Goal: Transaction & Acquisition: Purchase product/service

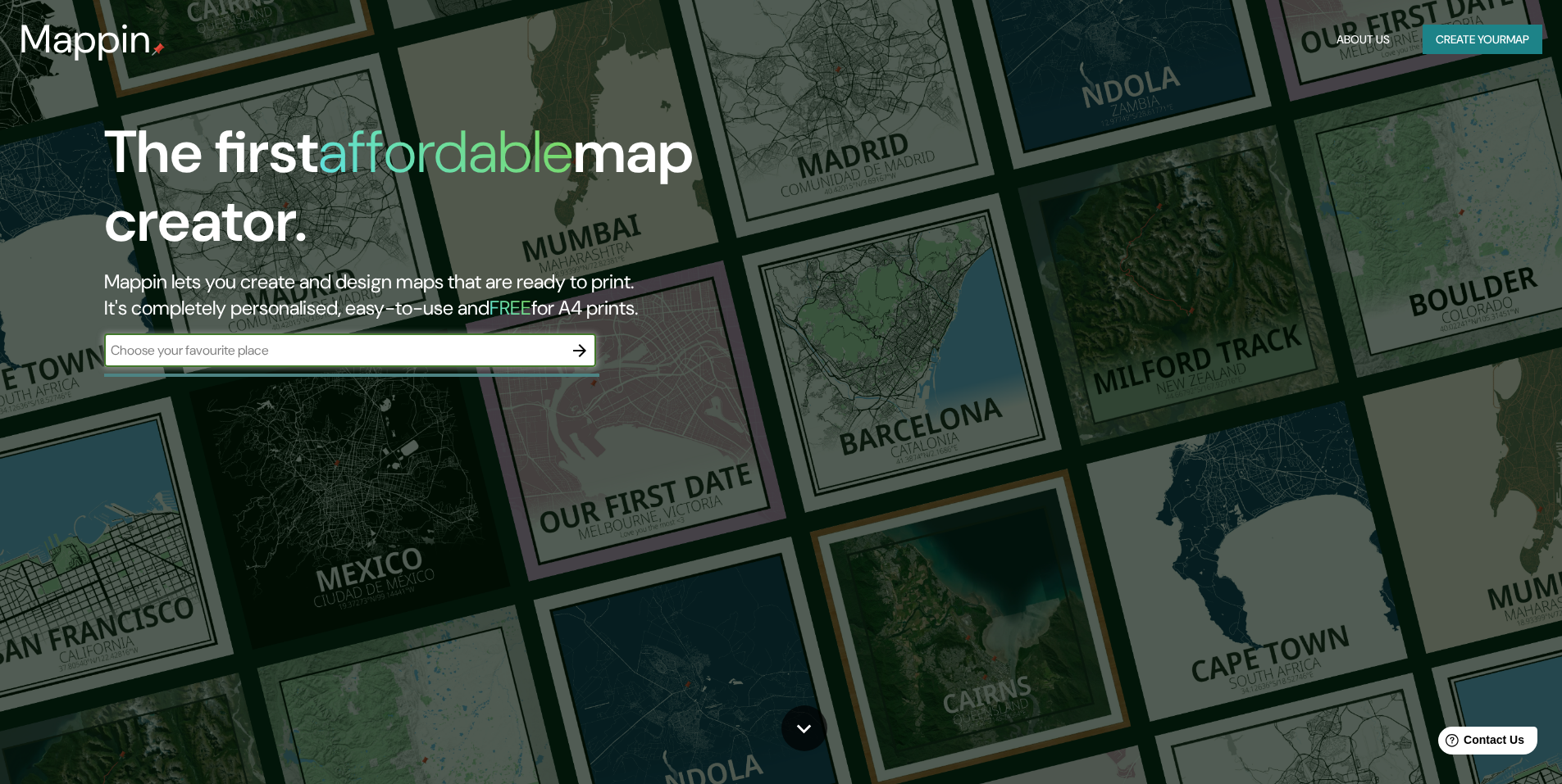
click at [388, 359] on input "text" at bounding box center [334, 349] width 459 height 19
type input "la union"
click at [1440, 42] on button "Create your map" at bounding box center [1482, 40] width 120 height 31
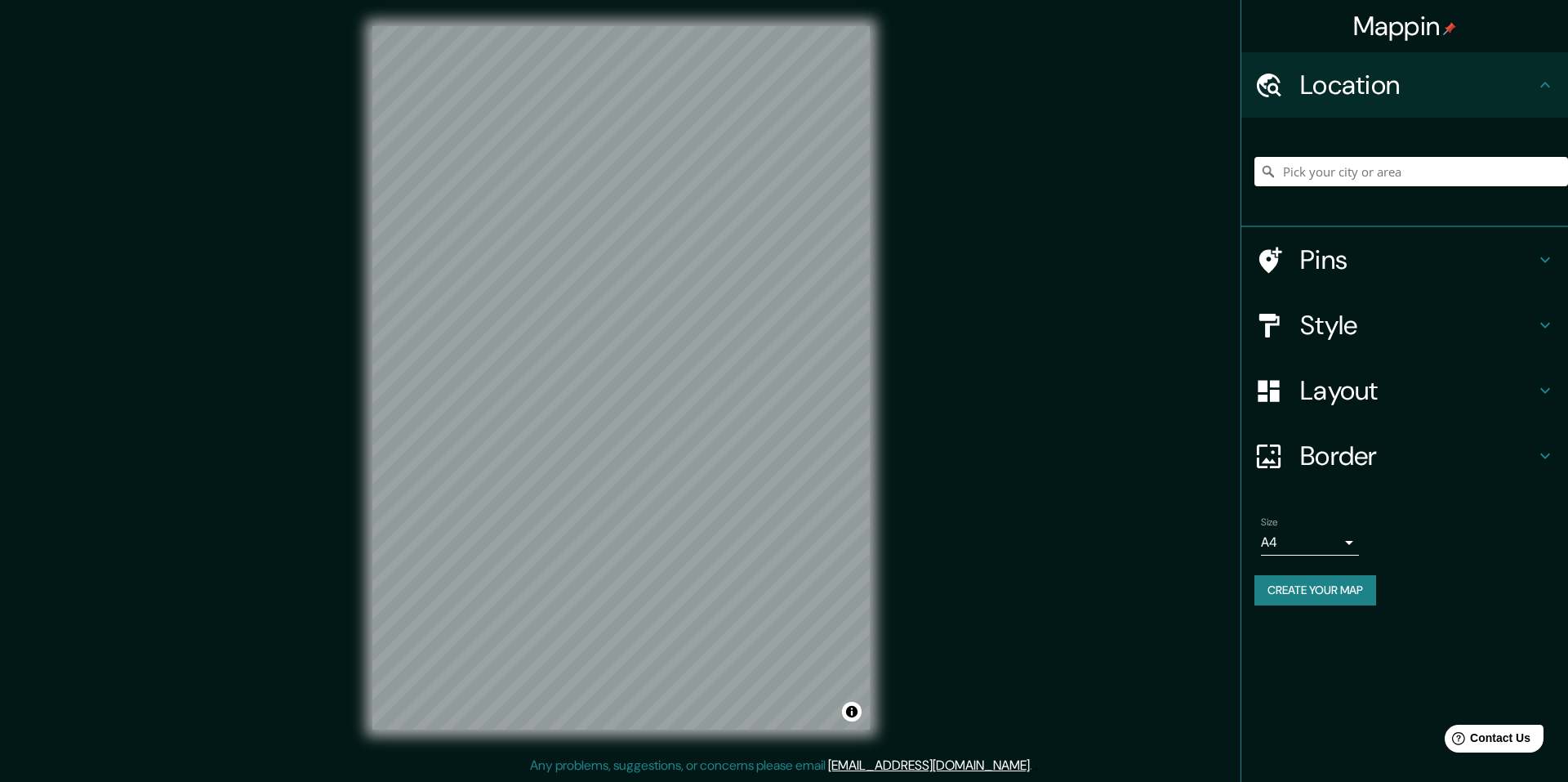
click at [1361, 165] on input "Pick your city or area" at bounding box center [1411, 172] width 314 height 30
type input "p"
click at [1401, 174] on input "La Unión, Región de Los Ríos, Chile" at bounding box center [1411, 172] width 314 height 30
drag, startPoint x: 1500, startPoint y: 168, endPoint x: 1030, endPoint y: 180, distance: 470.2
click at [1030, 180] on div "Mappin Location La Unión, Región de Los Ríos, Chile Pins Style Layout Border Ch…" at bounding box center [784, 391] width 1568 height 782
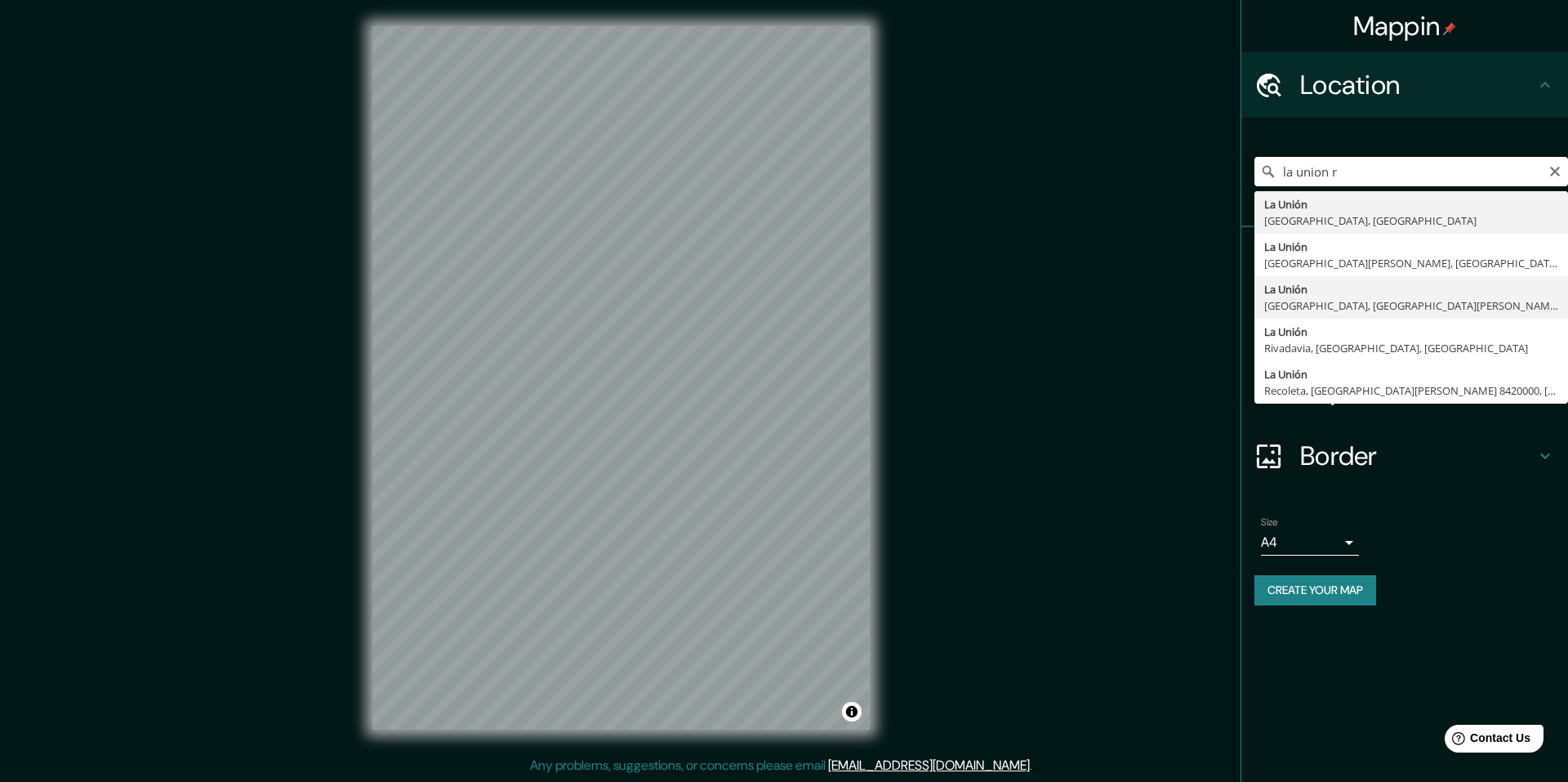
type input "La Unión, La Unión, Región de Los Ríos, Chile"
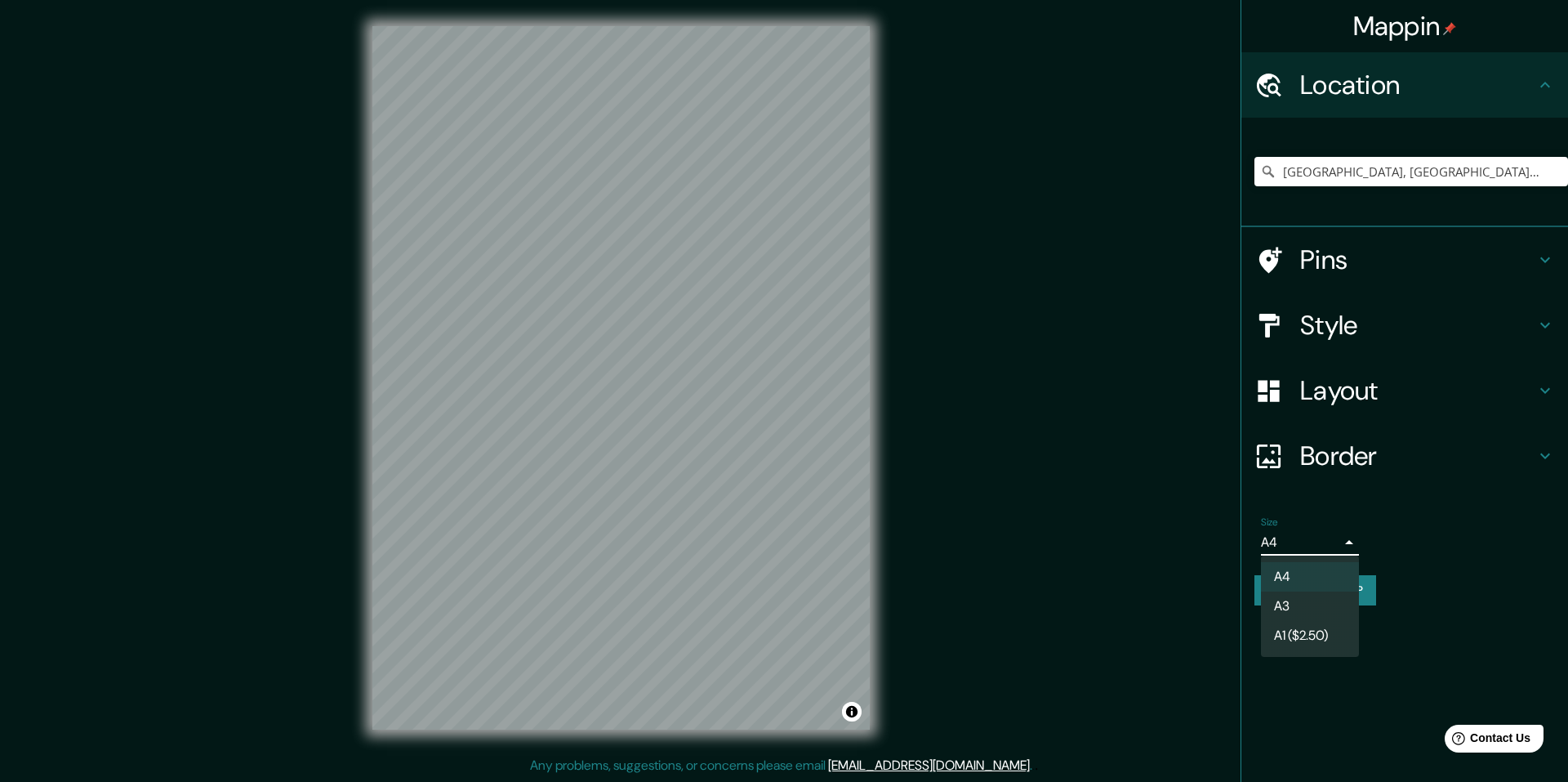
click at [1325, 548] on body "Mappin Location La Unión, La Unión, Región de Los Ríos, Chile Pins Style Layout…" at bounding box center [784, 391] width 1568 height 782
click at [1305, 616] on li "A3" at bounding box center [1310, 607] width 98 height 30
type input "a4"
click at [1370, 335] on h4 "Style" at bounding box center [1418, 325] width 235 height 33
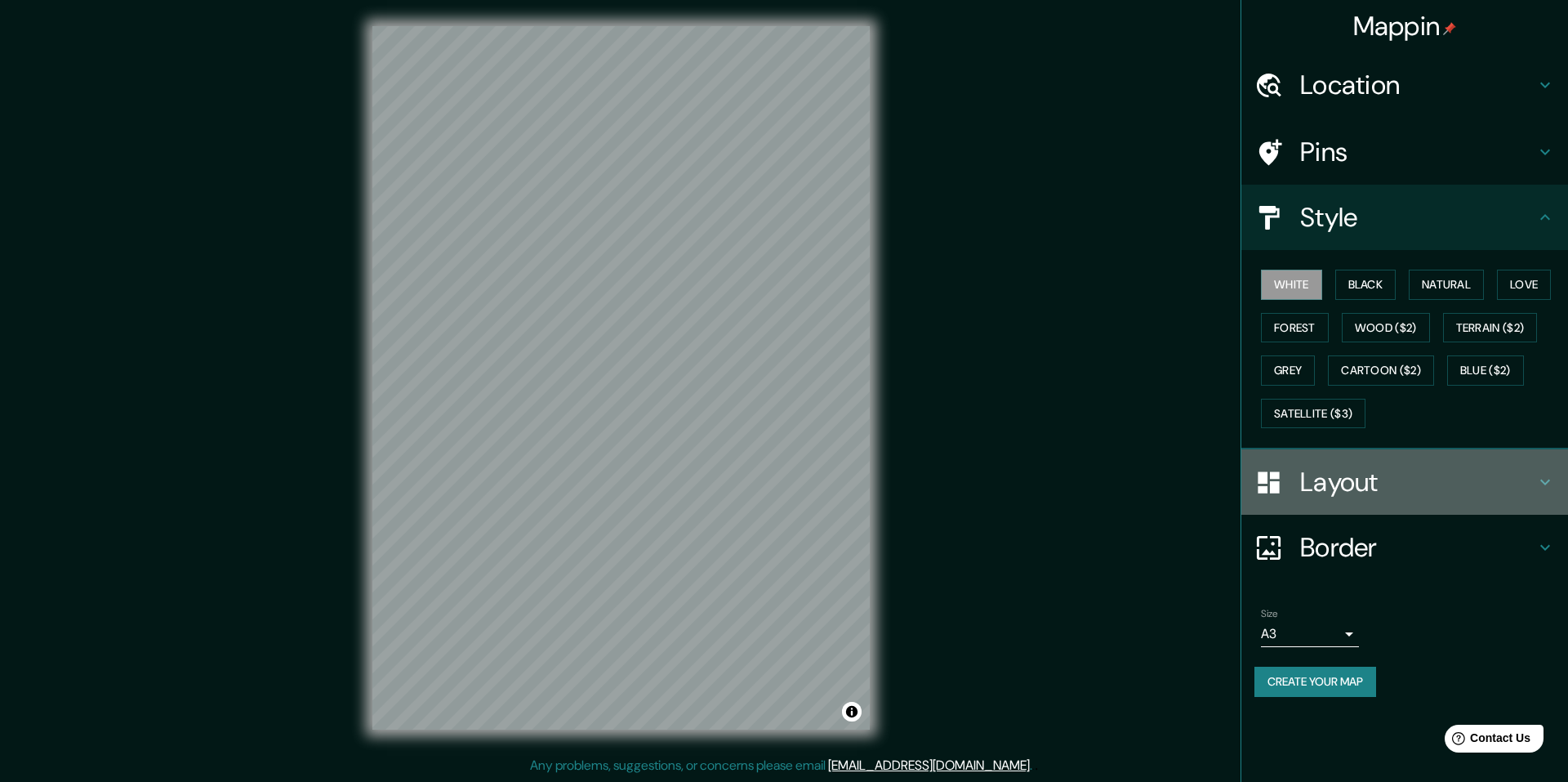
click at [1384, 485] on h4 "Layout" at bounding box center [1418, 482] width 235 height 33
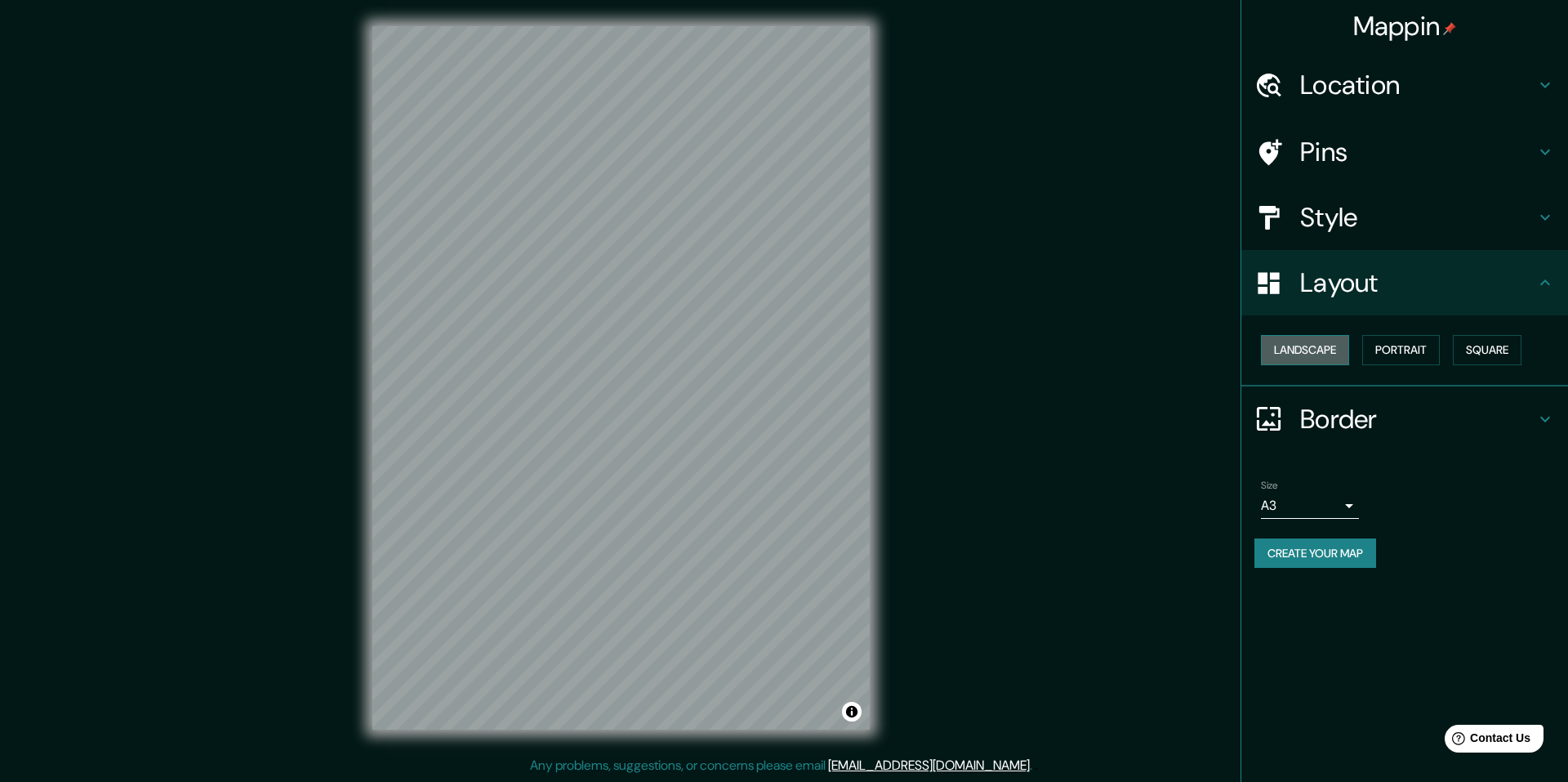
click at [1332, 358] on button "Landscape" at bounding box center [1305, 349] width 88 height 31
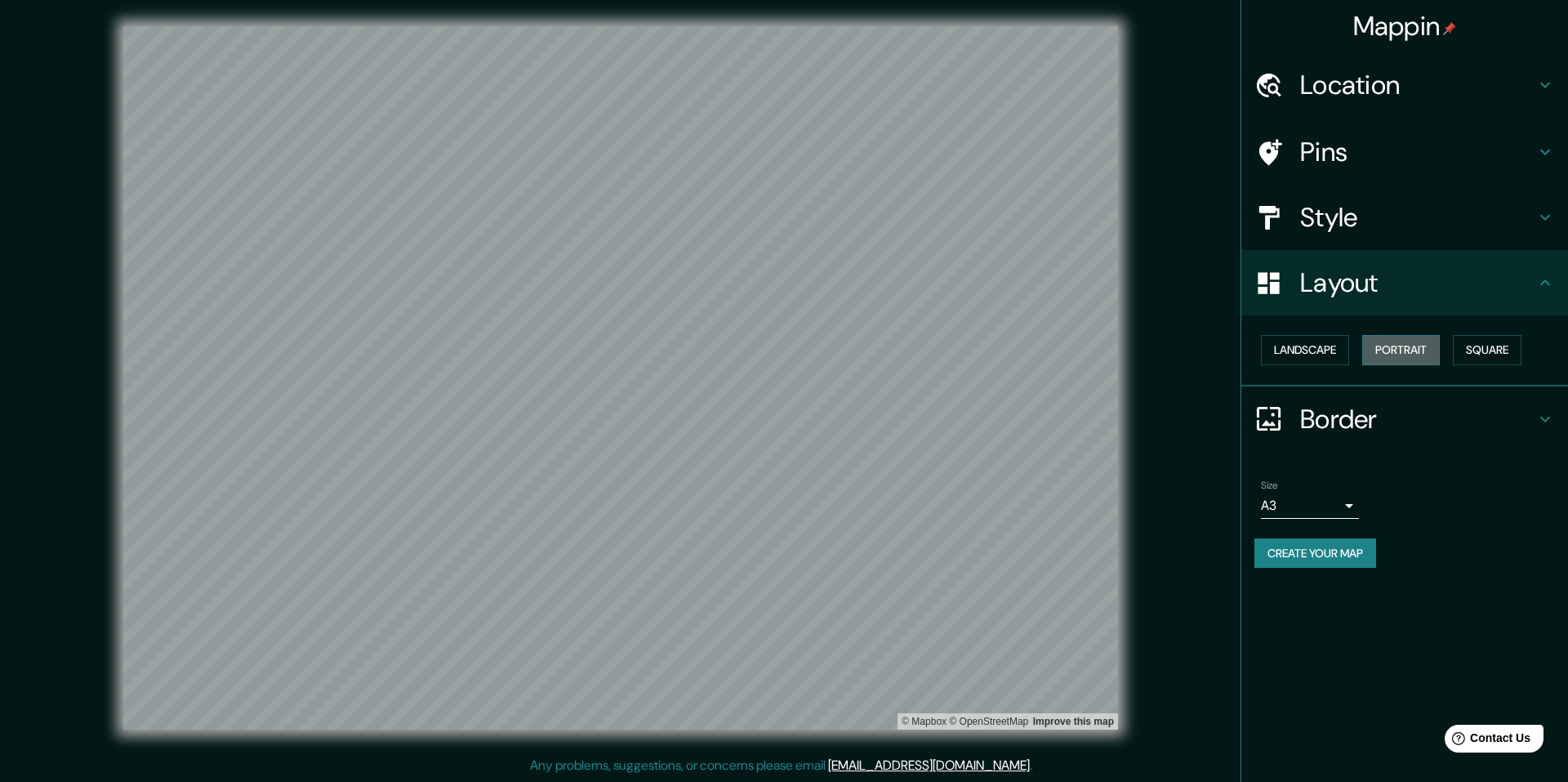
click at [1429, 349] on button "Portrait" at bounding box center [1401, 349] width 77 height 31
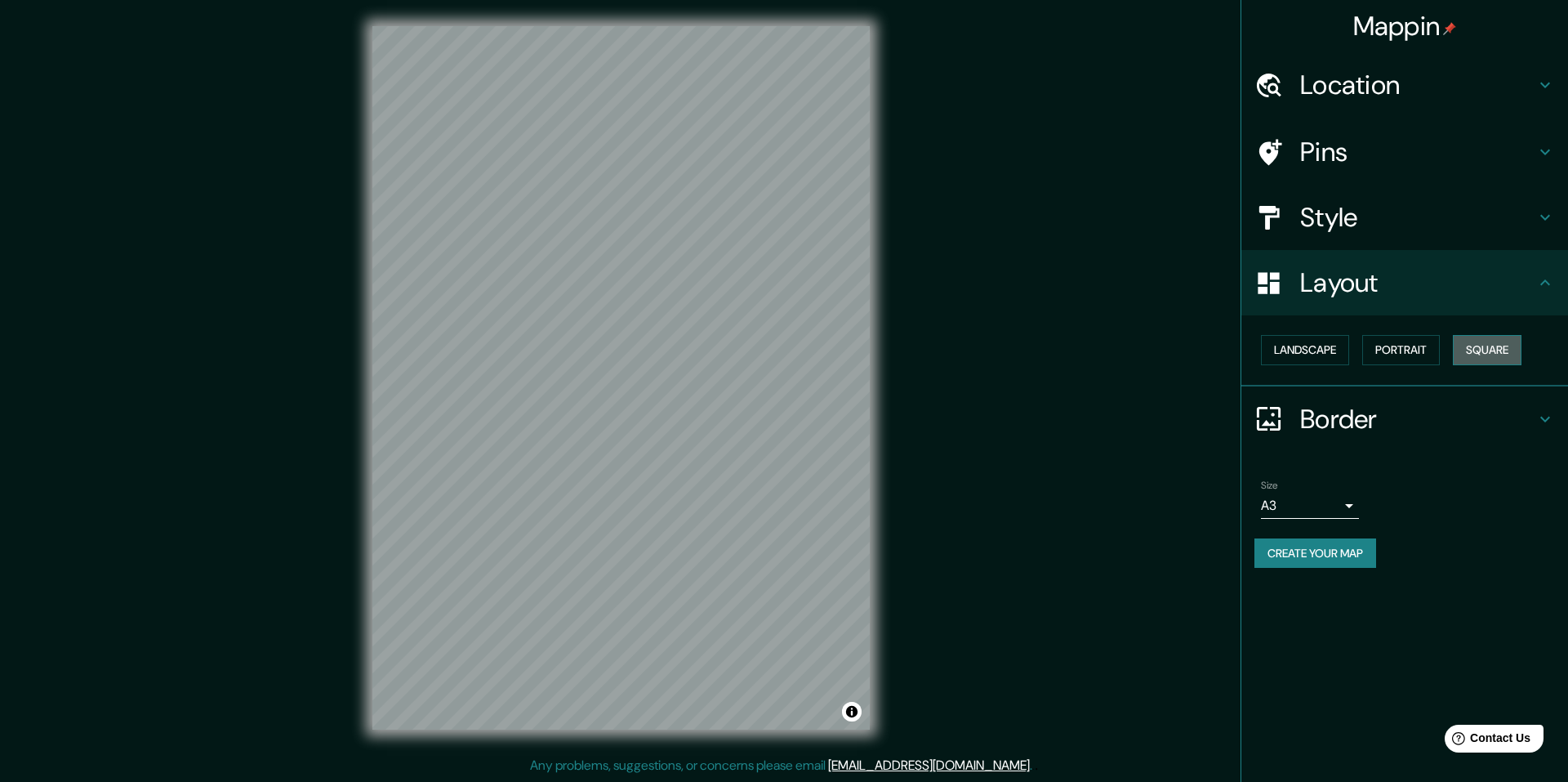
click at [1502, 340] on button "Square" at bounding box center [1487, 349] width 68 height 31
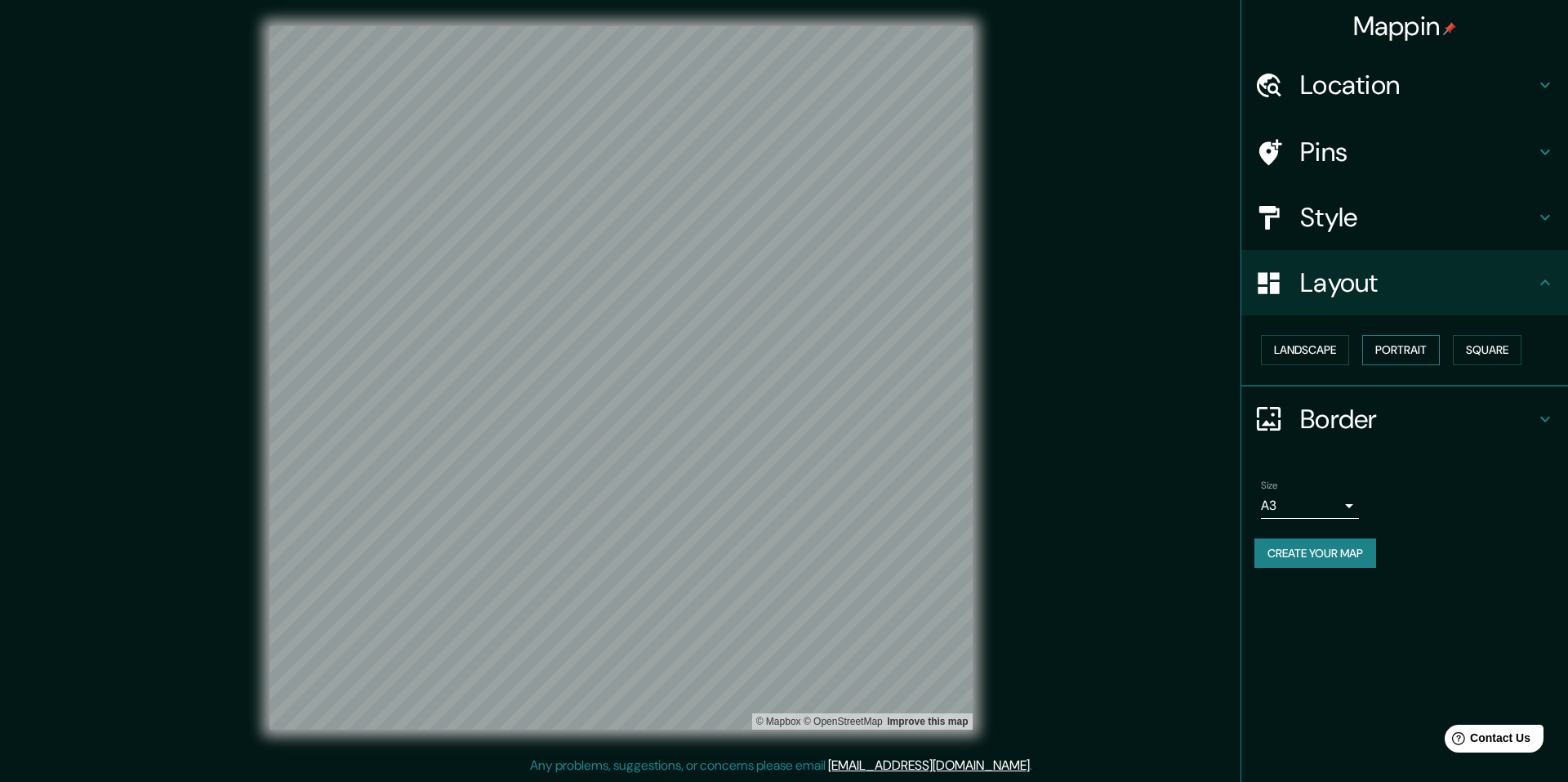
click at [1376, 360] on button "Portrait" at bounding box center [1401, 349] width 77 height 31
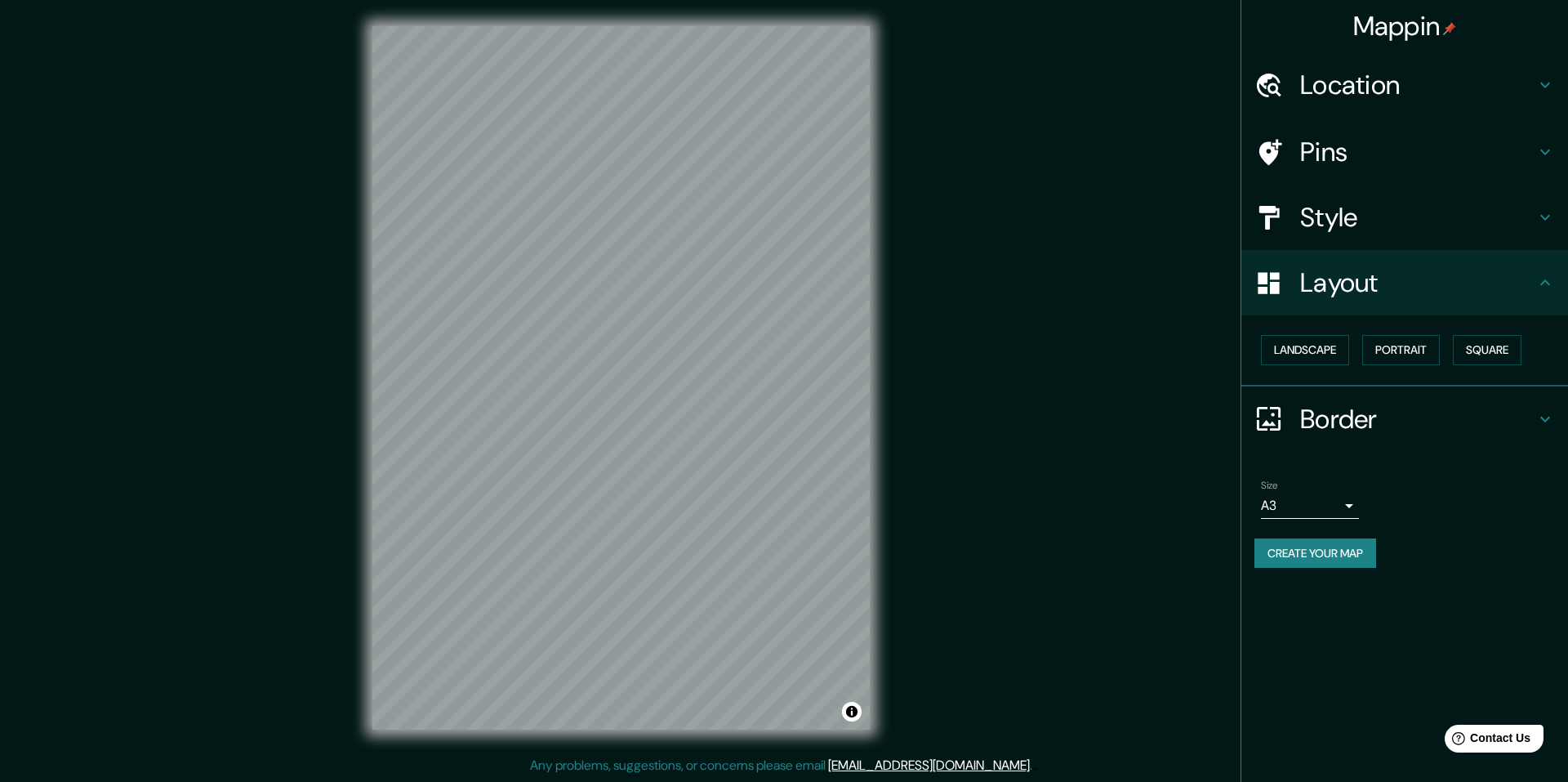
click at [1341, 238] on div "Style" at bounding box center [1405, 218] width 326 height 65
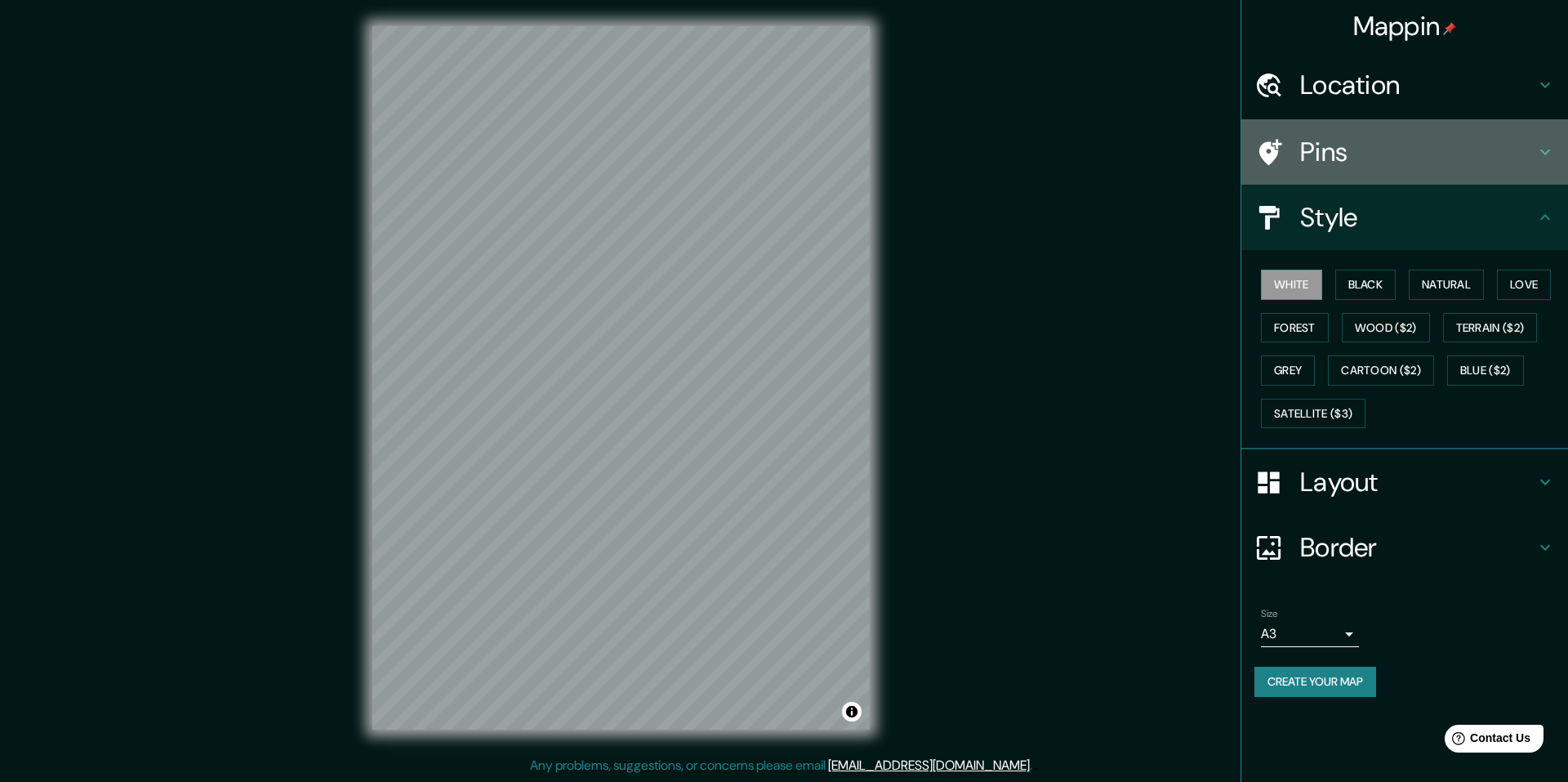
click at [1337, 157] on h4 "Pins" at bounding box center [1418, 151] width 235 height 33
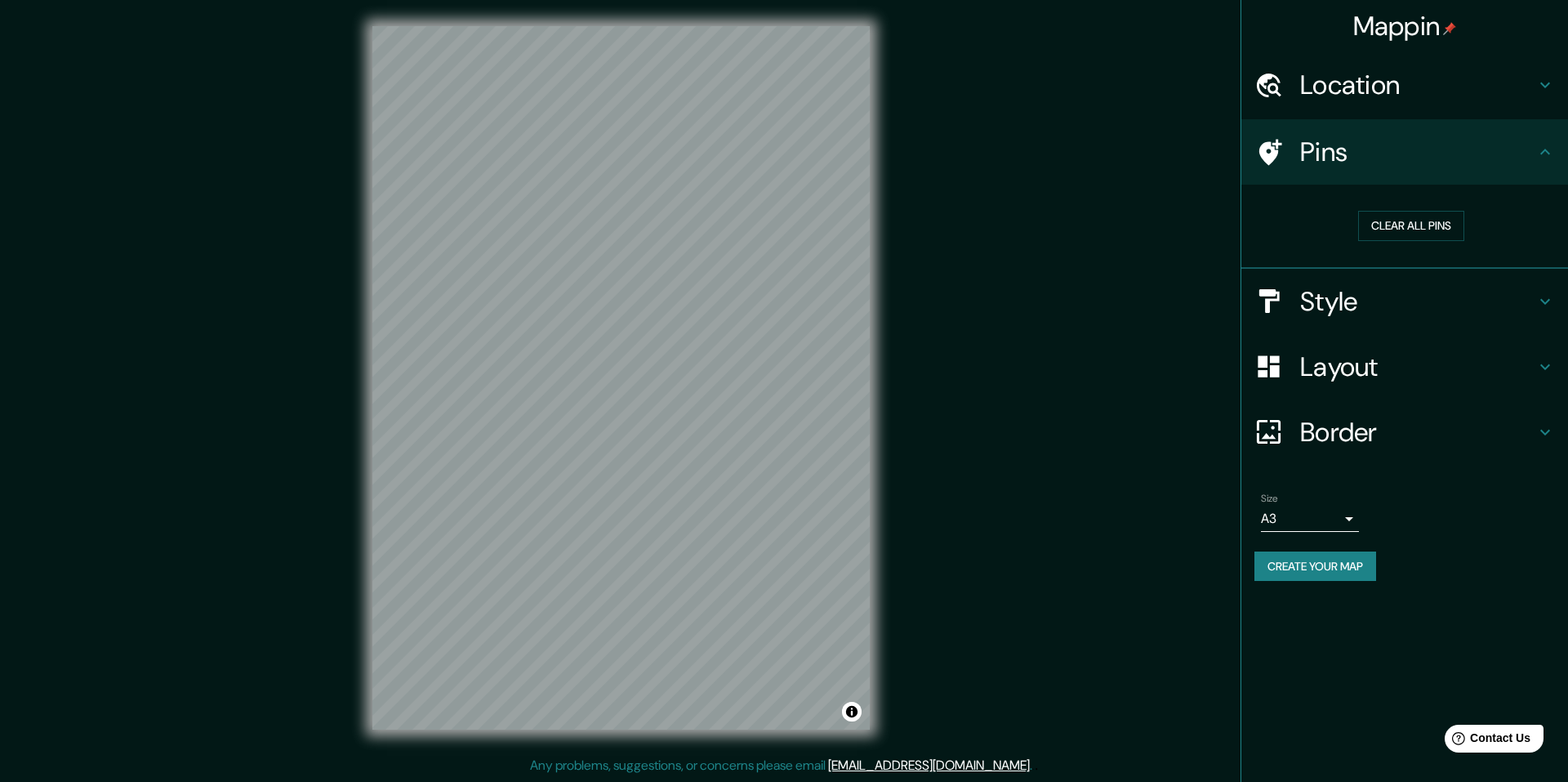
click at [1367, 291] on h4 "Style" at bounding box center [1418, 301] width 235 height 33
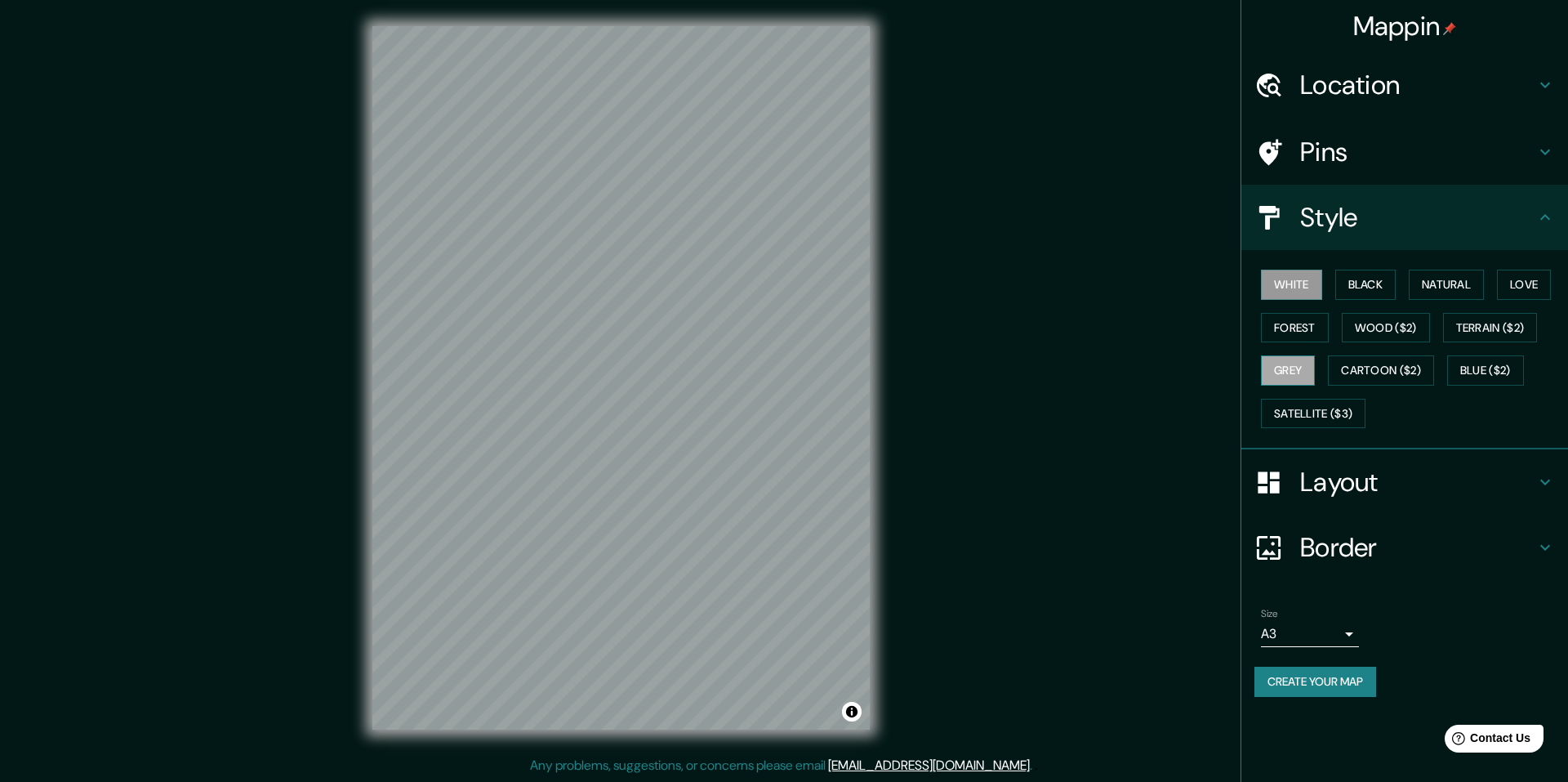
click at [1289, 379] on button "Grey" at bounding box center [1288, 370] width 53 height 31
click at [1295, 318] on button "Forest" at bounding box center [1295, 328] width 68 height 31
click at [1290, 296] on button "White" at bounding box center [1292, 284] width 61 height 31
click at [1362, 296] on button "Black" at bounding box center [1366, 284] width 61 height 31
click at [1441, 293] on button "Natural" at bounding box center [1446, 284] width 75 height 31
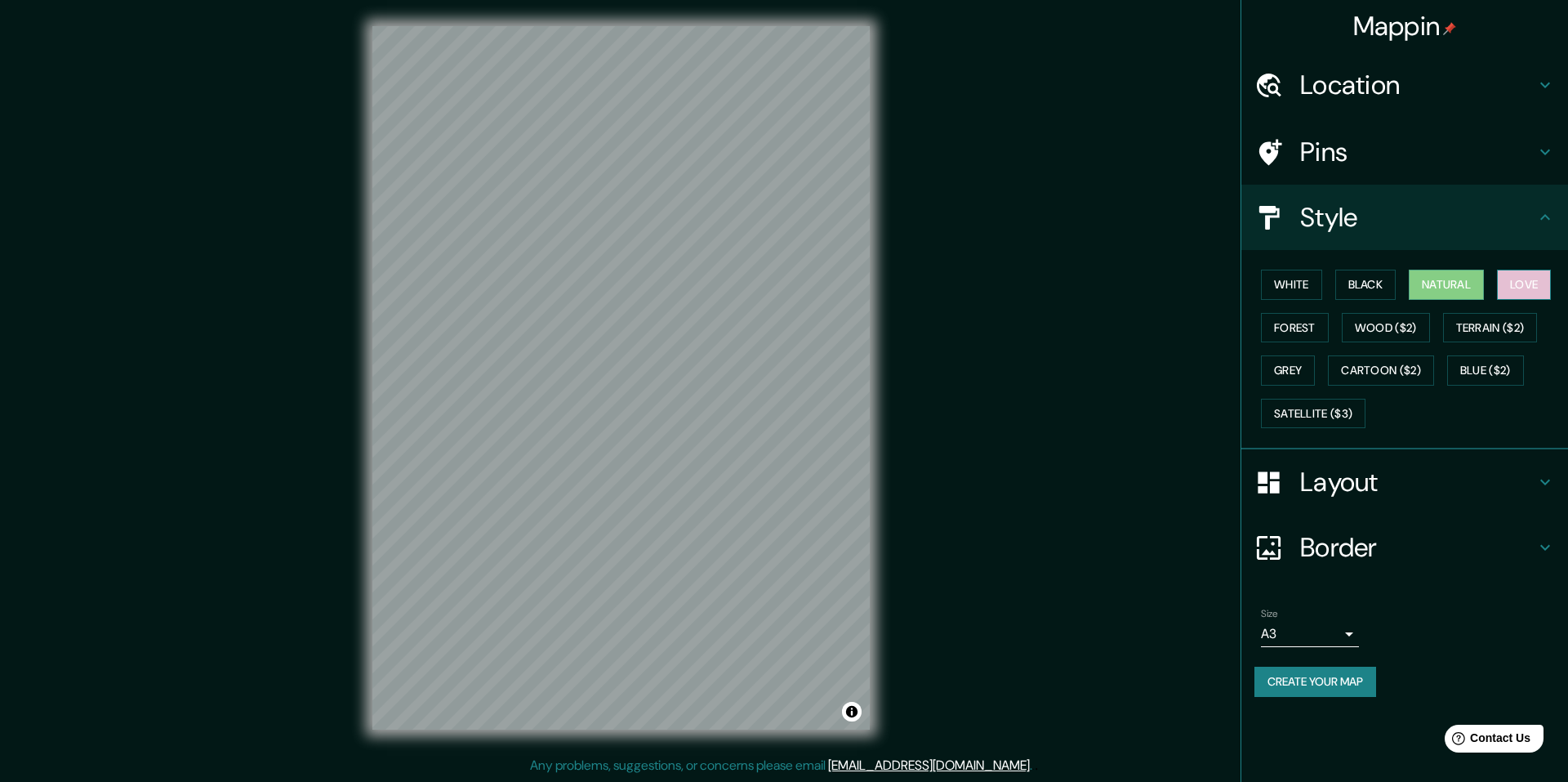
click at [1544, 285] on button "Love" at bounding box center [1523, 284] width 53 height 31
click at [1278, 293] on button "White" at bounding box center [1292, 284] width 61 height 31
click at [1370, 540] on h4 "Border" at bounding box center [1418, 547] width 235 height 33
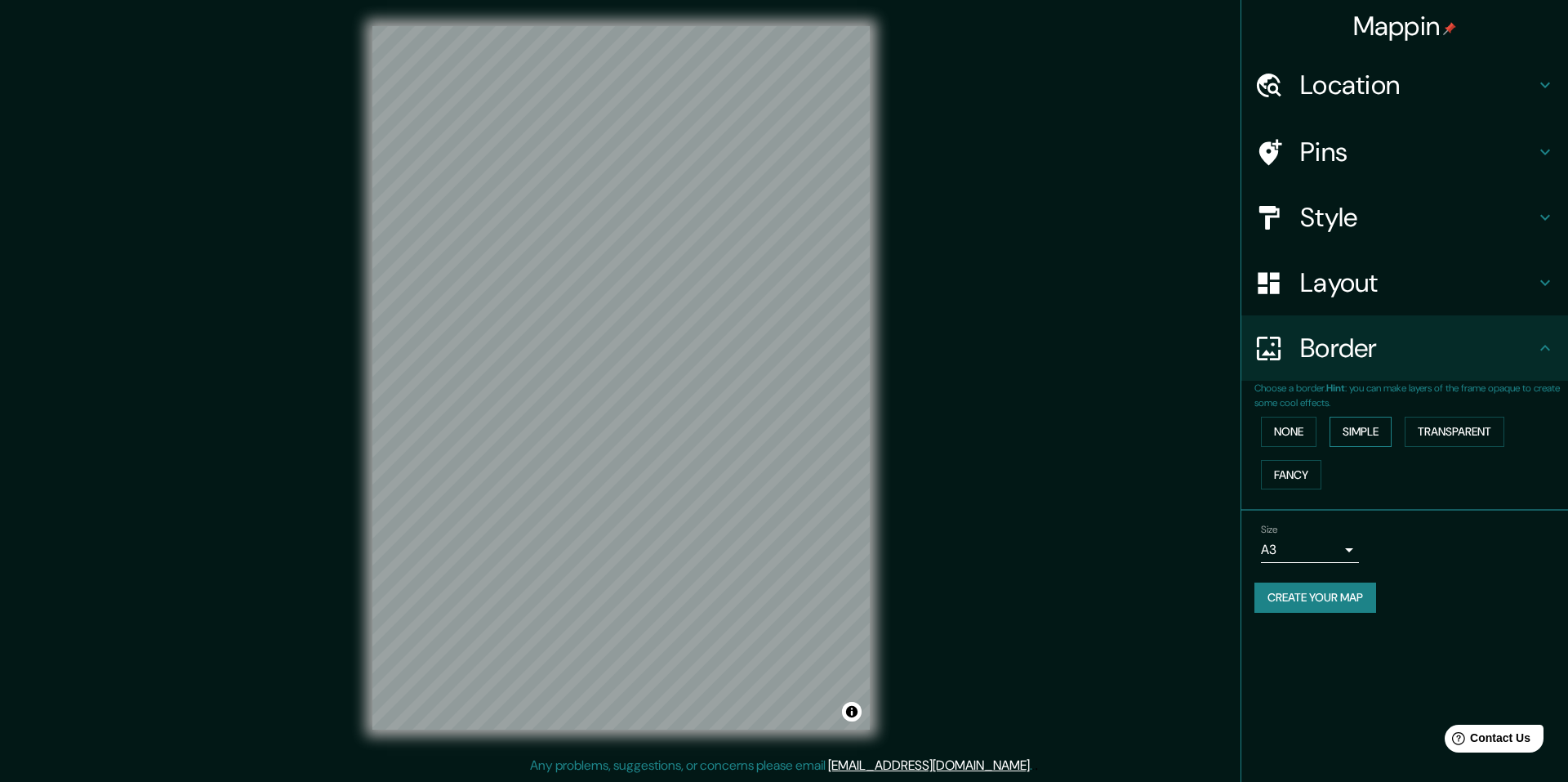
click at [1374, 427] on button "Simple" at bounding box center [1360, 432] width 62 height 31
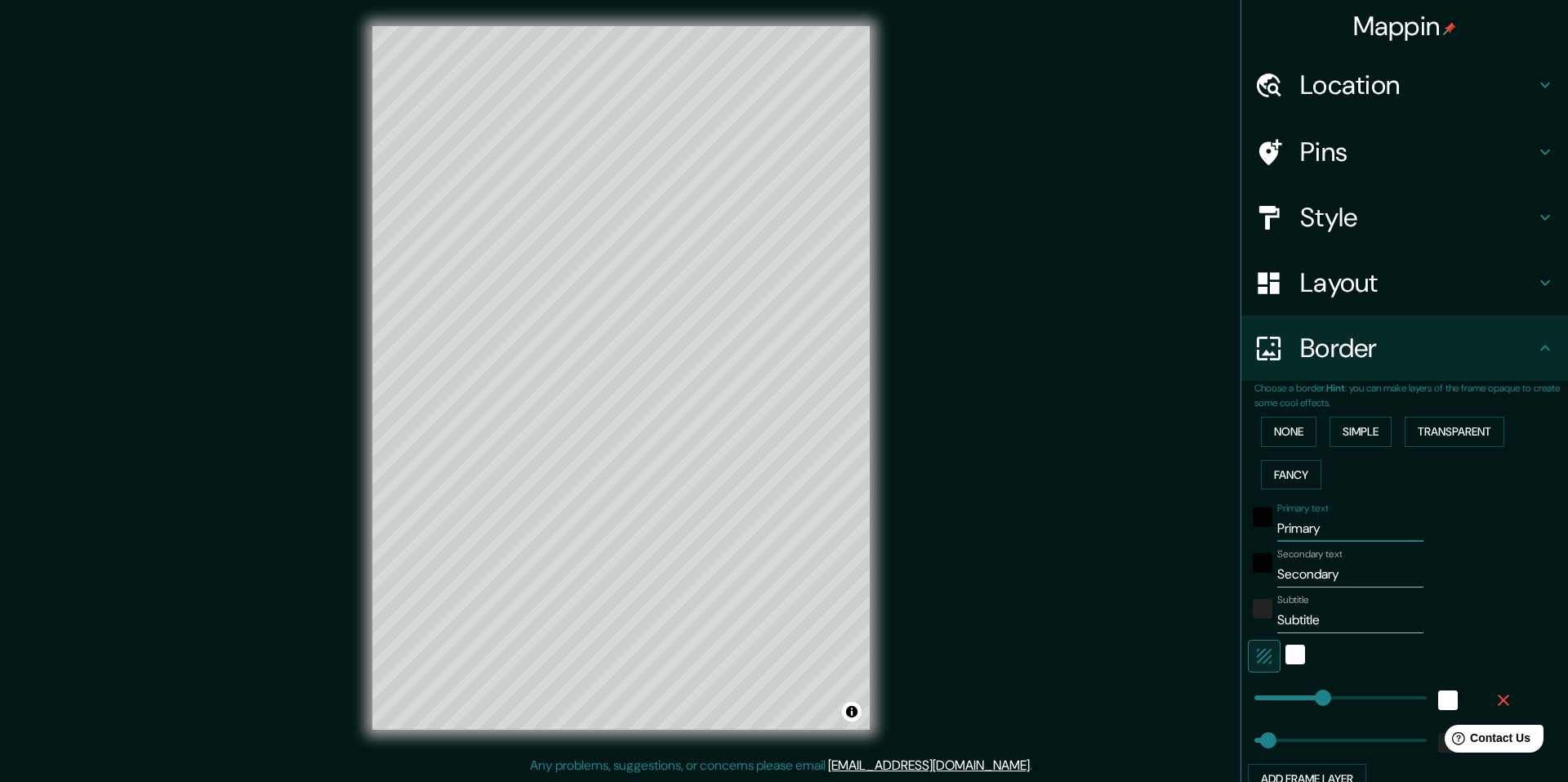
drag, startPoint x: 1342, startPoint y: 533, endPoint x: 1239, endPoint y: 538, distance: 103.1
click at [1247, 538] on div "Primary text Primary" at bounding box center [1381, 523] width 268 height 40
type input "L"
type input "244"
type input "49"
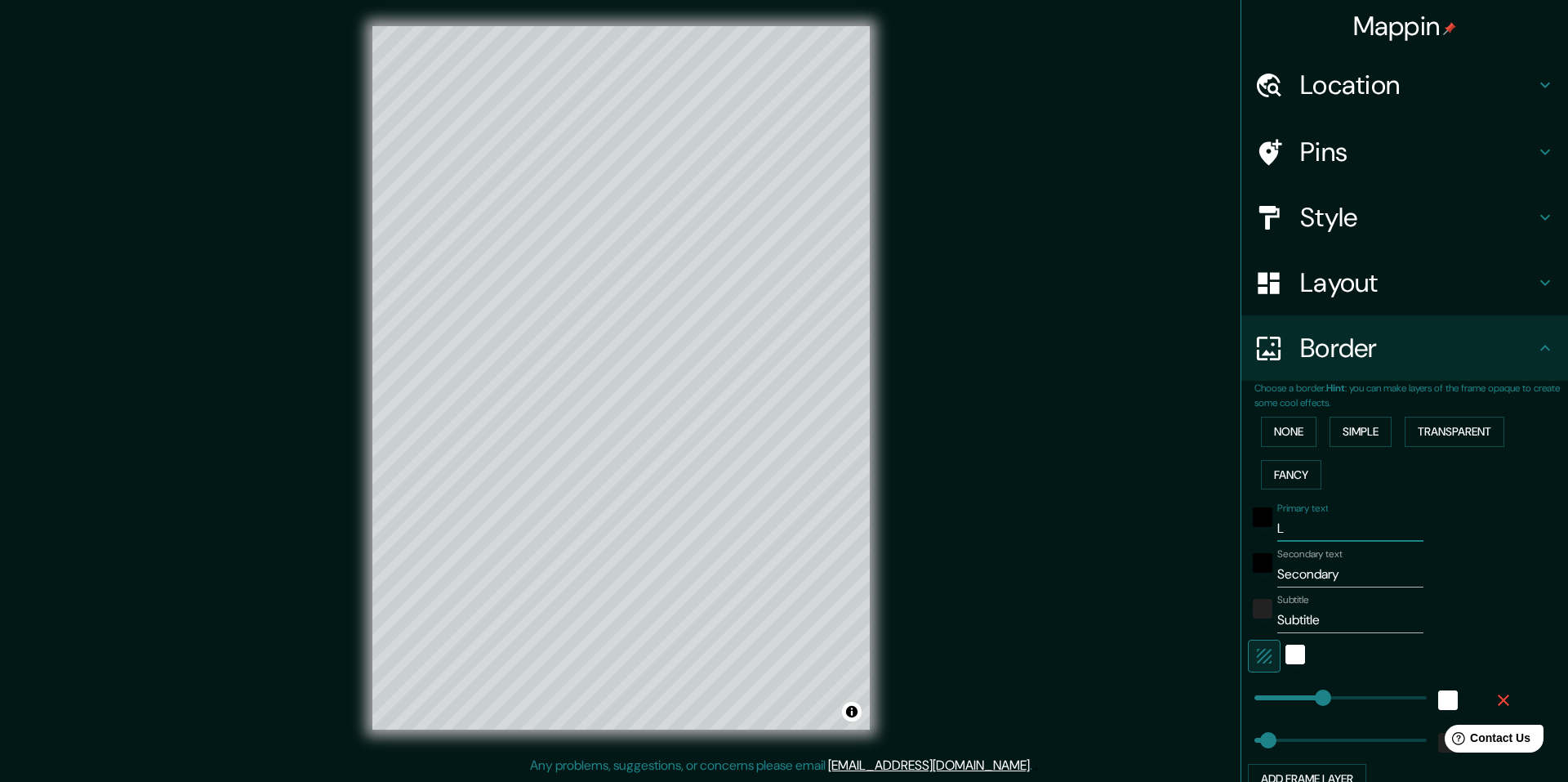
type input "LA"
type input "244"
type input "49"
type input "LA"
type input "244"
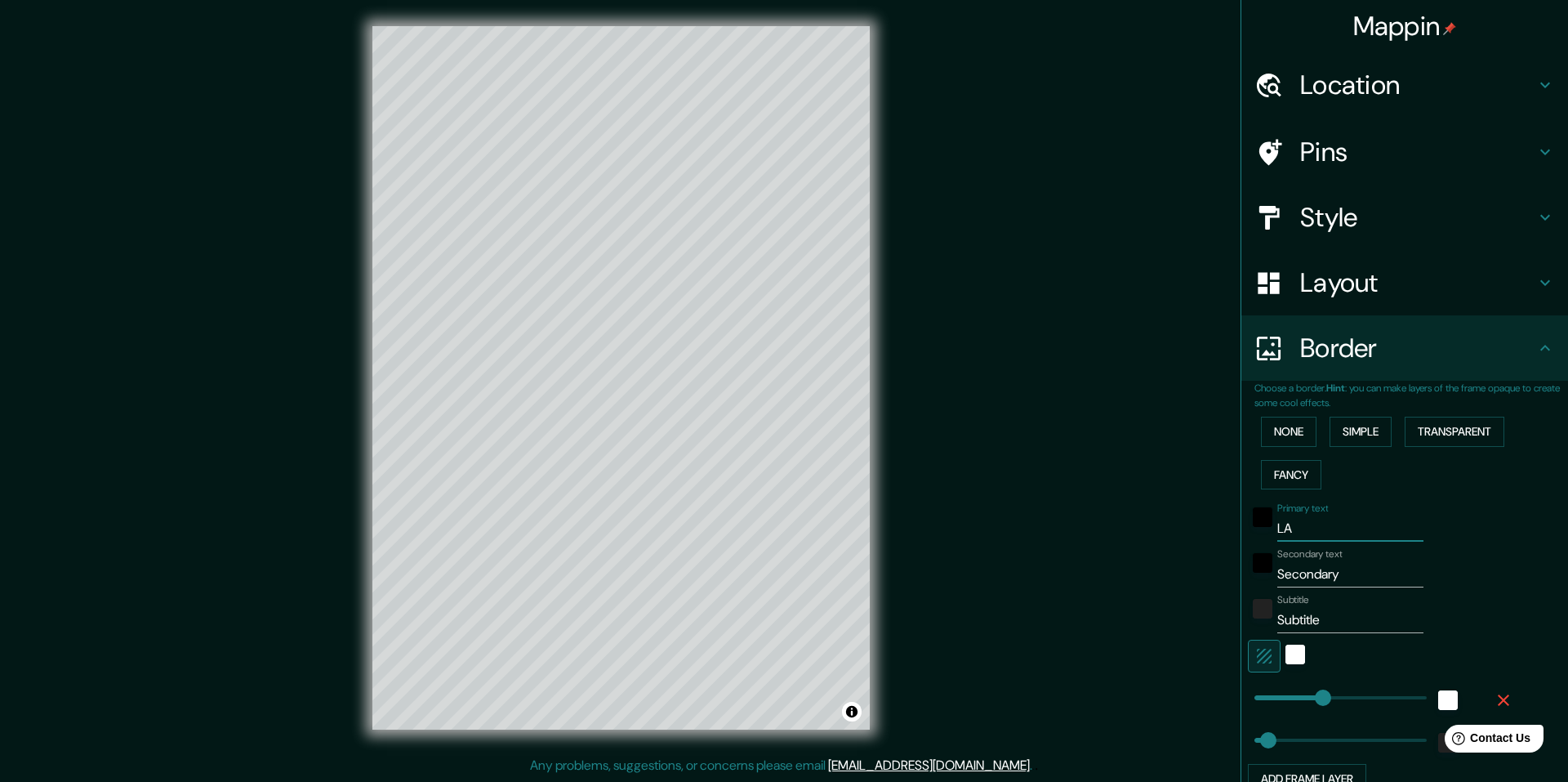
type input "49"
type input "LA U"
type input "244"
type input "49"
type input "LA UN"
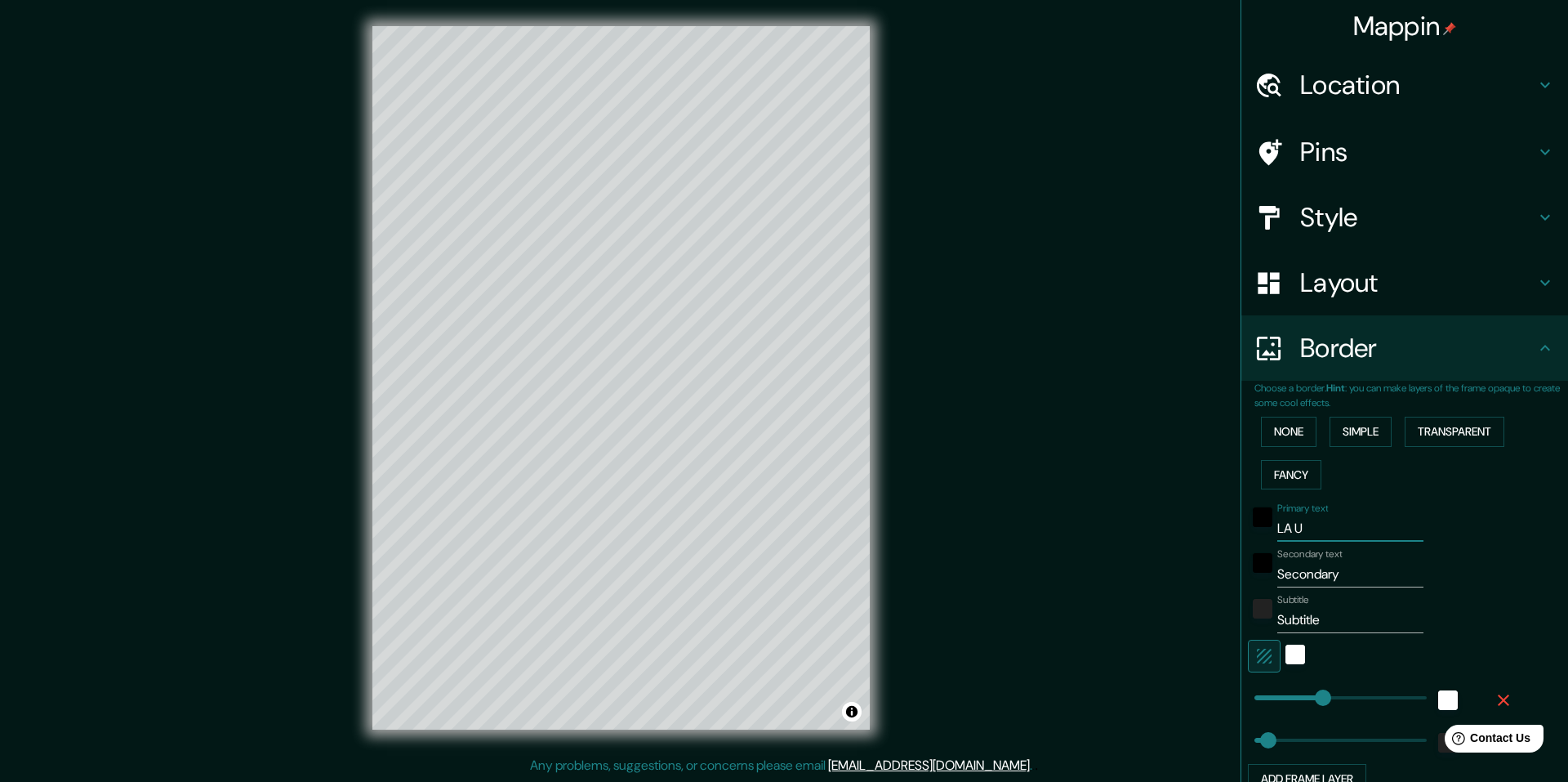
type input "244"
type input "49"
type input "LA UNI"
type input "244"
type input "49"
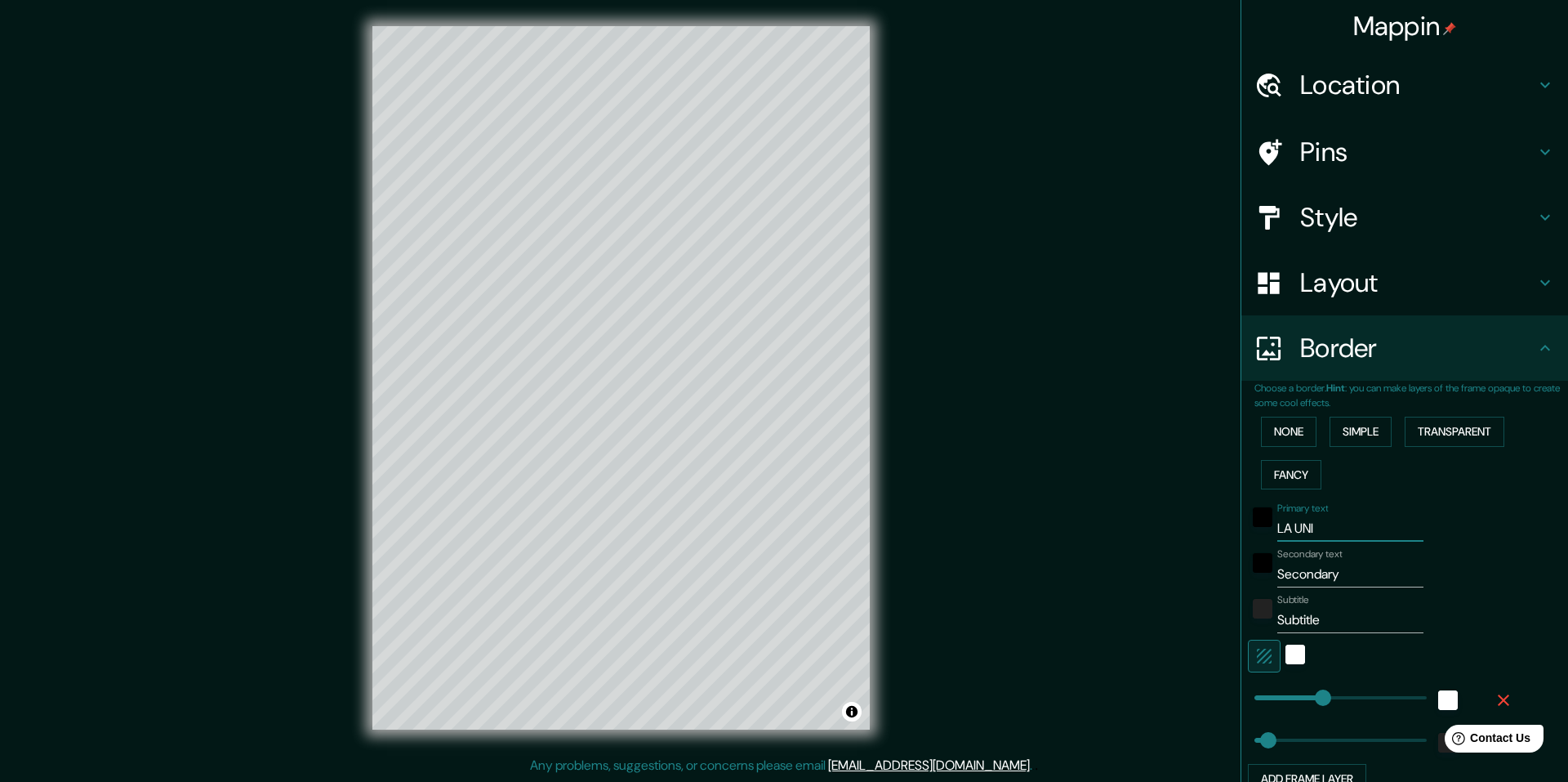
type input "LA UNIÓ"
type input "244"
type input "49"
type input "LA UNIÓN"
type input "244"
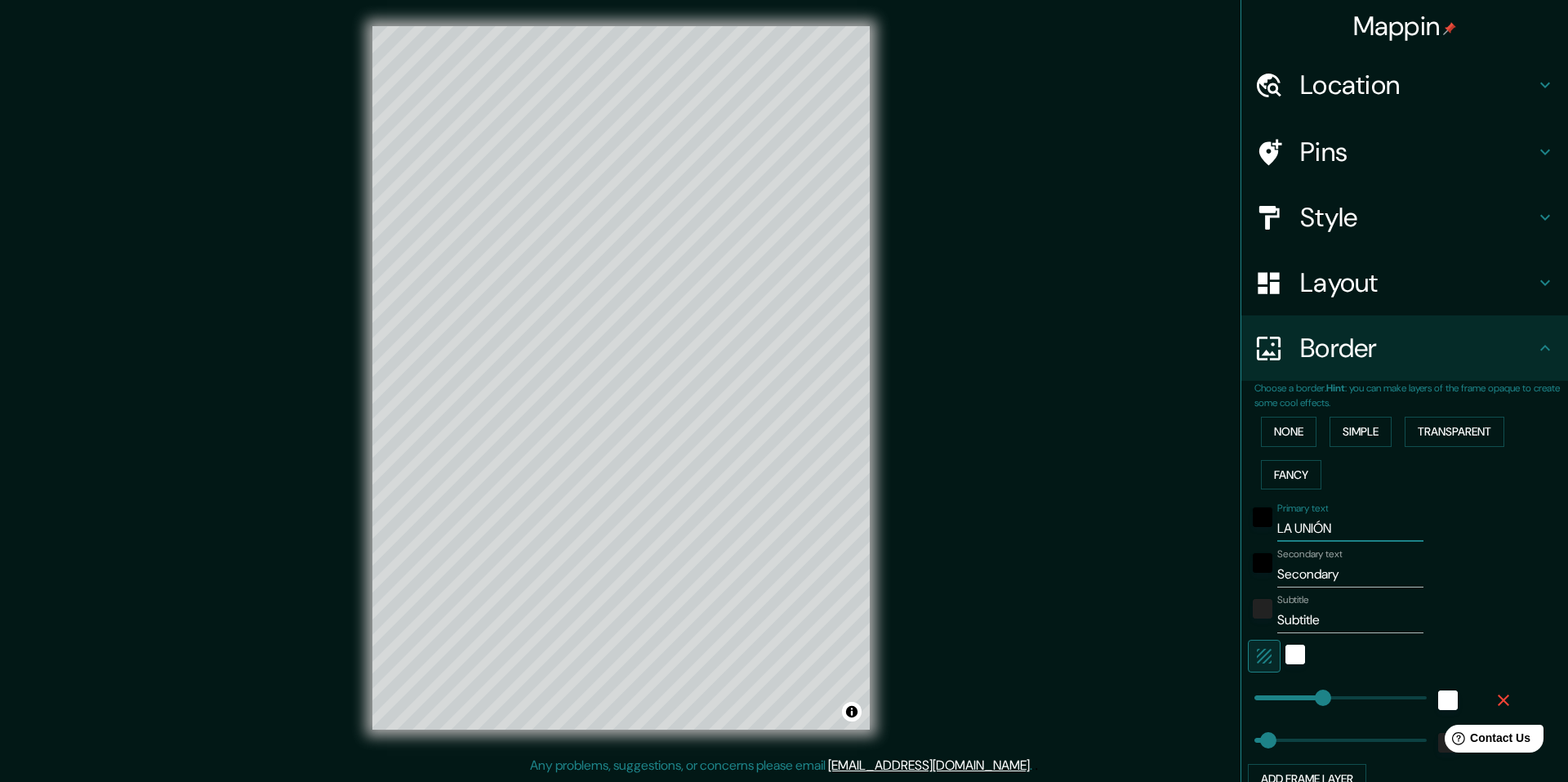
type input "49"
type input "LA UNIÓN"
click at [1339, 572] on input "Secondary" at bounding box center [1350, 574] width 146 height 26
drag, startPoint x: 1337, startPoint y: 575, endPoint x: 1264, endPoint y: 579, distance: 73.1
click at [1264, 579] on div "Secondary text Secondary" at bounding box center [1381, 568] width 268 height 40
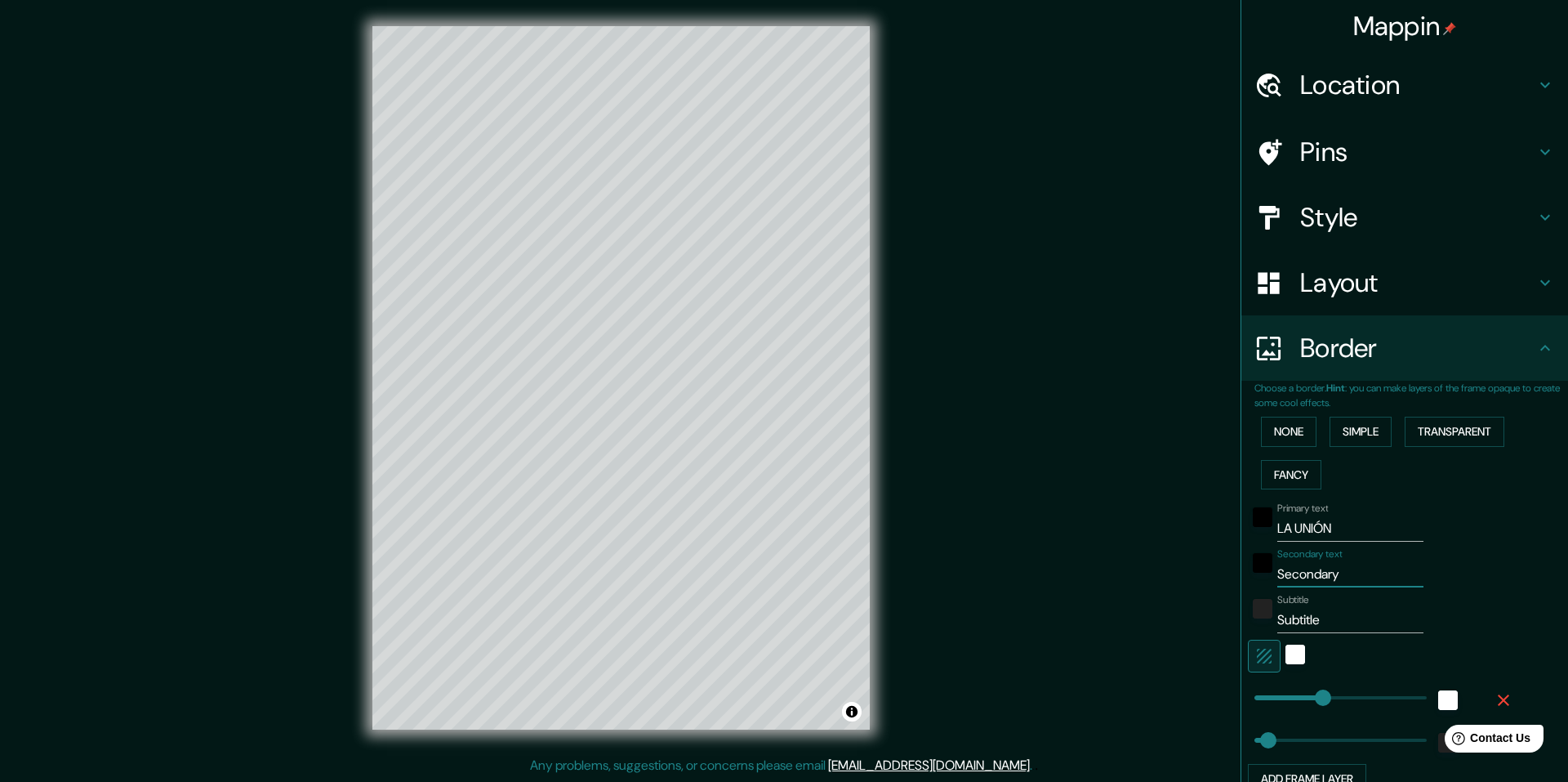
type input "C"
type input "244"
type input "49"
type input "CH"
type input "244"
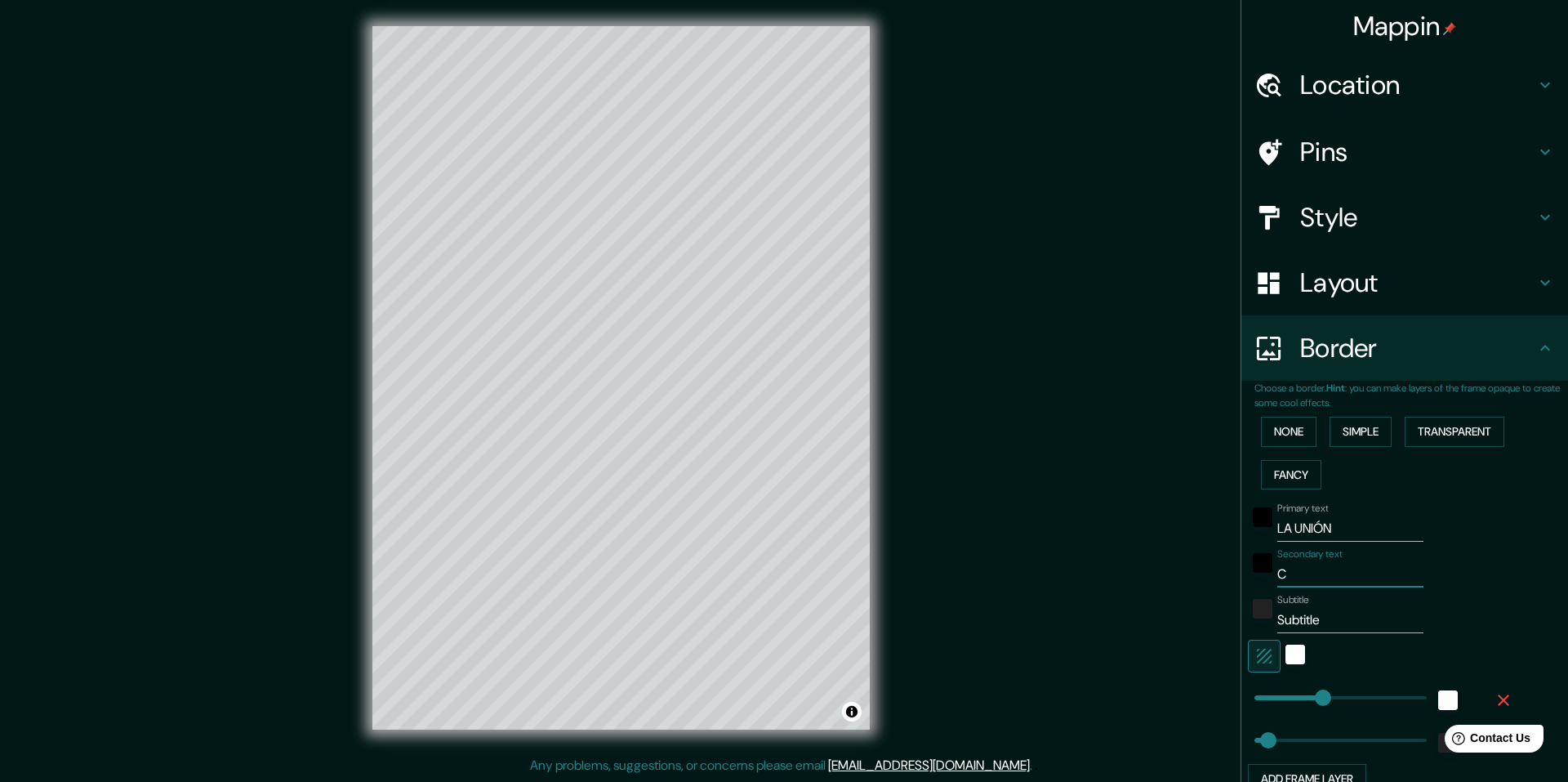
type input "49"
type input "CHI"
type input "244"
type input "49"
type input "CHIL"
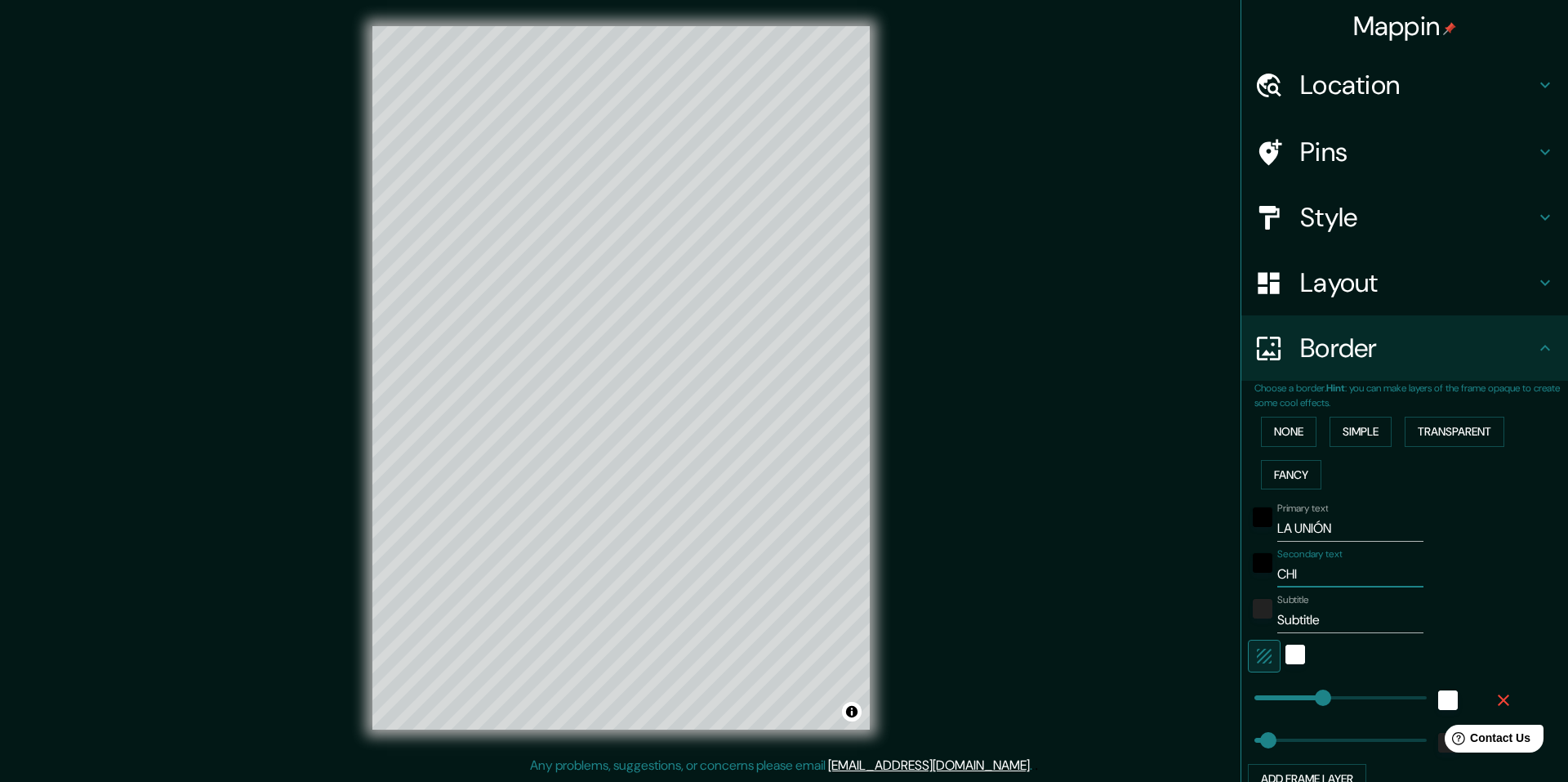
type input "244"
type input "49"
type input "CHILE"
type input "244"
type input "49"
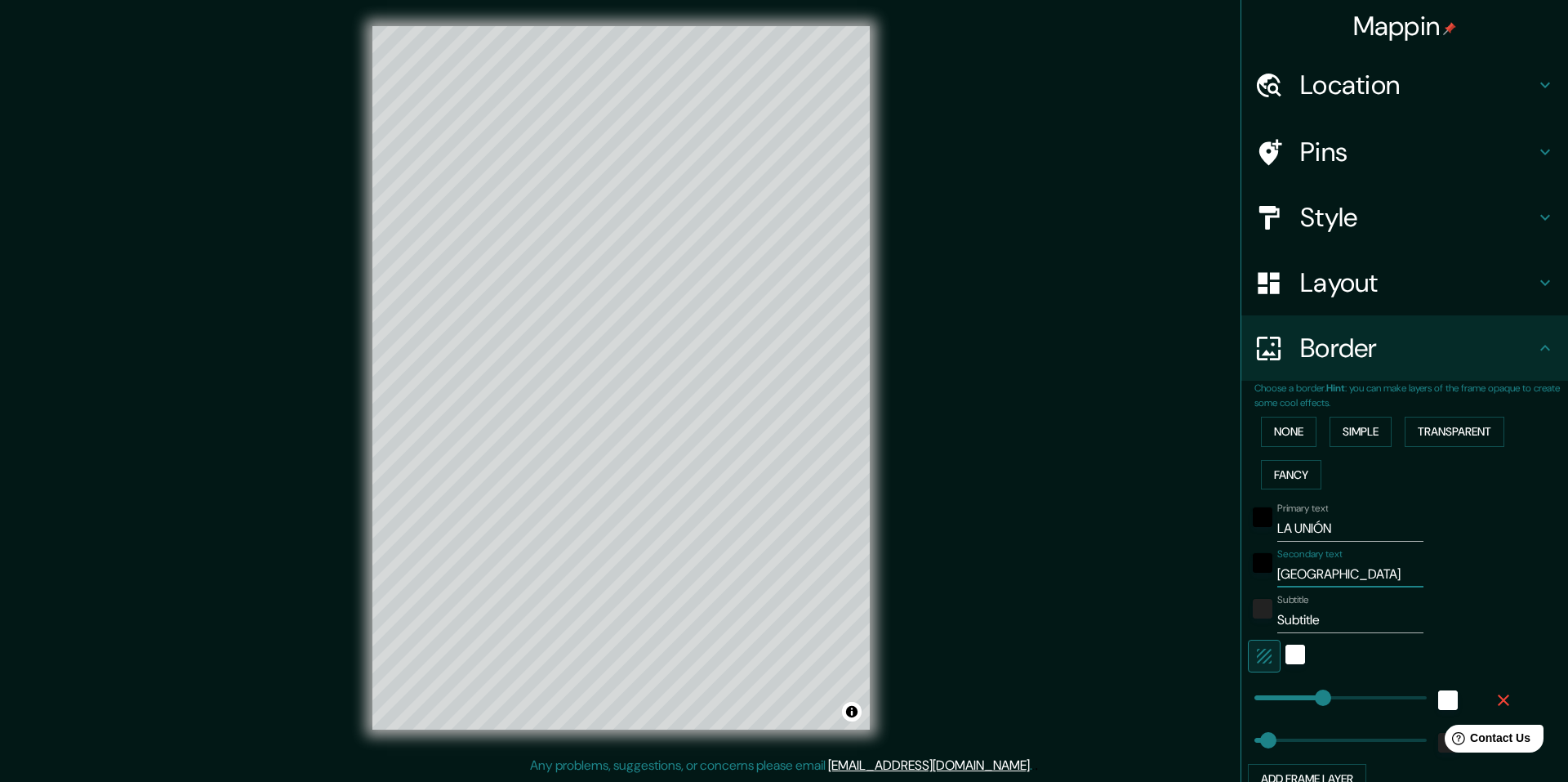
type input "CHILE"
click at [1287, 618] on input "Subtitle" at bounding box center [1350, 620] width 146 height 26
click at [1342, 614] on input "Subtitle" at bounding box center [1350, 620] width 146 height 26
click at [1293, 659] on div at bounding box center [1296, 655] width 30 height 33
click at [1285, 657] on div "white" at bounding box center [1295, 654] width 20 height 20
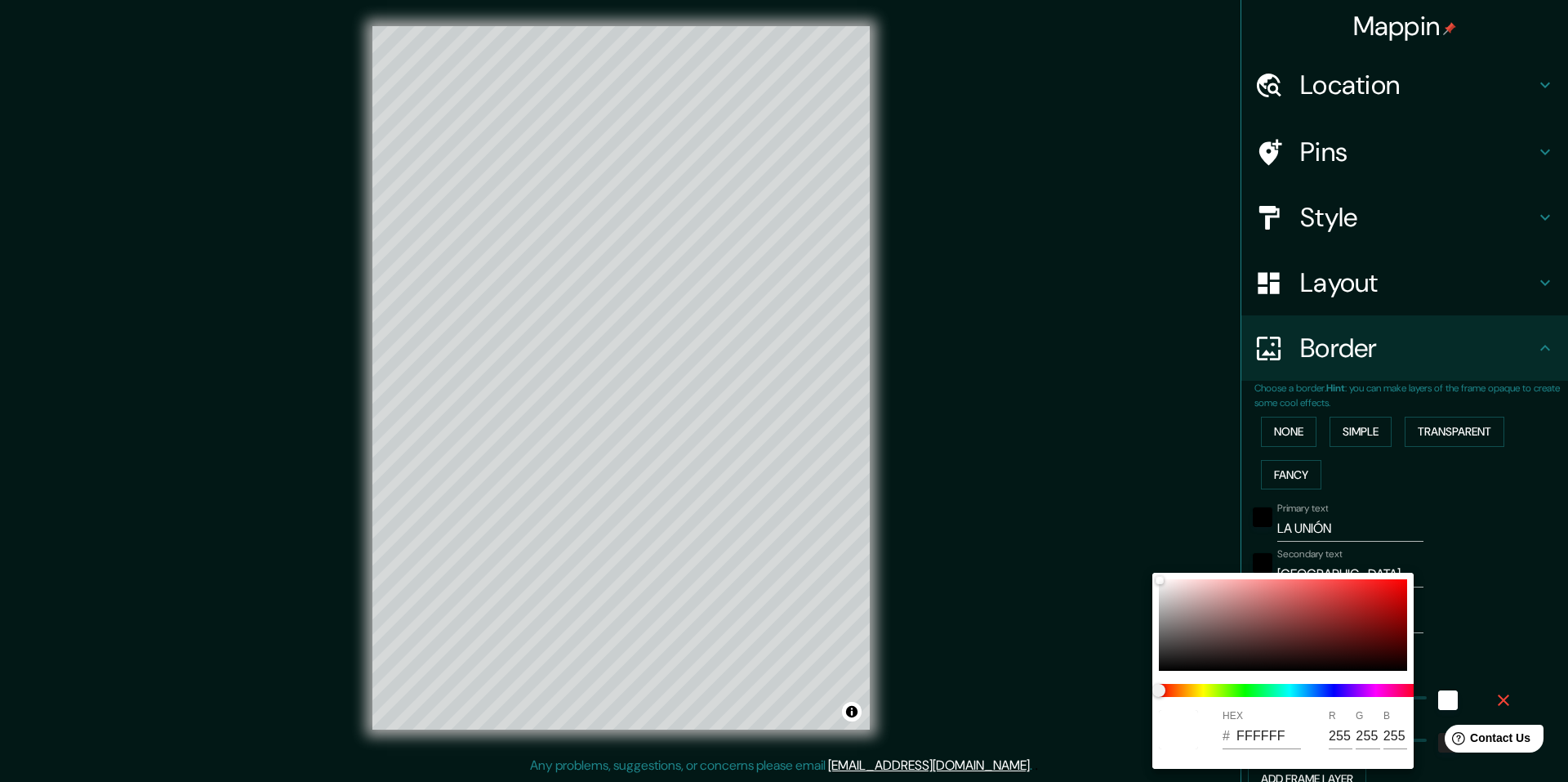
click at [1042, 593] on div at bounding box center [784, 391] width 1568 height 782
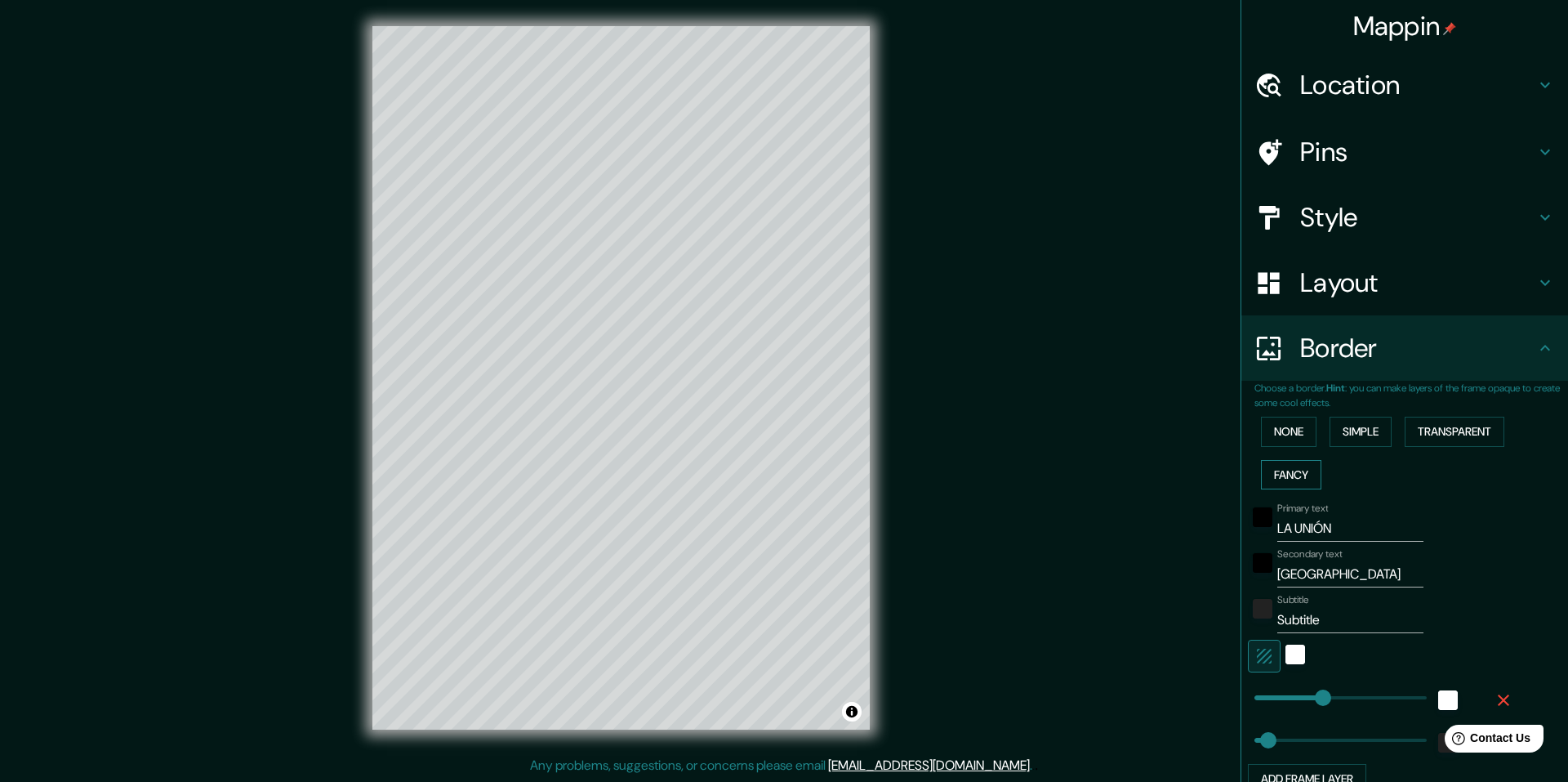
click at [1285, 471] on button "Fancy" at bounding box center [1291, 475] width 60 height 31
click at [1334, 439] on button "Simple" at bounding box center [1360, 432] width 62 height 31
drag, startPoint x: 1320, startPoint y: 536, endPoint x: 996, endPoint y: 535, distance: 324.0
click at [996, 534] on div "Mappin Location La Unión, La Unión, Región de Los Ríos, Chile Pins Style Layout…" at bounding box center [784, 391] width 1568 height 782
type input "L"
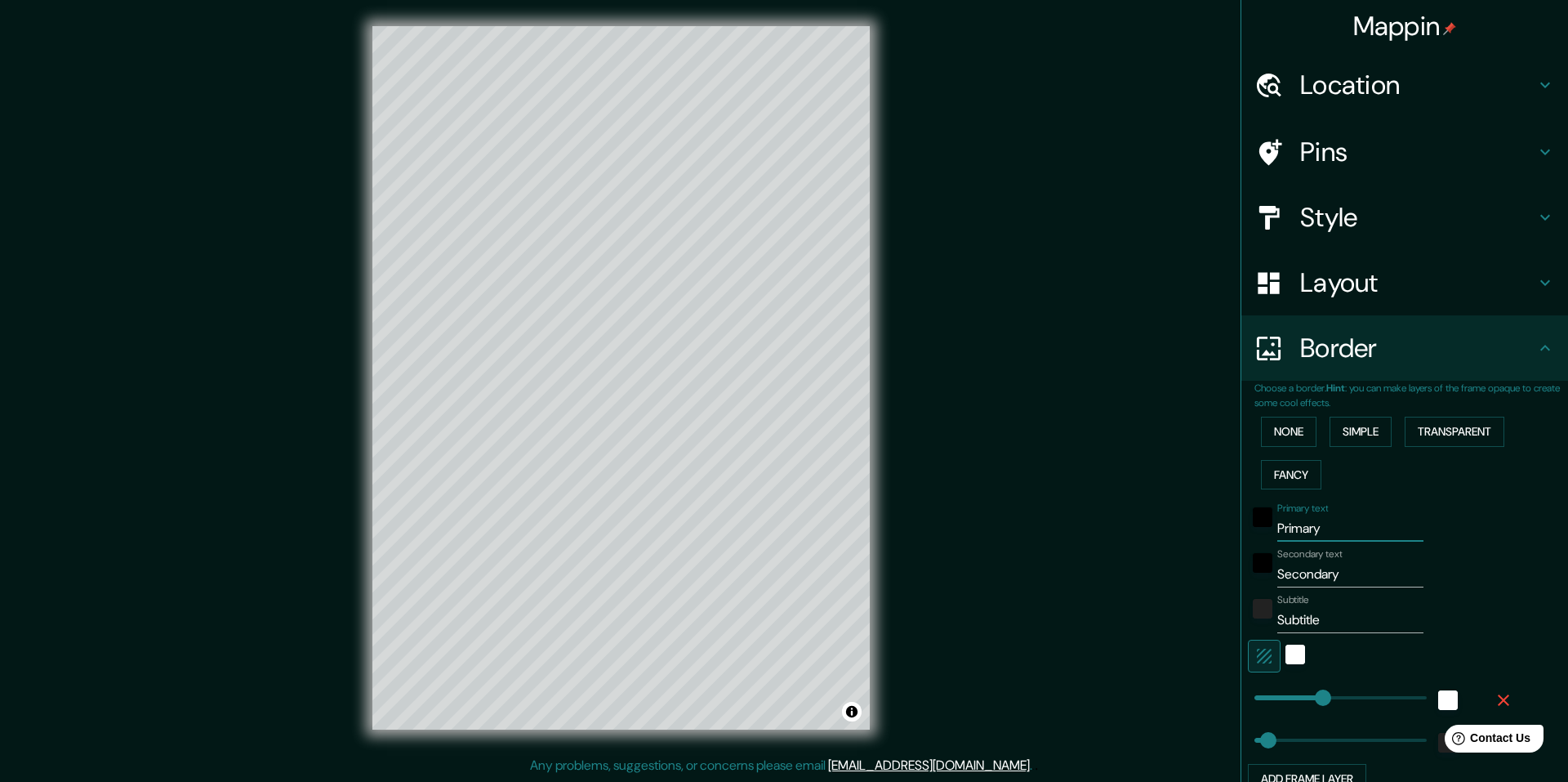
type input "244"
type input "49"
type input "LA"
type input "244"
type input "49"
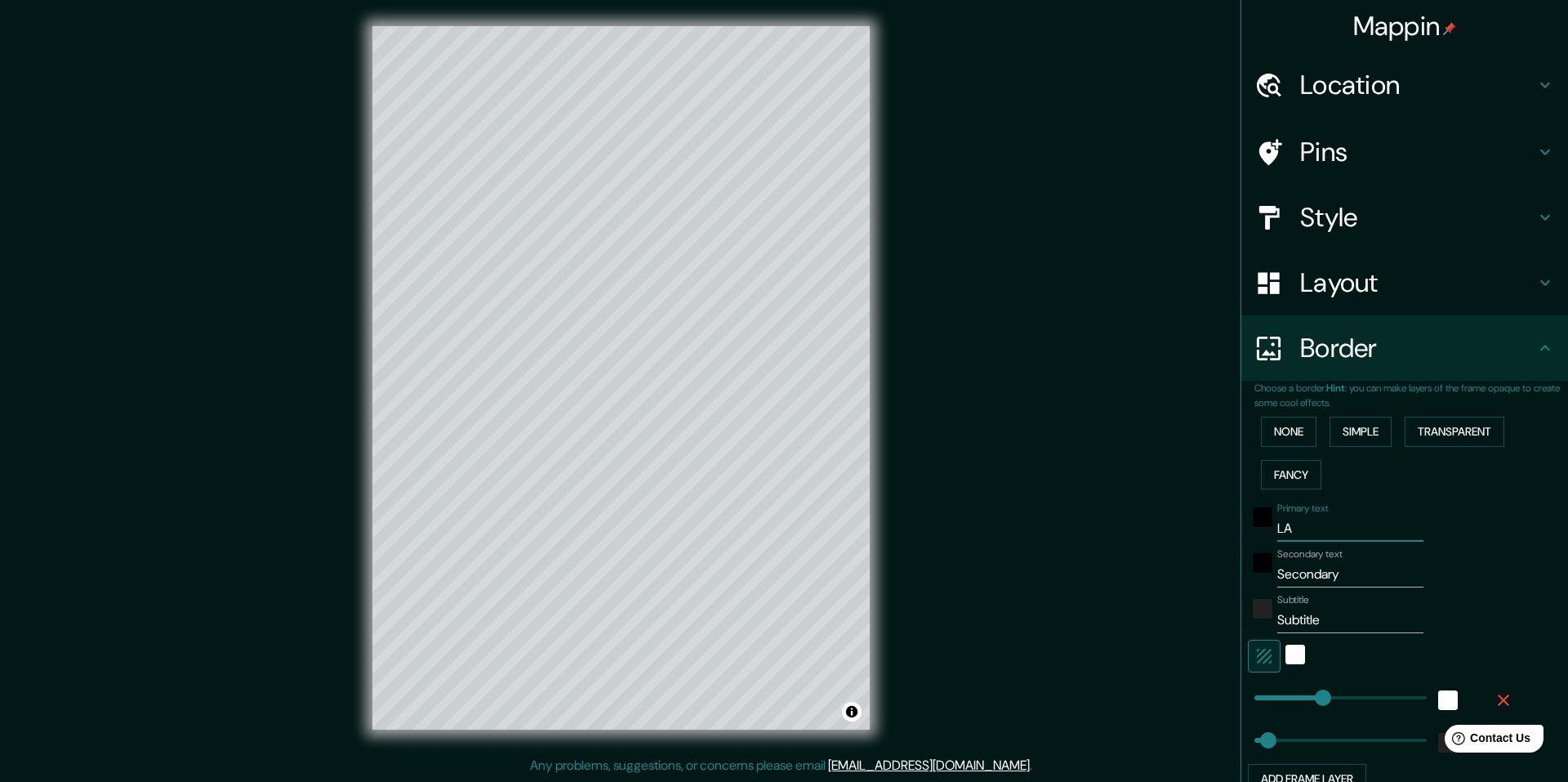
type input "LA"
type input "244"
type input "49"
type input "LA U"
type input "244"
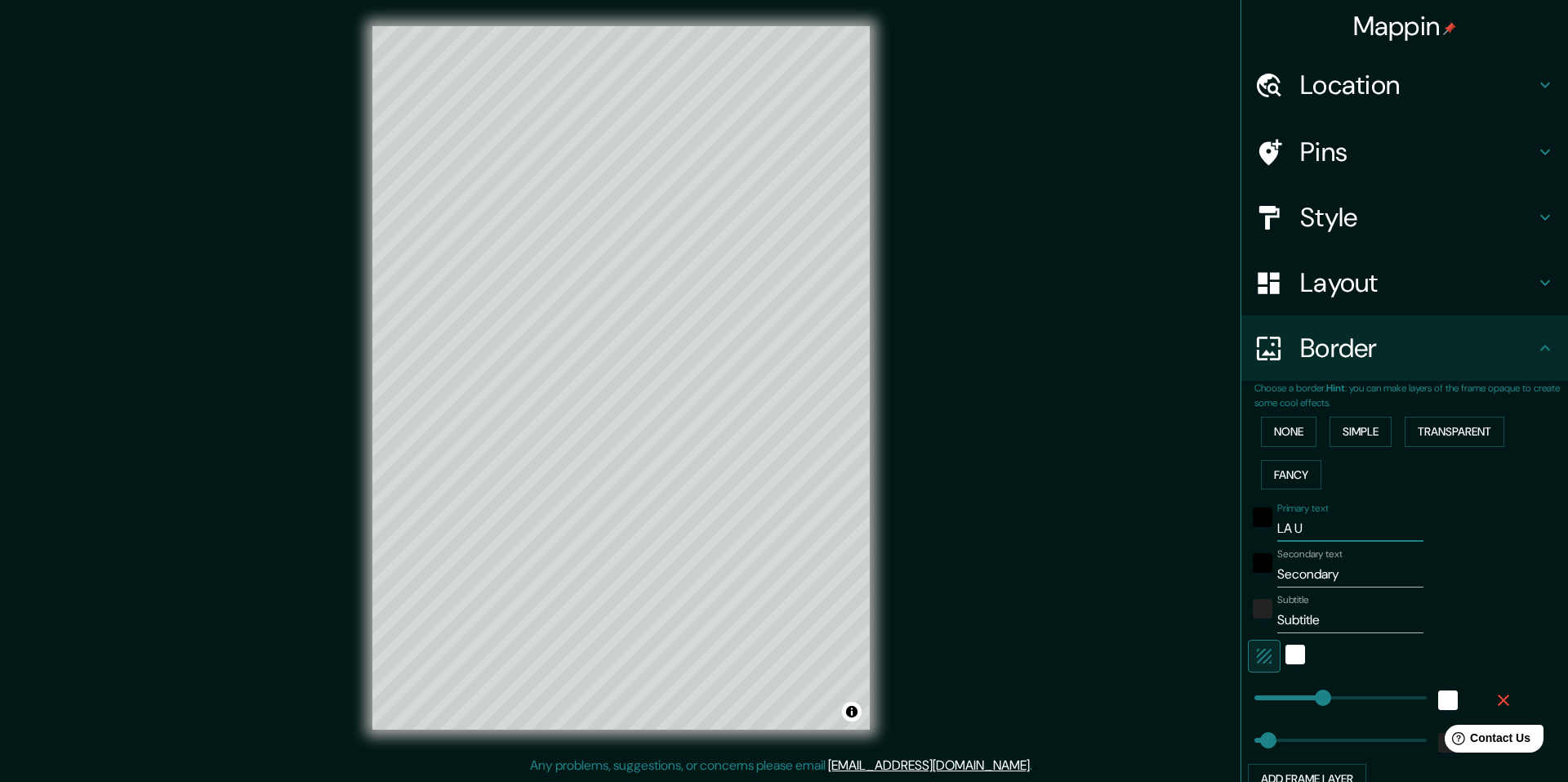
type input "49"
type input "LA UN"
type input "244"
type input "49"
type input "LA UNI"
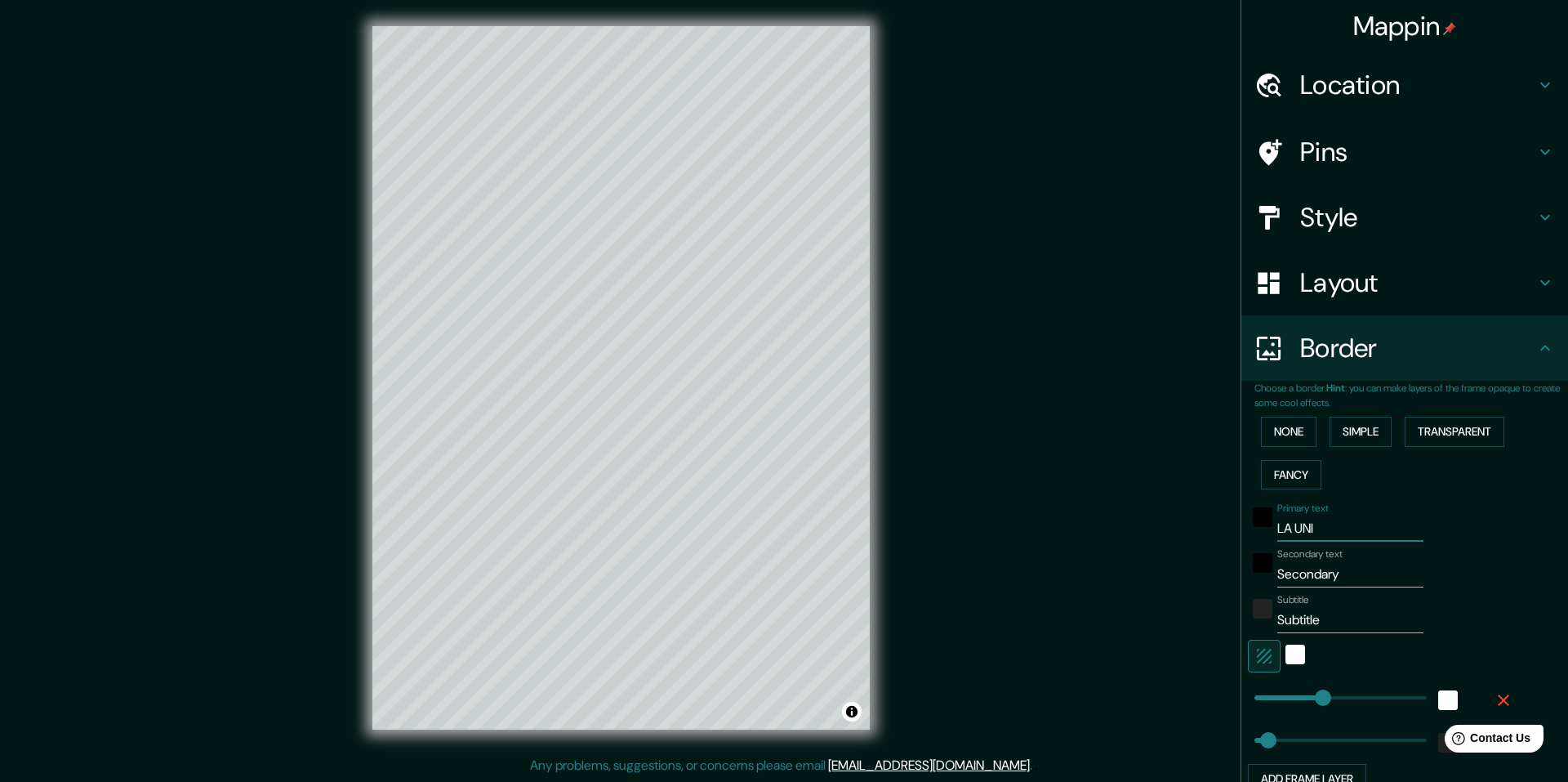
type input "244"
type input "49"
type input "LA UNIP"
type input "244"
type input "49"
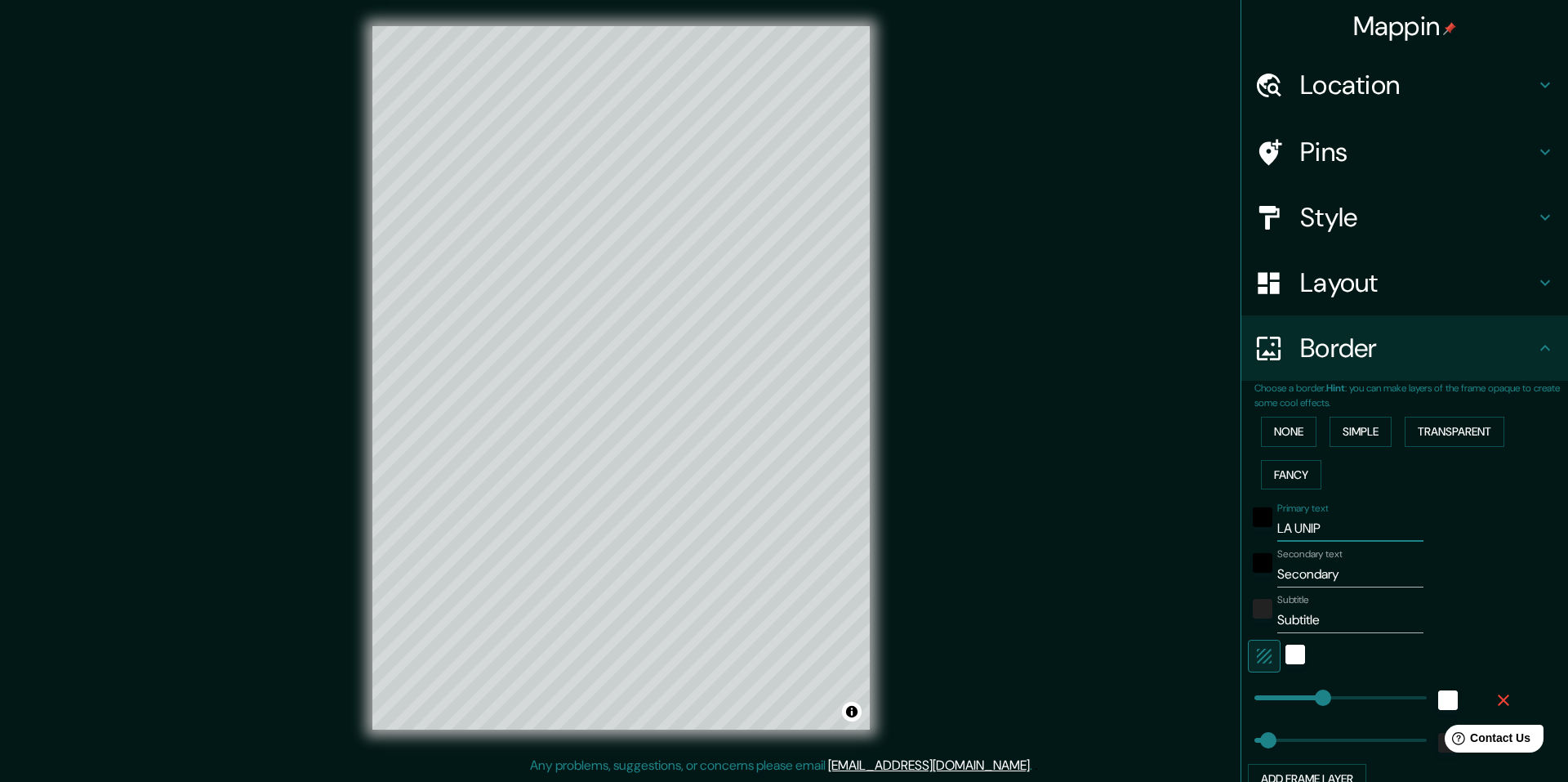
type input "LA UNI"
type input "244"
type input "49"
type input "LA UN"
type input "244"
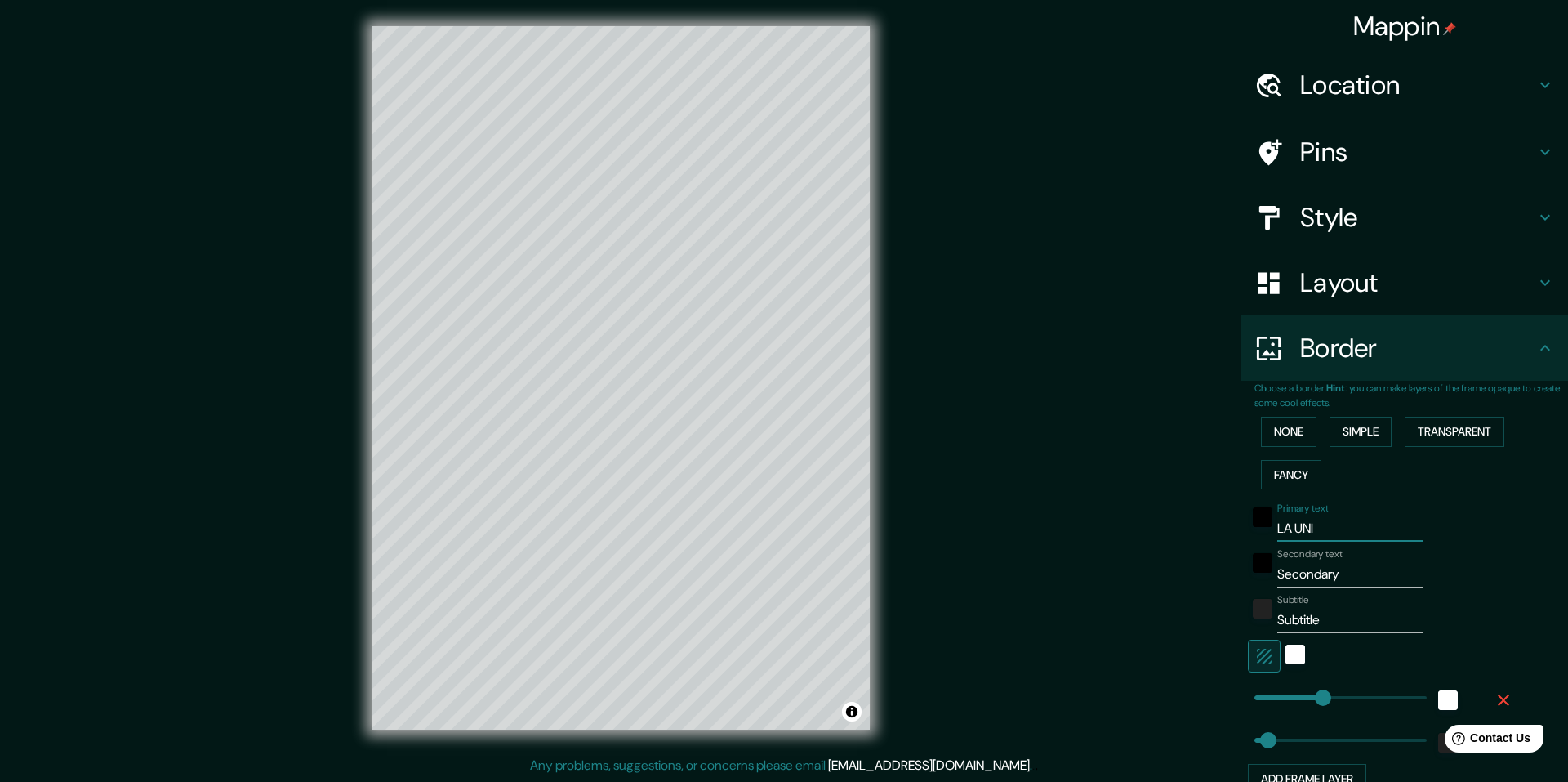
type input "49"
type input "LA UNI"
type input "244"
type input "49"
type input "LA UNI+"
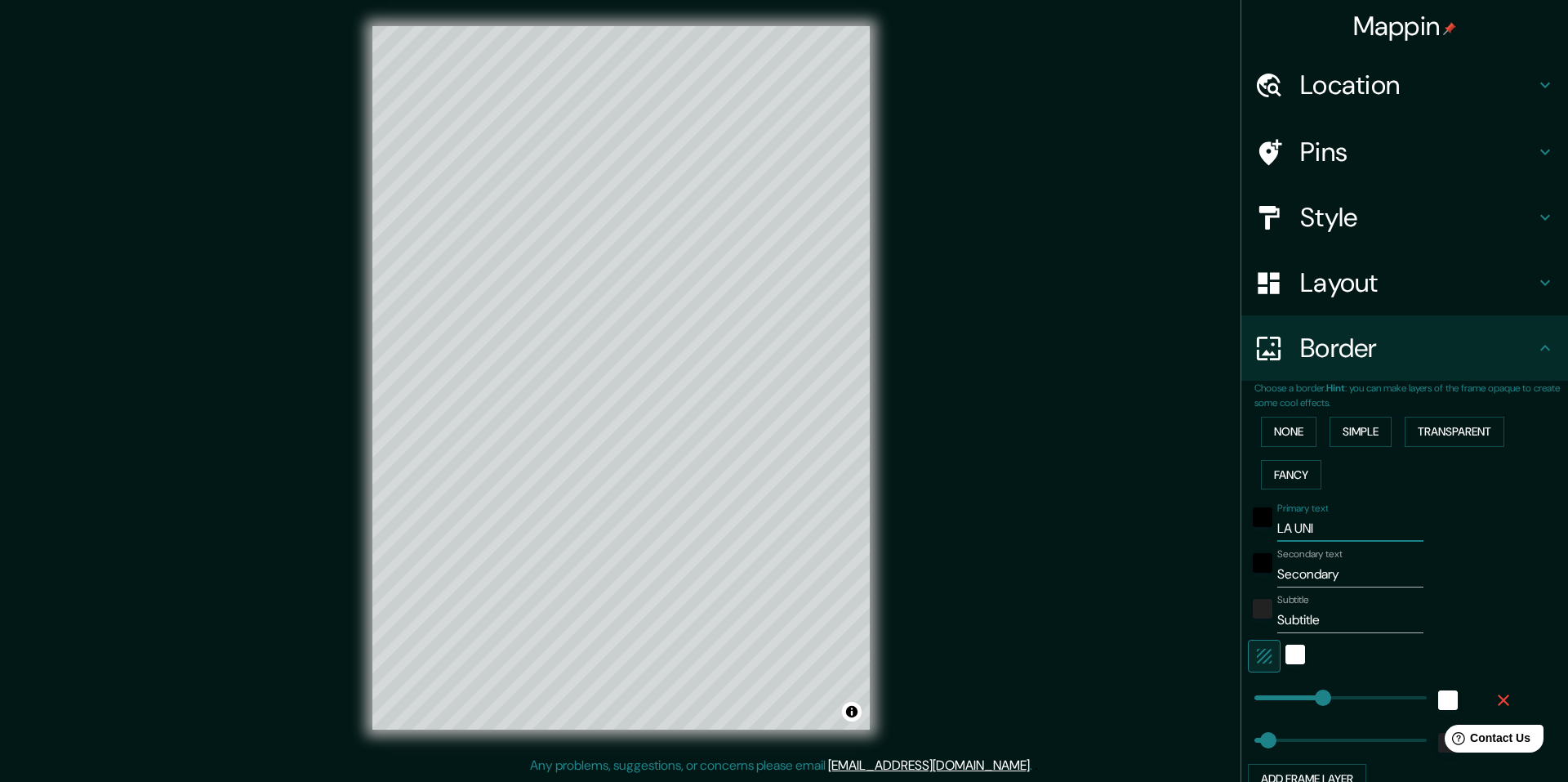
type input "244"
type input "49"
type input "LA UNI+O"
type input "244"
type input "49"
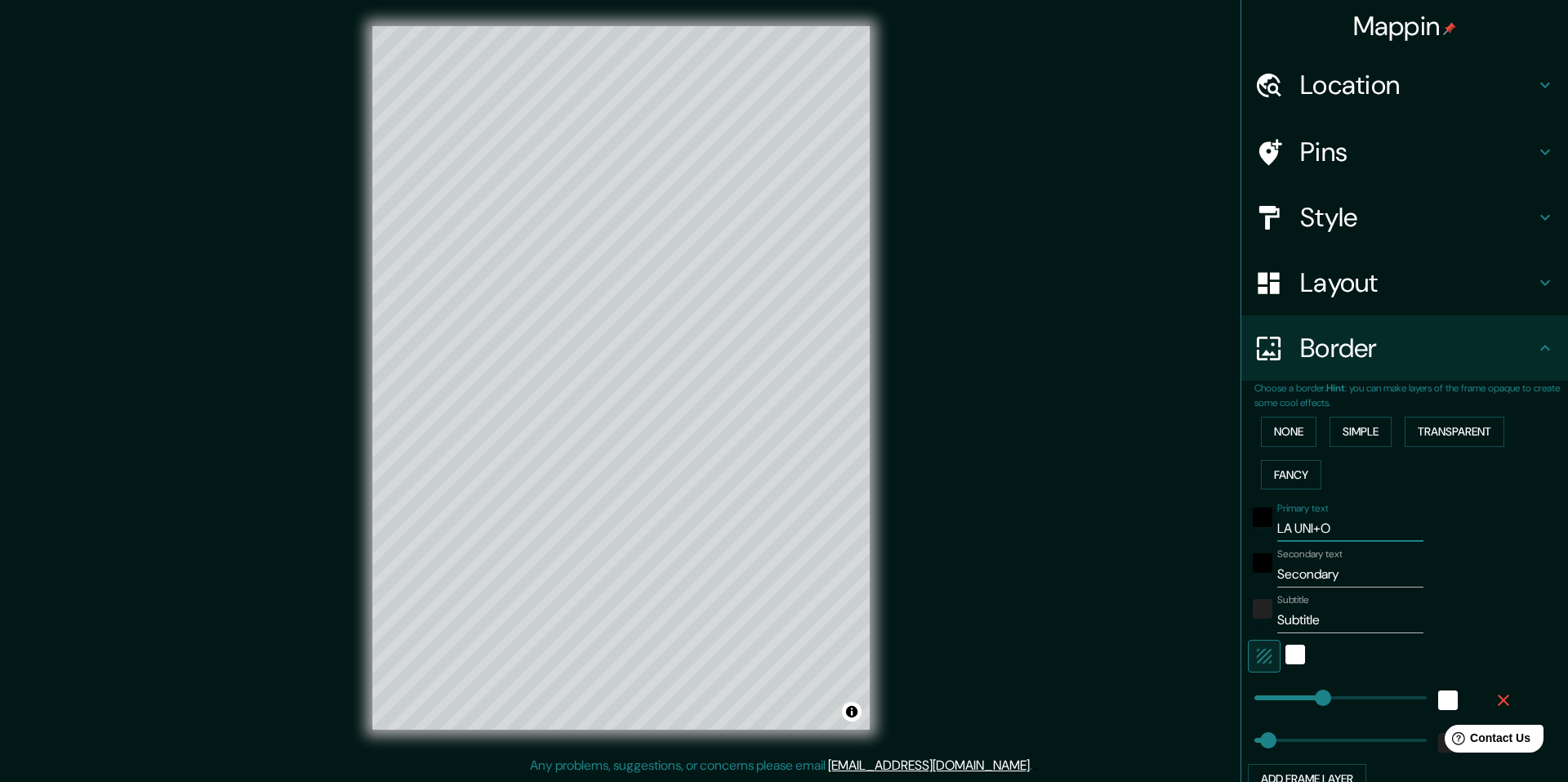
type input "LA UNI+OM"
type input "244"
type input "49"
type input "LA UNI+O"
type input "244"
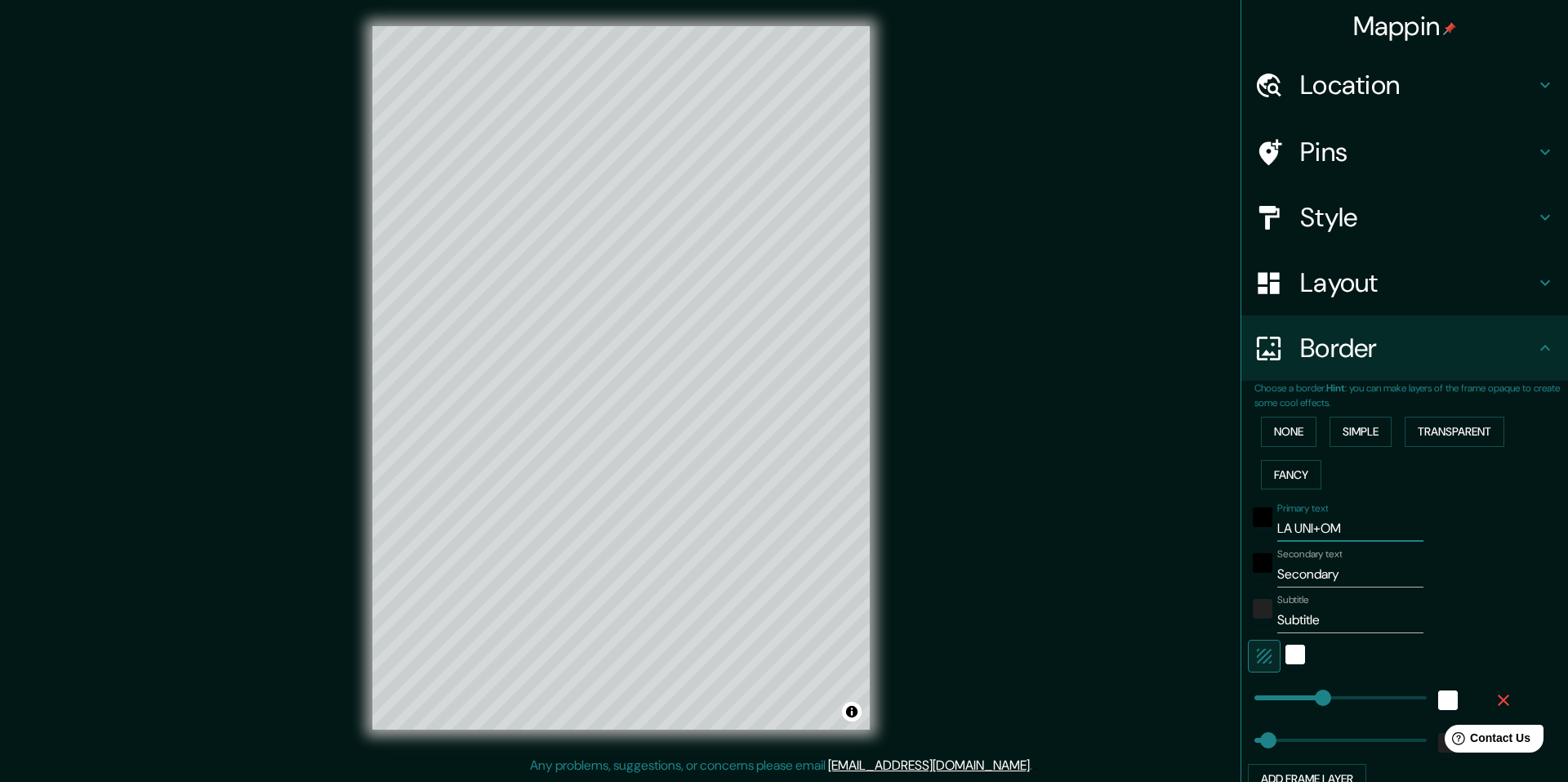
type input "49"
type input "LA UNI+"
type input "244"
type input "49"
type input "LA UNI"
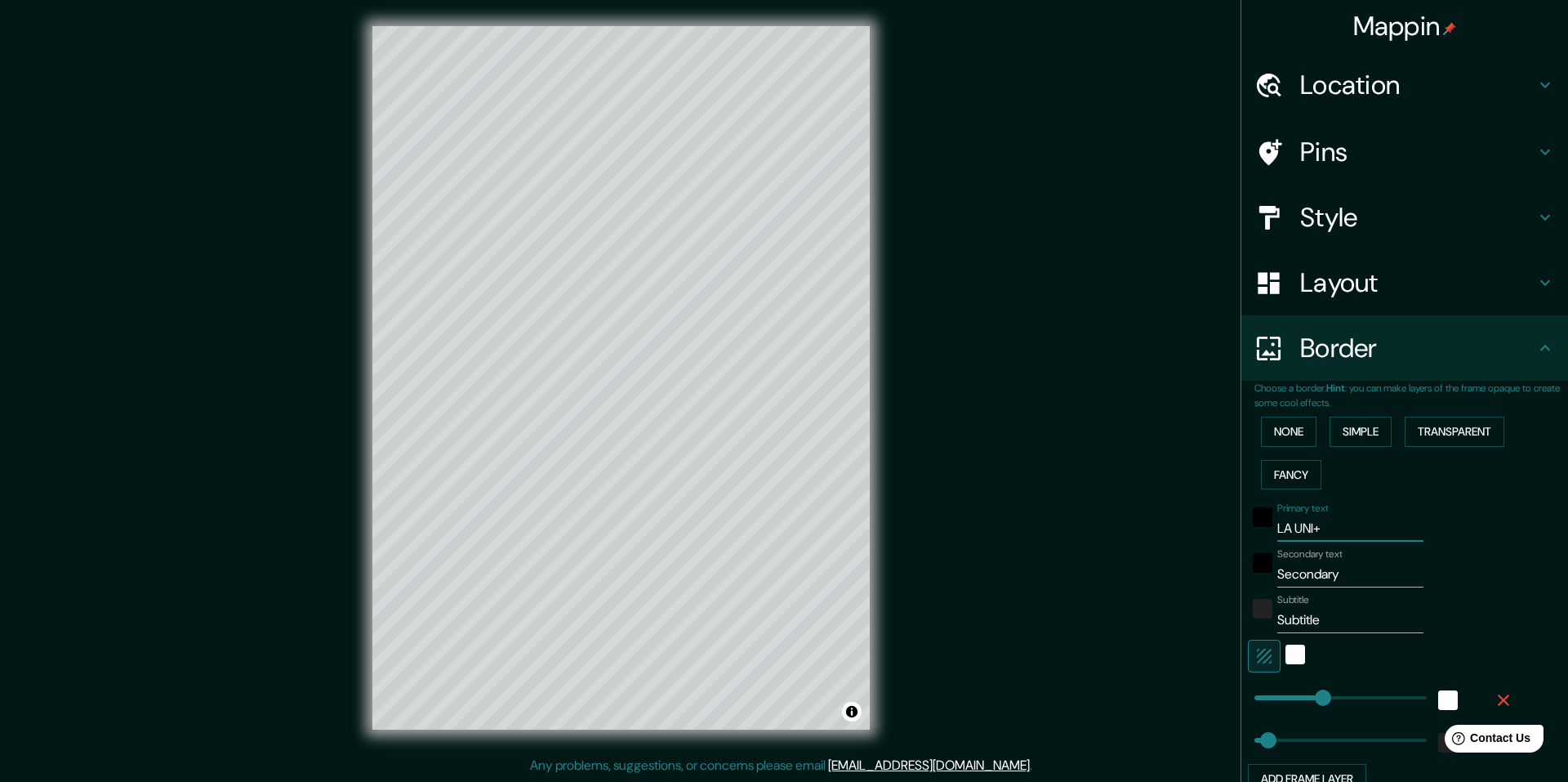
type input "244"
type input "49"
type input "LA UNIÓ"
type input "244"
type input "49"
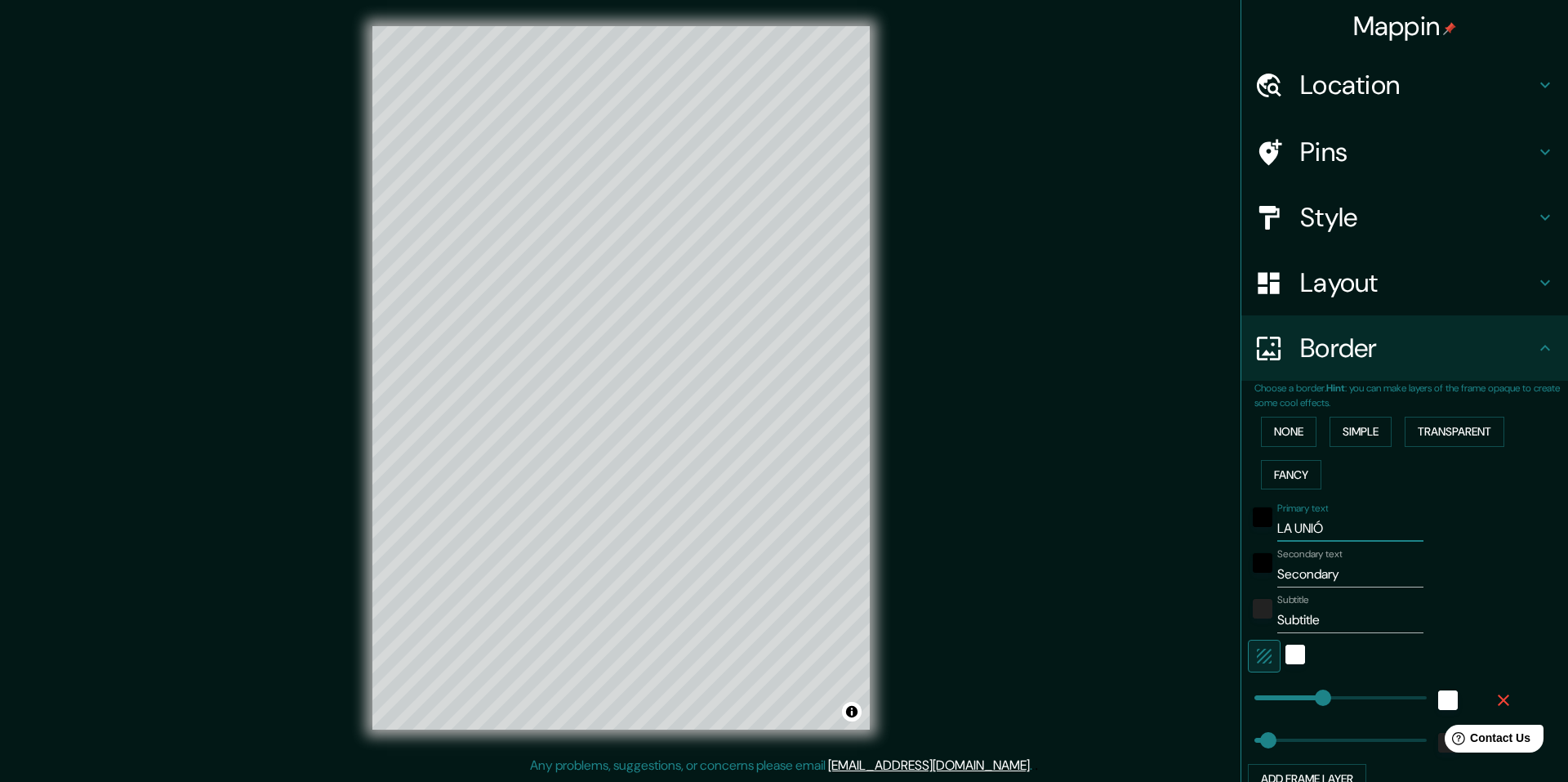
type input "LA UNIÓN"
type input "244"
type input "49"
type input "LA UNIÓN"
drag, startPoint x: 1356, startPoint y: 578, endPoint x: 1266, endPoint y: 576, distance: 90.0
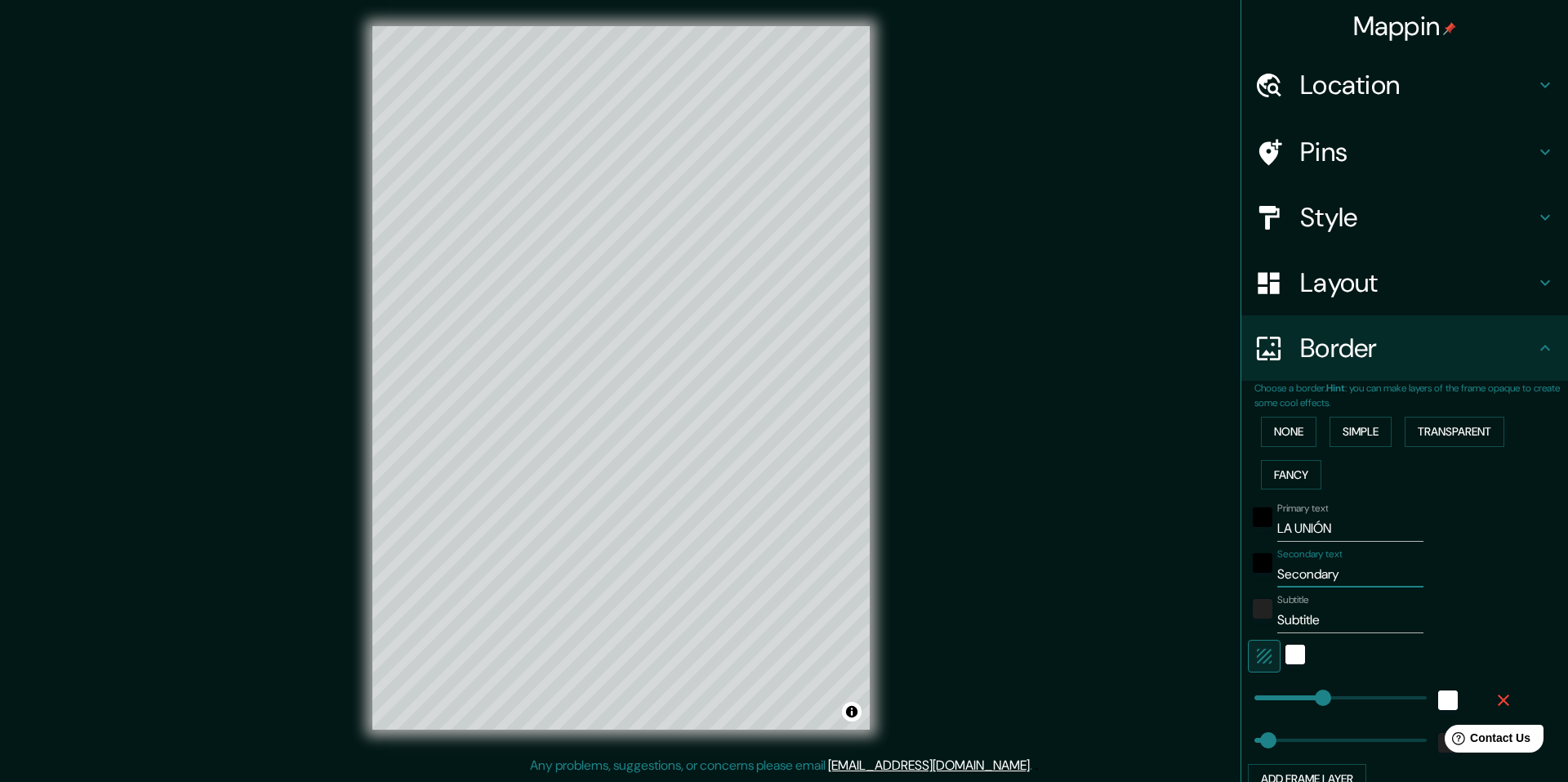
click at [1277, 576] on input "Secondary" at bounding box center [1350, 574] width 146 height 26
type input "C"
type input "244"
type input "49"
type input "CH"
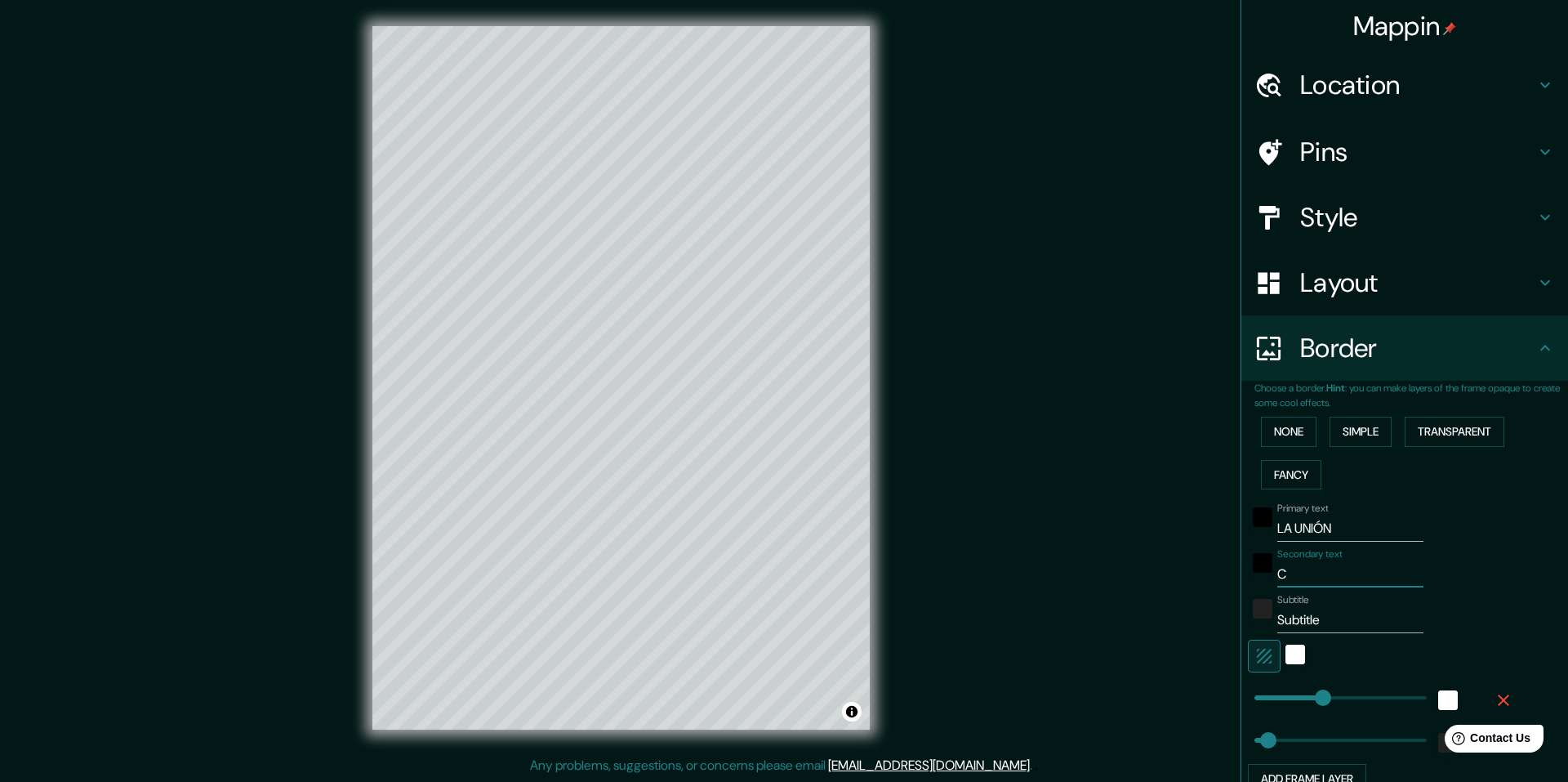
type input "244"
type input "49"
type input "CHI"
type input "244"
type input "49"
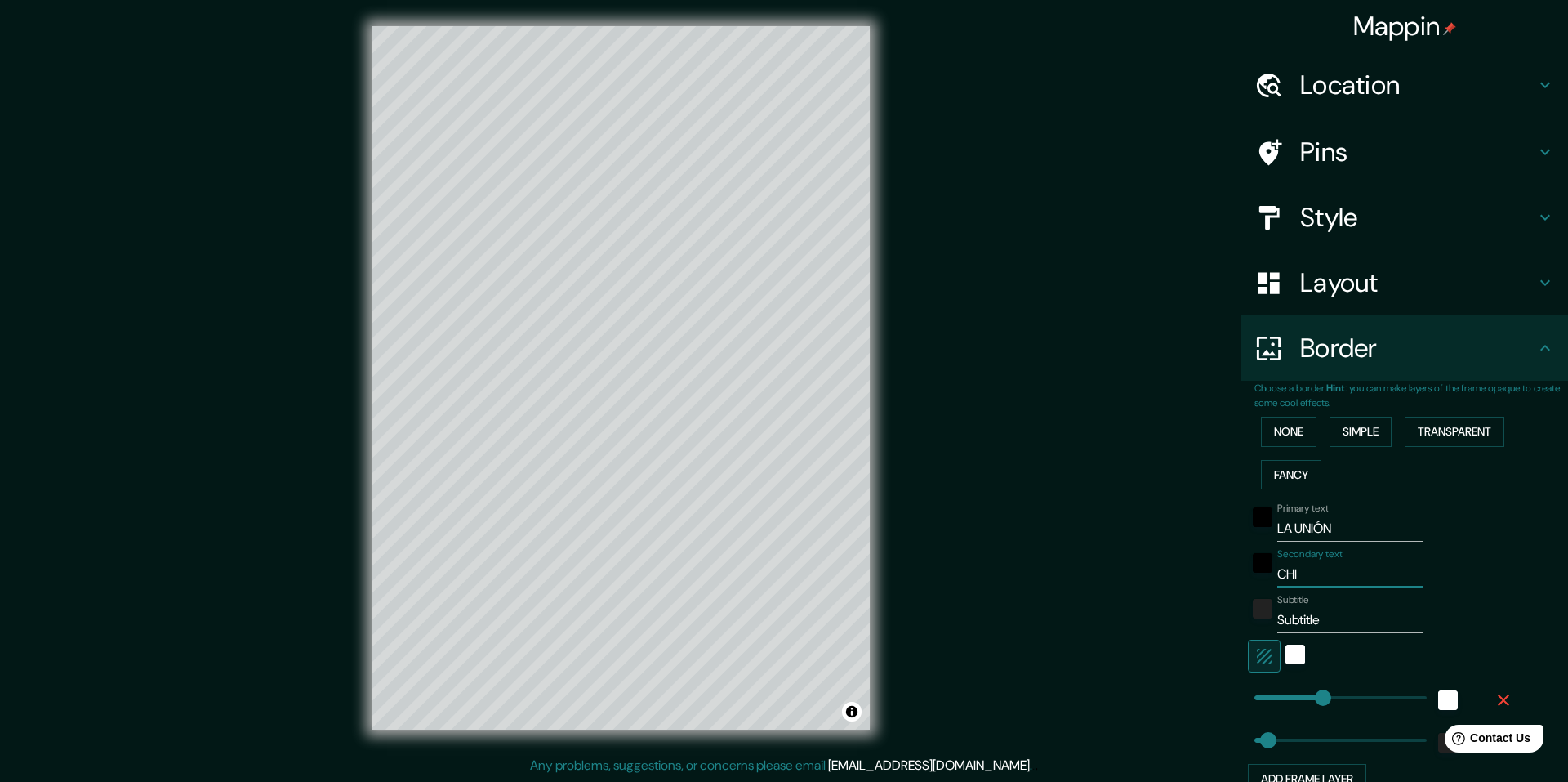
type input "CHIL"
type input "244"
type input "49"
type input "CHILE"
type input "244"
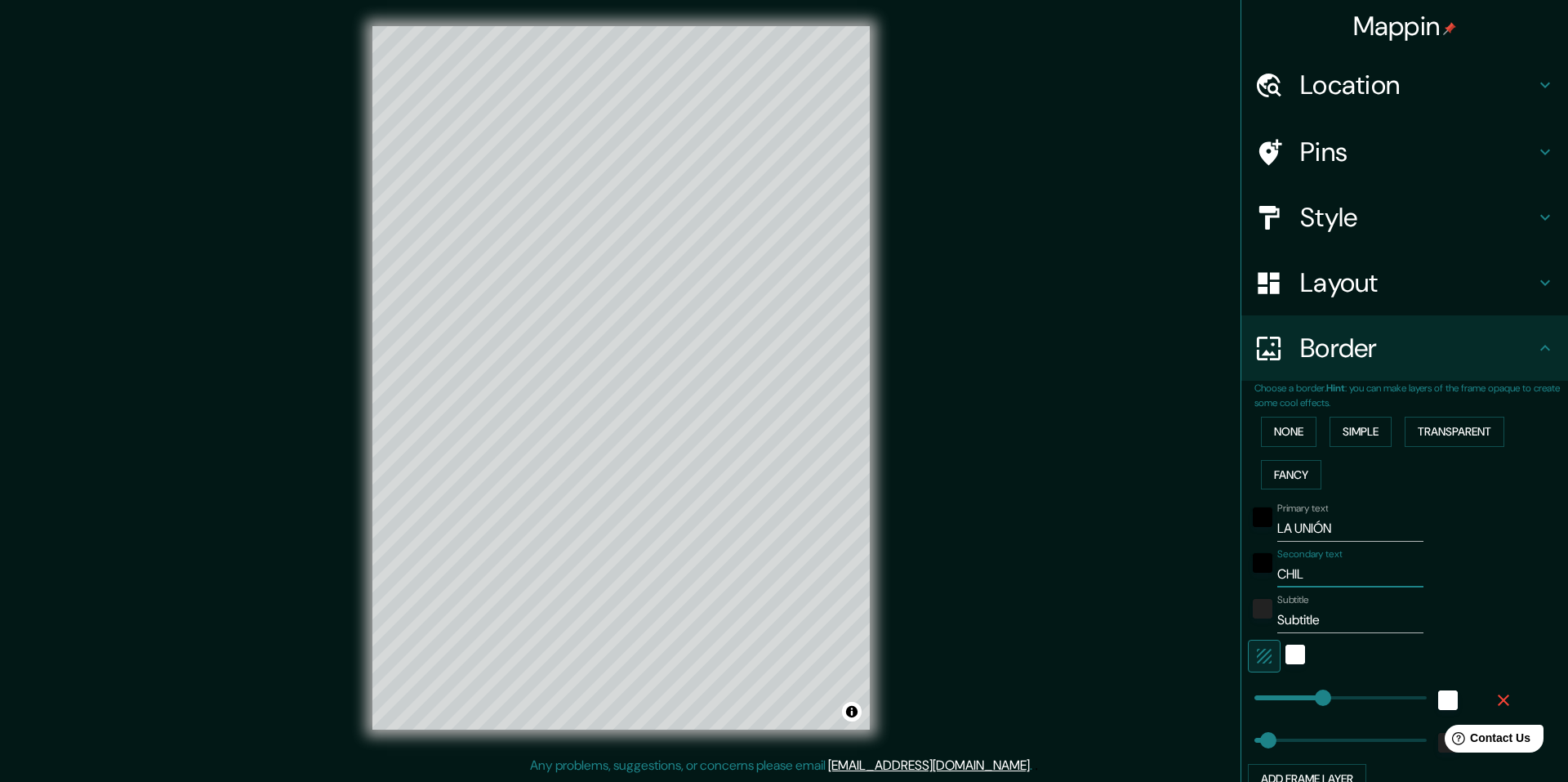
type input "49"
type input "CHILE"
click at [1309, 616] on input "Subtitle" at bounding box center [1350, 620] width 146 height 26
drag, startPoint x: 1328, startPoint y: 626, endPoint x: 1247, endPoint y: 623, distance: 81.1
click at [1247, 623] on div "Subtitle Subtitle" at bounding box center [1381, 614] width 268 height 40
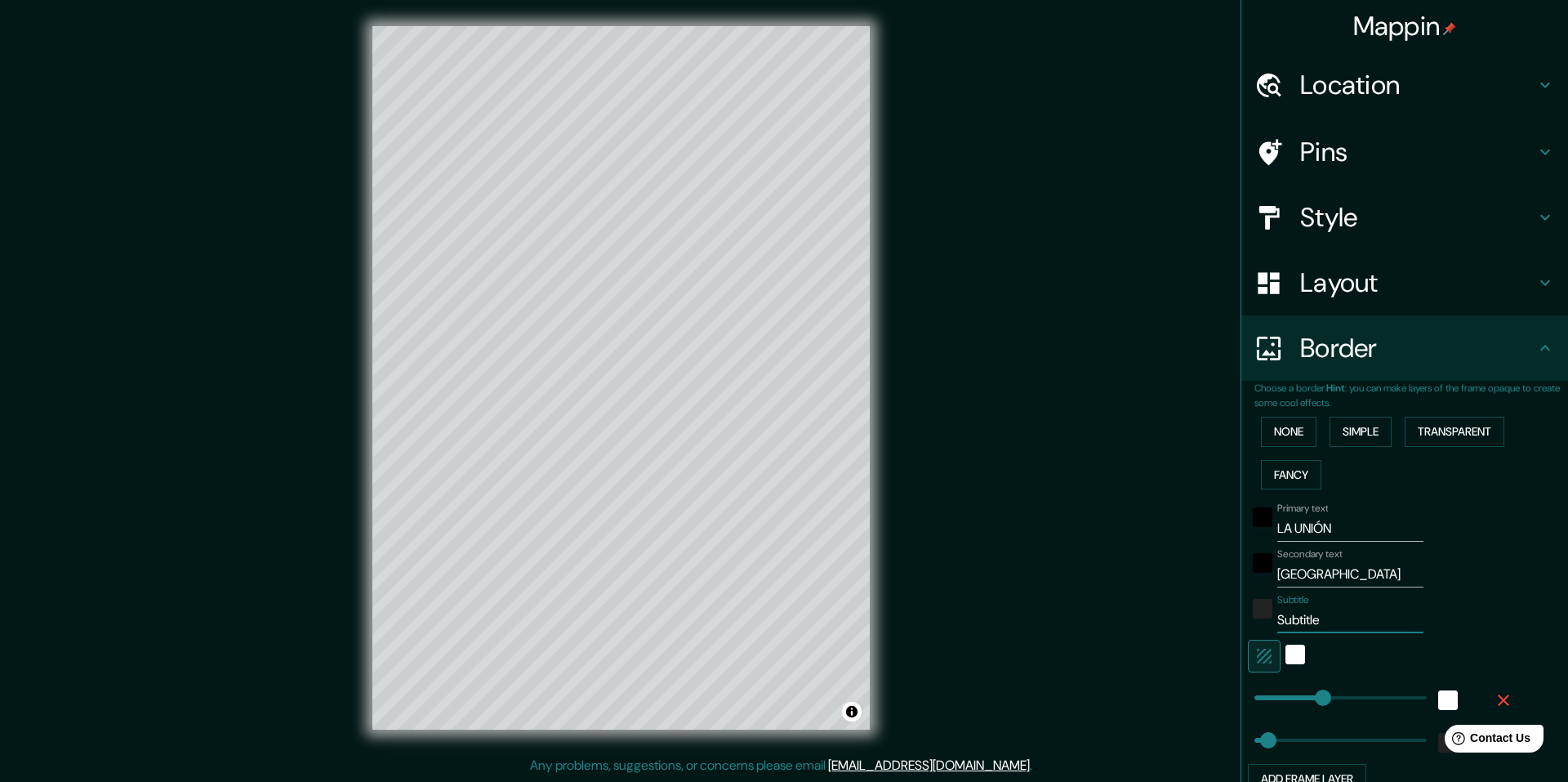
paste input "40°22′10″S 73°03′40″O."
type input "40°22′10″S 73°03′40″O."
type input "244"
type input "49"
click at [1333, 625] on input "40°22′10″S 73°03′40″O." at bounding box center [1350, 620] width 146 height 26
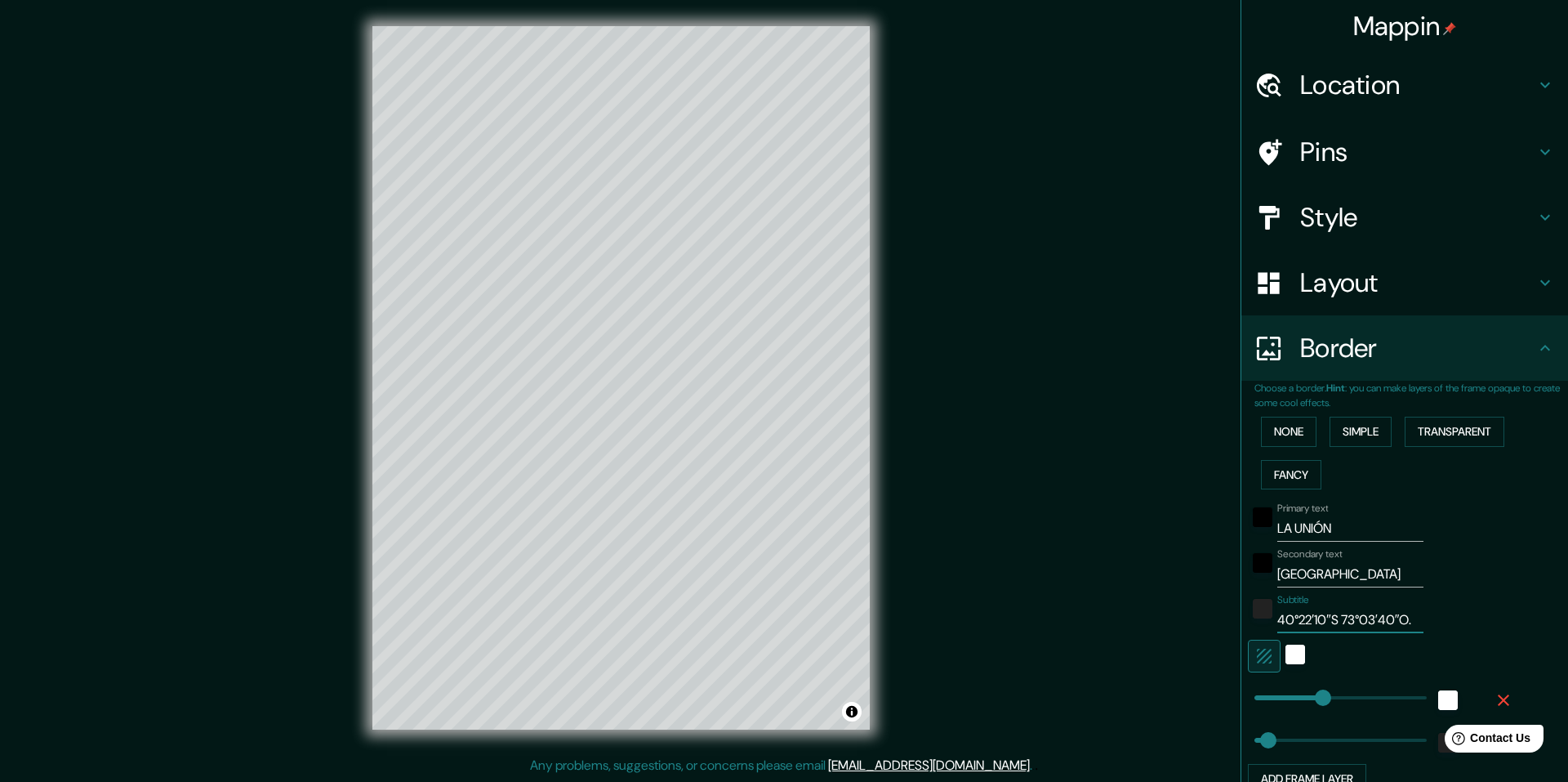
type input "40°22′10″S /73°03′40″O."
type input "244"
type input "49"
type input "40°22′10″S / 73°03′40″O."
type input "244"
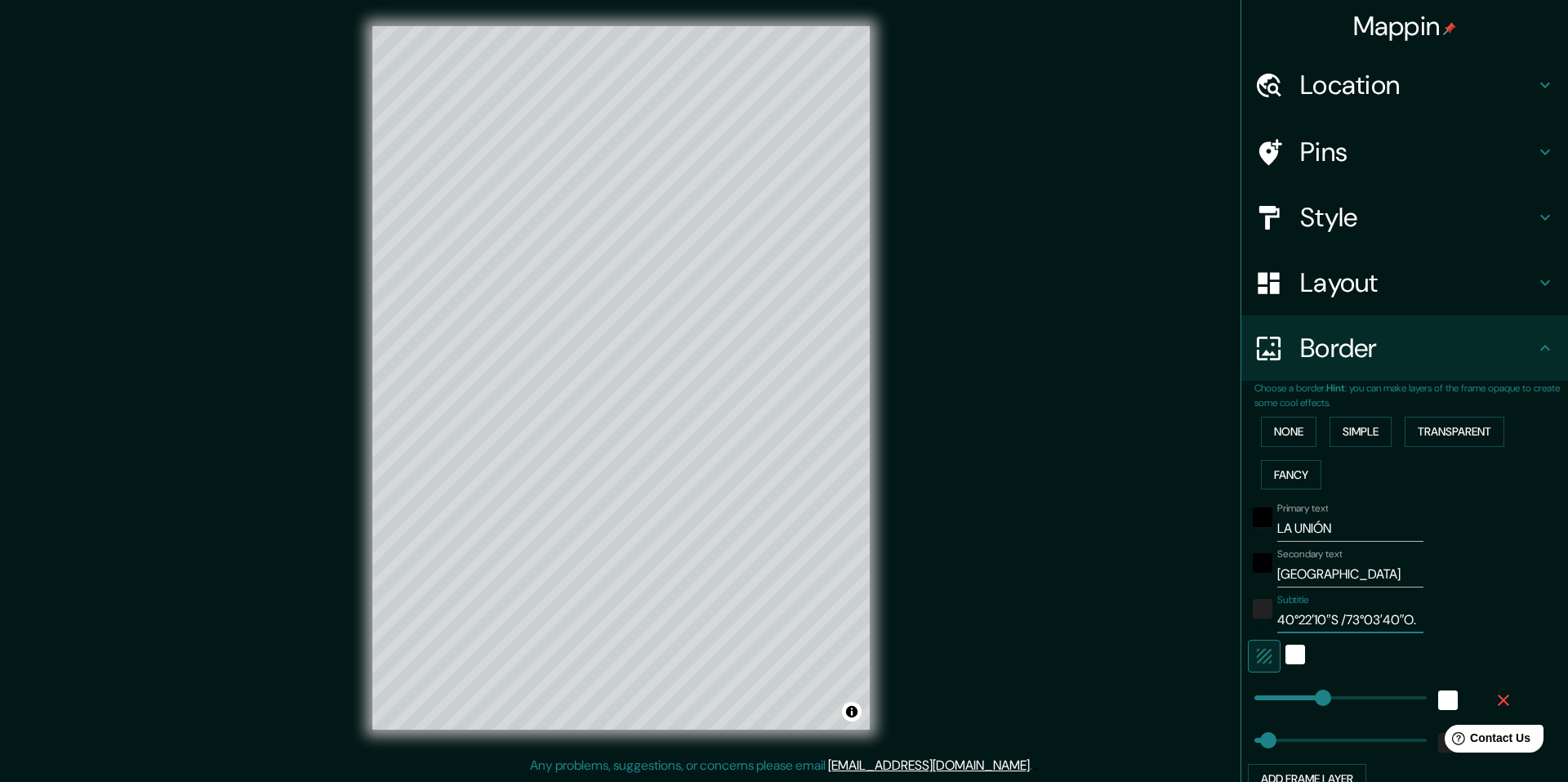
type input "49"
type input "40°22′10″S / ¿73°03′40″O."
type input "244"
type input "49"
type input "40°22′10″S / 73°03′40″O."
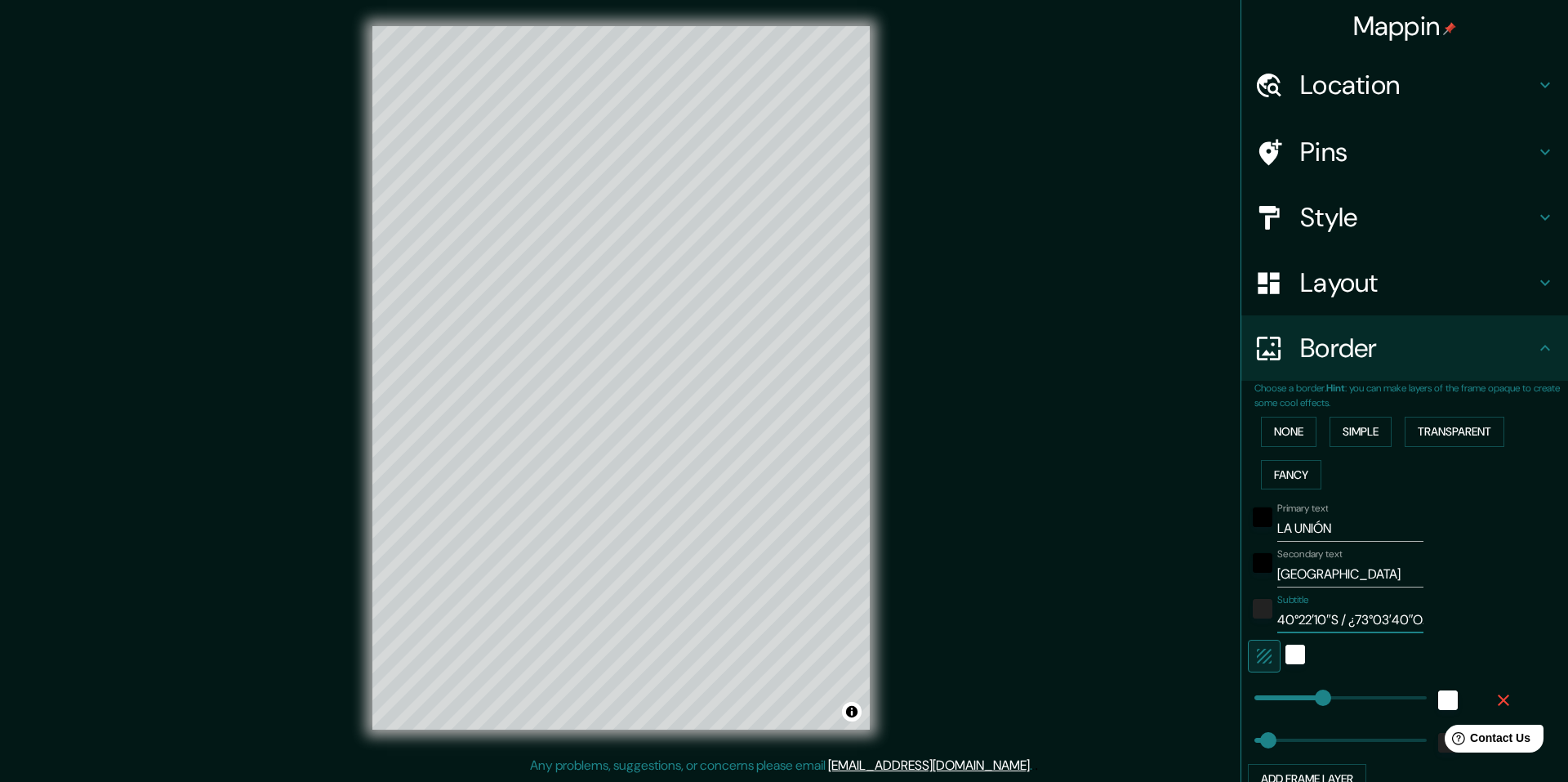
type input "244"
type input "49"
type input "40°22′10″S /73°03′40″O."
type input "244"
type input "49"
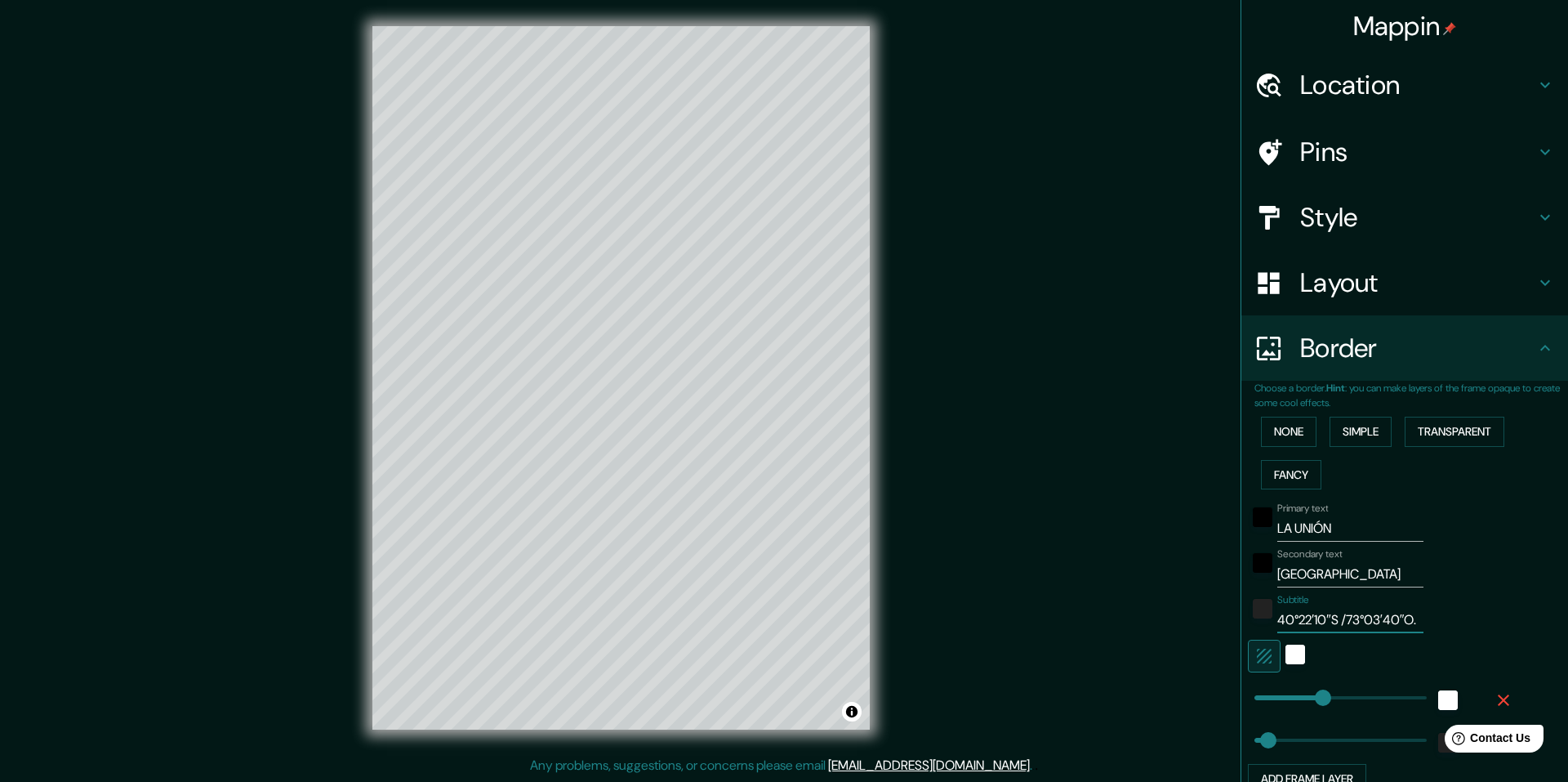
type input "40°22′10″S 73°03′40″O."
type input "244"
type input "49"
type input "40°22′10″S °73°03′40″O."
type input "244"
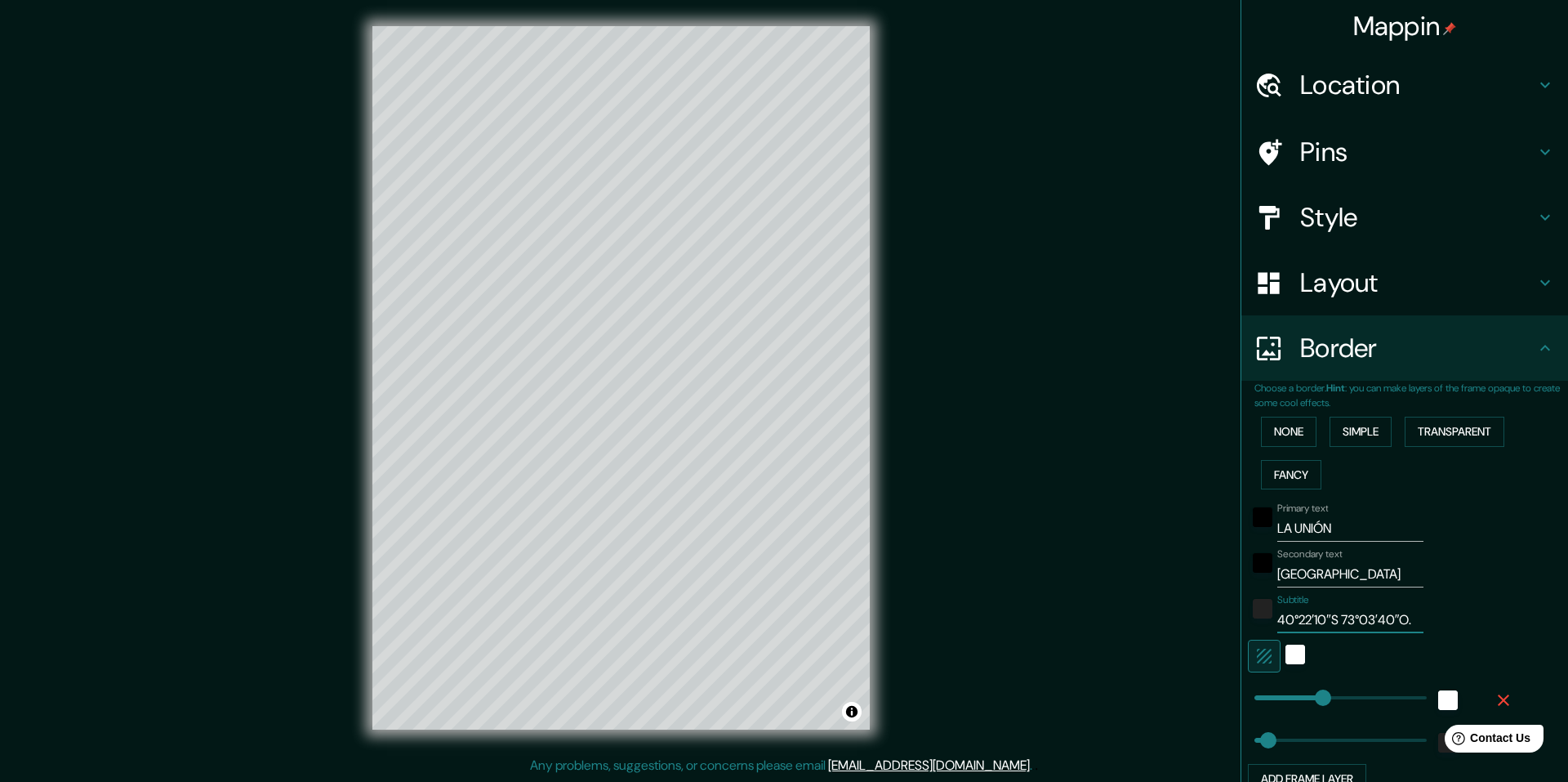
type input "49"
type input "40°22′10″S 73°03′40″O."
type input "244"
type input "49"
type input "40°22′10″S |73°03′40″O."
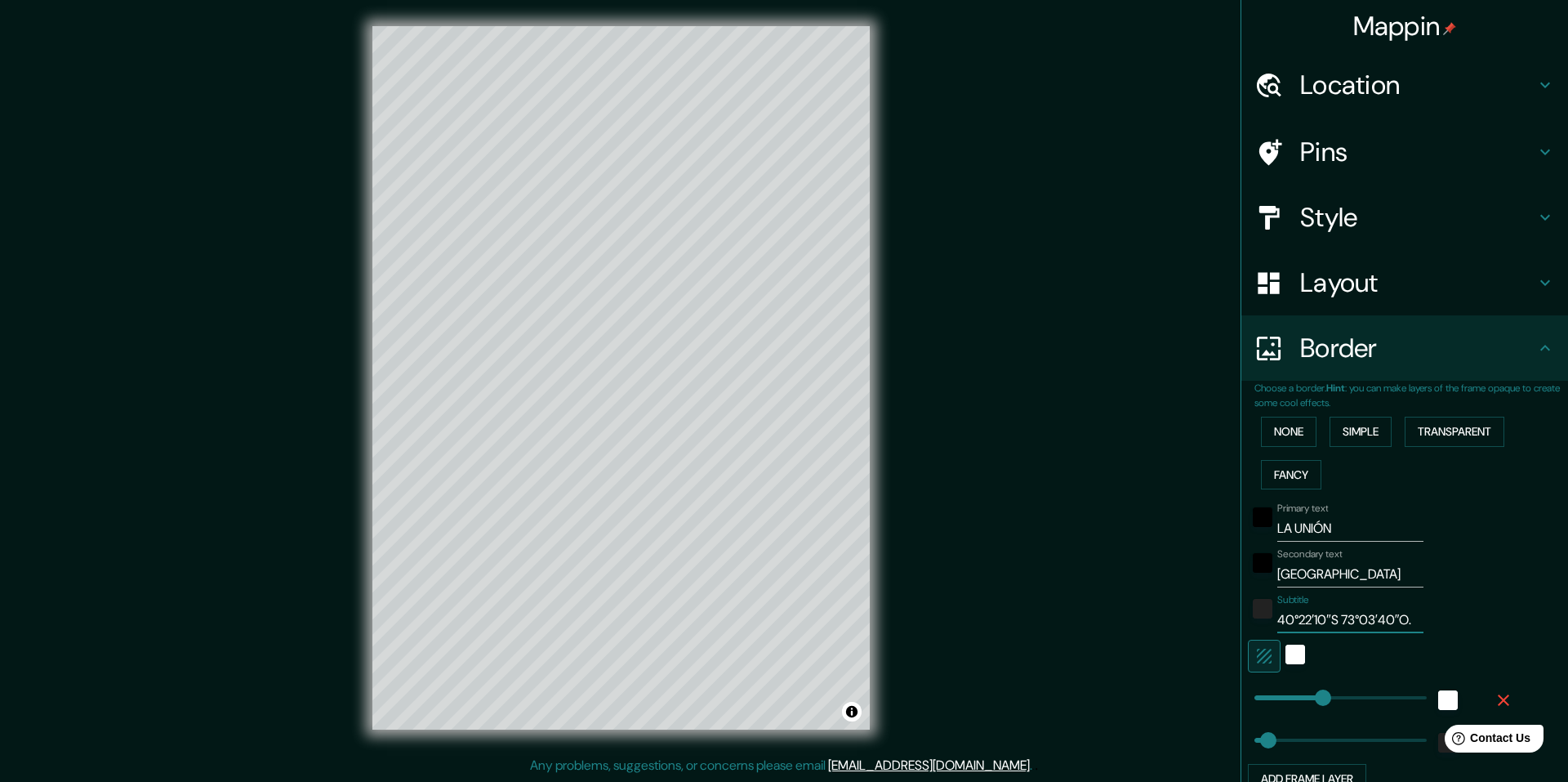
type input "244"
type input "49"
type input "40°22′10″S | 73°03′40″O."
type input "244"
type input "49"
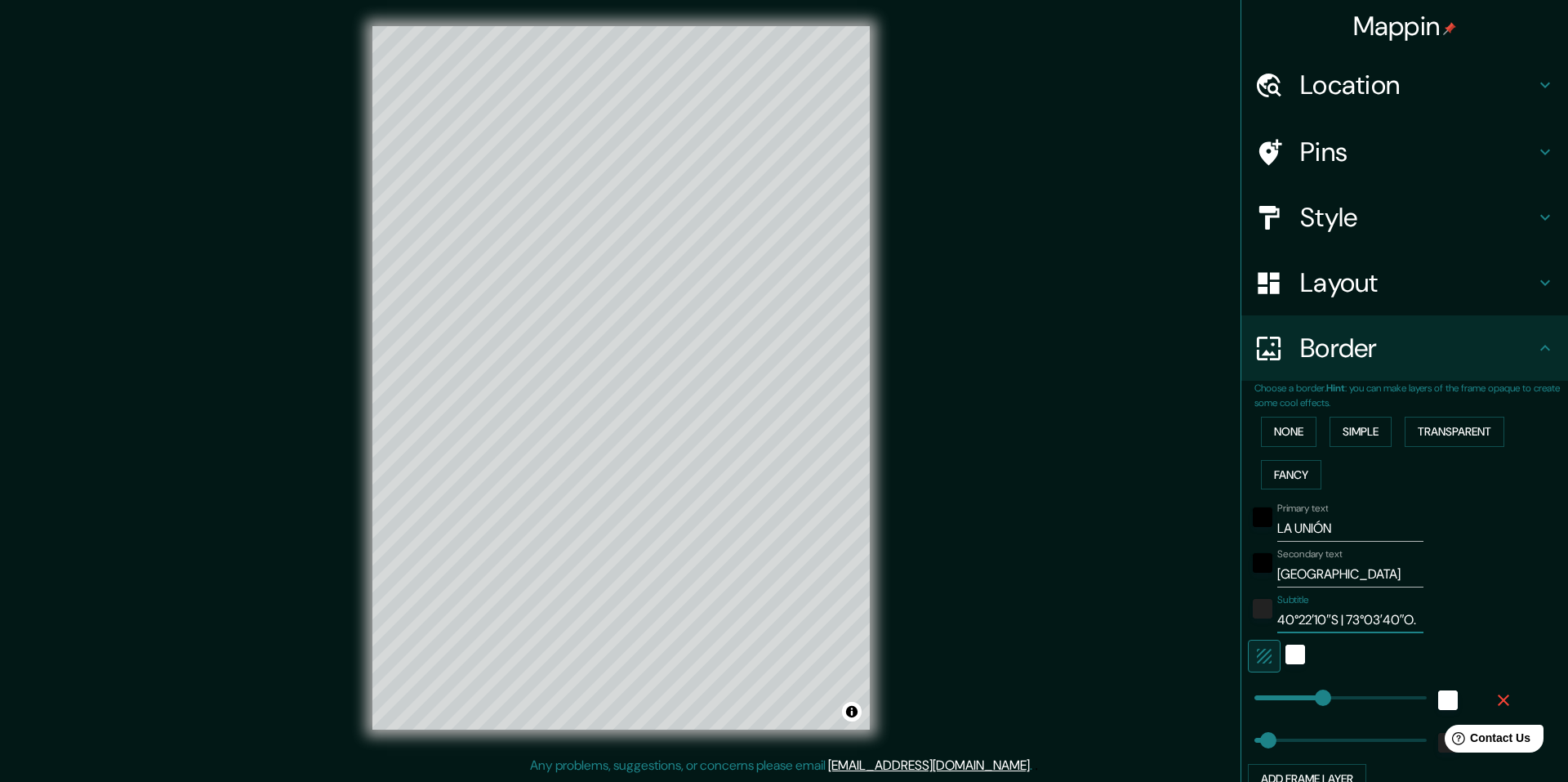
type input "40°22′10″S | 73°03′40″O."
type input "244"
type input "49"
click at [1330, 621] on input "40°22′10″S | 73°03′40″O." at bounding box center [1350, 620] width 146 height 26
type input "40°22′10″S | 73°03′40″O."
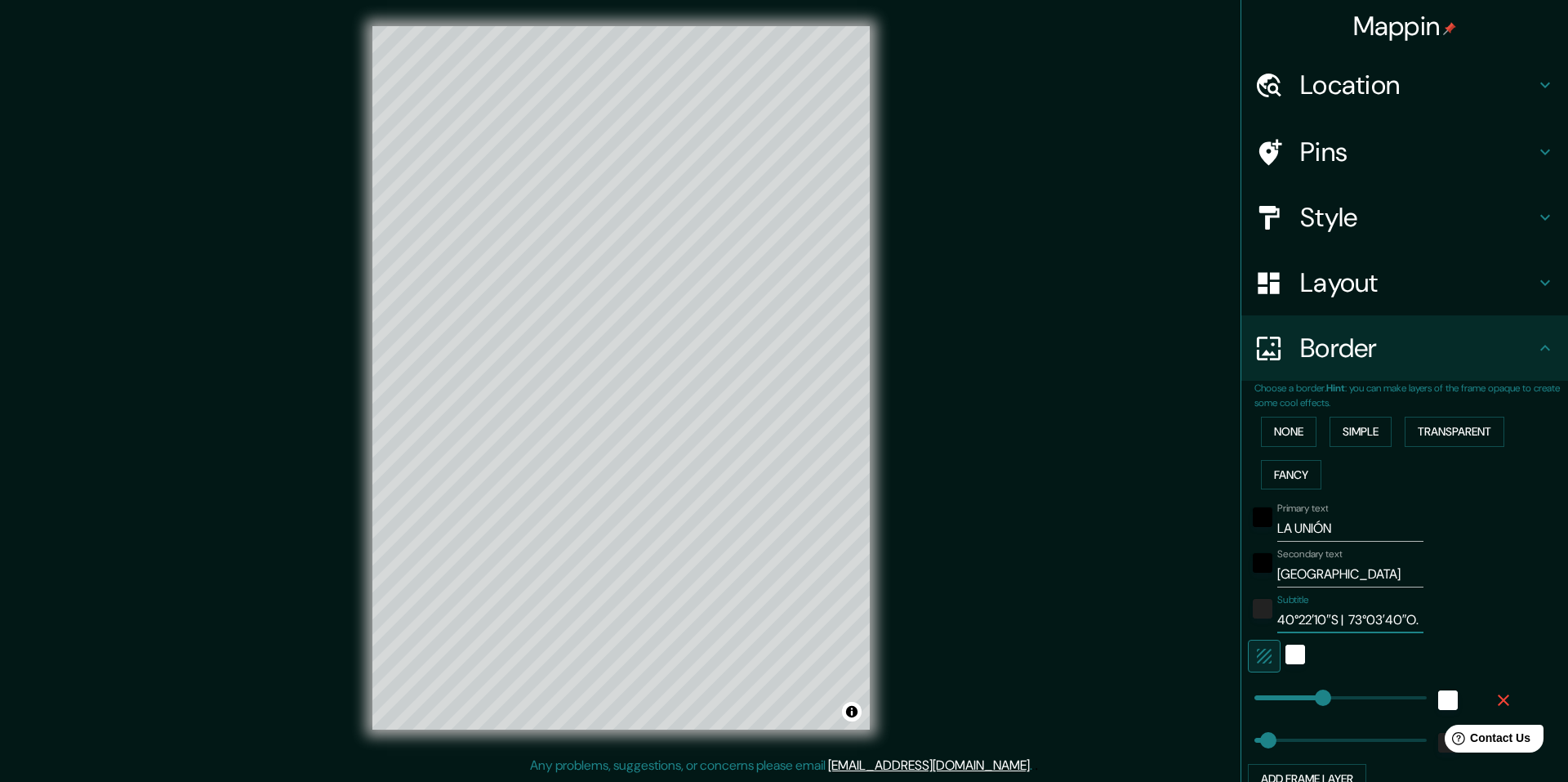
type input "244"
type input "49"
click at [1023, 550] on div "© Mapbox © OpenStreetMap Improve this map" at bounding box center [620, 377] width 1412 height 704
click at [1338, 622] on input "40°22′10″S | 73°03′40″O." at bounding box center [1350, 620] width 146 height 26
type input "40°22′10″S | 73°03′40″O."
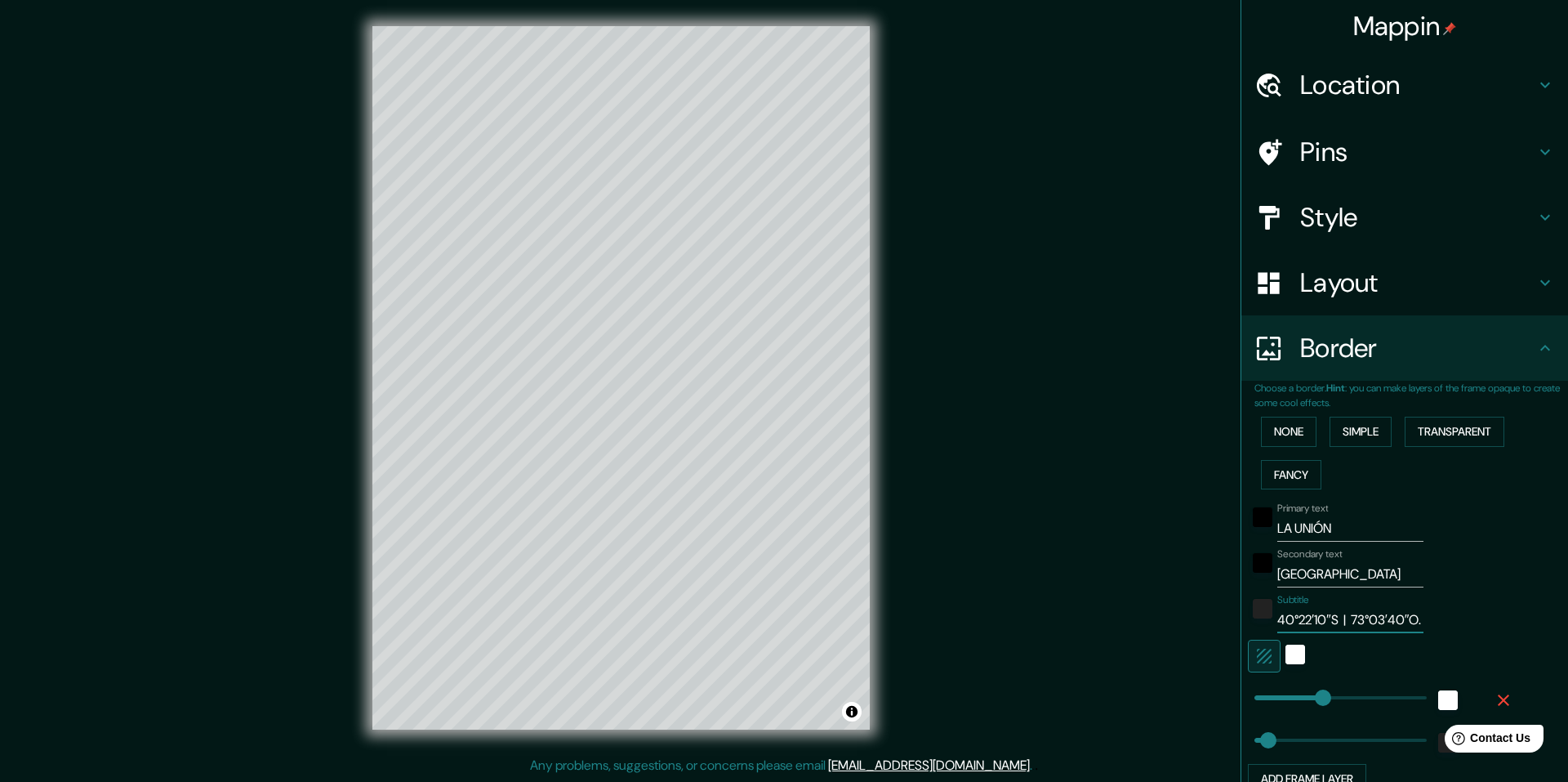
type input "244"
type input "49"
type input "40°22′10″S | 73°03′40″O."
type input "244"
type input "49"
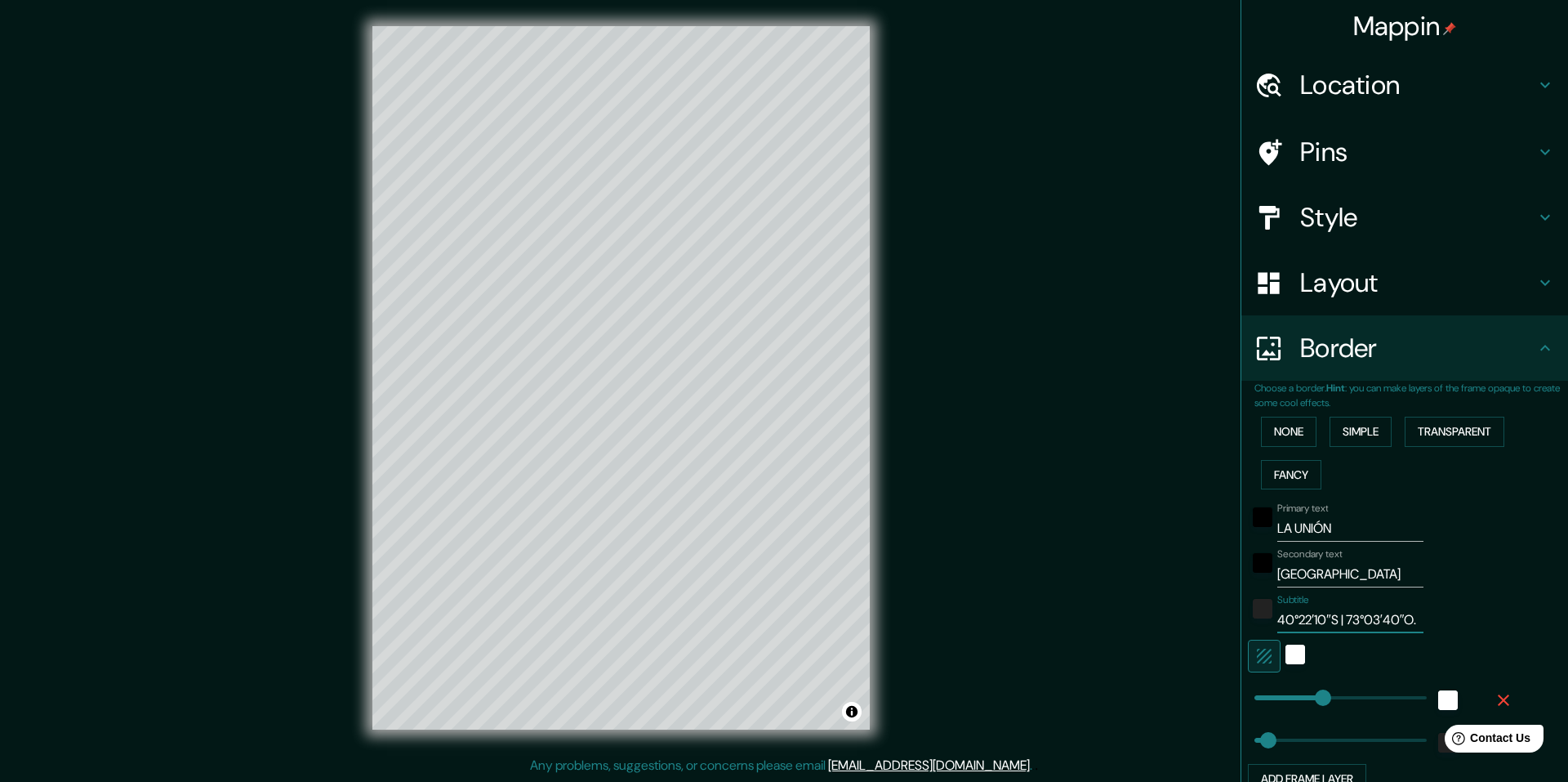
click at [1037, 585] on div "© Mapbox © OpenStreetMap Improve this map" at bounding box center [620, 377] width 1412 height 704
click at [1400, 621] on input "40°22′10″S | 73°03′40″O." at bounding box center [1350, 620] width 146 height 26
type input "40°22′10″S | 73°03′40″O."
type input "244"
type input "49"
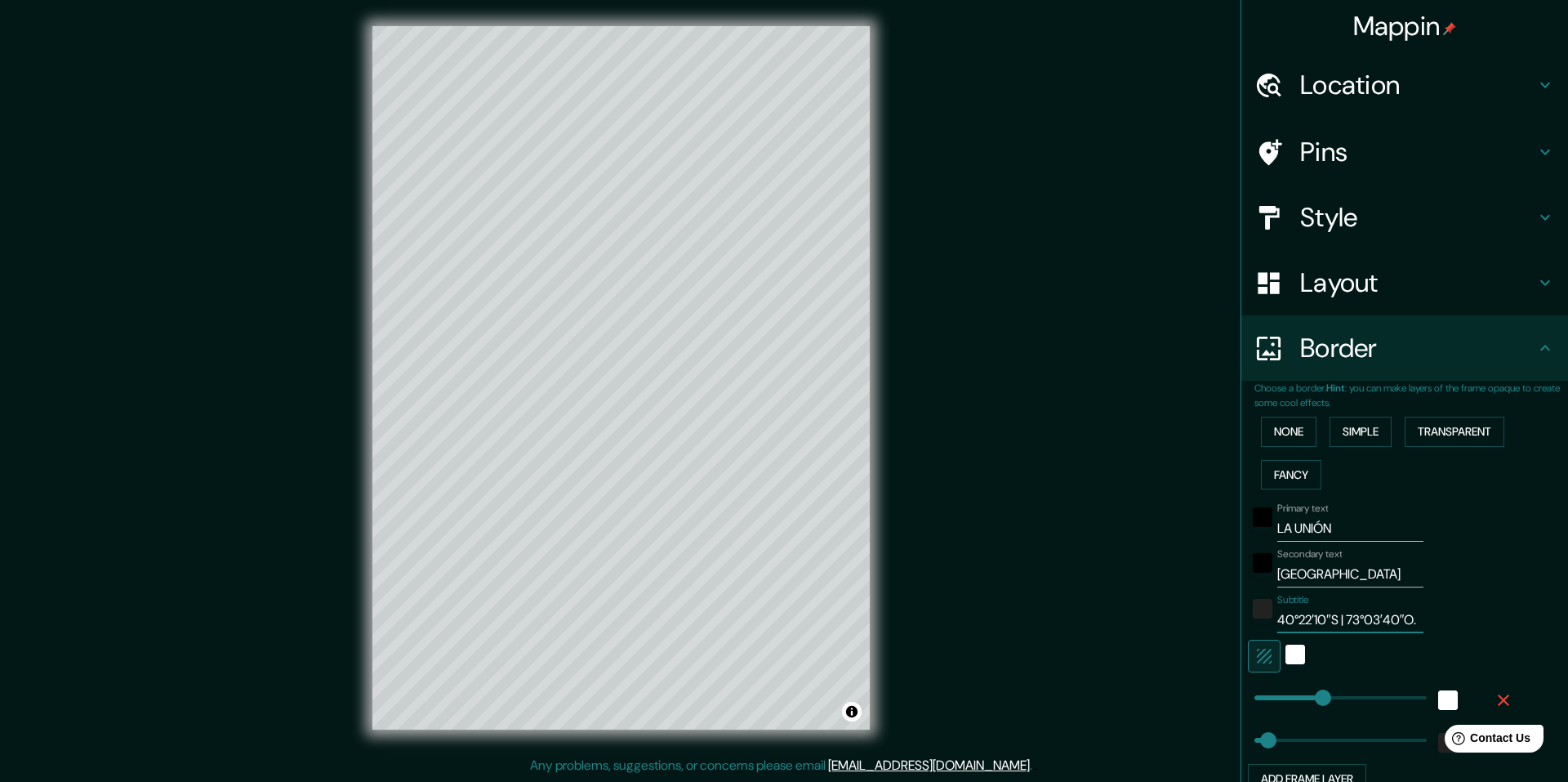
click at [1374, 616] on input "40°22′10″S | 73°03′40″O." at bounding box center [1350, 620] width 146 height 26
type input "40°22′10″S | 73°03′40″O"
type input "244"
type input "49"
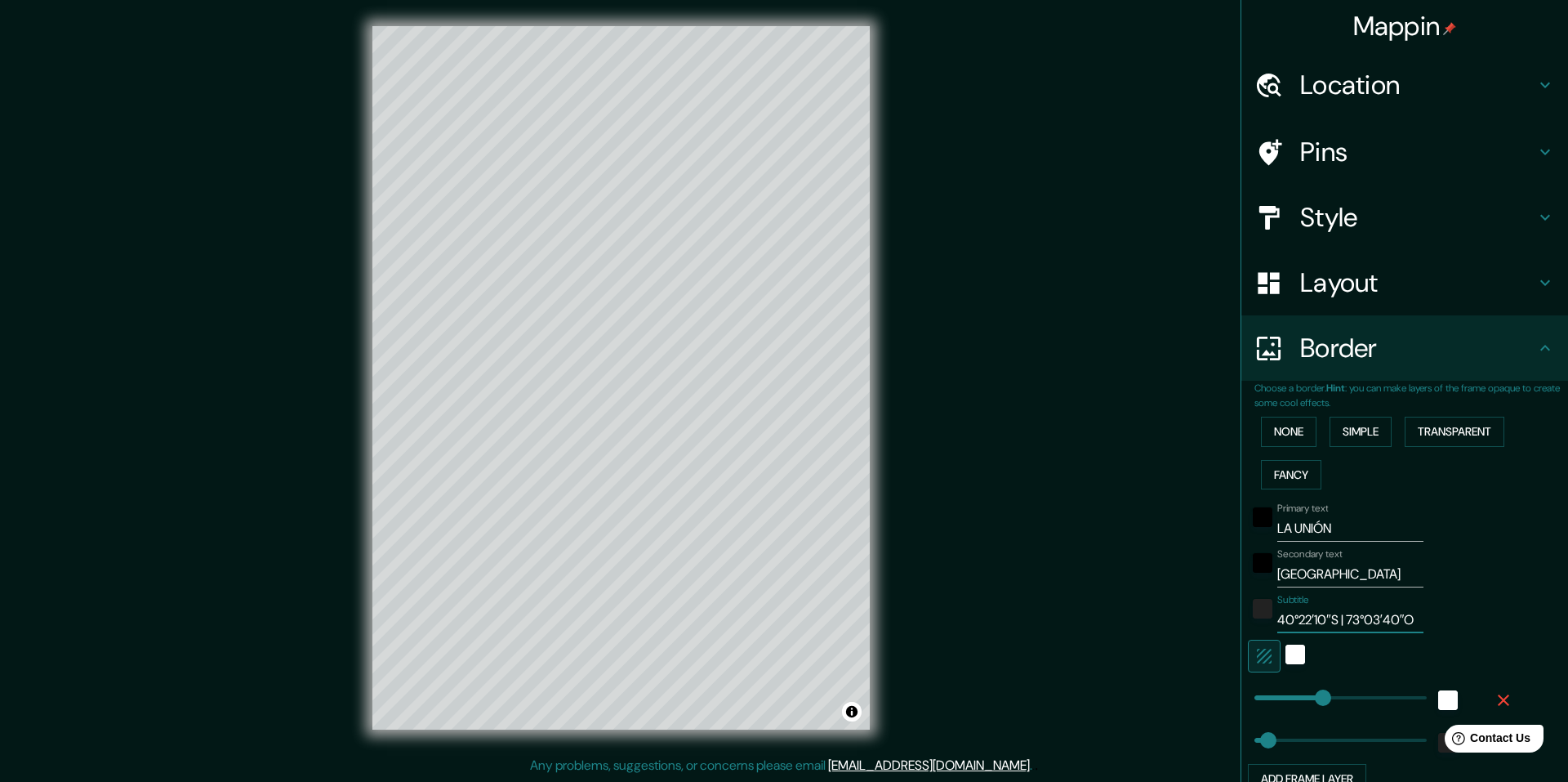
type input "40°22′10″S | 73°03′40″O"
click at [1117, 637] on div "© Mapbox © OpenStreetMap Improve this map" at bounding box center [620, 377] width 1412 height 704
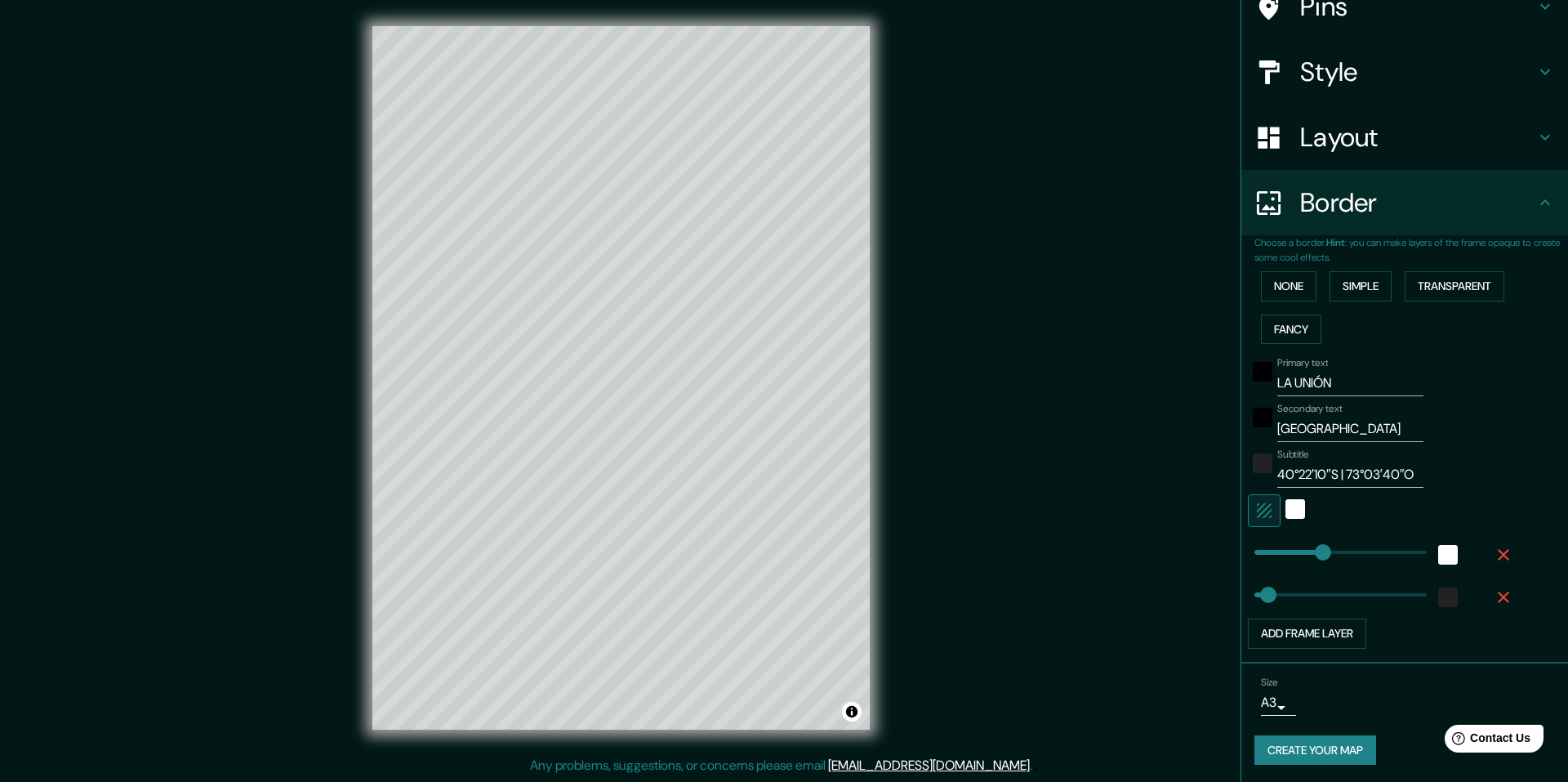
scroll to position [147, 0]
click at [1301, 750] on button "Create your map" at bounding box center [1315, 748] width 122 height 31
click at [1306, 747] on button "Create your map" at bounding box center [1315, 748] width 122 height 31
click at [1380, 709] on div "Size A3 a4" at bounding box center [1405, 694] width 301 height 52
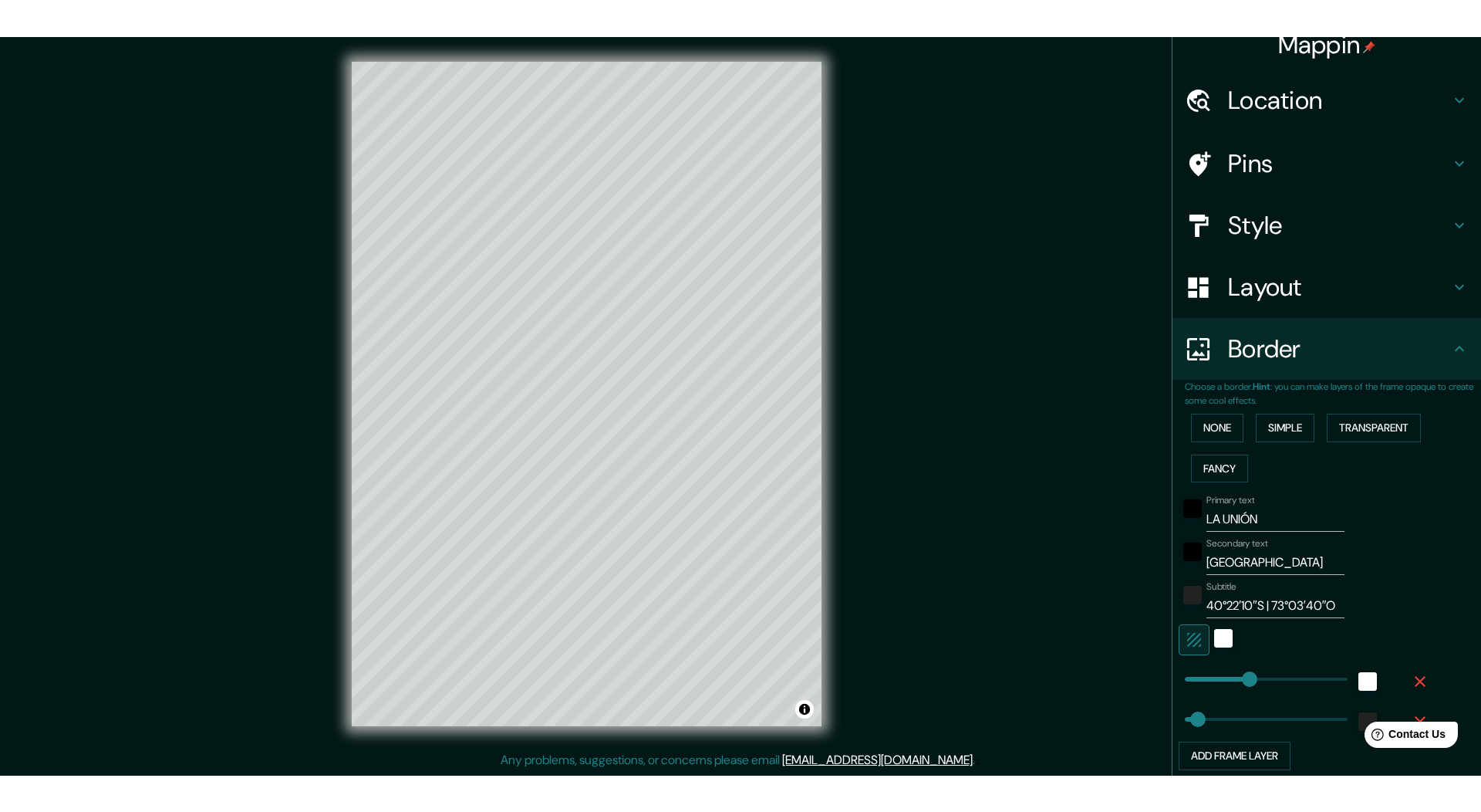
scroll to position [0, 0]
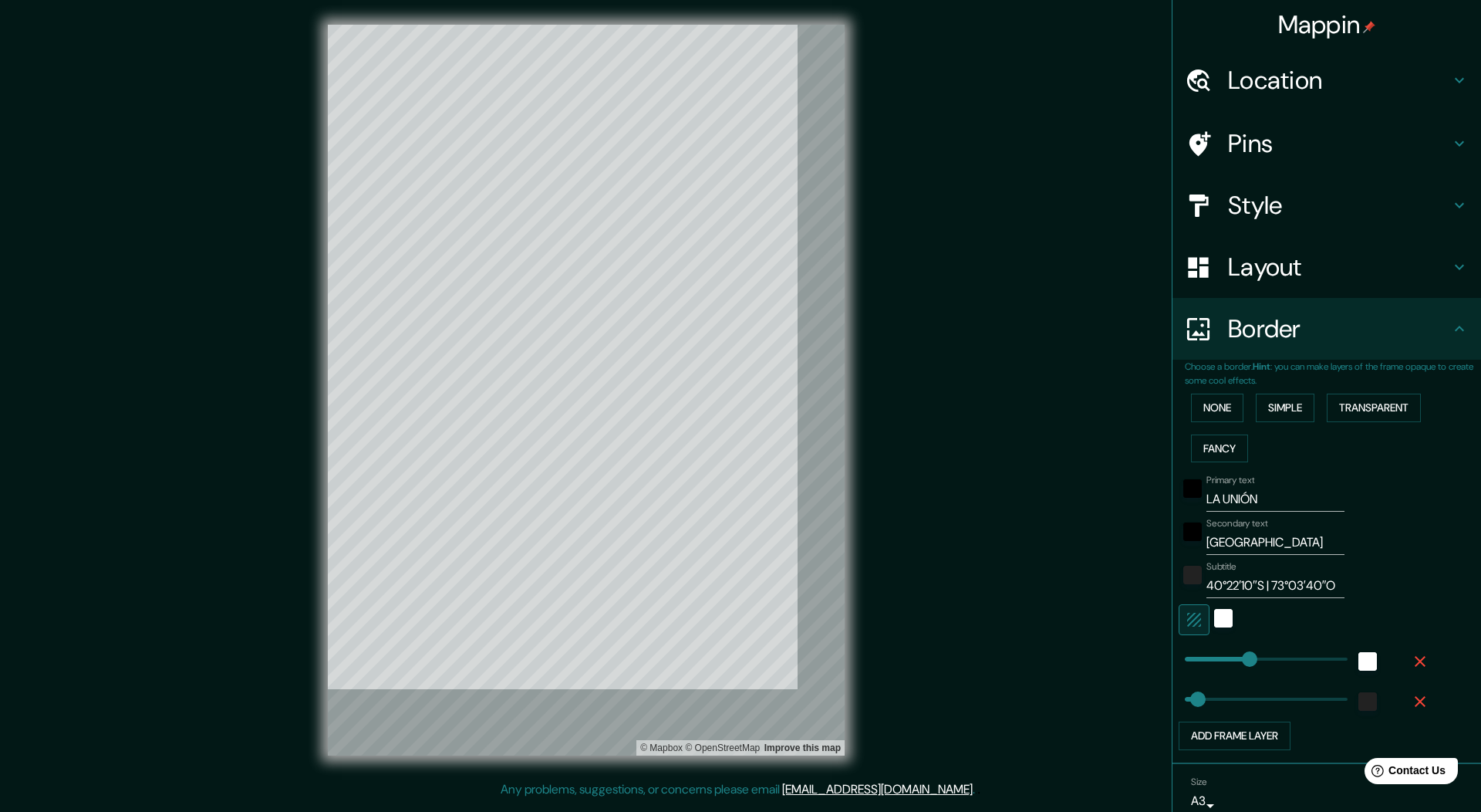
type input "244"
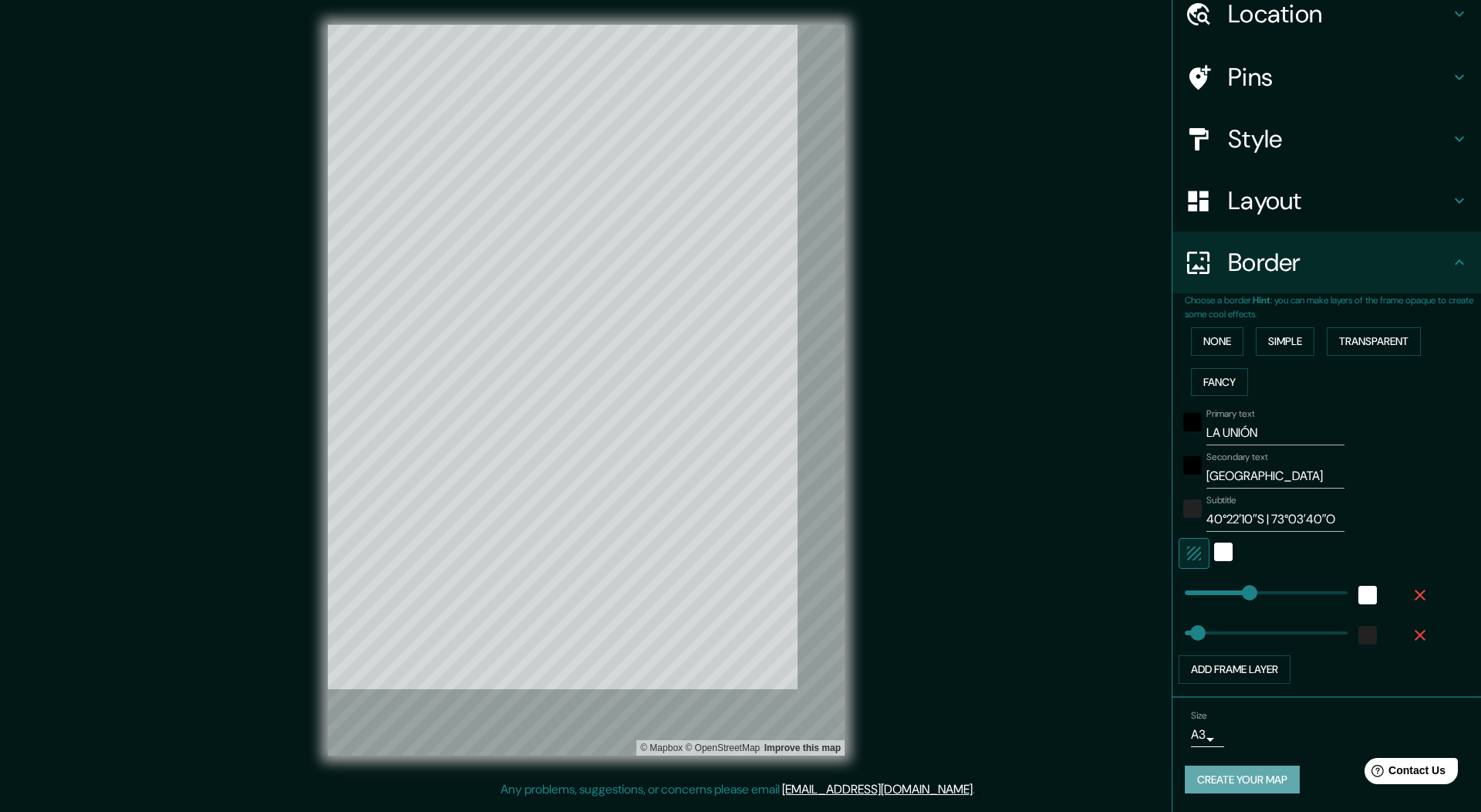
click at [1226, 737] on button "Create your map" at bounding box center [1242, 779] width 115 height 29
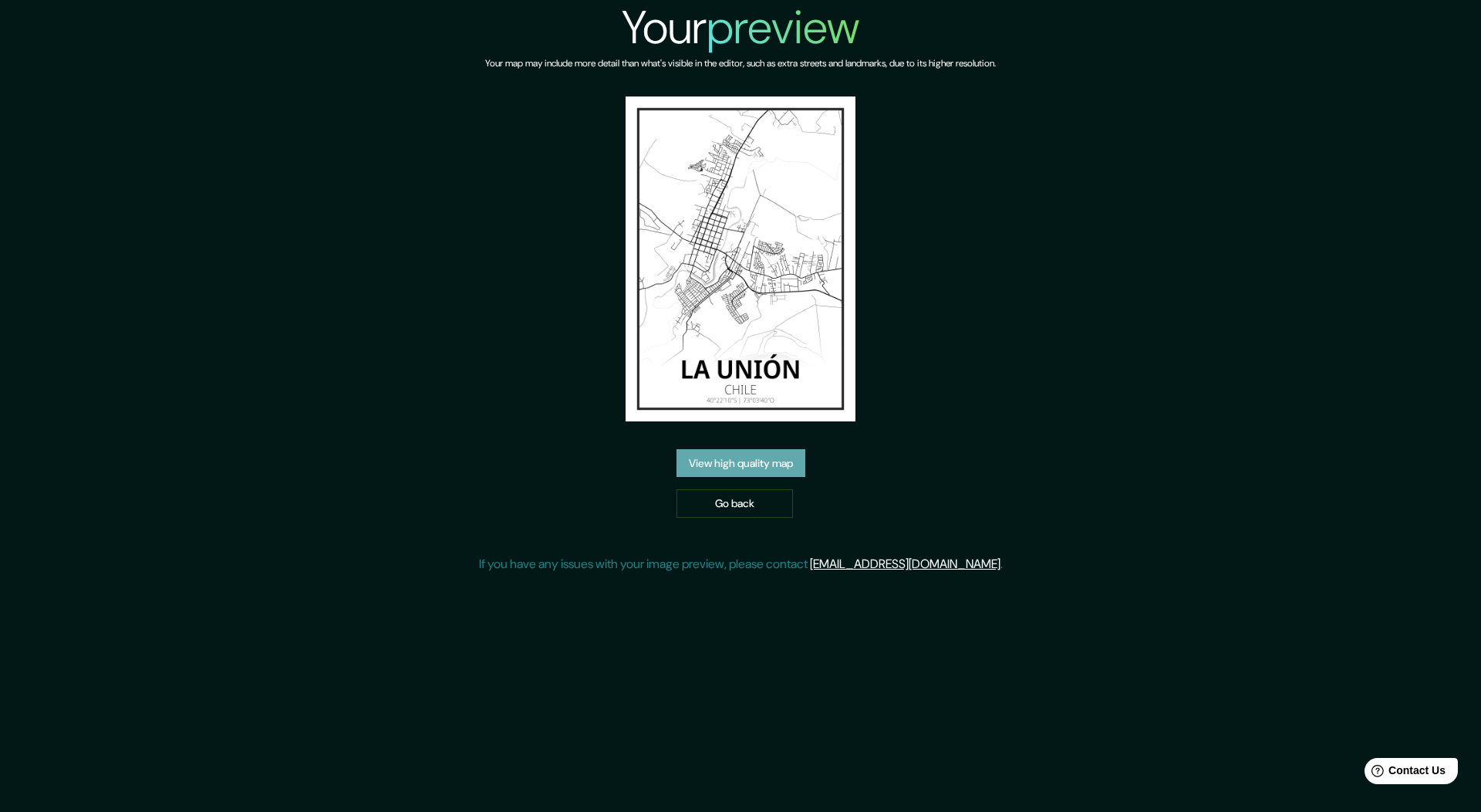
click at [757, 466] on link "View high quality map" at bounding box center [741, 463] width 129 height 29
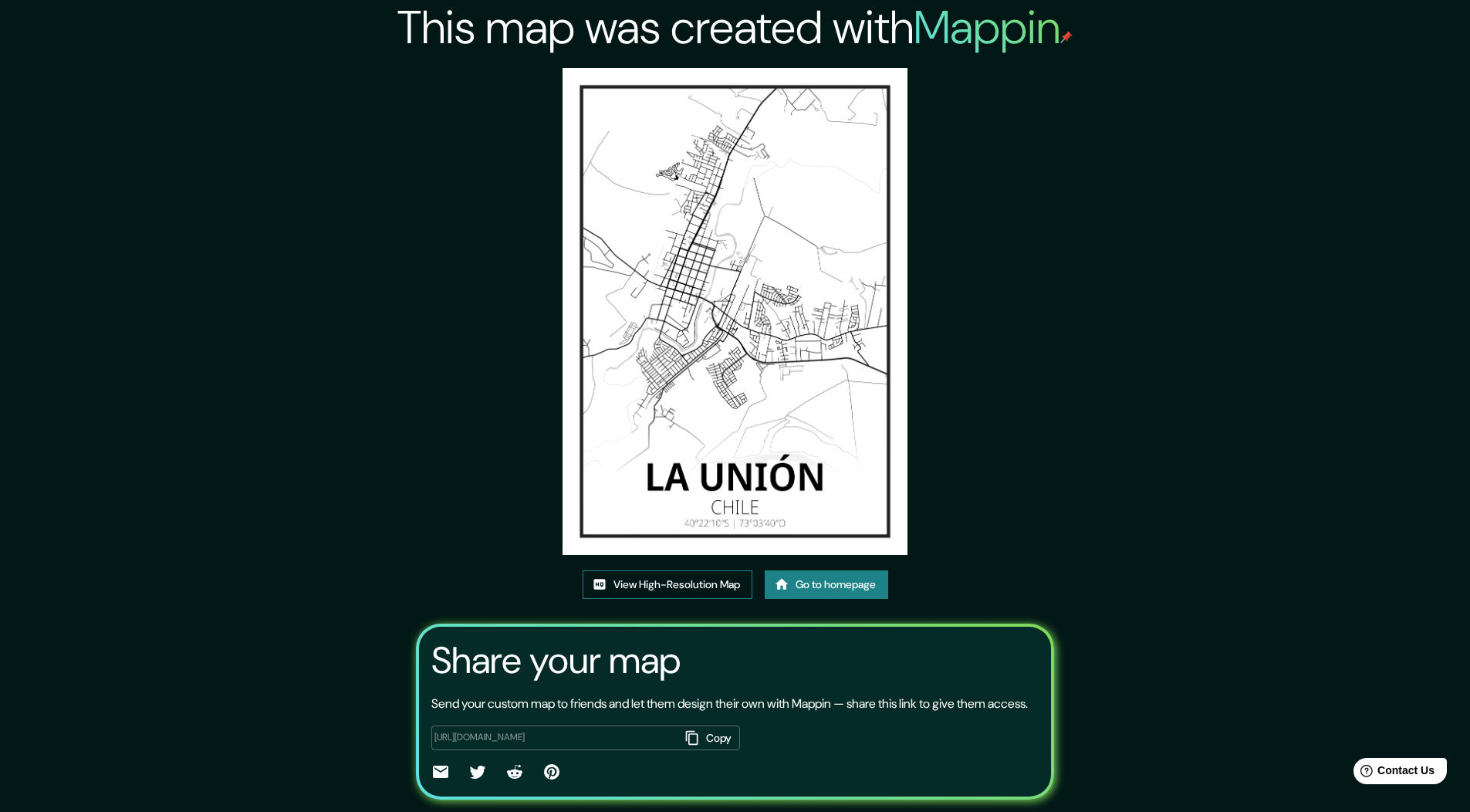
click at [670, 586] on link "View High-Resolution Map" at bounding box center [667, 584] width 170 height 29
click at [665, 713] on p "Send your custom map to friends and let them design their own with Mappin — sha…" at bounding box center [730, 704] width 596 height 19
click at [698, 750] on button "Copy" at bounding box center [709, 737] width 60 height 25
click at [666, 581] on link "View High-Resolution Map" at bounding box center [667, 584] width 170 height 29
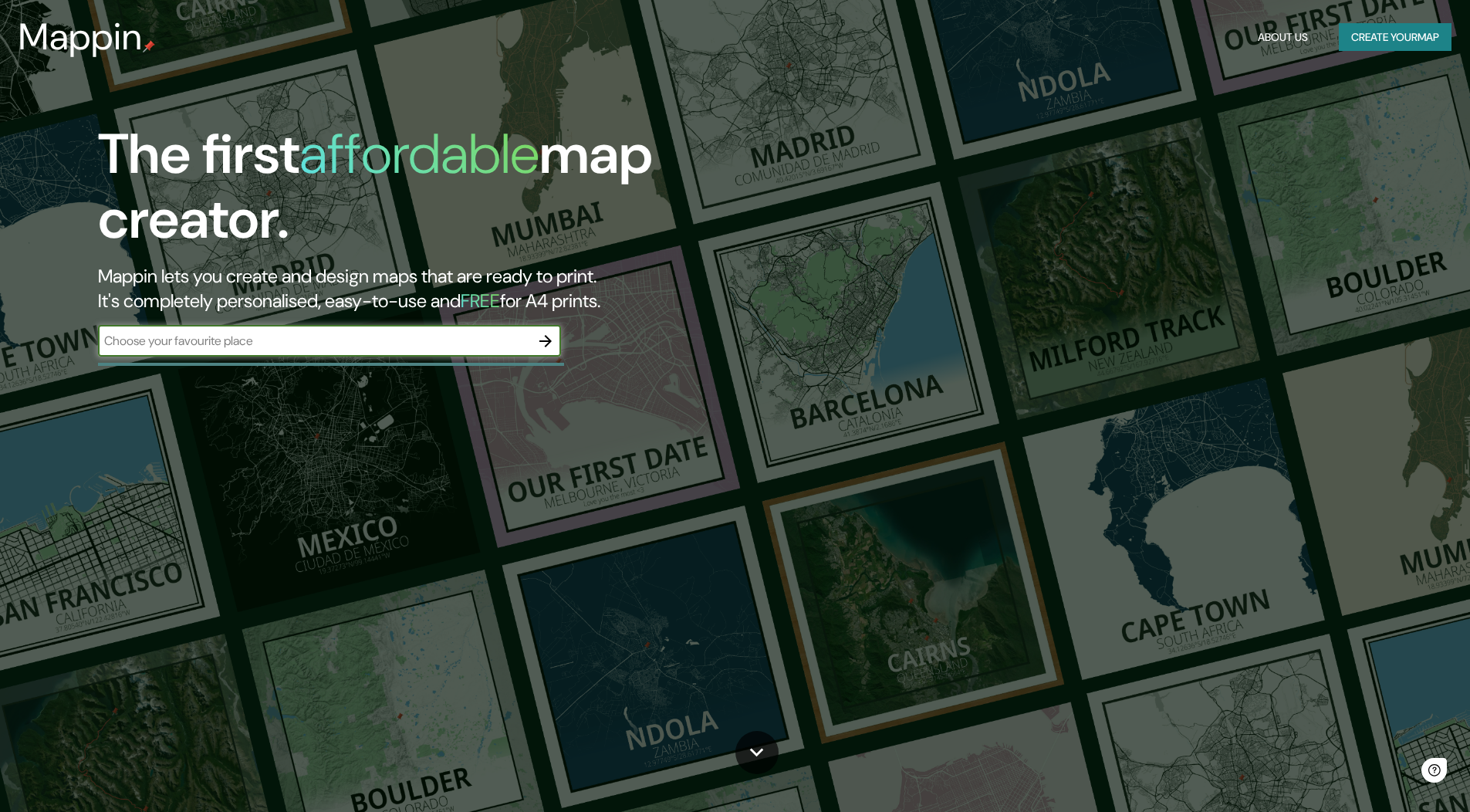
click at [285, 330] on div "​" at bounding box center [329, 340] width 463 height 31
type input "puerto varas"
click at [549, 346] on icon "button" at bounding box center [546, 341] width 19 height 19
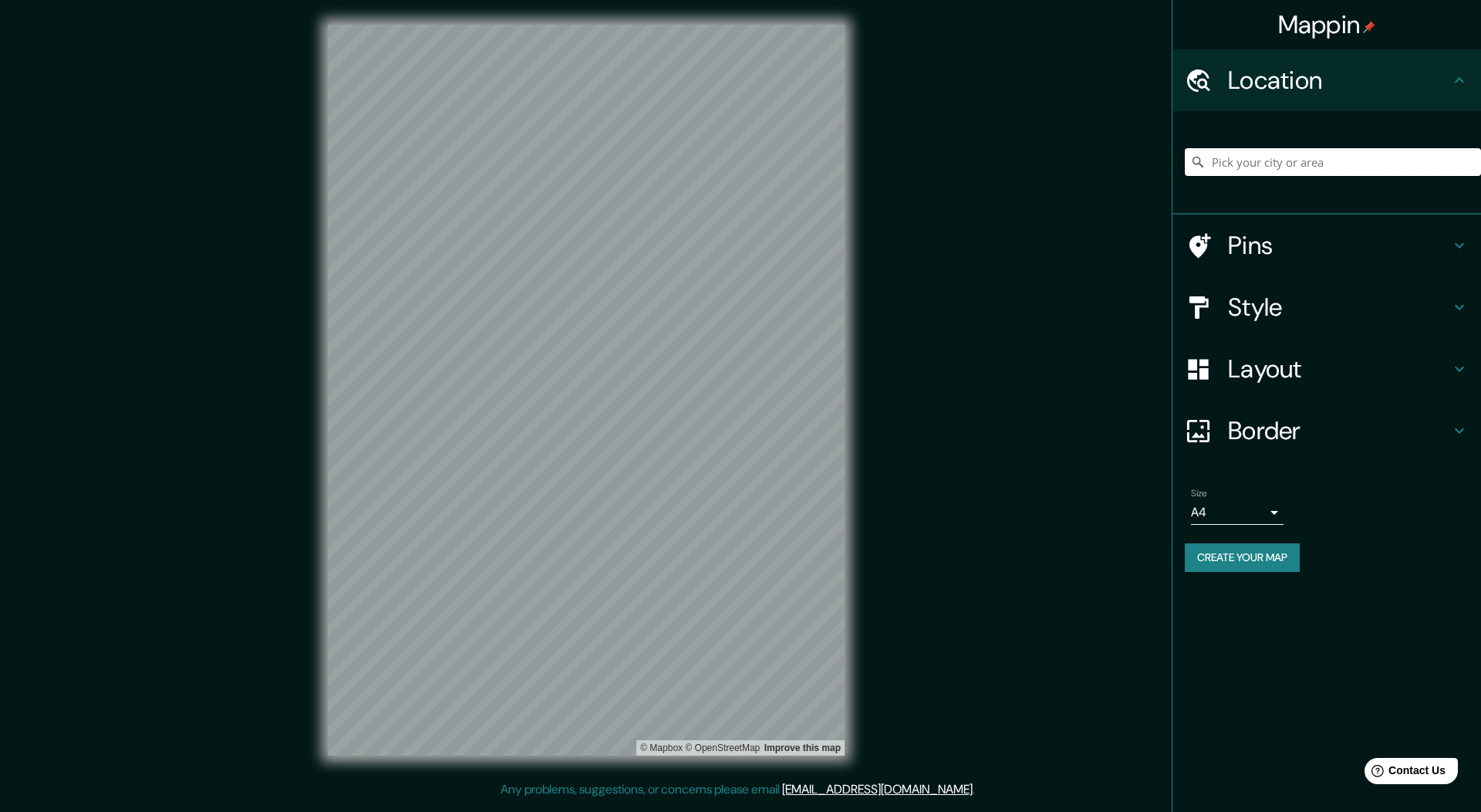
click at [1263, 158] on input "Pick your city or area" at bounding box center [1332, 163] width 296 height 28
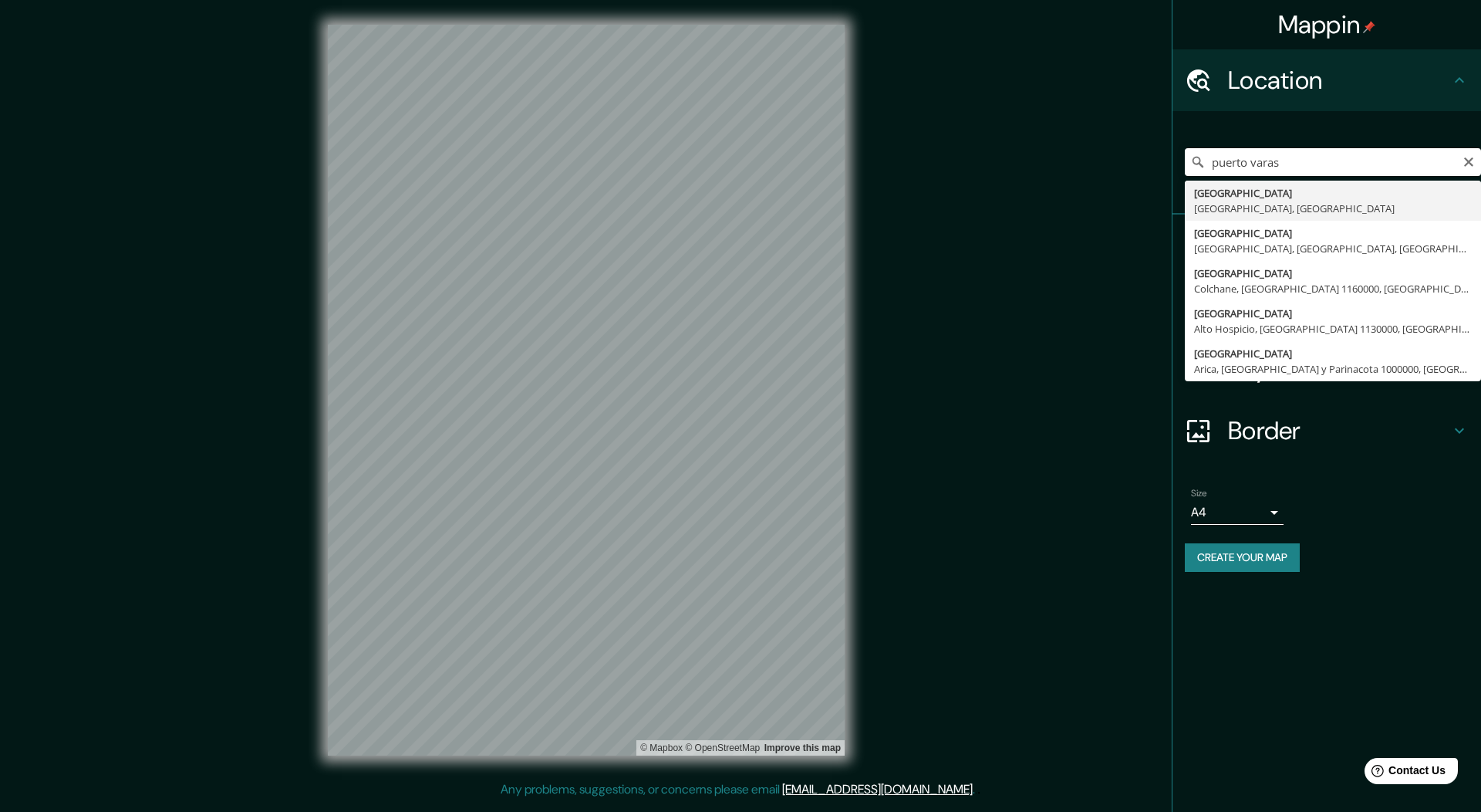
type input "Puerto Varas, Región de Los Lagos, Chile"
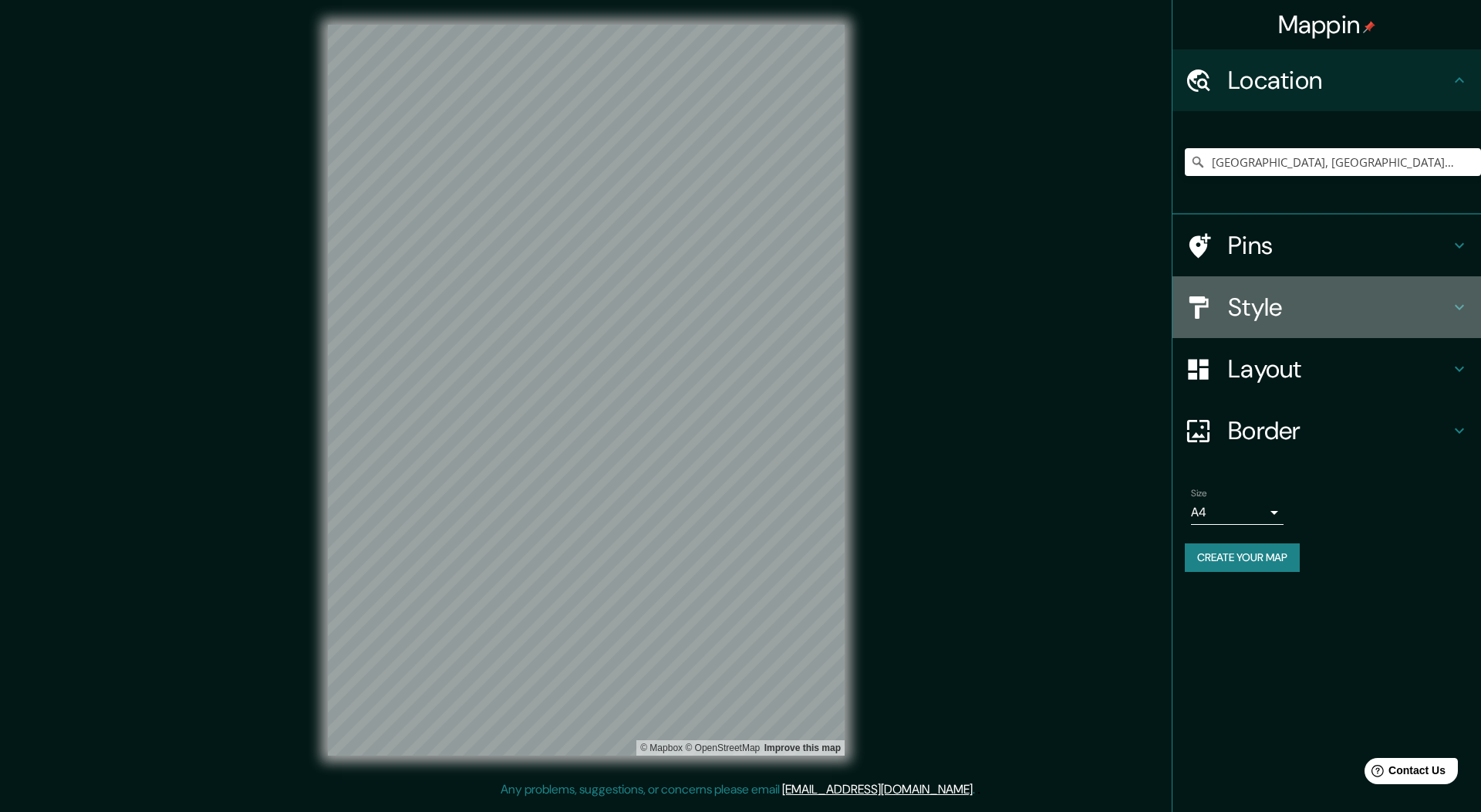
click at [1291, 304] on h4 "Style" at bounding box center [1339, 306] width 222 height 31
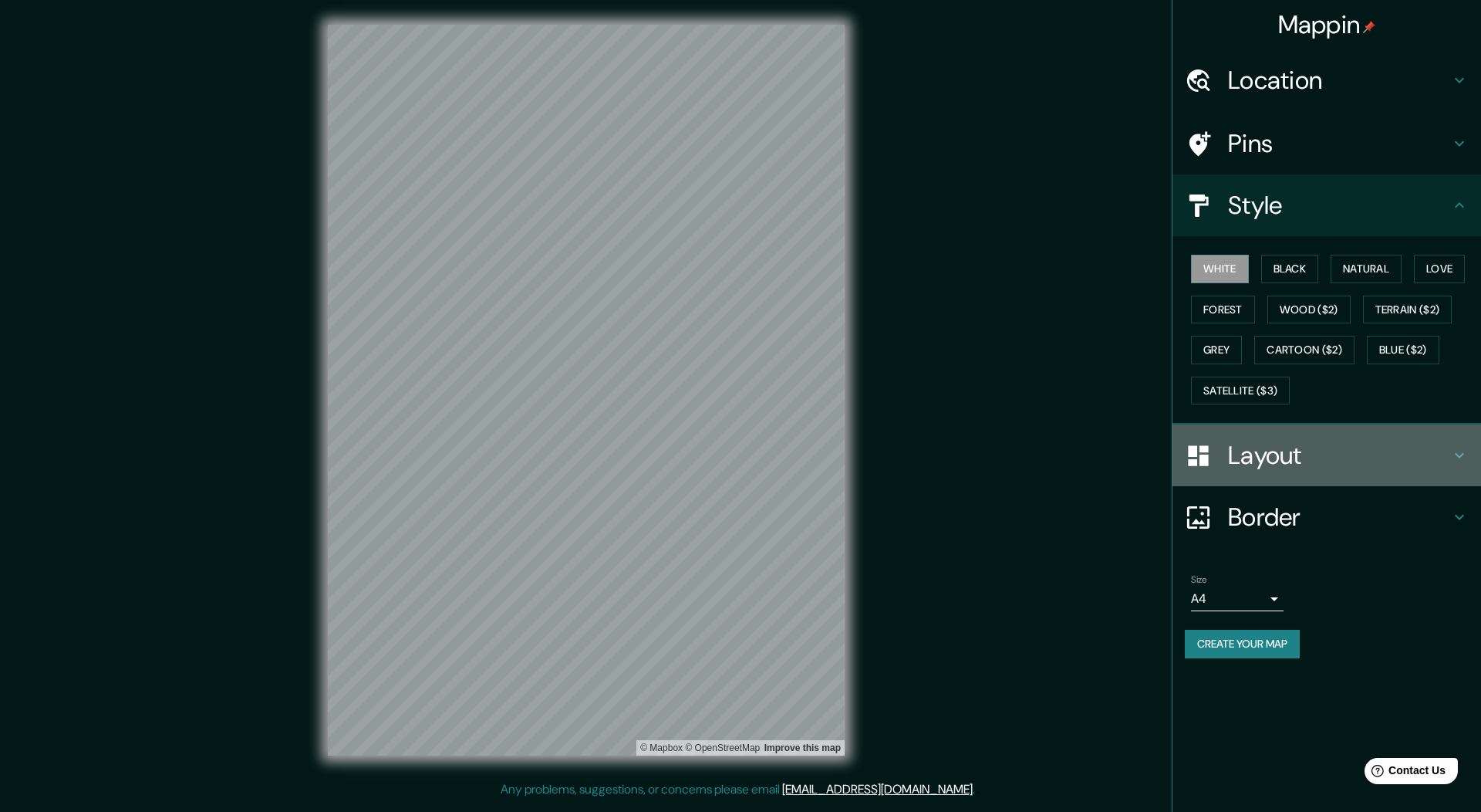
click at [1276, 463] on h4 "Layout" at bounding box center [1339, 455] width 222 height 31
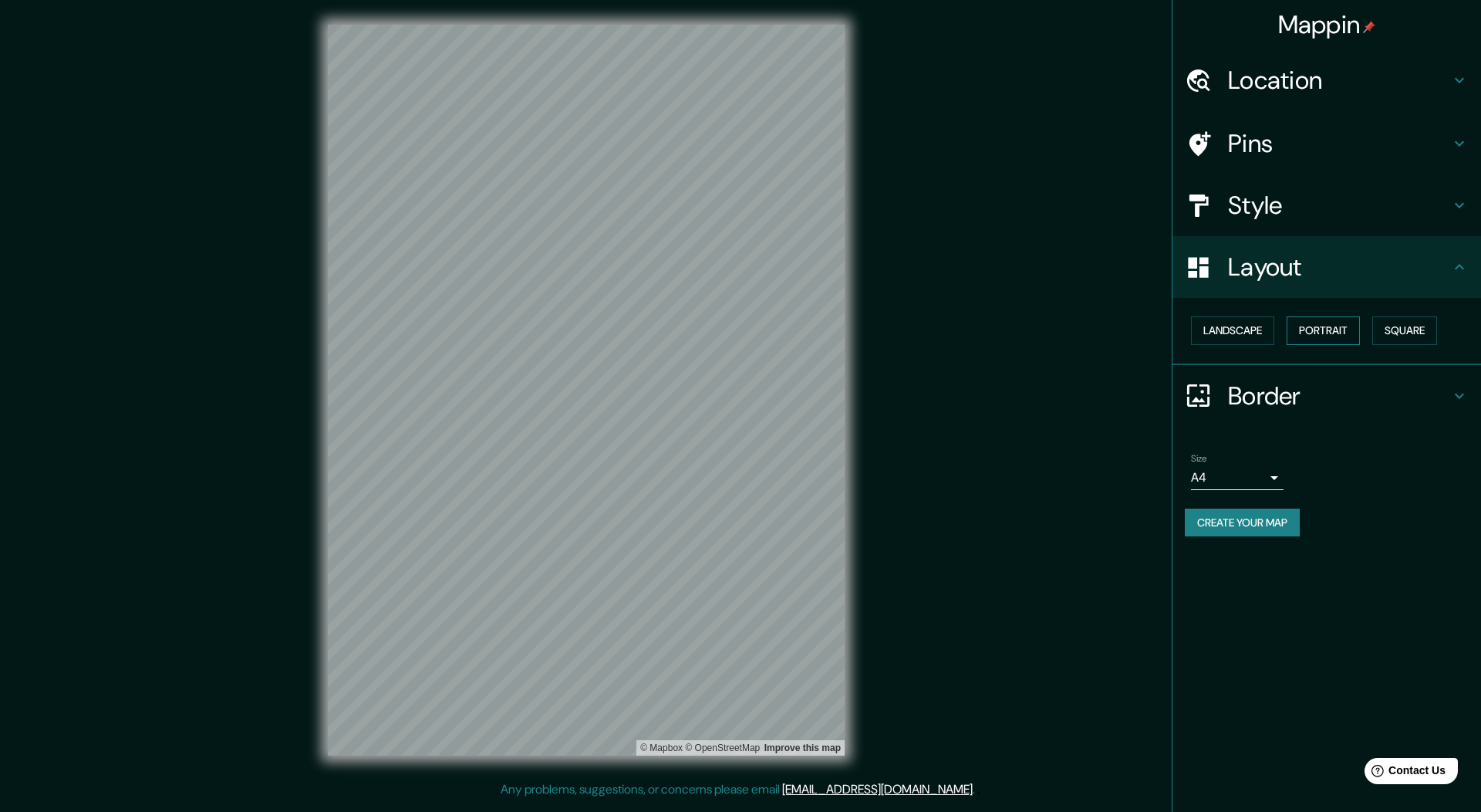
click at [1318, 325] on button "Portrait" at bounding box center [1323, 330] width 73 height 29
click at [1244, 477] on body "Mappin Location Puerto Varas, Región de Los Lagos, Chile Pins Style Layout Land…" at bounding box center [740, 406] width 1481 height 812
click at [1218, 533] on li "A3" at bounding box center [1237, 538] width 93 height 28
type input "a4"
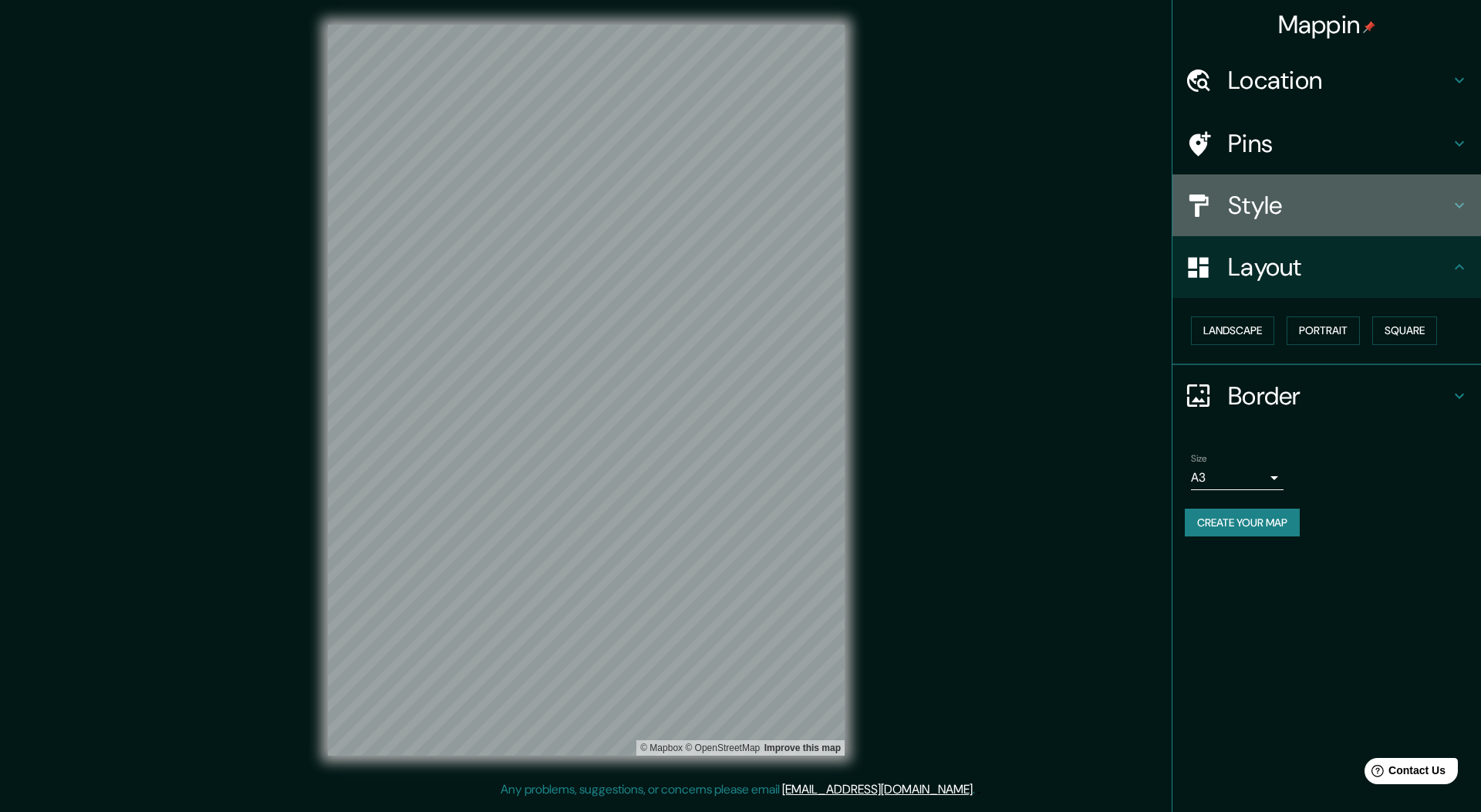
click at [1258, 208] on h4 "Style" at bounding box center [1339, 205] width 222 height 31
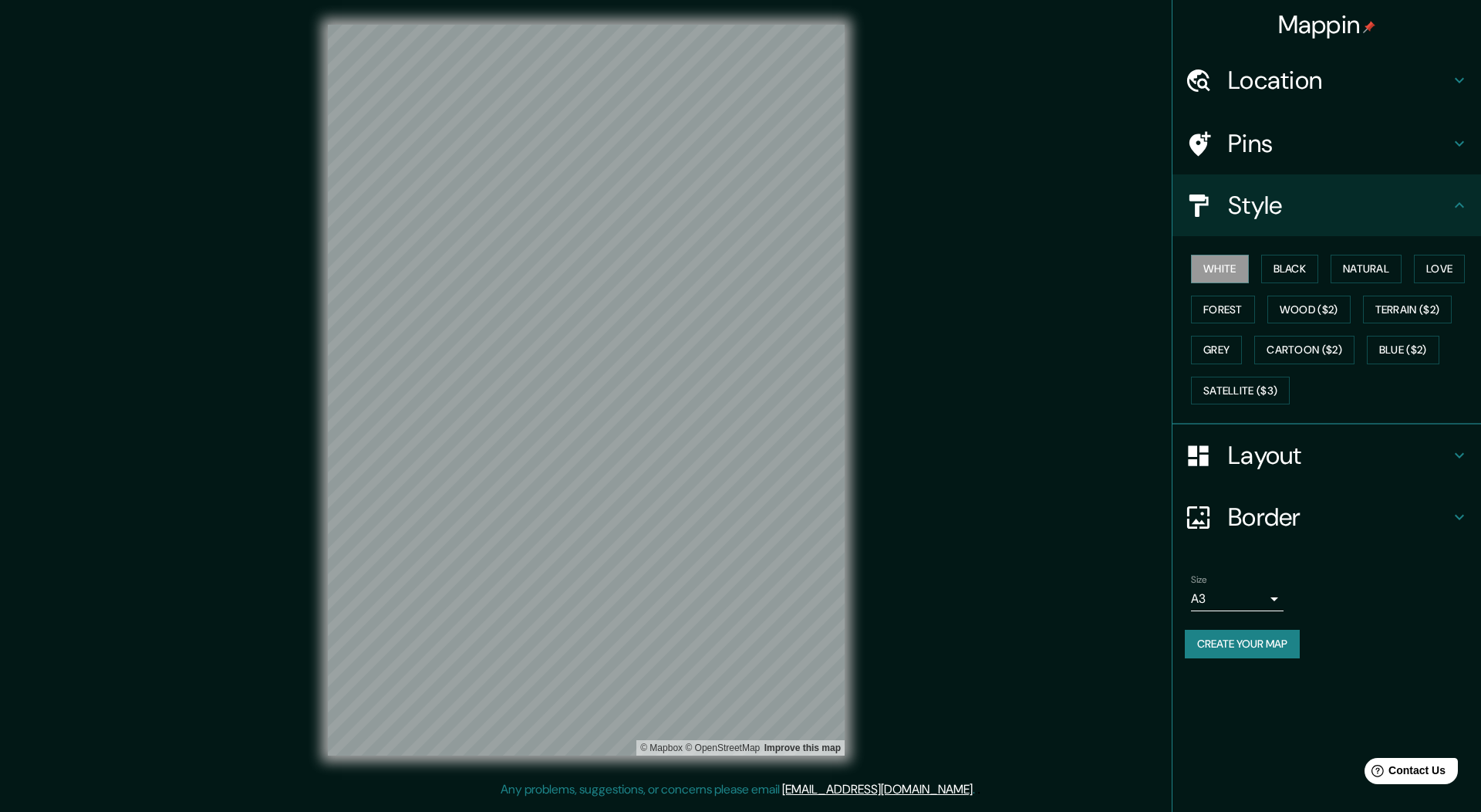
click at [1262, 519] on h4 "Border" at bounding box center [1339, 517] width 222 height 31
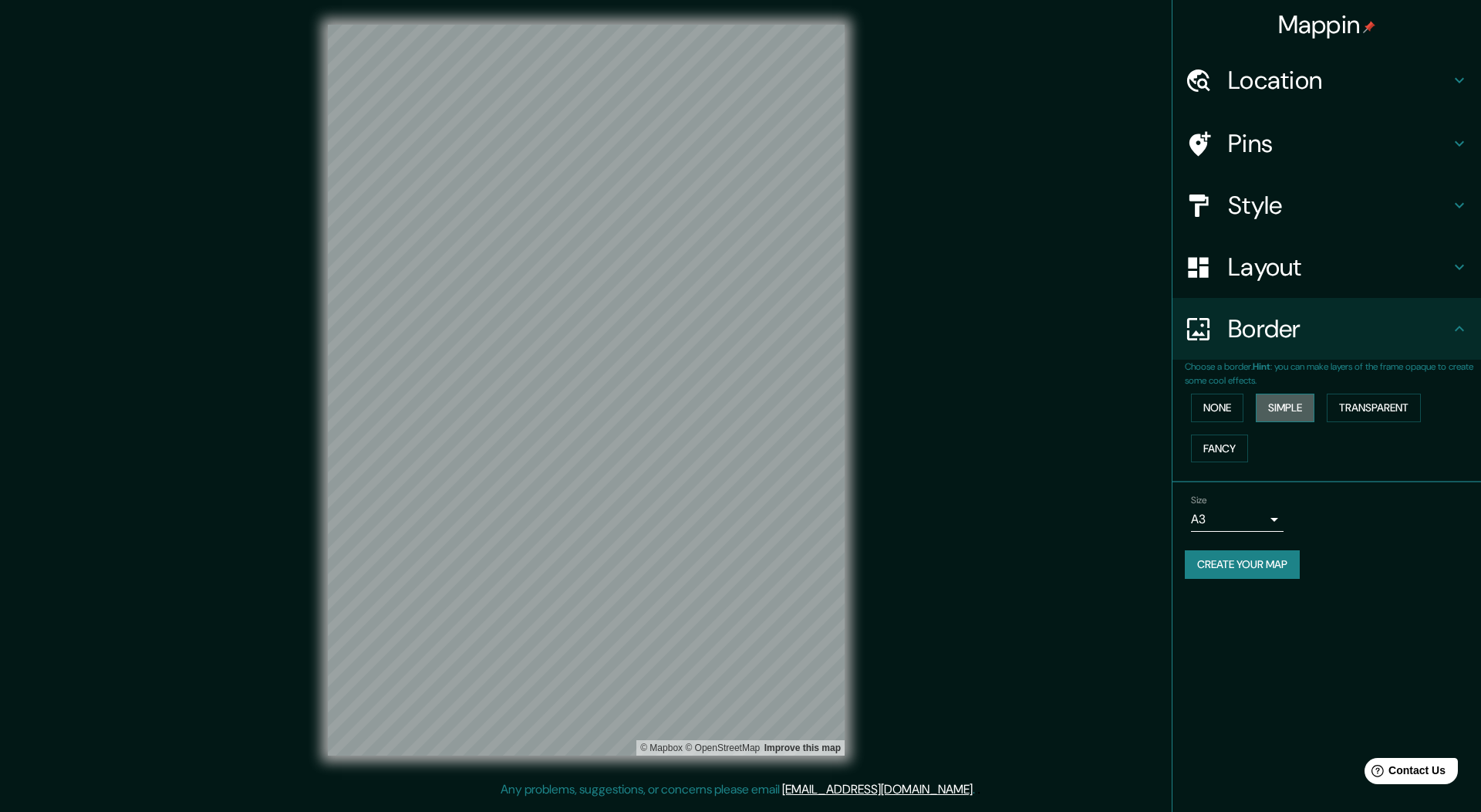
click at [1295, 406] on button "Simple" at bounding box center [1285, 407] width 59 height 29
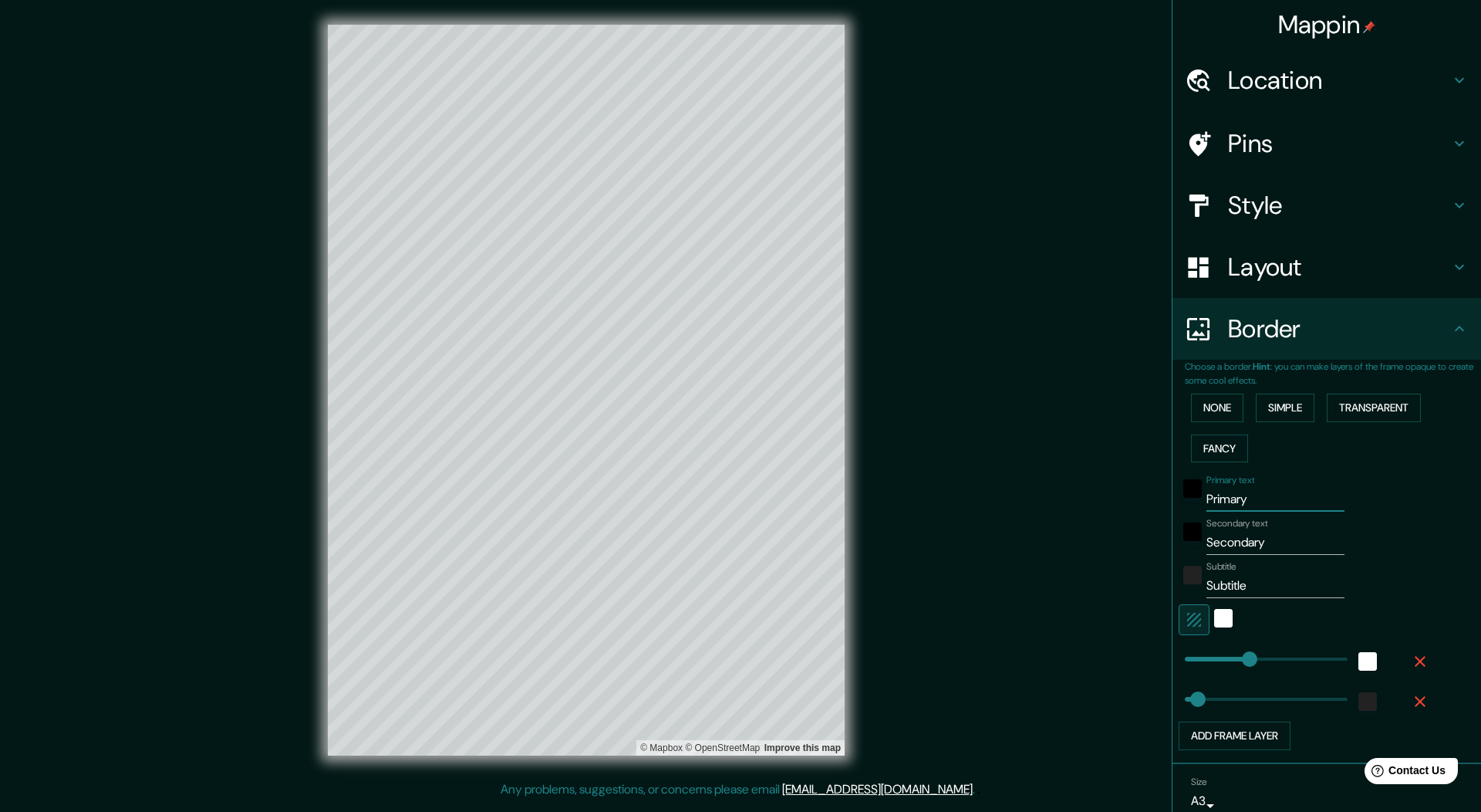
drag, startPoint x: 1263, startPoint y: 490, endPoint x: 1129, endPoint y: 490, distance: 134.0
click at [1129, 490] on div "Mappin Location Puerto Varas, Región de Los Lagos, Chile Pins Style Layout Bord…" at bounding box center [740, 402] width 1481 height 805
type input "p"
type input "54"
type input "pu"
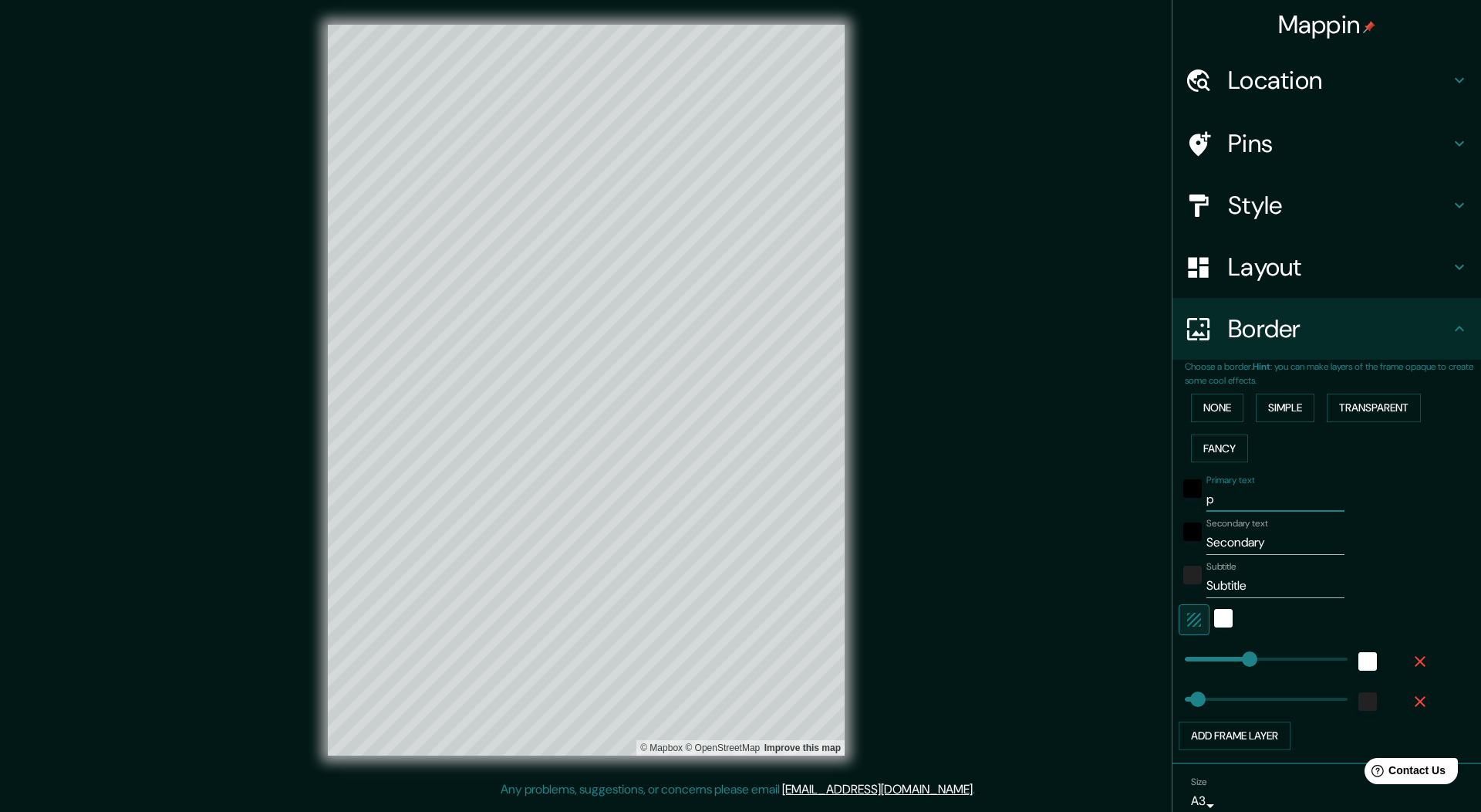
type input "54"
type input "puw"
type input "54"
type input "pu"
type input "54"
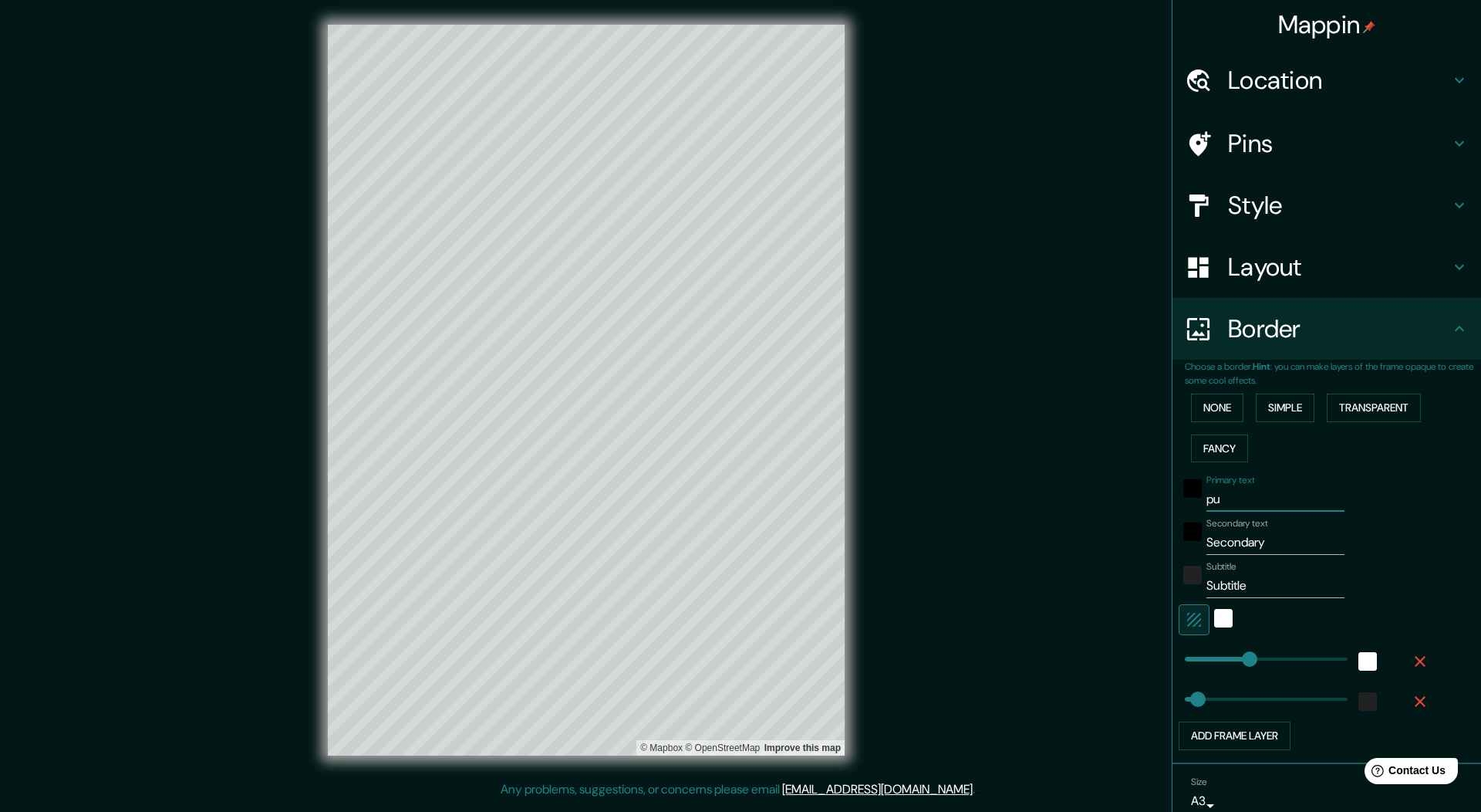
type input "p"
type input "54"
type input "p"
type input "54"
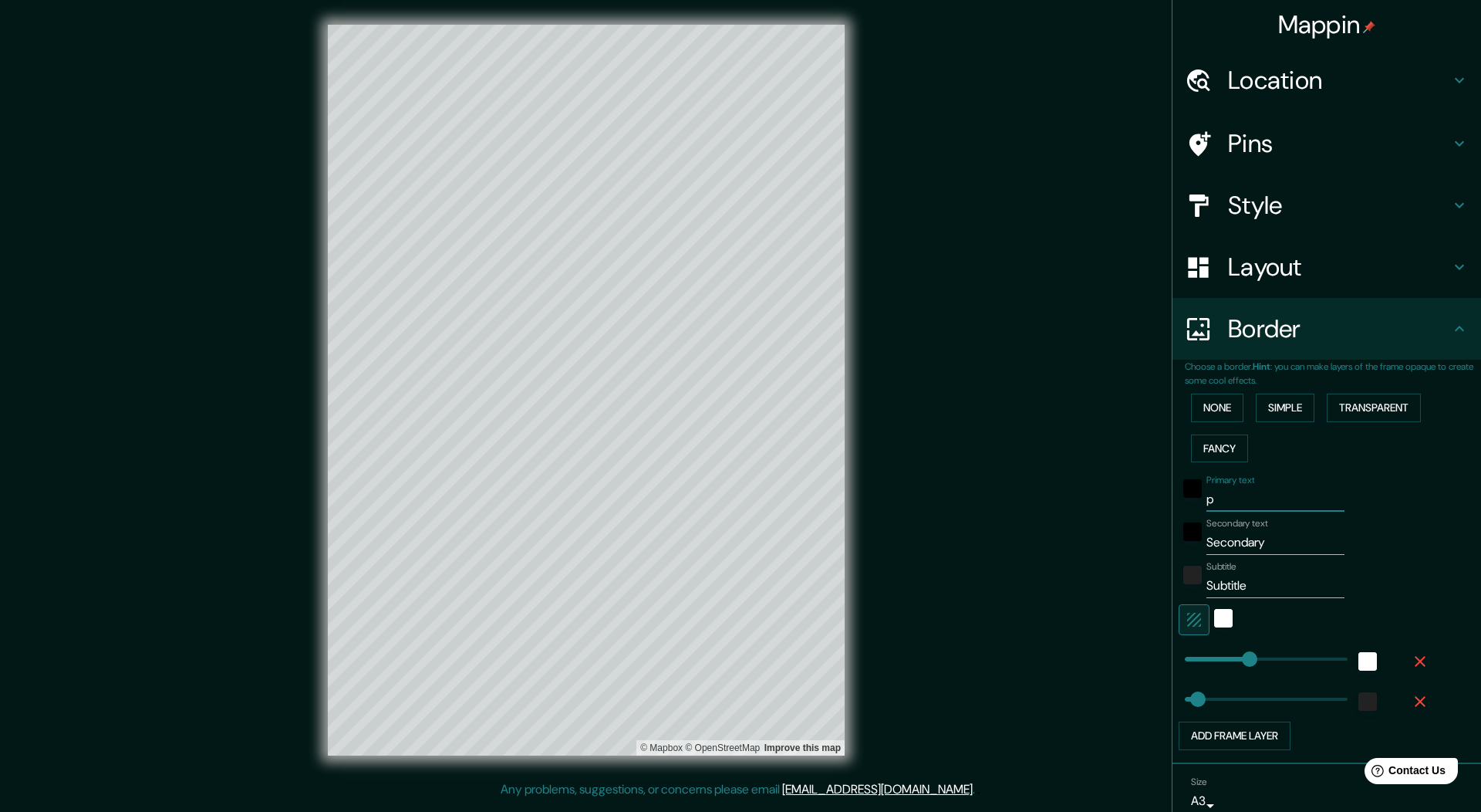
type input "pu"
type input "54"
type input "pue"
type input "54"
type input "pu"
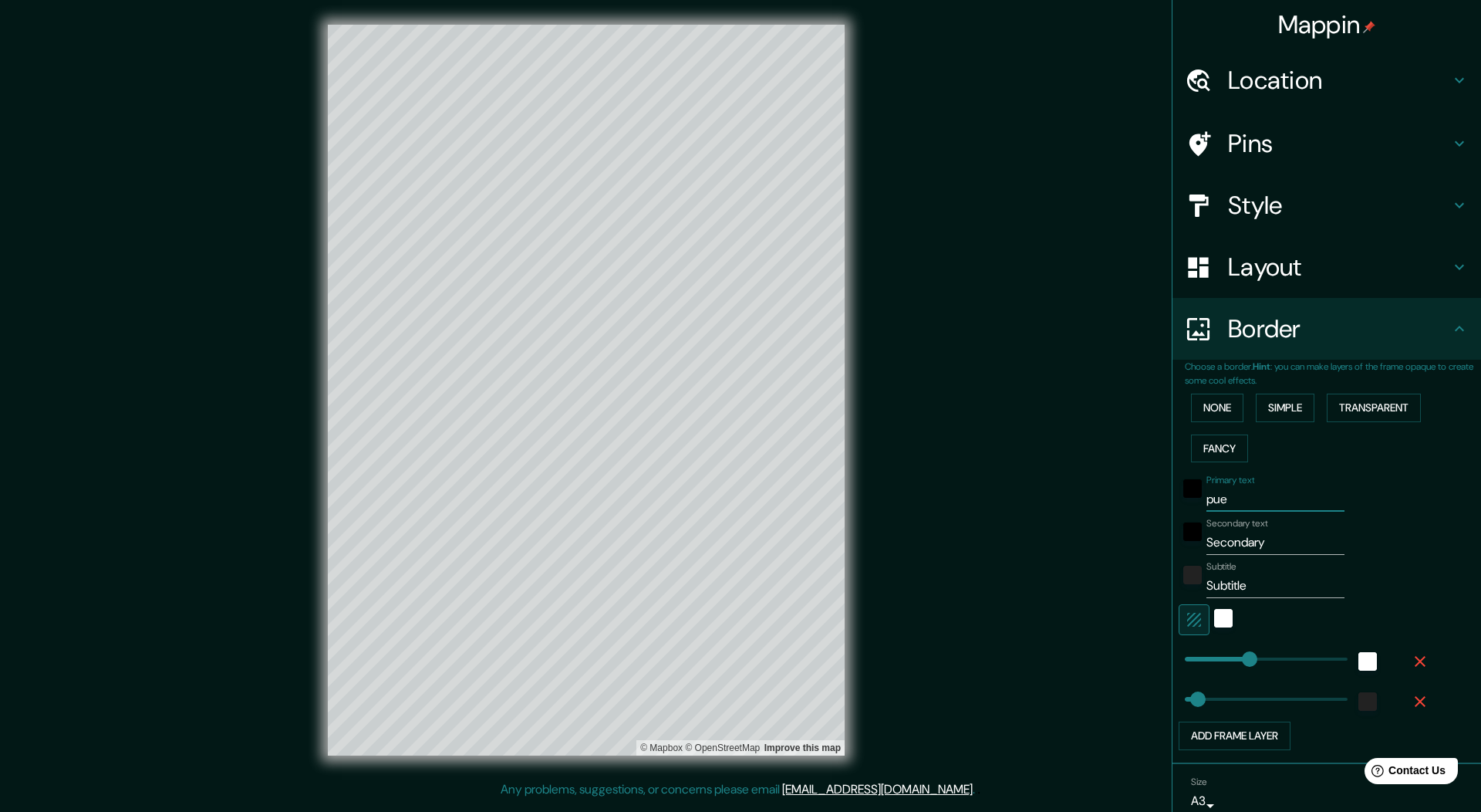
type input "54"
type input "p"
type input "54"
type input "P"
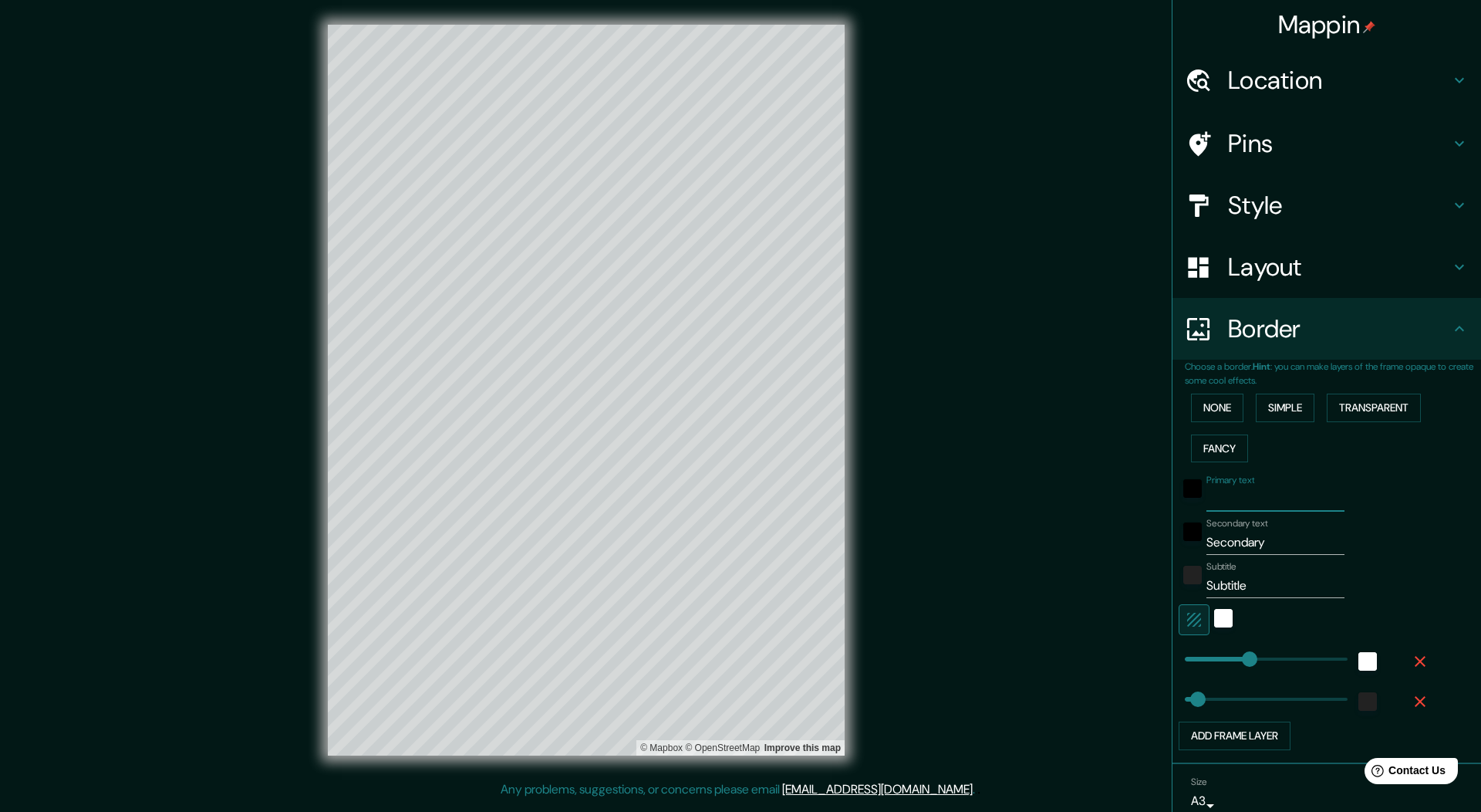
type input "54"
type input "PU"
type input "54"
type input "PUE"
type input "54"
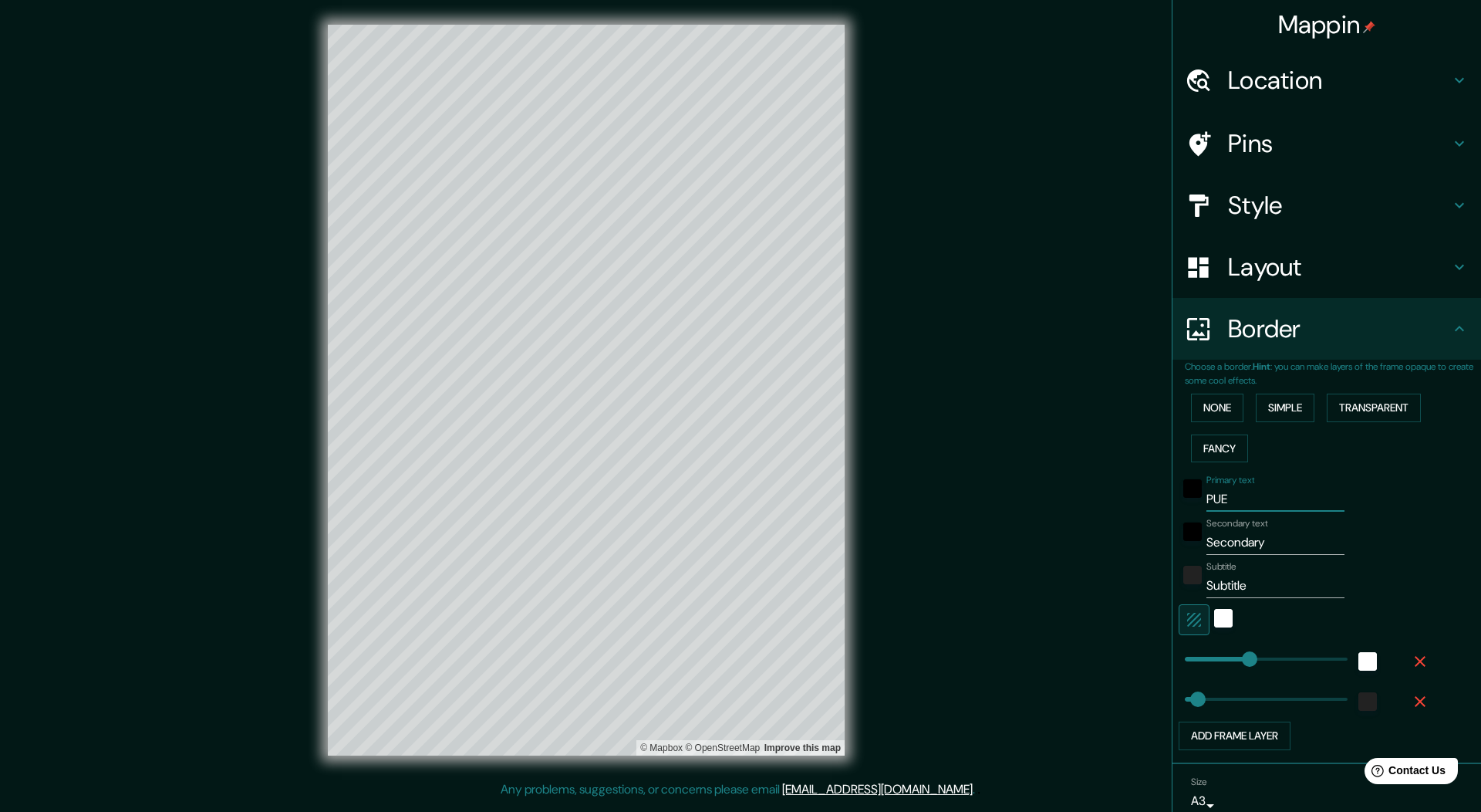
type input "PUER"
type input "54"
type input "PUERT"
type input "54"
type input "PUERTO"
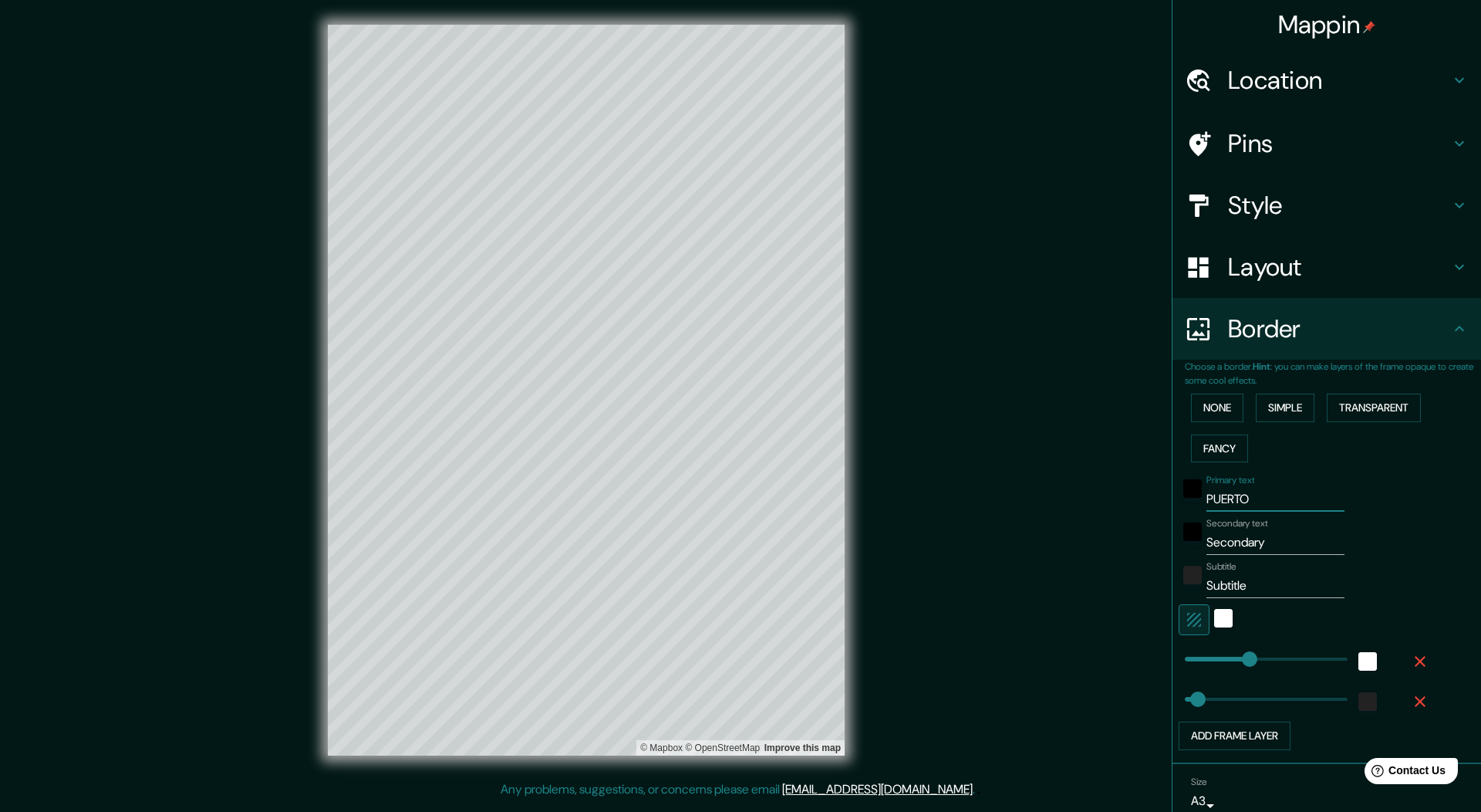
type input "54"
type input "PUERTO"
type input "54"
type input "PUERTO V"
type input "54"
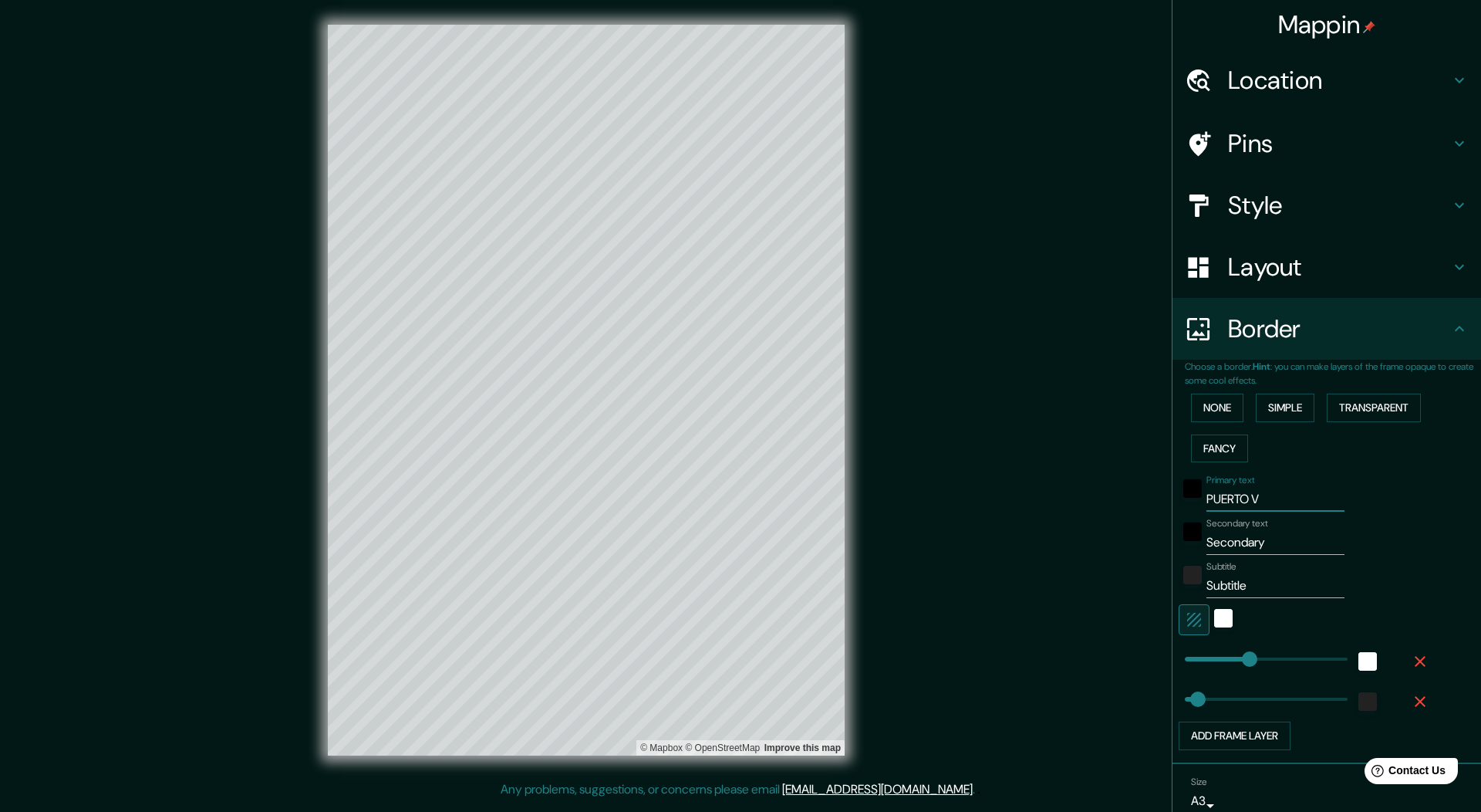
type input "PUERTO VA"
type input "54"
type input "PUERTO VAR"
type input "54"
type input "PUERTO VARA"
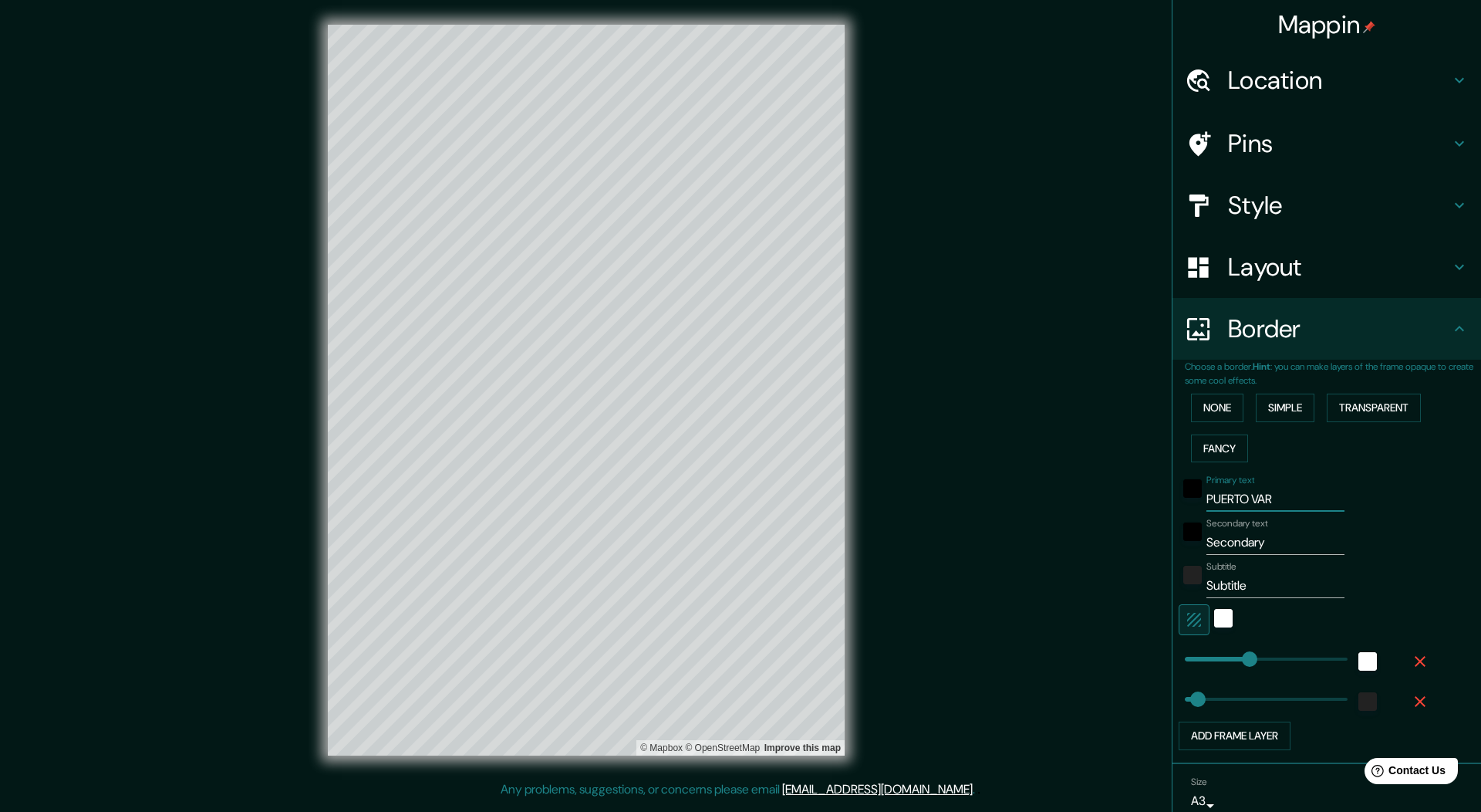
type input "54"
type input "PUERTO VARAS"
type input "54"
type input "PUERTO VARAS"
drag, startPoint x: 1270, startPoint y: 548, endPoint x: 1112, endPoint y: 548, distance: 158.0
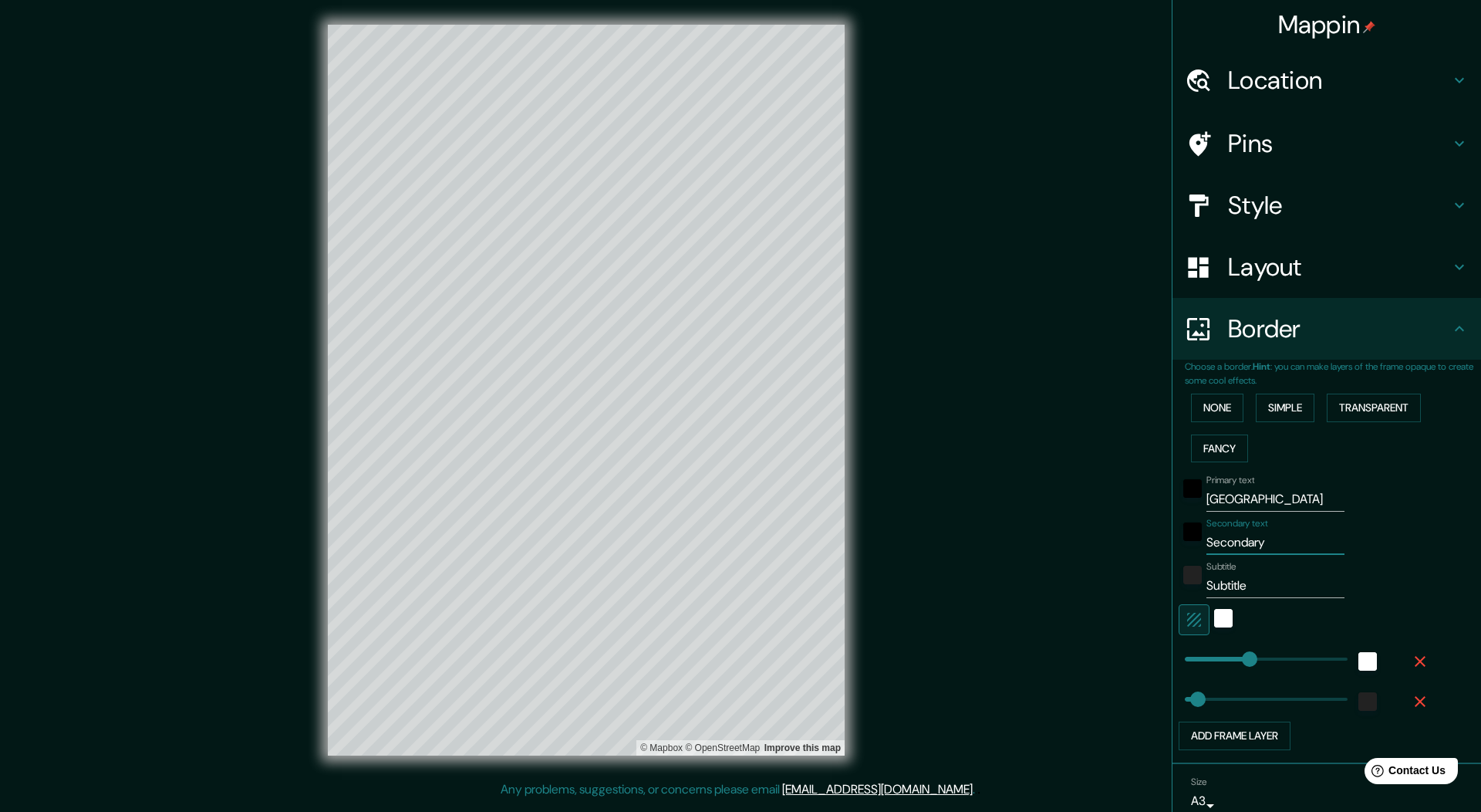
click at [1112, 548] on div "Mappin Location Puerto Varas, Región de Los Lagos, Chile Pins Style Layout Bord…" at bounding box center [740, 402] width 1481 height 805
type input "C"
type input "54"
type input "CH"
type input "54"
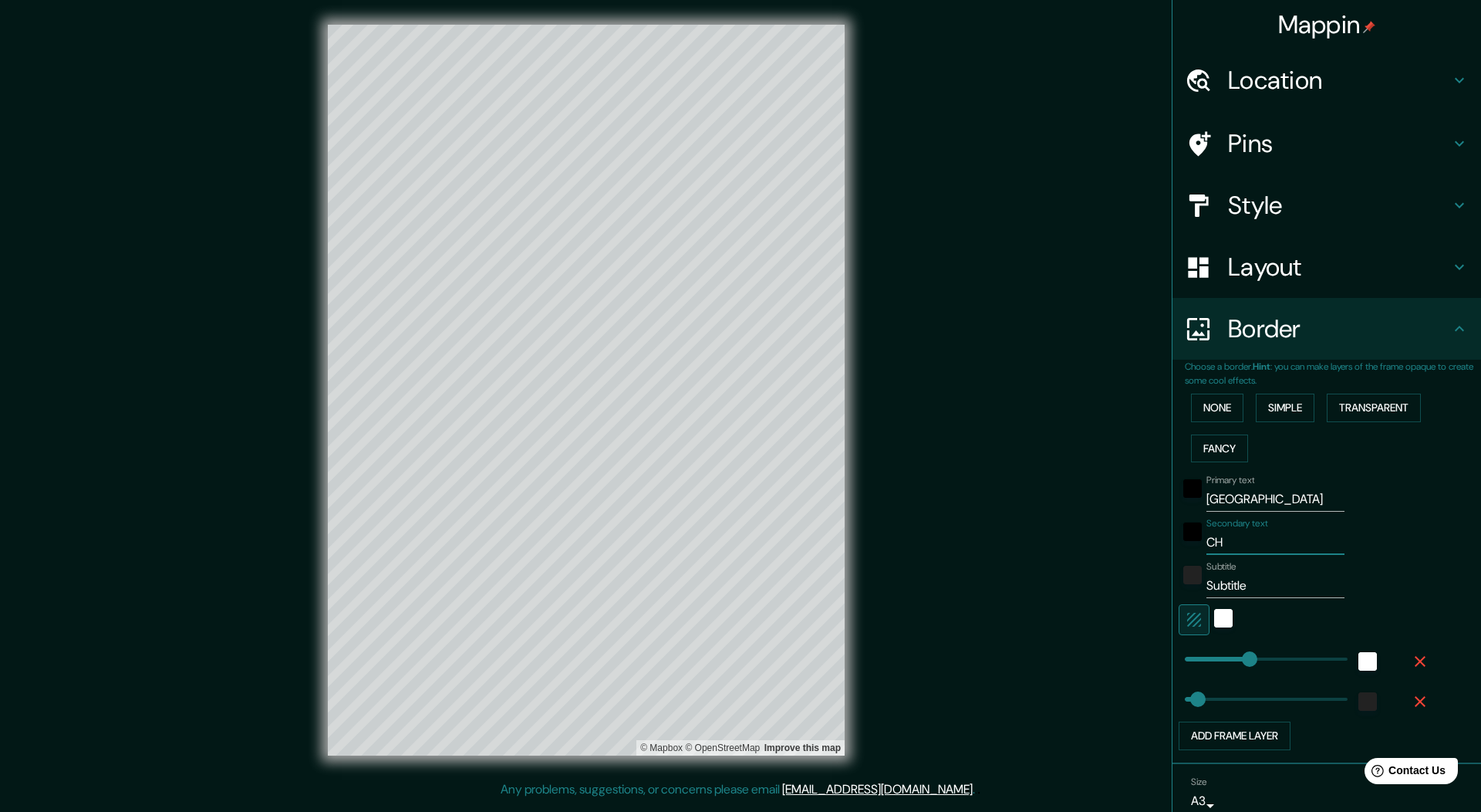
type input "CHI"
type input "54"
type input "CHIL"
type input "54"
type input "CHILE"
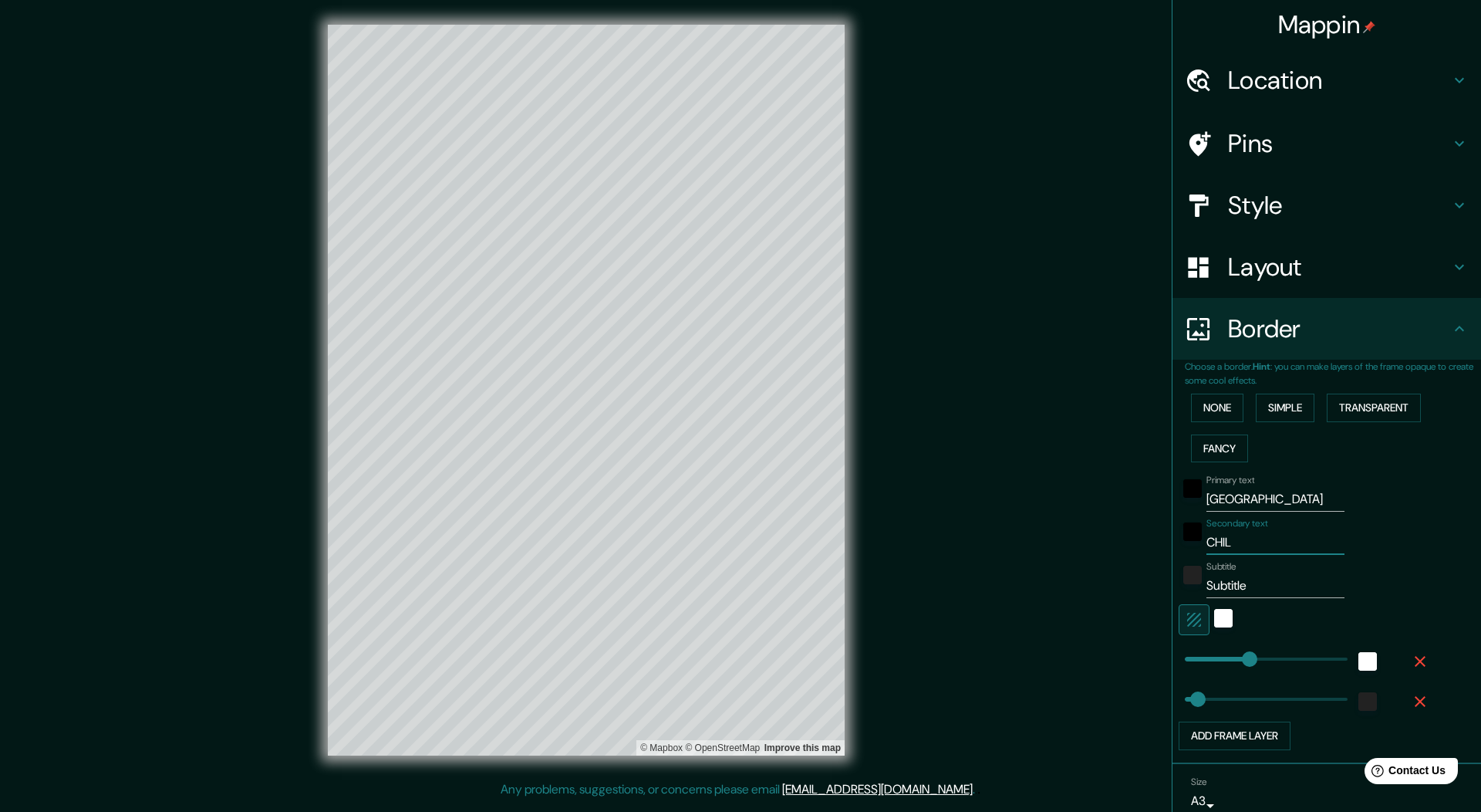
type input "54"
type input "CHILE"
type input "54"
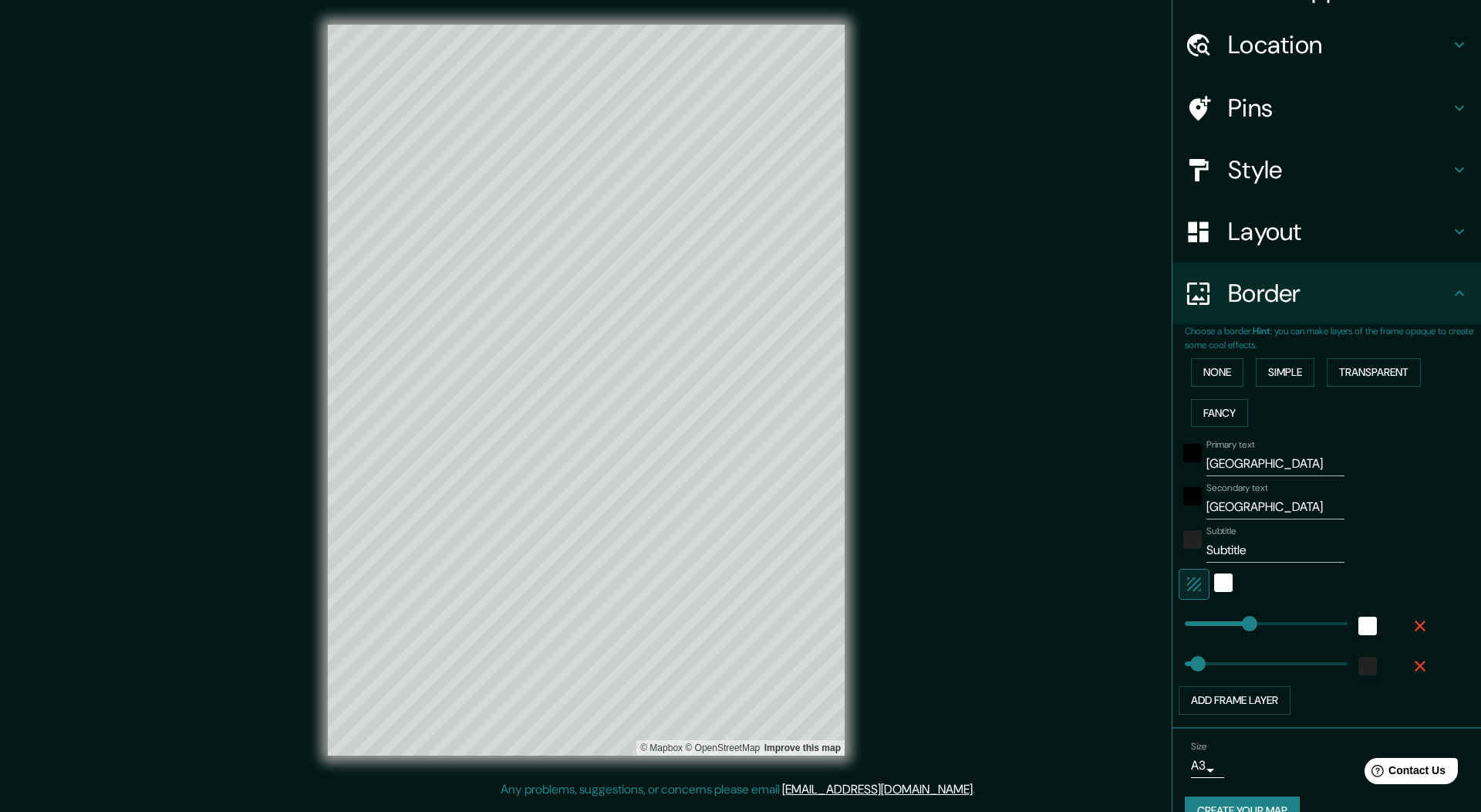
scroll to position [66, 0]
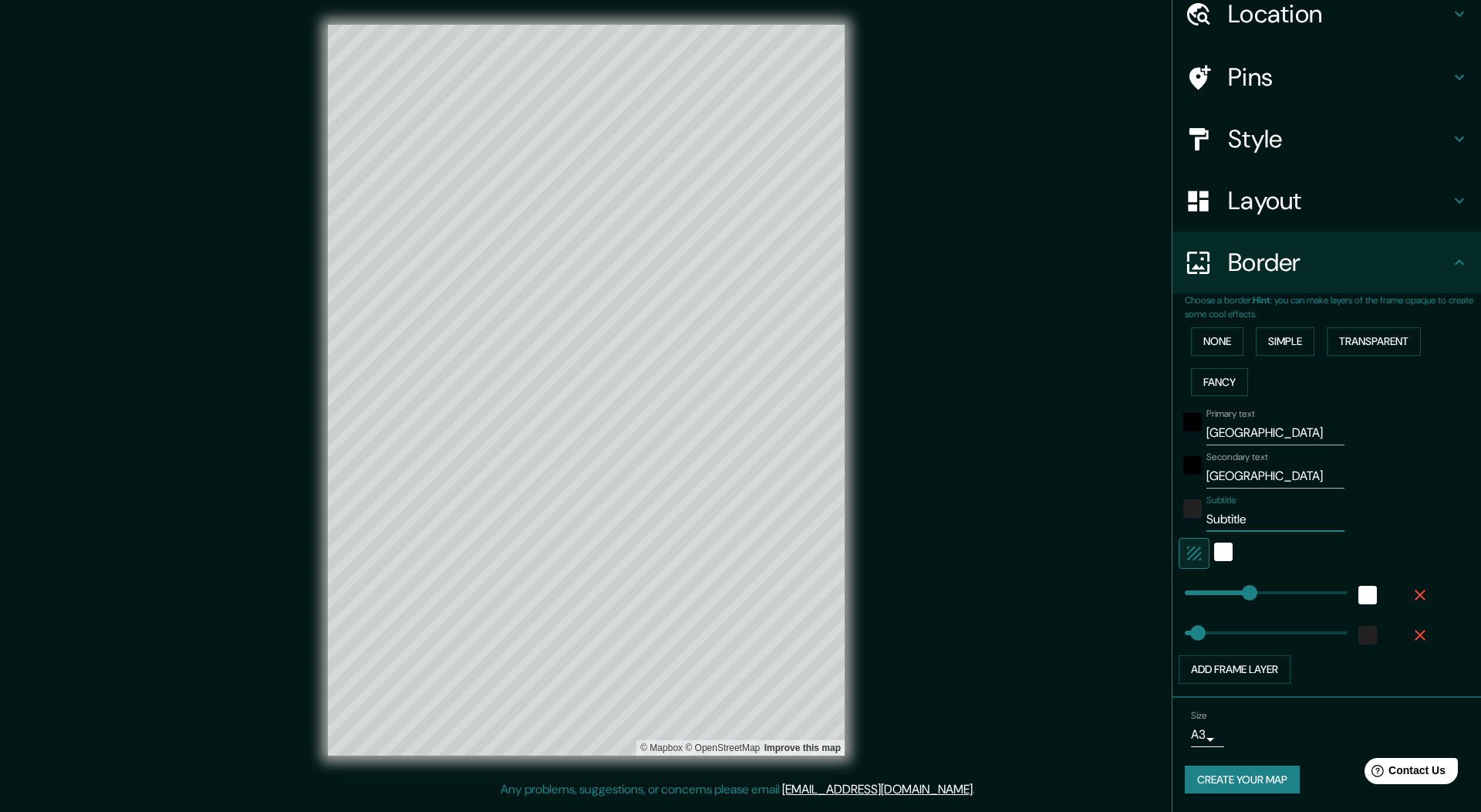
drag, startPoint x: 1252, startPoint y: 529, endPoint x: 1178, endPoint y: 530, distance: 74.0
click at [1178, 530] on div "Subtitle Subtitle" at bounding box center [1304, 513] width 253 height 37
paste input "41°19′04″S 72°58′58″O"
type input "41°19′04″S 72°58′58″O"
type input "54"
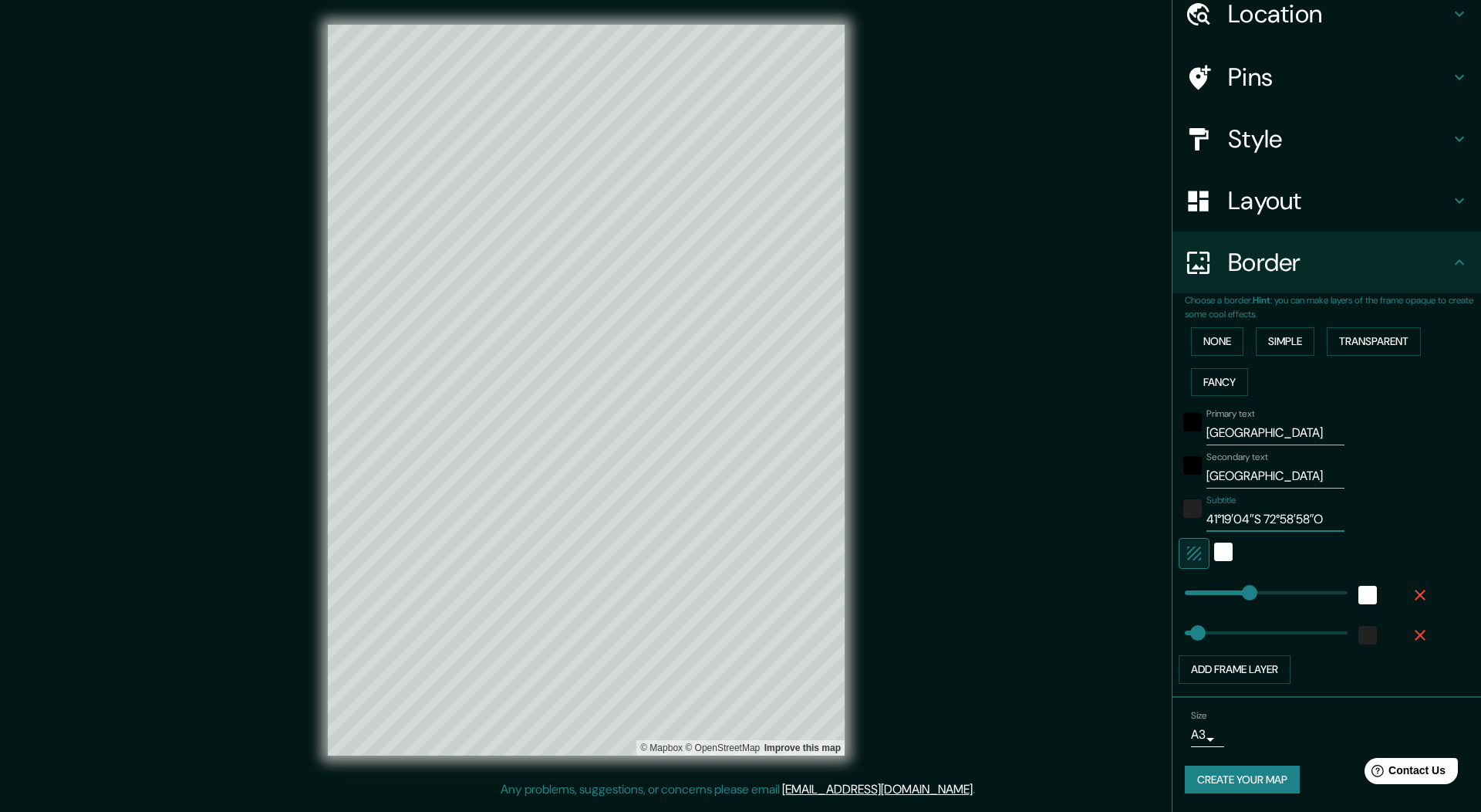
click at [1255, 515] on input "41°19′04″S 72°58′58″O" at bounding box center [1275, 519] width 138 height 24
type input "41°19′04″S °72°58′58″O"
type input "54"
type input "41°19′04″S 72°58′58″O"
type input "54"
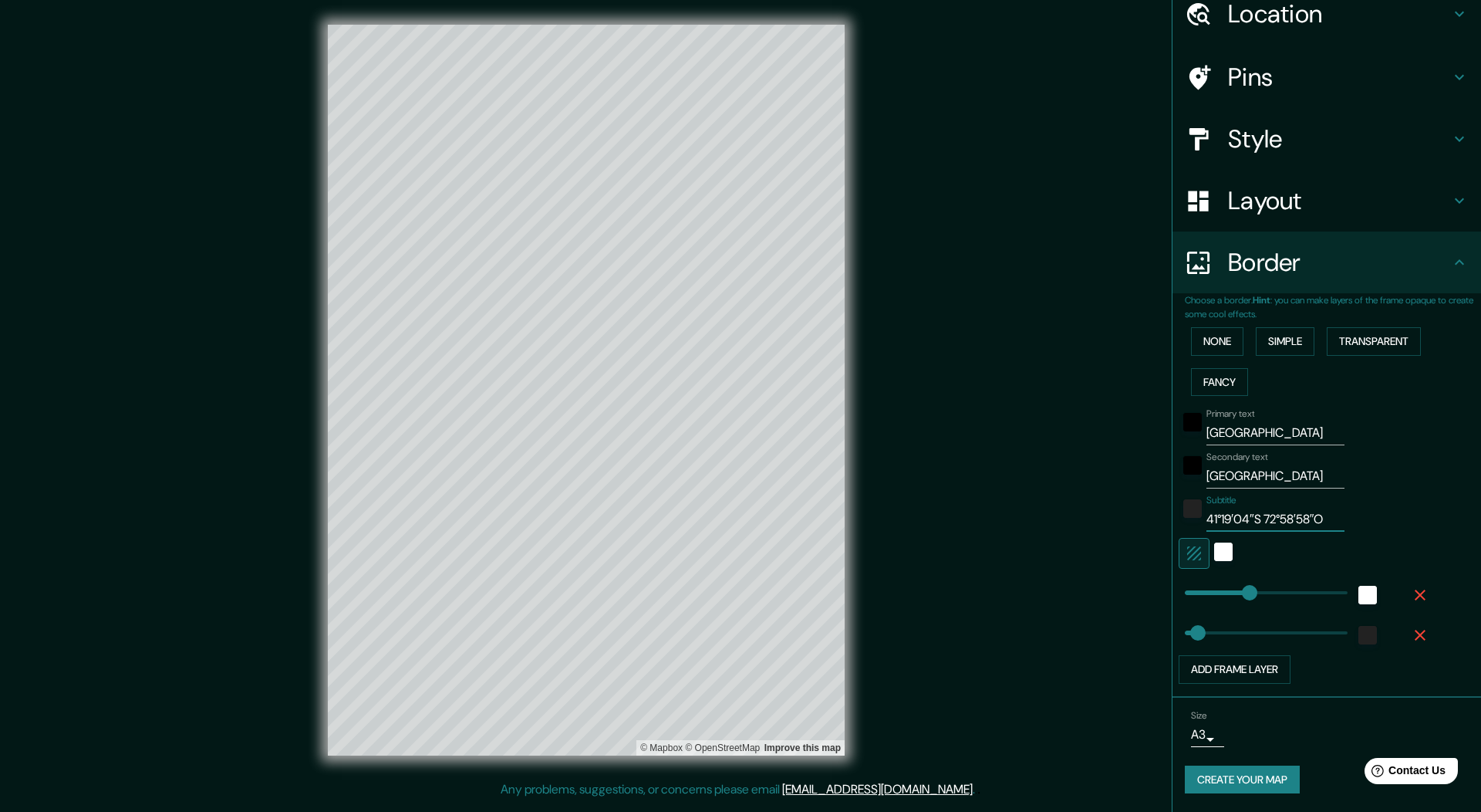
type input "41°19′04″S 172°58′58″O"
type input "54"
type input "41°19′04″S 72°58′58″O"
type input "54"
type input "41°19′04″S |72°58′58″O"
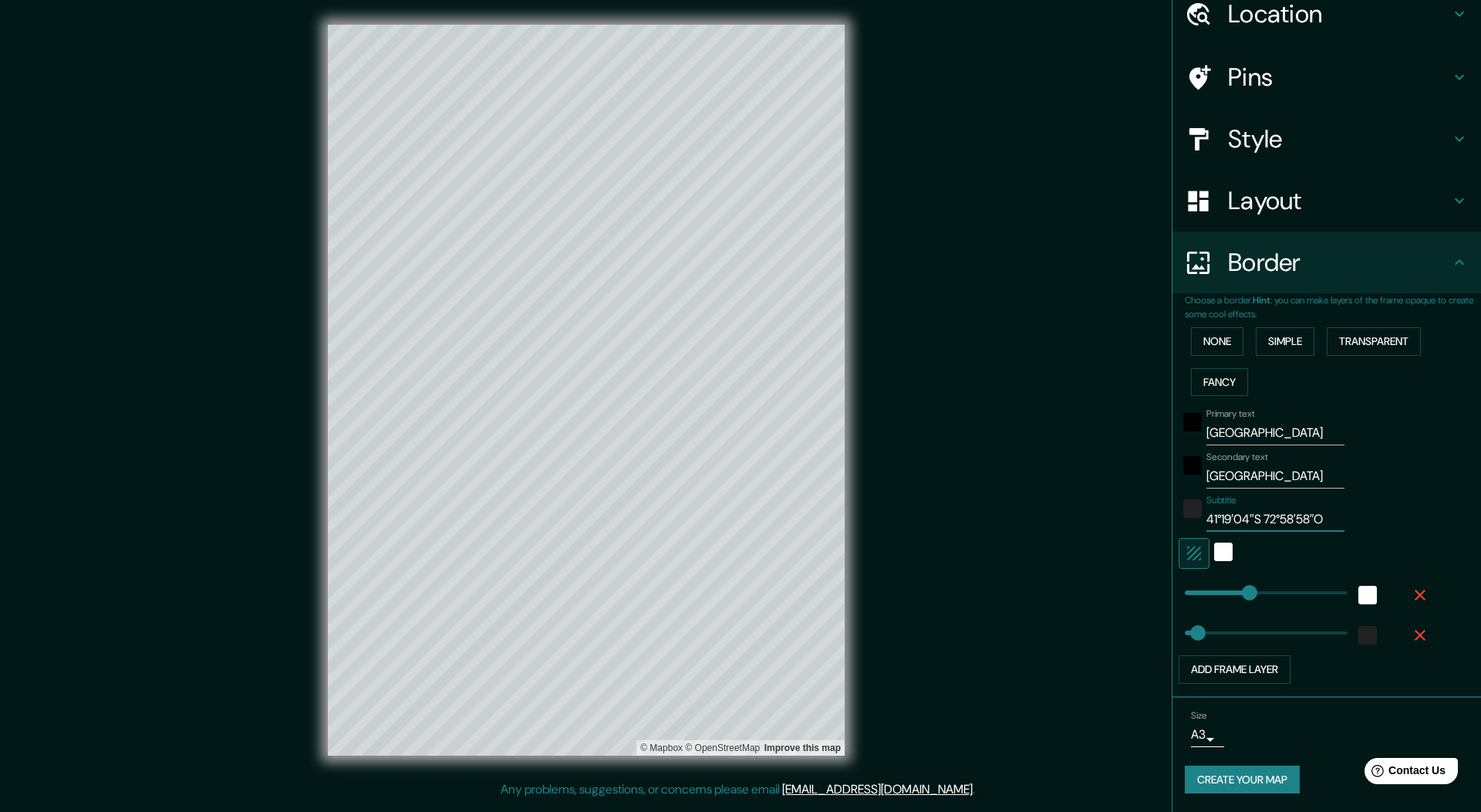
type input "54"
type input "41°19′04″S | 72°58′58″O"
type input "54"
type input "41°19′04″S | 72°58′58″O"
click at [1063, 579] on div "Mappin Location Puerto Varas, Región de Los Lagos, Chile Pins Style Layout Bord…" at bounding box center [740, 402] width 1481 height 805
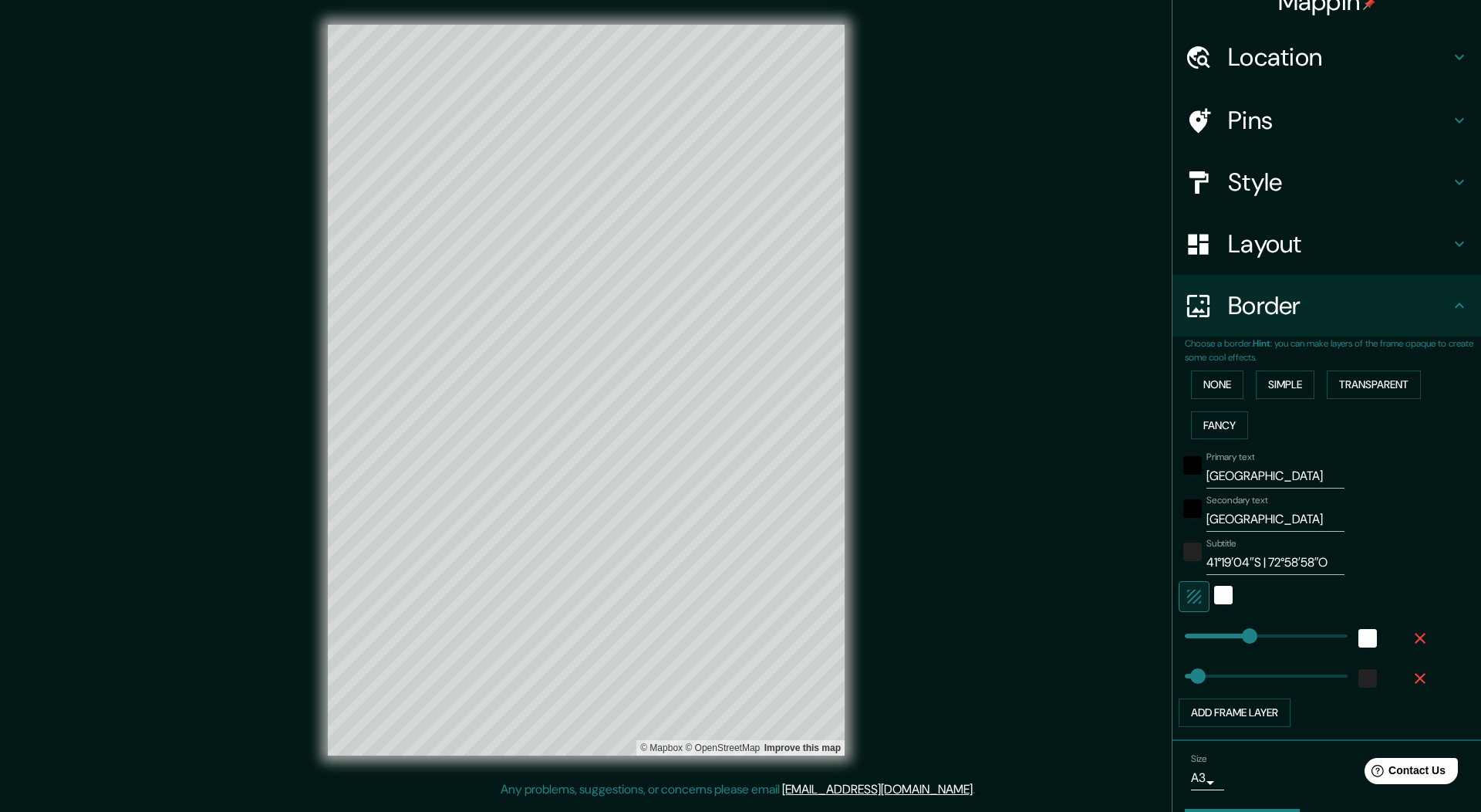
scroll to position [0, 0]
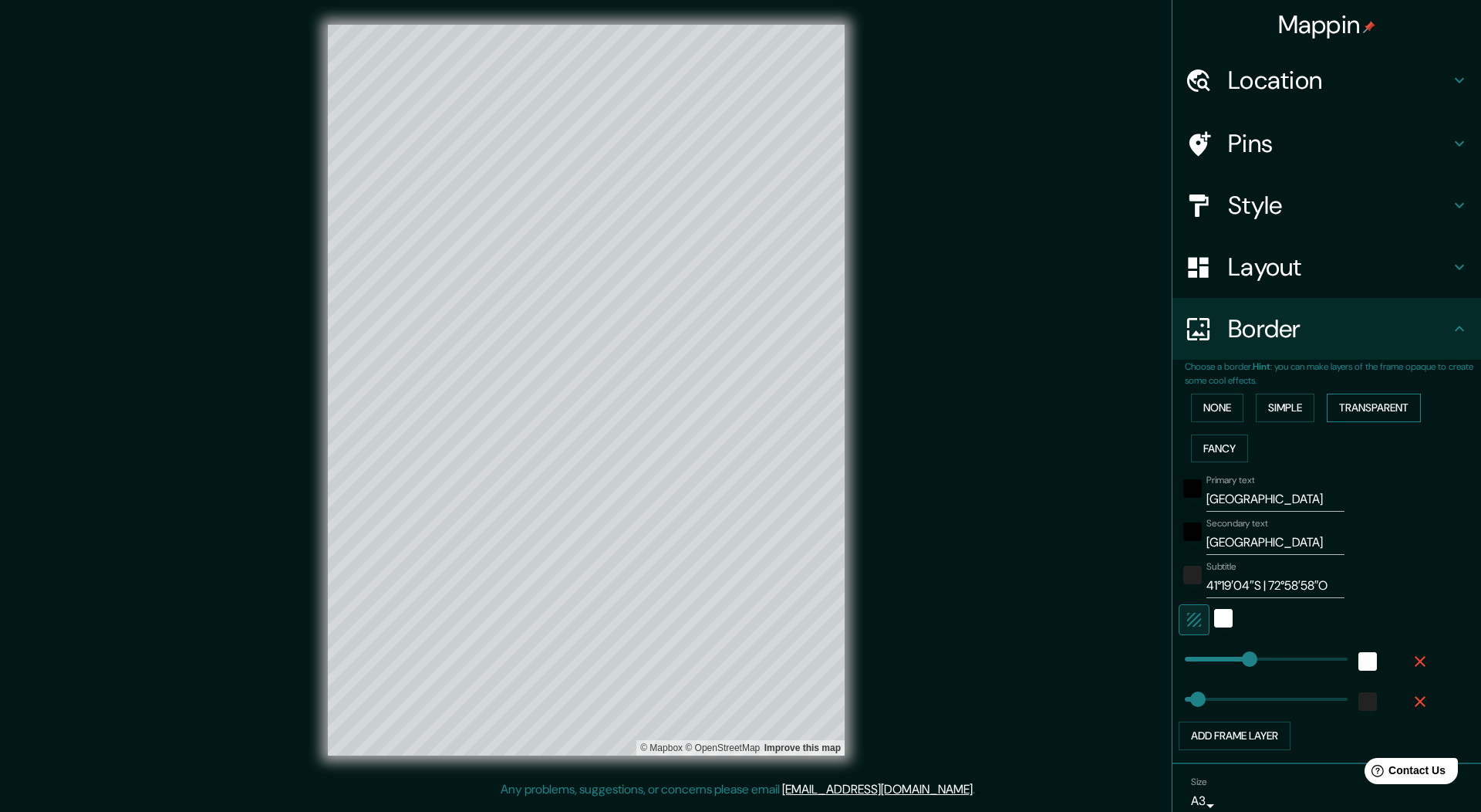
click at [1346, 416] on button "Transparent" at bounding box center [1374, 407] width 94 height 29
click at [1275, 408] on button "Simple" at bounding box center [1285, 407] width 59 height 29
click at [1344, 400] on button "Transparent" at bounding box center [1374, 407] width 94 height 29
click at [1222, 440] on button "Fancy" at bounding box center [1219, 449] width 57 height 29
click at [1285, 409] on button "Simple" at bounding box center [1285, 407] width 59 height 29
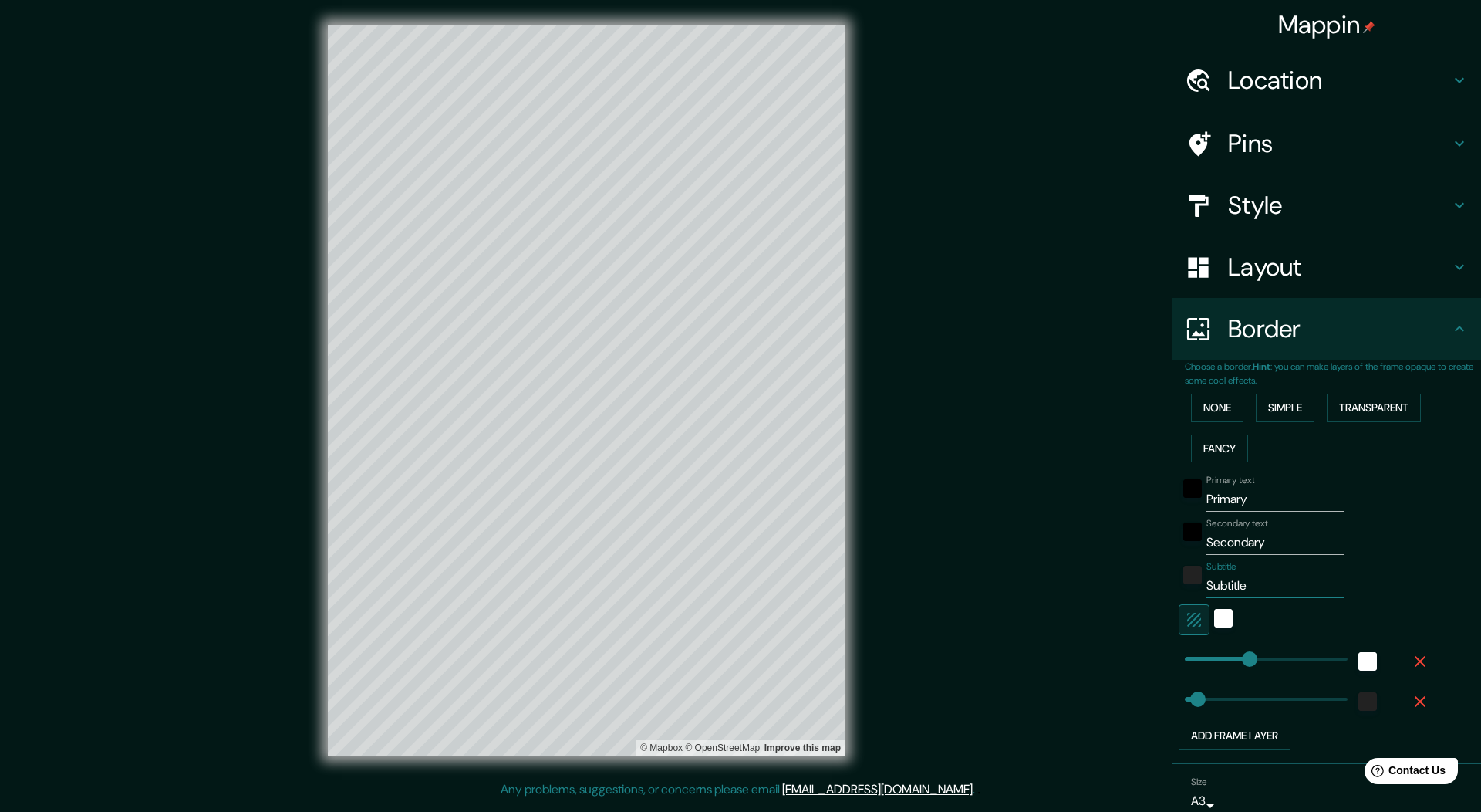
drag, startPoint x: 1245, startPoint y: 595, endPoint x: 1196, endPoint y: 589, distance: 49.4
click at [1206, 589] on input "Subtitle" at bounding box center [1275, 585] width 138 height 24
paste input "41°19′04″S 72°58′58″O"
type input "41°19′04″S 72°58′58″O"
type input "54"
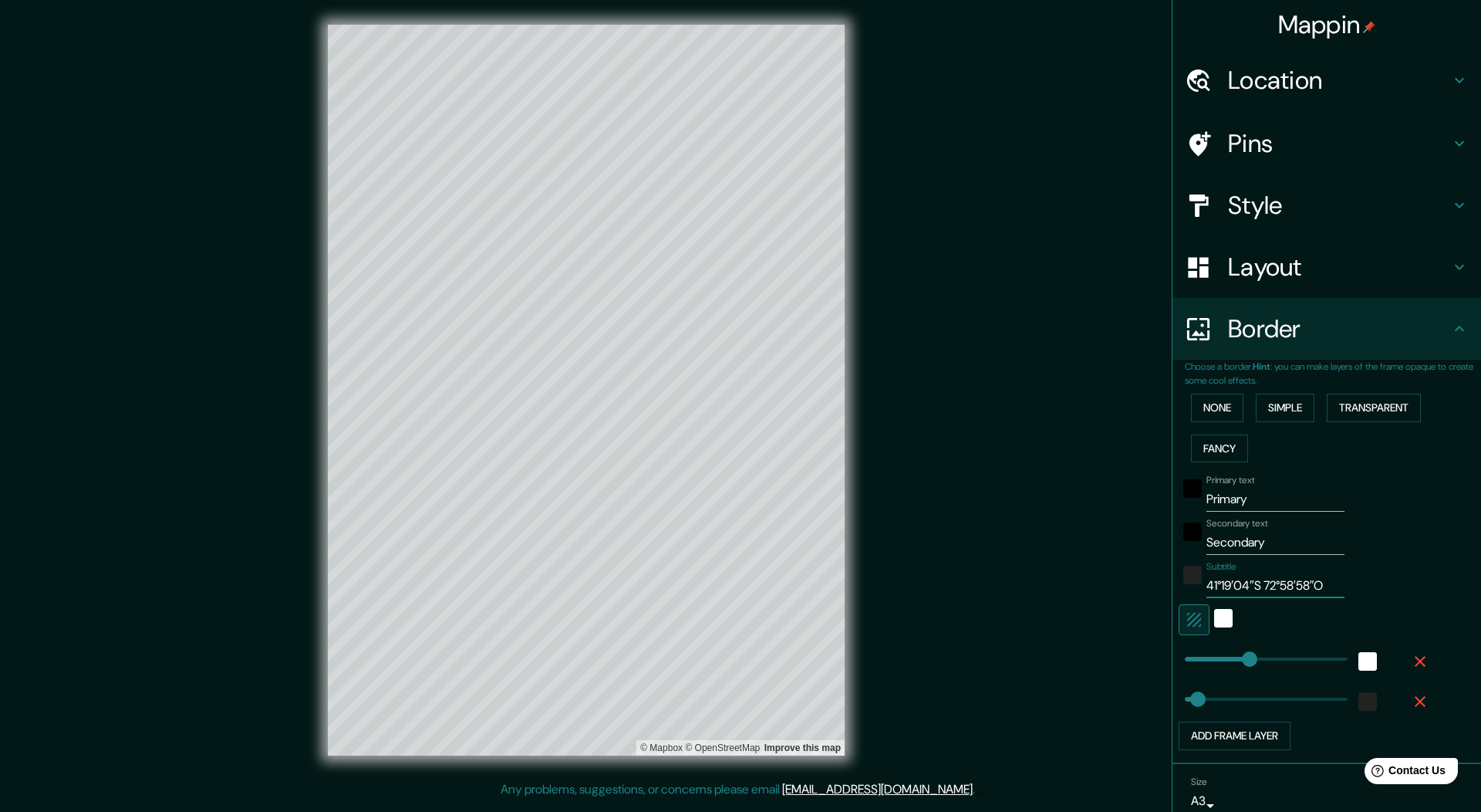
click at [1252, 589] on input "41°19′04″S 72°58′58″O" at bounding box center [1275, 585] width 138 height 24
type input "41°19′04″S 72°58′58″O"
type input "54"
type input "41°19′04″S | 72°58′58″O"
type input "54"
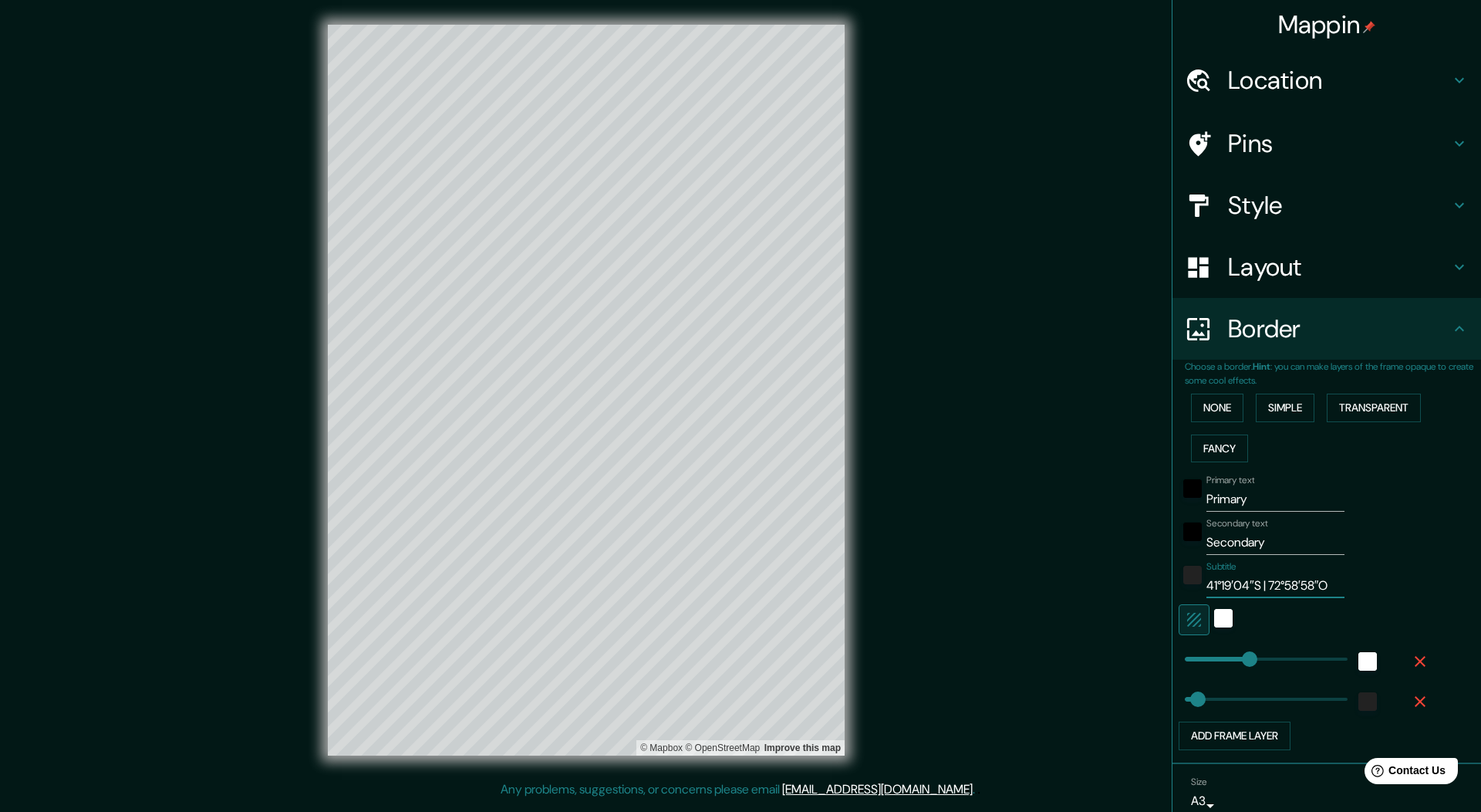
type input "41°19′04″S | 72°58′58″O"
drag, startPoint x: 1293, startPoint y: 545, endPoint x: 1192, endPoint y: 545, distance: 101.0
click at [1192, 545] on div "Secondary text Secondary" at bounding box center [1304, 536] width 253 height 37
type input "C"
type input "54"
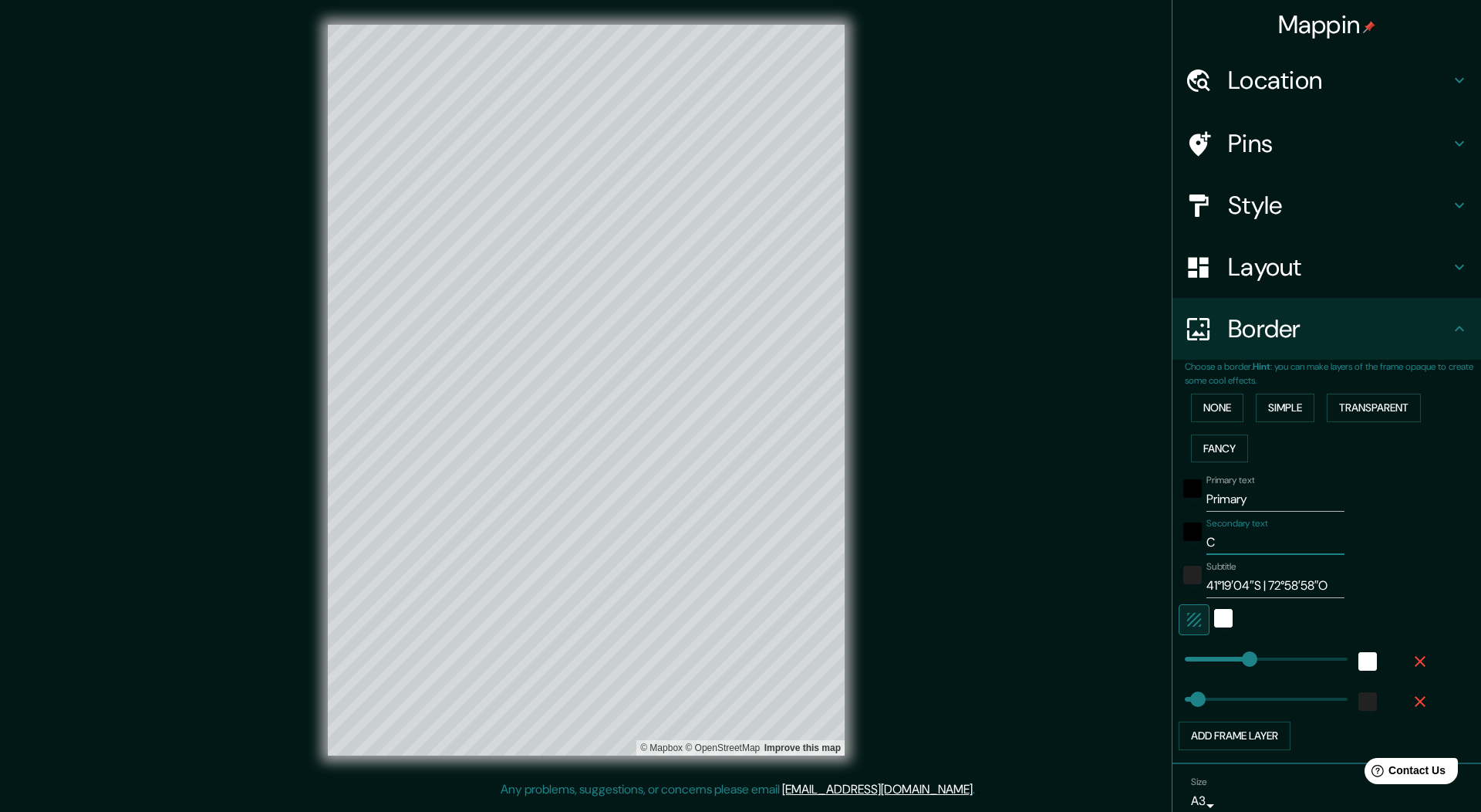
type input "CH"
type input "54"
type input "CHI"
type input "54"
type input "CHIL"
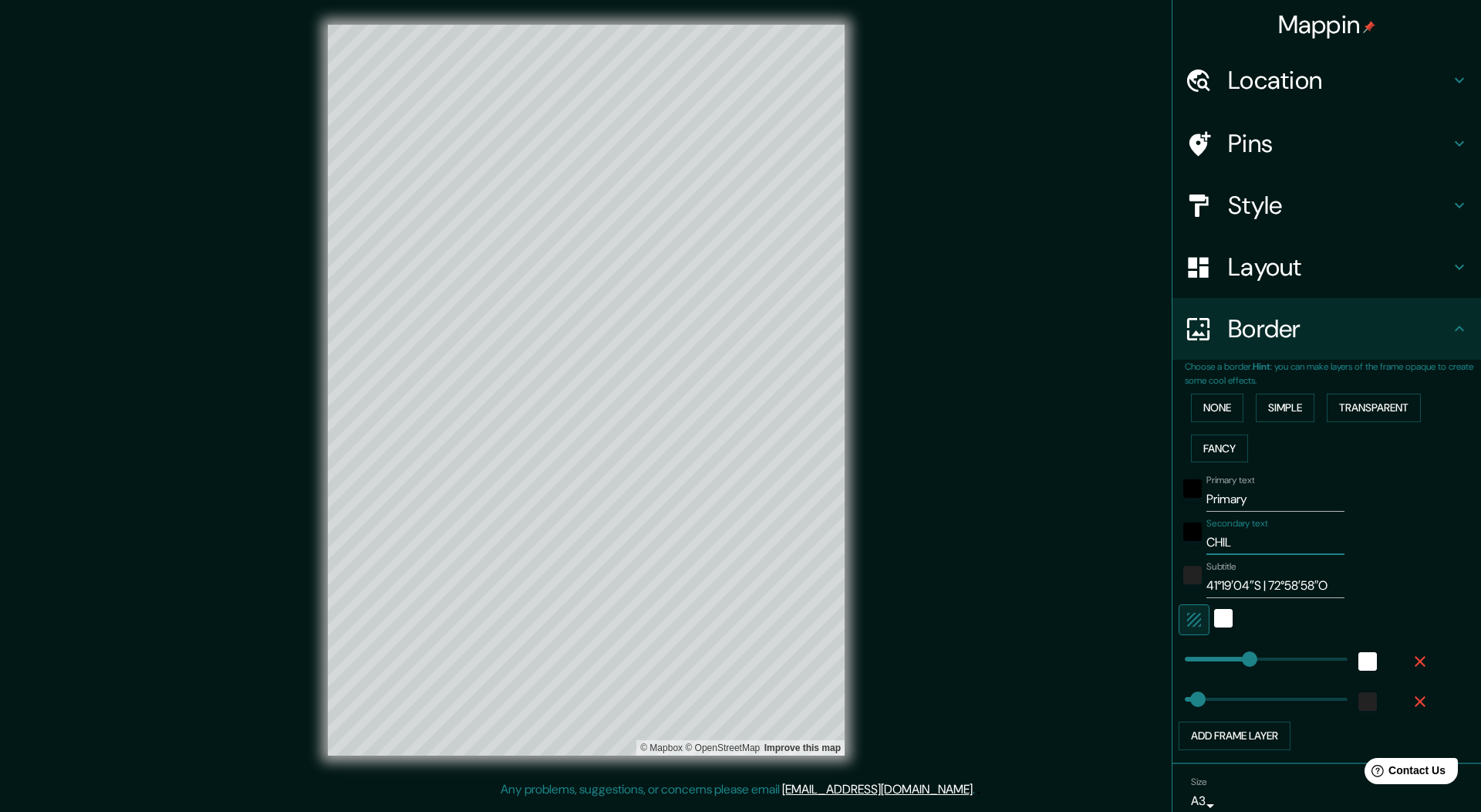
type input "54"
type input "CHILE"
type input "54"
type input "CHILE"
drag, startPoint x: 1254, startPoint y: 505, endPoint x: 1049, endPoint y: 505, distance: 205.0
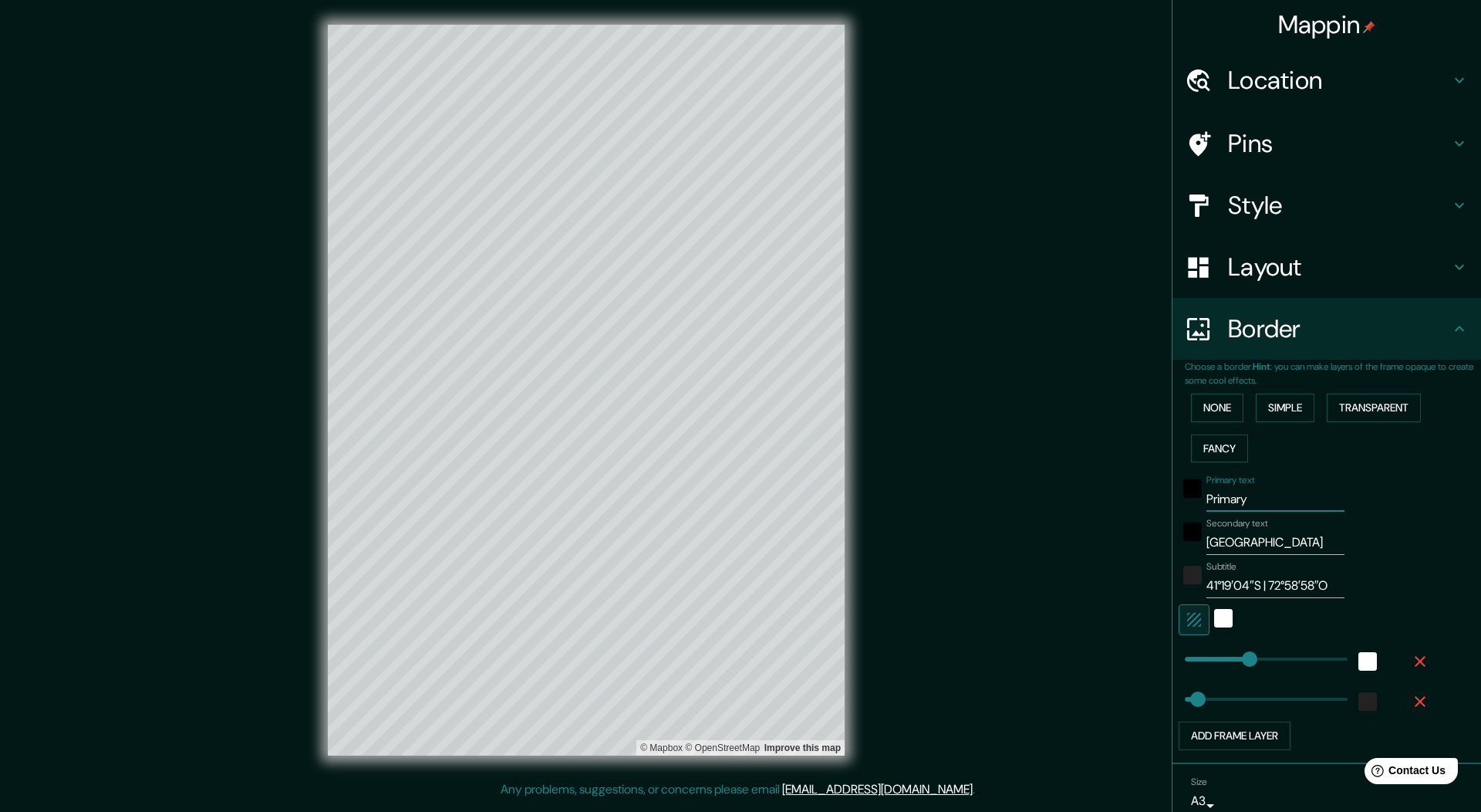
click at [1049, 505] on div "Mappin Location Puerto Varas, Región de Los Lagos, Chile Pins Style Layout Bord…" at bounding box center [740, 402] width 1481 height 805
type input "P"
type input "54"
type input "PU"
type input "54"
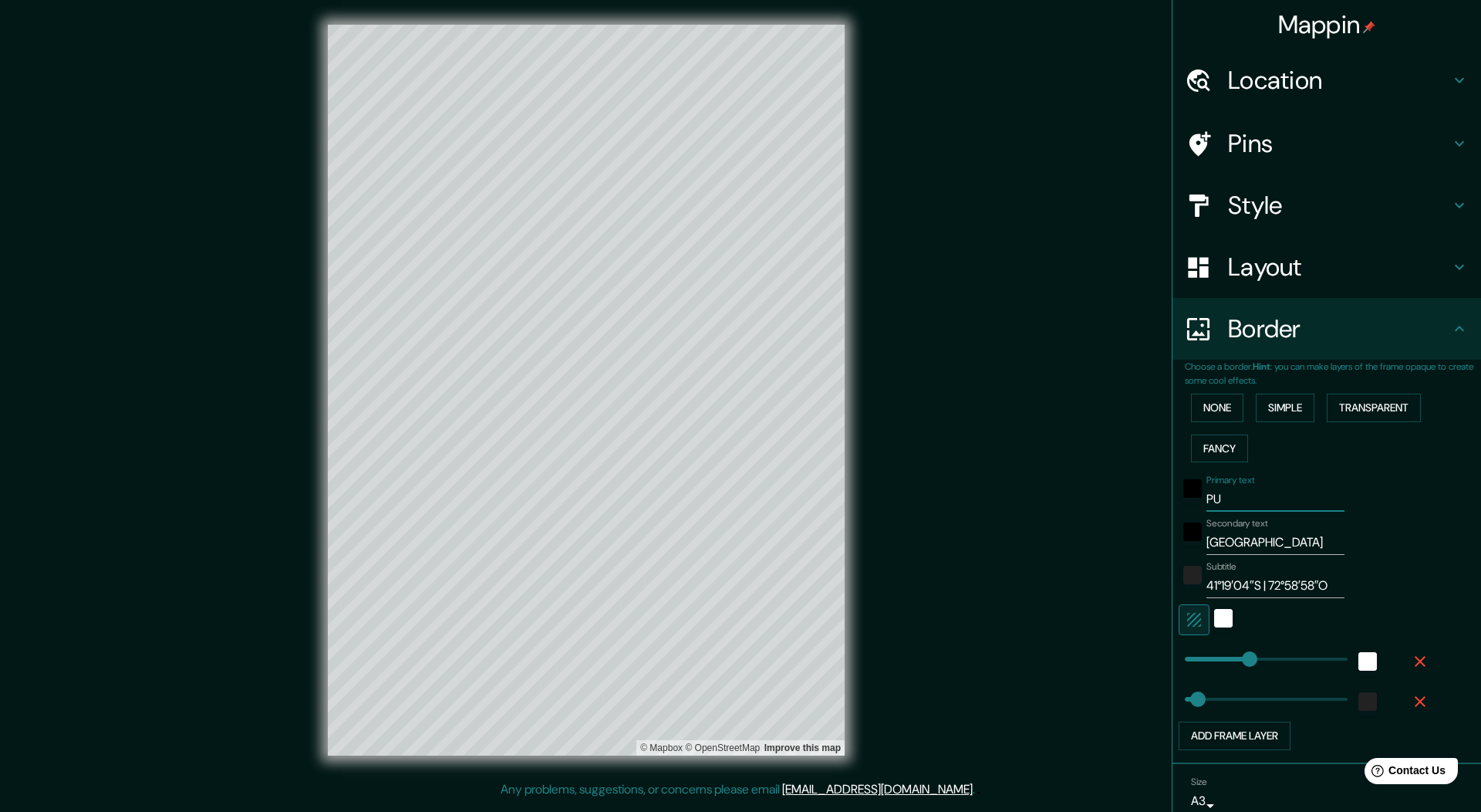
type input "PUE"
type input "54"
type input "PUER"
type input "54"
type input "PUERT"
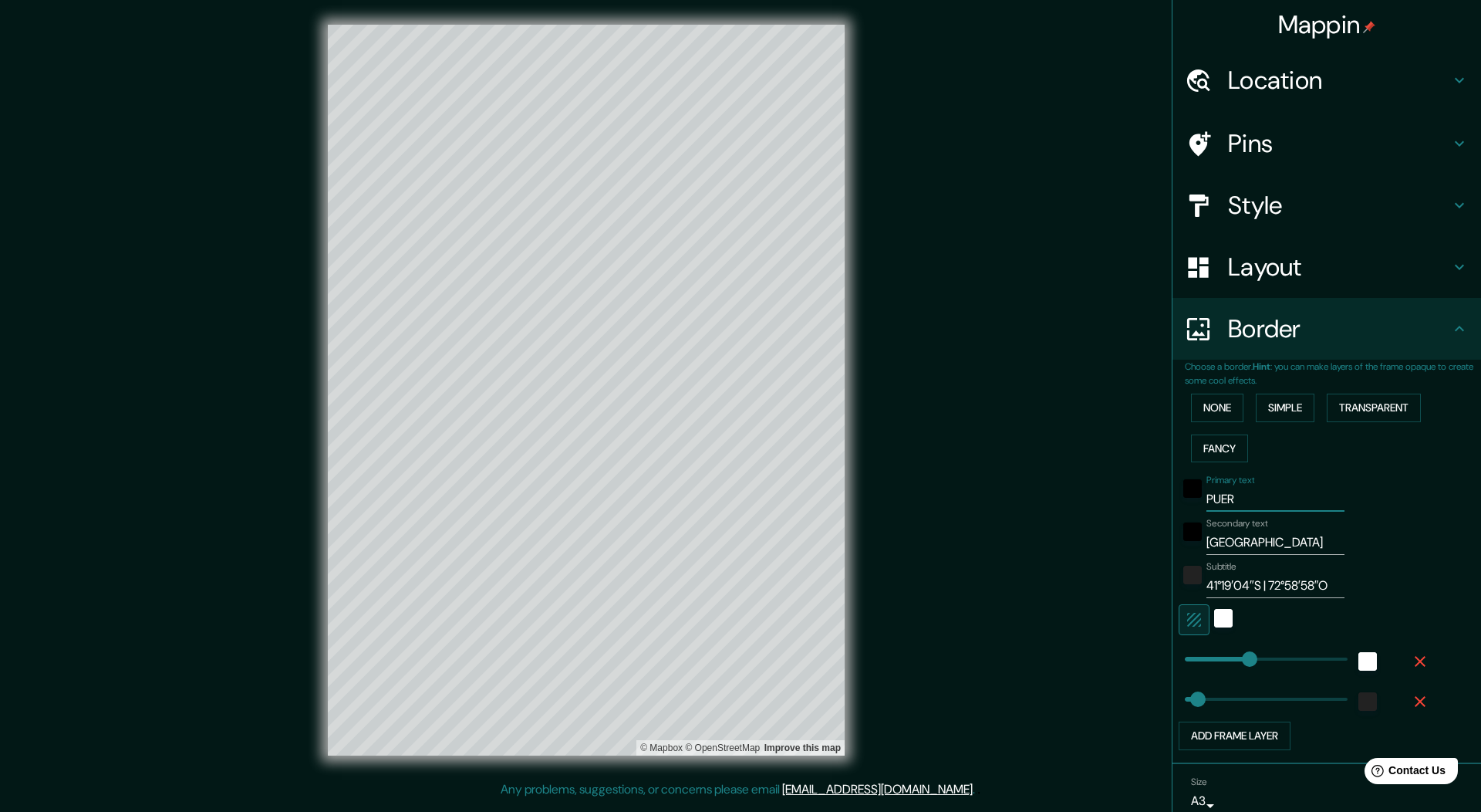
type input "54"
type input "PUERTO"
type input "54"
type input "PUERTOV"
type input "54"
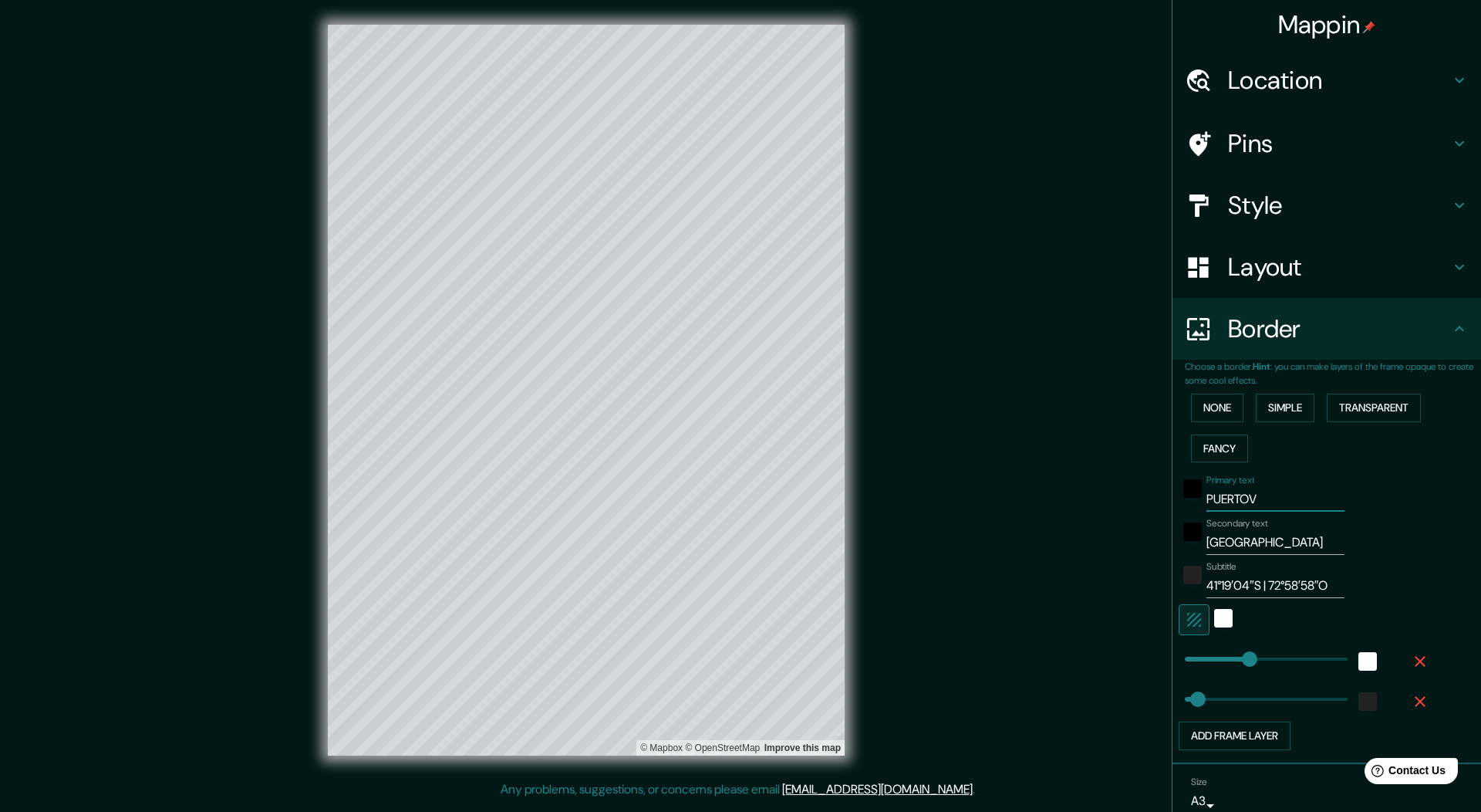
type input "PUERTOVA"
type input "54"
type input "PUERTOVAR"
type input "54"
type input "PUERTOVARA"
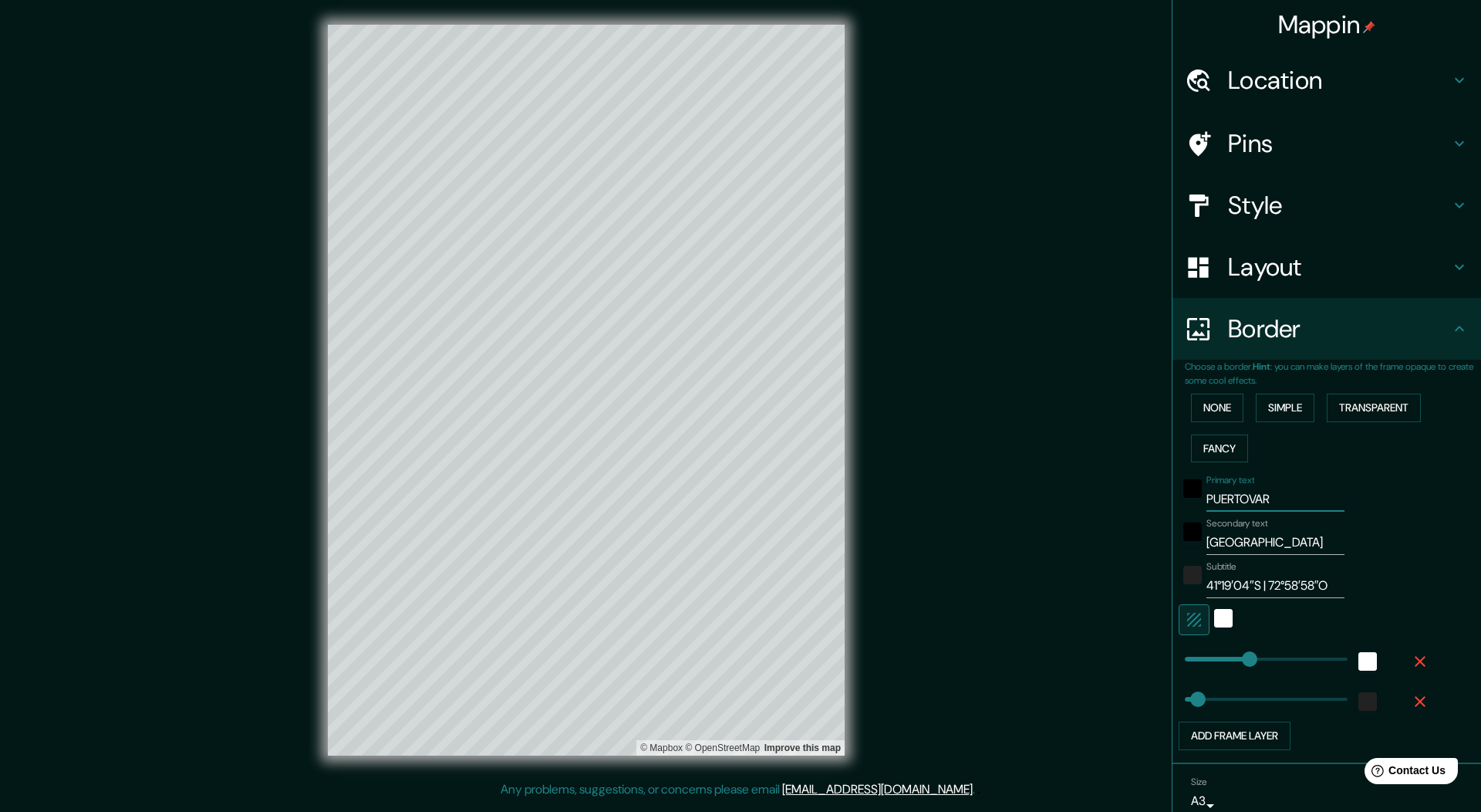
type input "54"
type input "PUERTOVARAS"
type input "54"
click at [1236, 499] on input "PUERTOVARAS" at bounding box center [1275, 499] width 138 height 24
type input "[GEOGRAPHIC_DATA]"
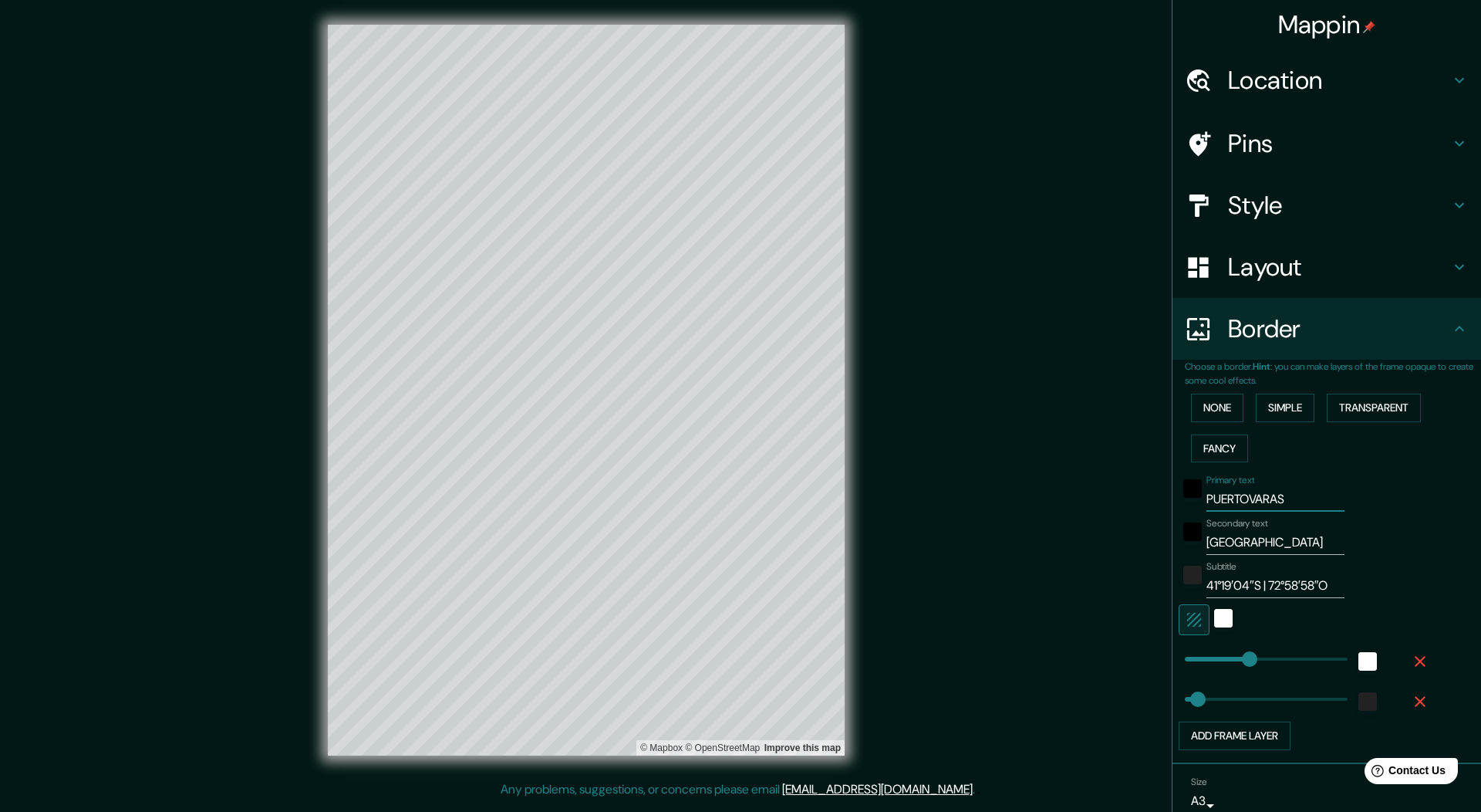
type input "54"
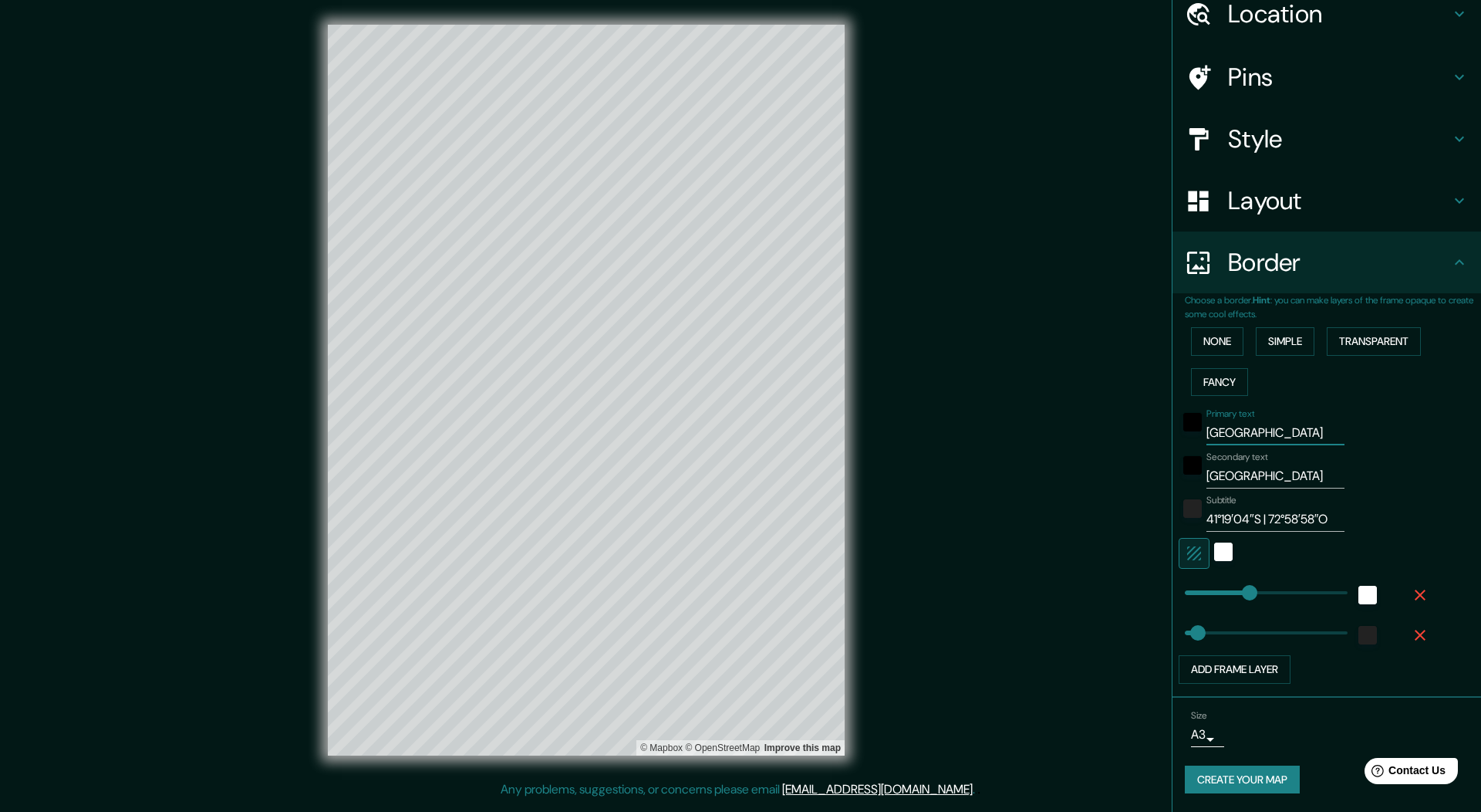
type input "[GEOGRAPHIC_DATA]"
click at [1215, 781] on button "Create your map" at bounding box center [1242, 779] width 115 height 29
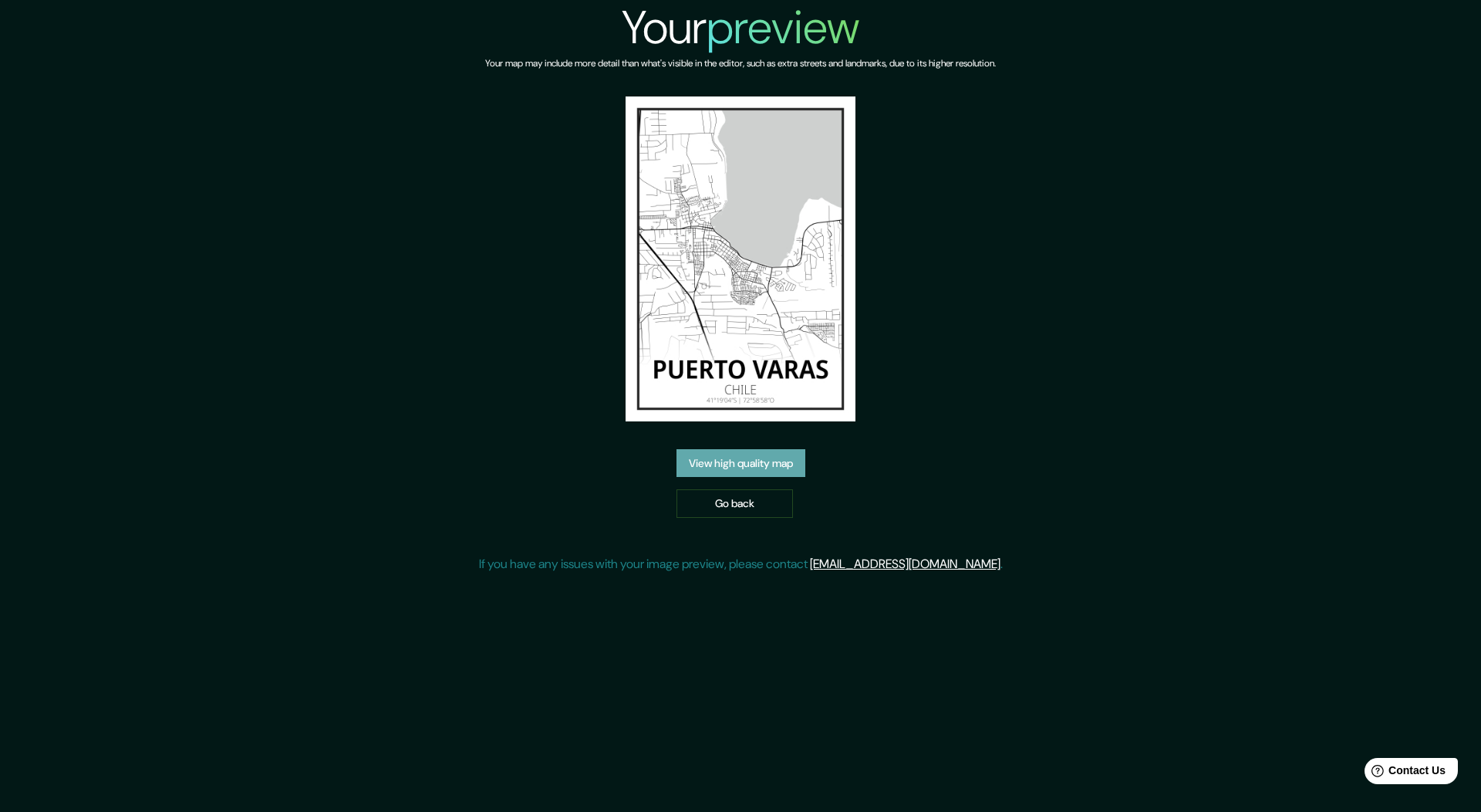
click at [699, 468] on link "View high quality map" at bounding box center [741, 463] width 129 height 29
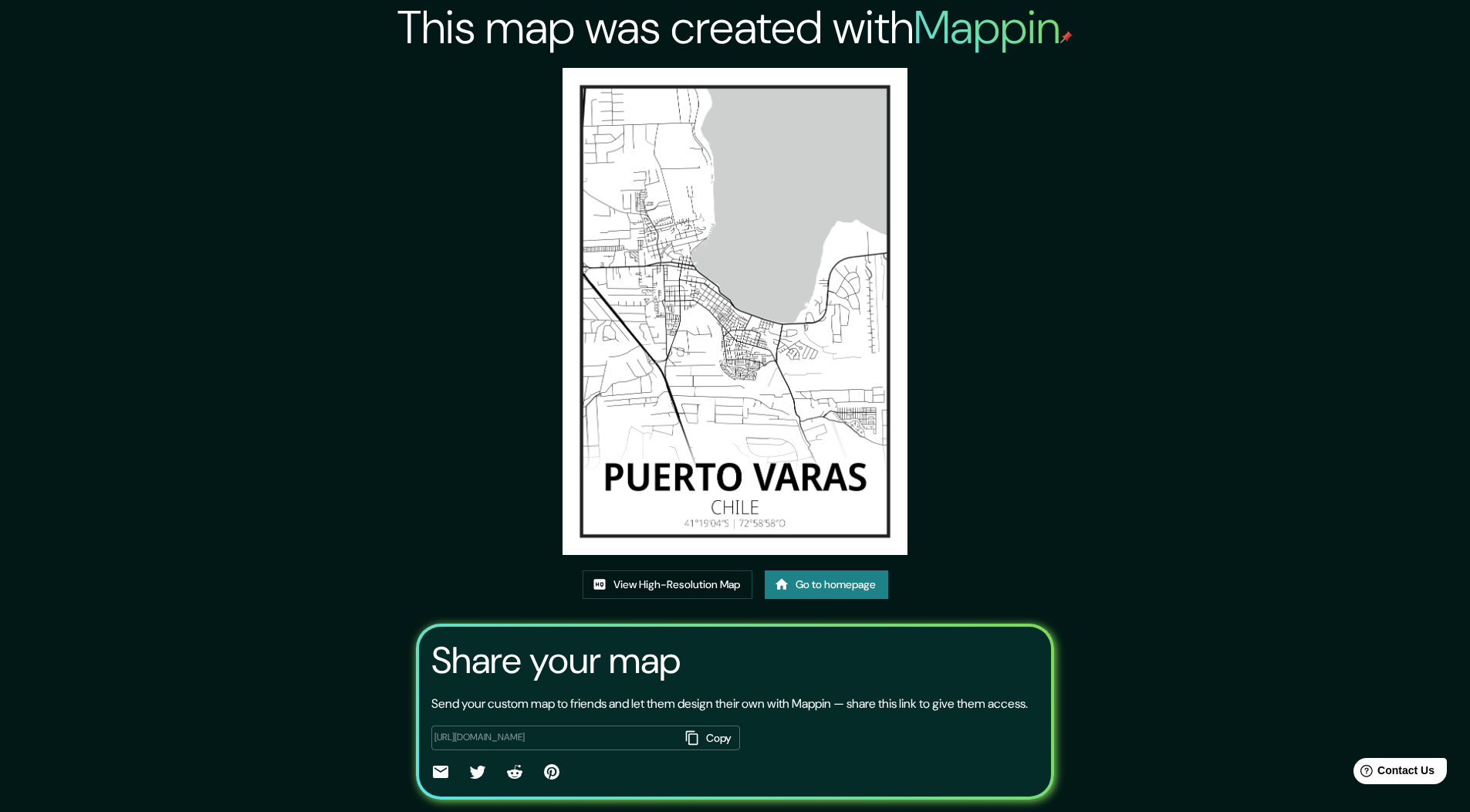
click at [702, 750] on button "Copy" at bounding box center [709, 737] width 60 height 25
click at [675, 581] on link "View High-Resolution Map" at bounding box center [667, 584] width 170 height 29
click at [1453, 0] on div "This map was created with Mappin View High-Resolution Map Go to homepage Share …" at bounding box center [735, 427] width 1470 height 854
click at [863, 584] on link "Go to homepage" at bounding box center [826, 584] width 123 height 29
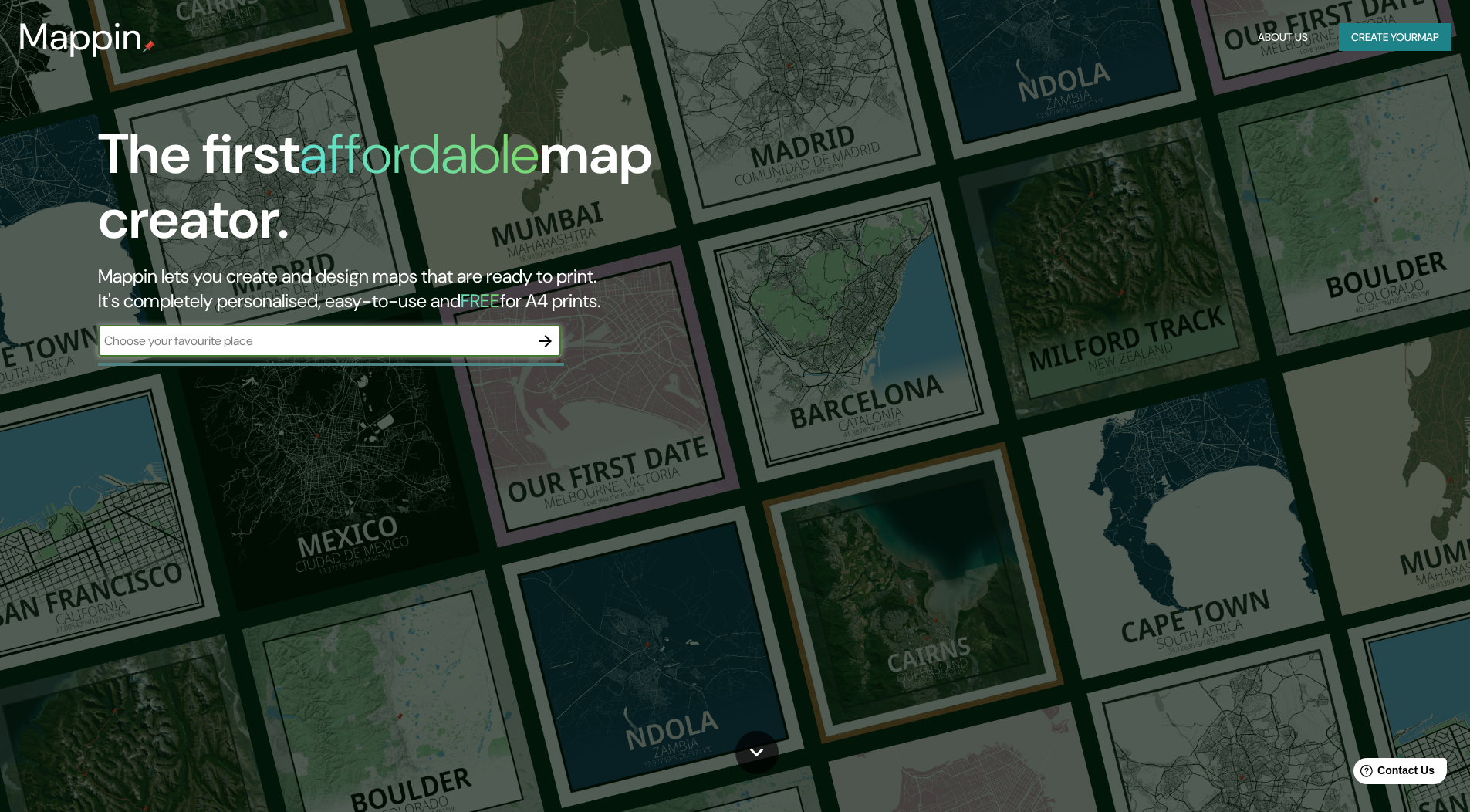
click at [463, 342] on input "text" at bounding box center [314, 340] width 432 height 18
type input "[GEOGRAPHIC_DATA]"
click at [557, 347] on button "button" at bounding box center [545, 340] width 31 height 31
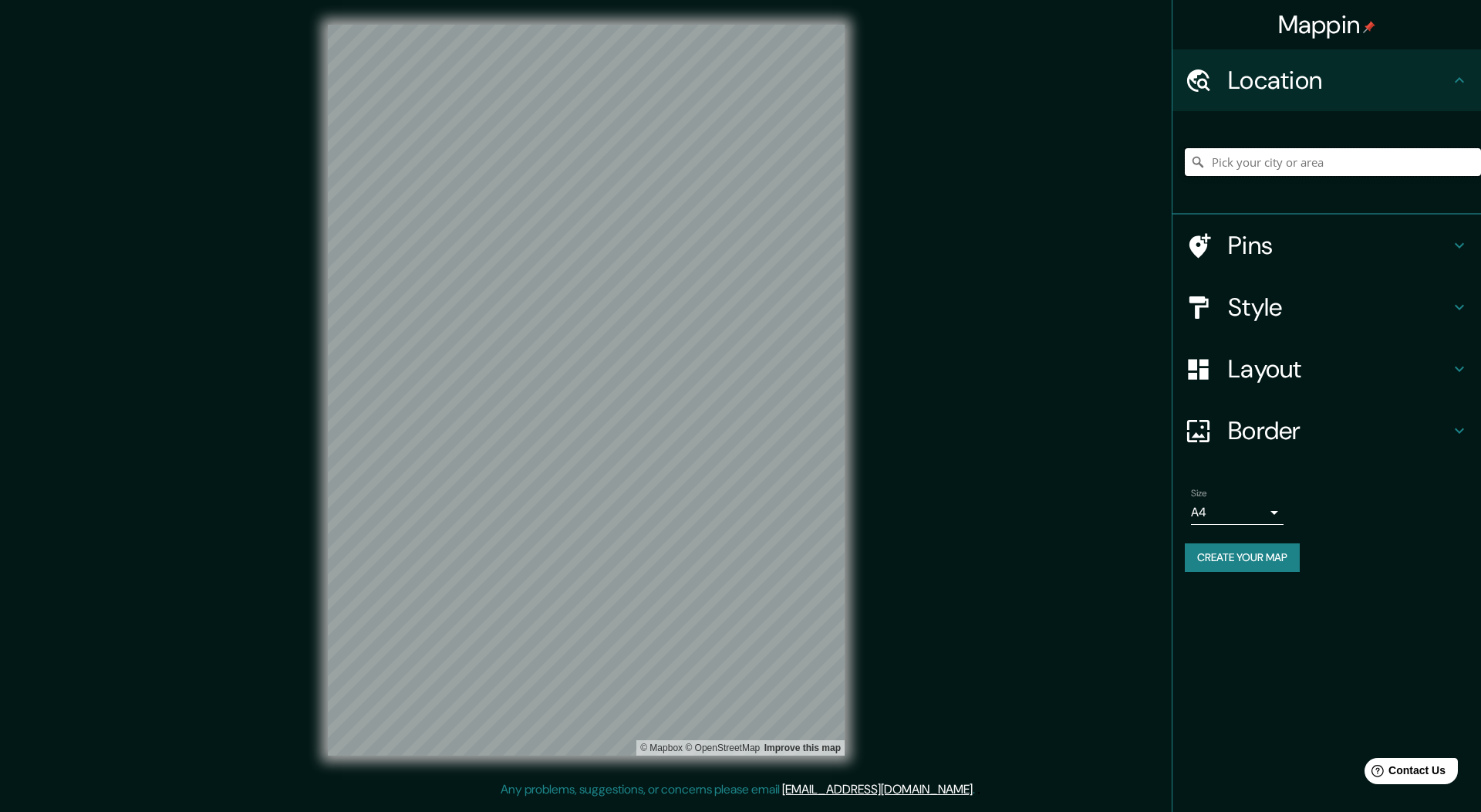
click at [1285, 171] on input "Pick your city or area" at bounding box center [1332, 163] width 296 height 28
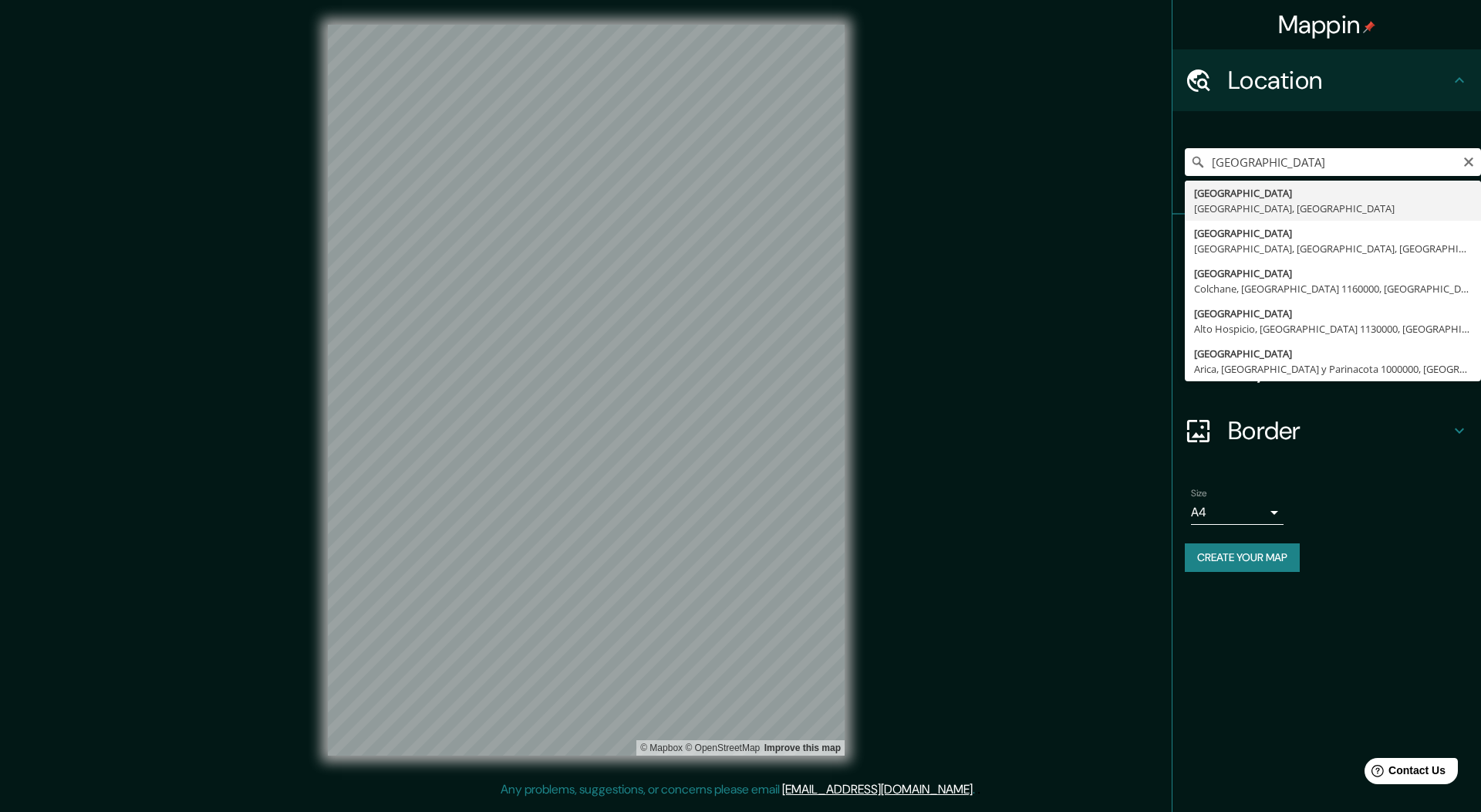
type input "[GEOGRAPHIC_DATA], [GEOGRAPHIC_DATA], [GEOGRAPHIC_DATA]"
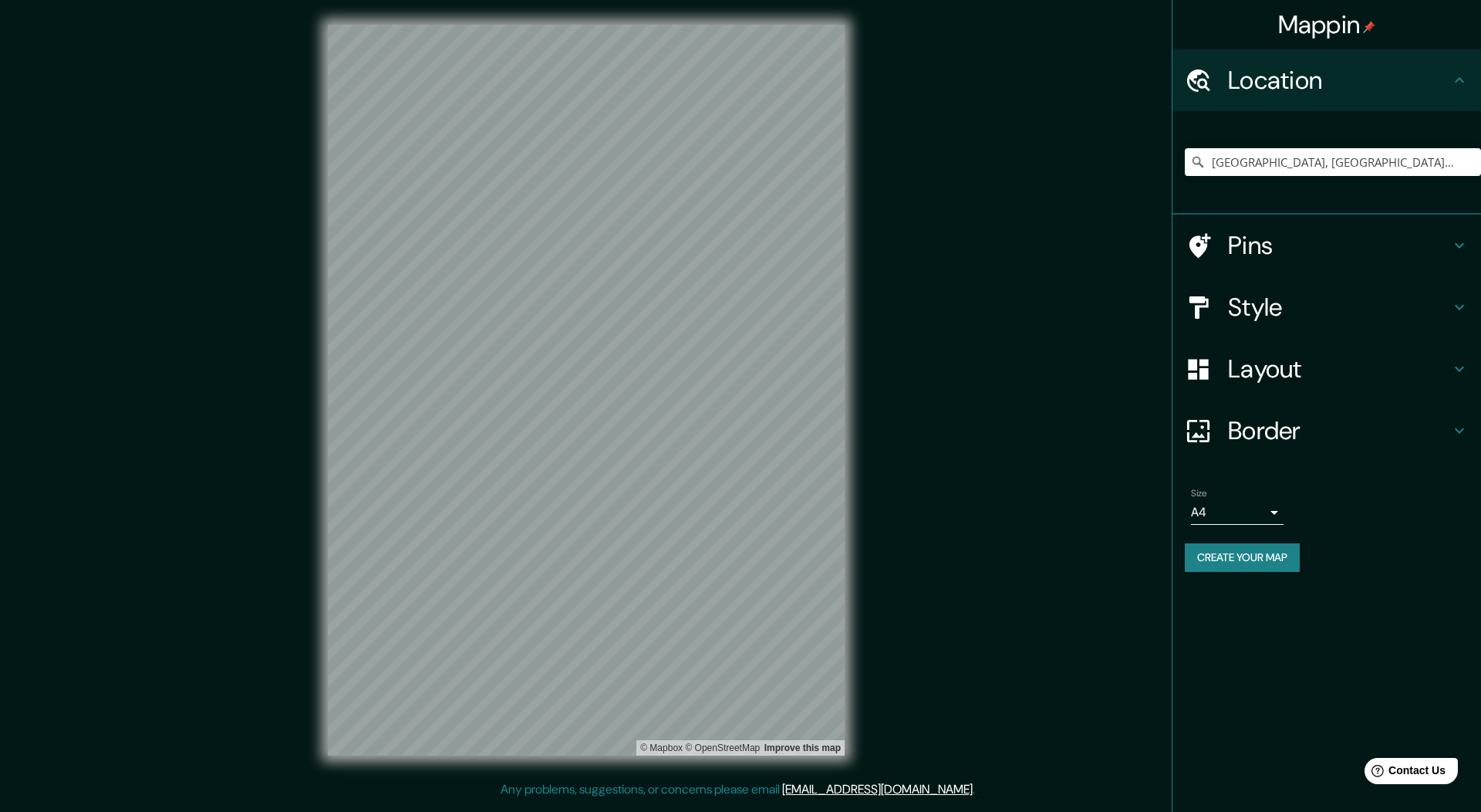
click at [1289, 309] on h4 "Style" at bounding box center [1339, 306] width 222 height 31
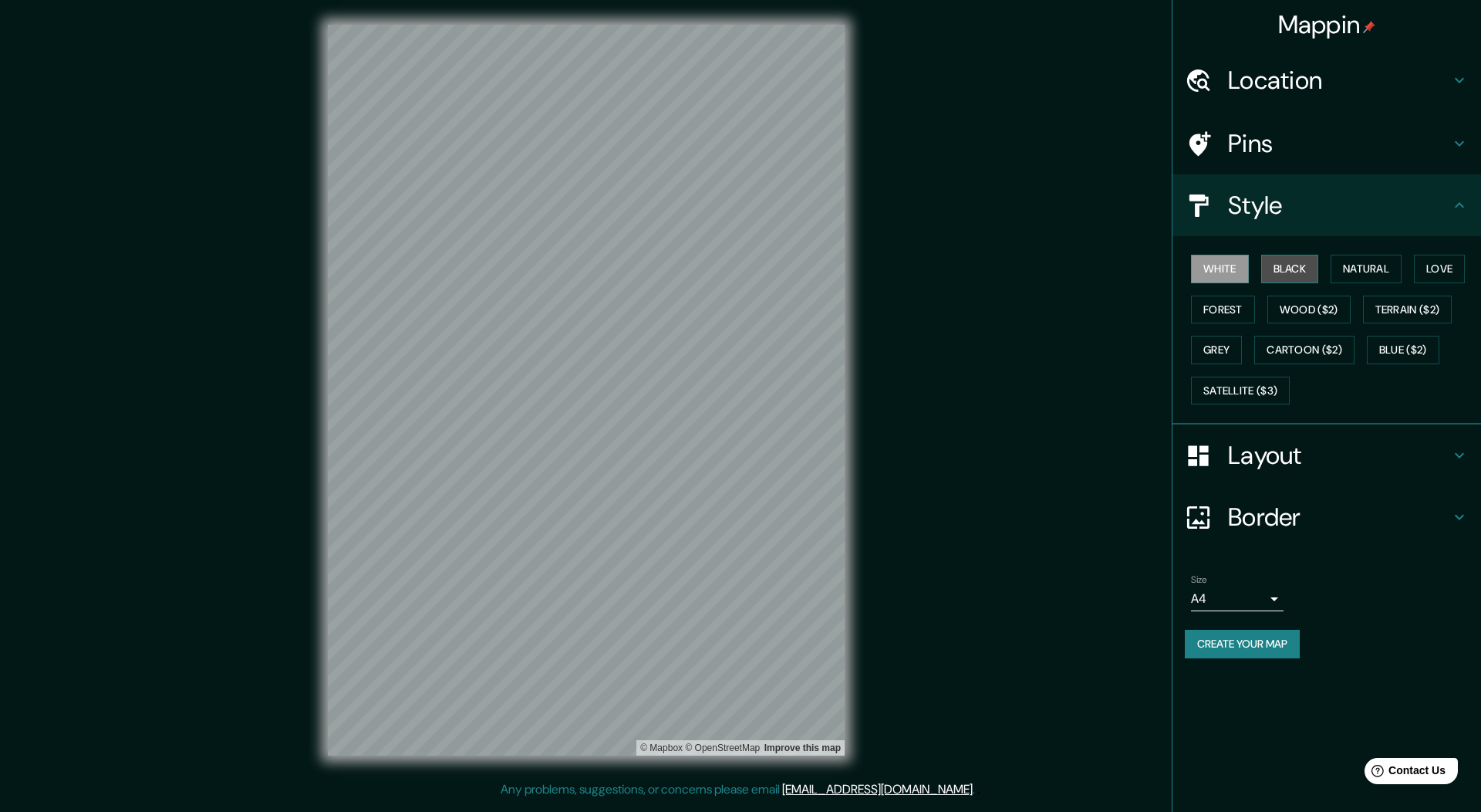
click at [1289, 272] on button "Black" at bounding box center [1290, 268] width 58 height 29
click at [1347, 271] on button "Natural" at bounding box center [1366, 268] width 71 height 29
drag, startPoint x: 1424, startPoint y: 269, endPoint x: 1411, endPoint y: 271, distance: 13.2
click at [1425, 269] on button "Love" at bounding box center [1439, 268] width 50 height 29
click at [1238, 310] on button "Forest" at bounding box center [1223, 309] width 64 height 29
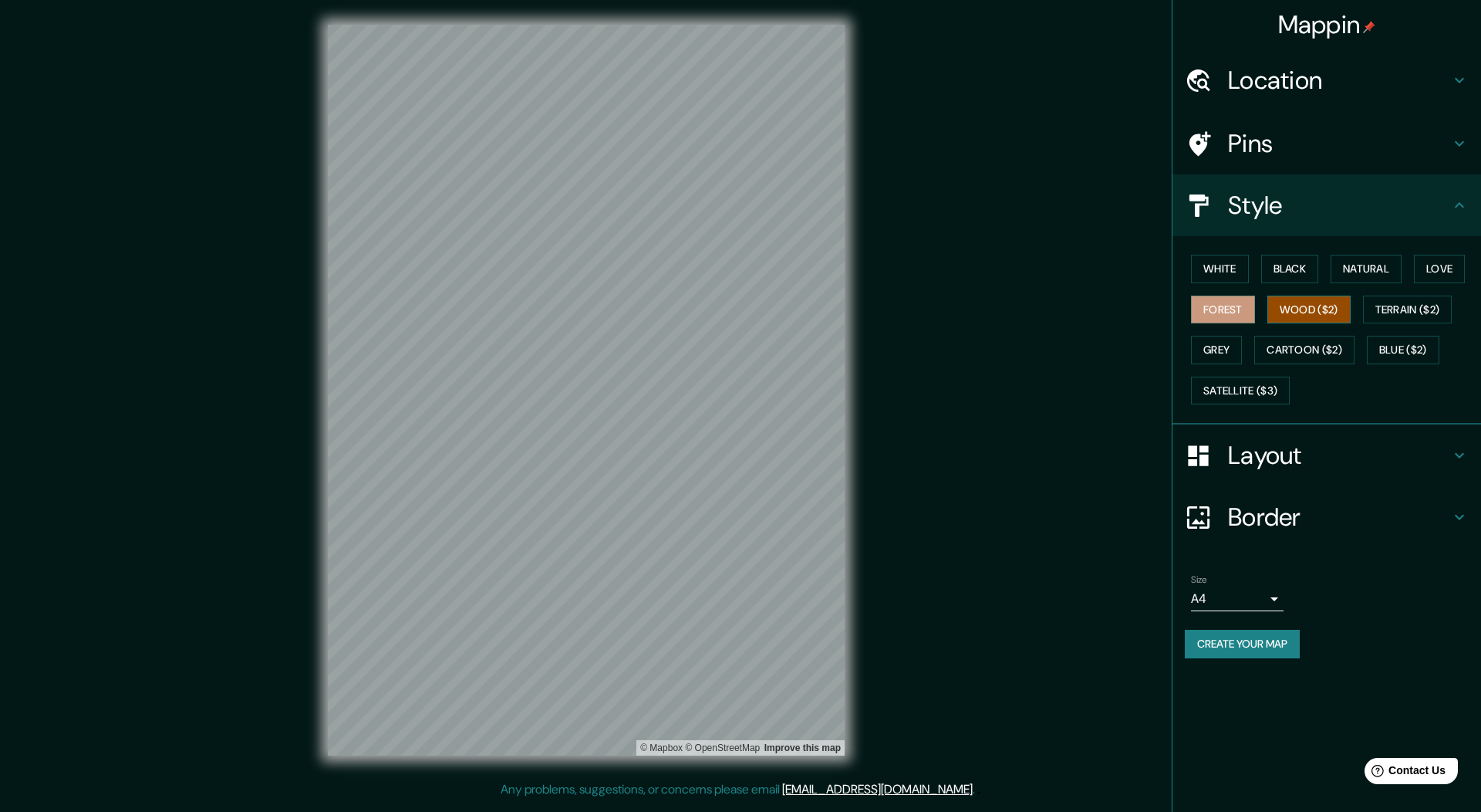
click at [1302, 322] on button "Wood ($2)" at bounding box center [1308, 309] width 83 height 29
click at [1210, 351] on button "Grey" at bounding box center [1217, 349] width 50 height 29
click at [1274, 353] on button "Cartoon ($2)" at bounding box center [1303, 349] width 100 height 29
click at [1408, 351] on button "Blue ($2)" at bounding box center [1403, 349] width 73 height 29
click at [1223, 395] on button "Satellite ($3)" at bounding box center [1241, 391] width 99 height 29
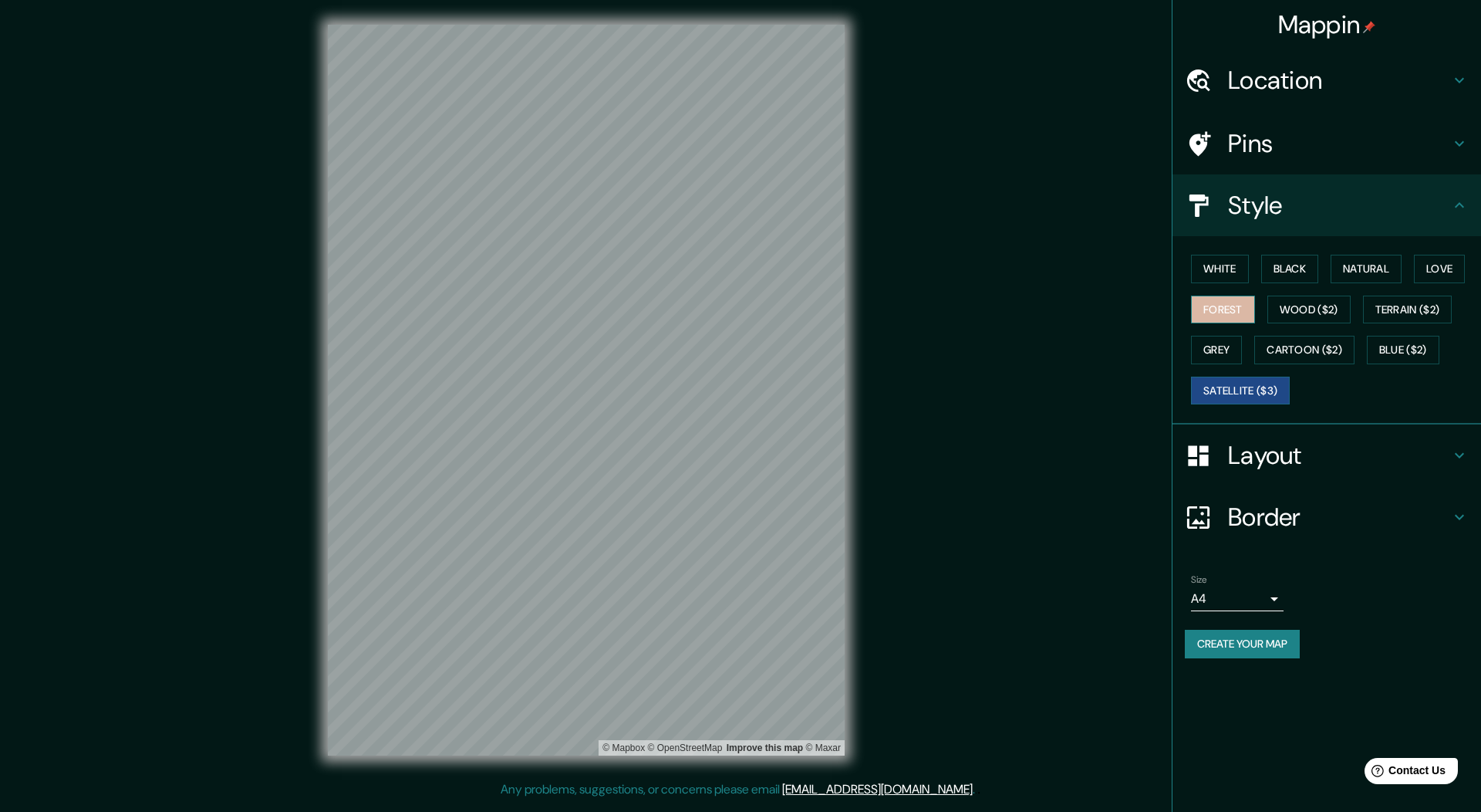
click at [1217, 315] on button "Forest" at bounding box center [1223, 309] width 64 height 29
click at [1276, 292] on div "White Black Natural Love Forest Wood ($2) Terrain ($2) Grey Cartoon ($2) Blue (…" at bounding box center [1332, 329] width 296 height 162
click at [1296, 268] on button "Black" at bounding box center [1290, 268] width 58 height 29
click at [1214, 262] on button "White" at bounding box center [1220, 268] width 58 height 29
click at [1287, 265] on button "Black" at bounding box center [1290, 268] width 58 height 29
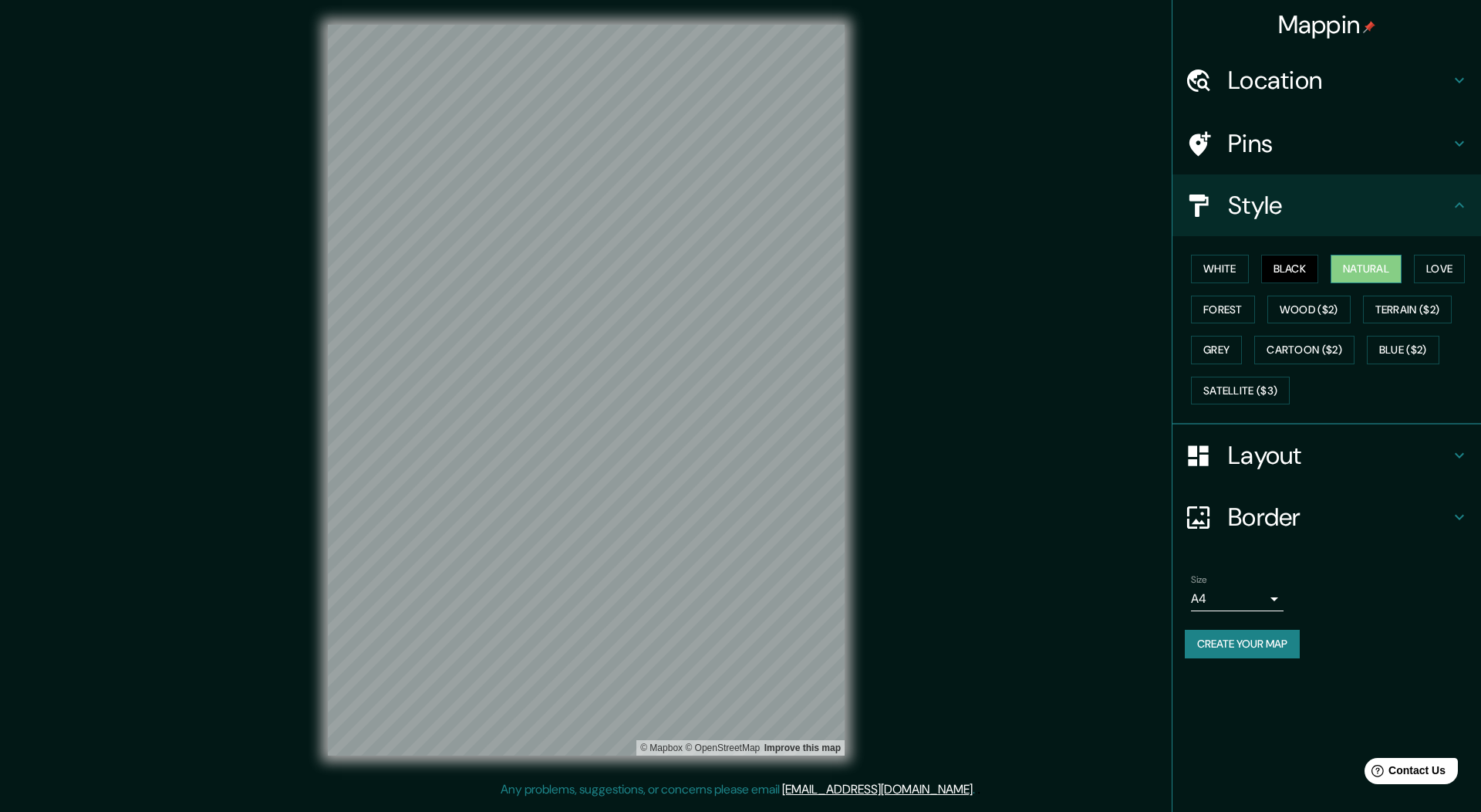
click at [1360, 277] on button "Natural" at bounding box center [1366, 268] width 71 height 29
click at [1316, 453] on h4 "Layout" at bounding box center [1339, 455] width 222 height 31
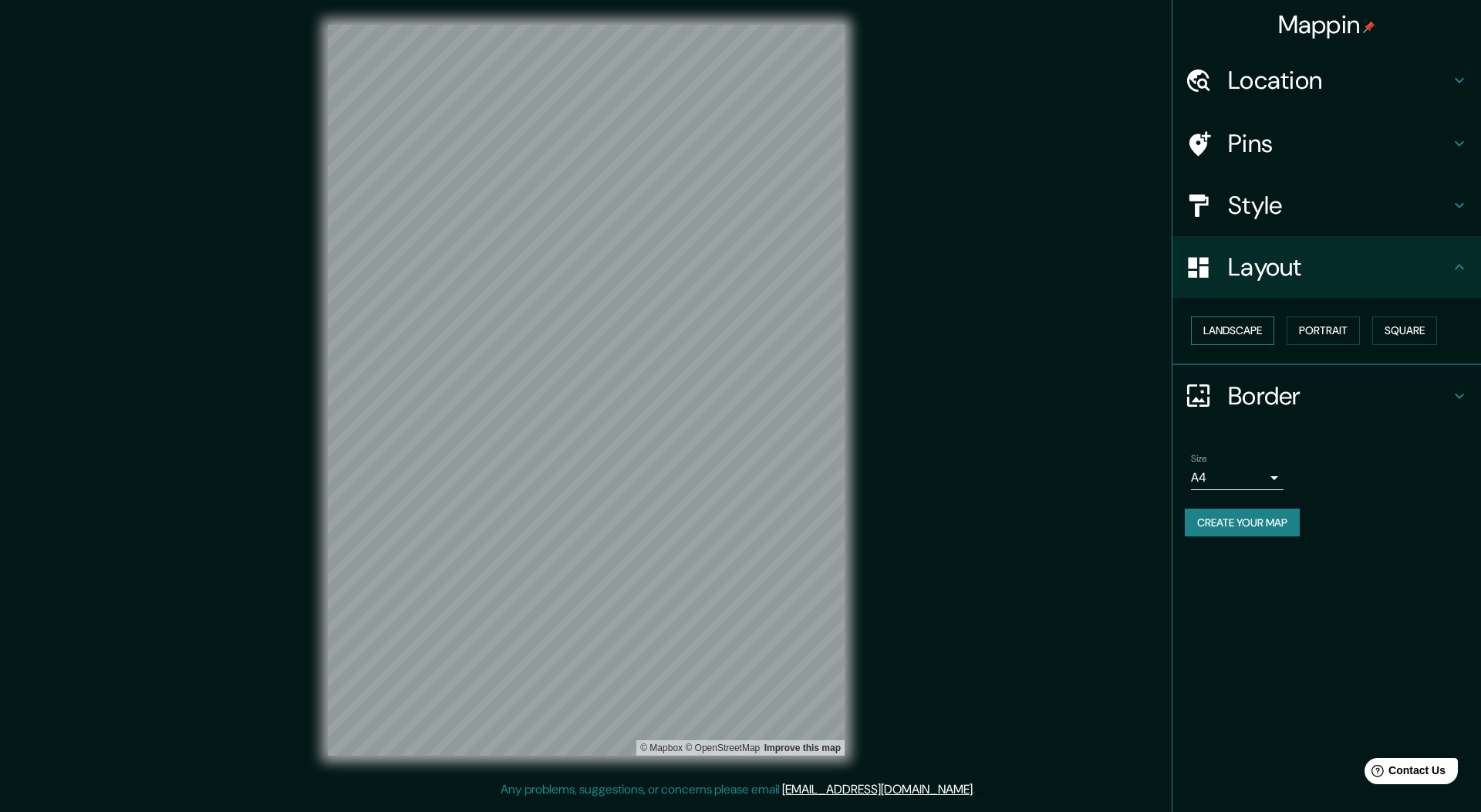
click at [1241, 341] on button "Landscape" at bounding box center [1232, 330] width 83 height 29
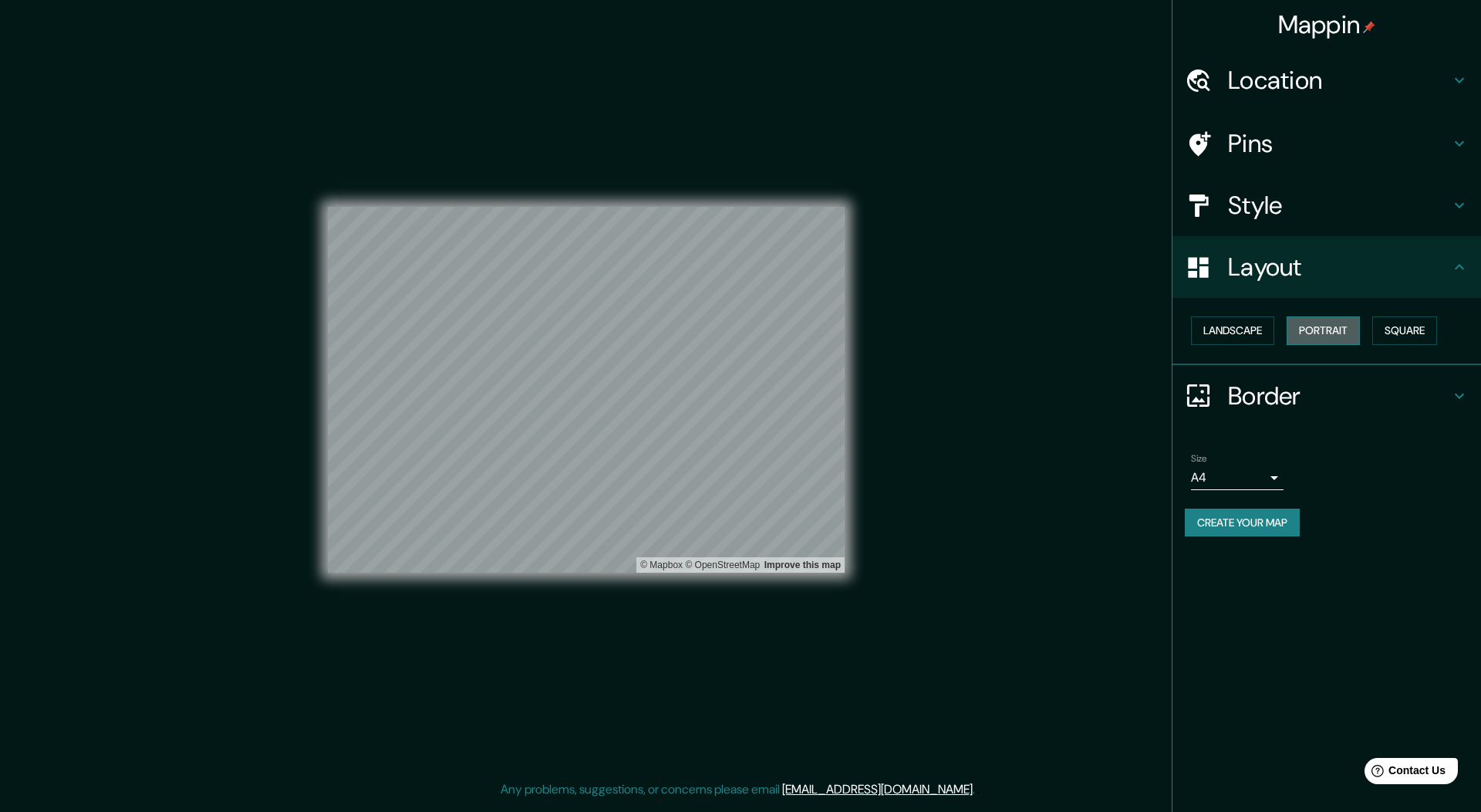
click at [1320, 337] on button "Portrait" at bounding box center [1323, 330] width 73 height 29
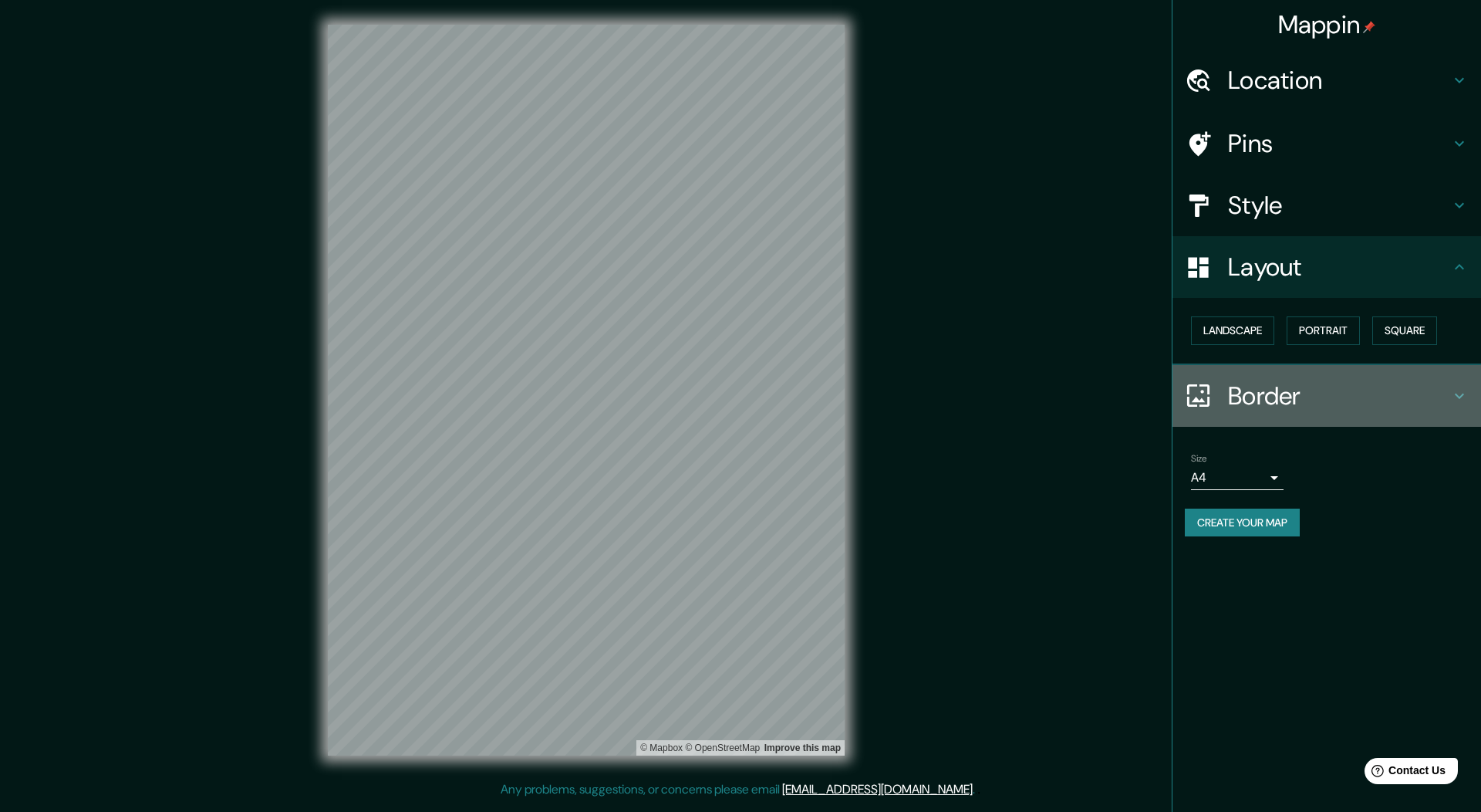
click at [1334, 400] on h4 "Border" at bounding box center [1339, 395] width 222 height 31
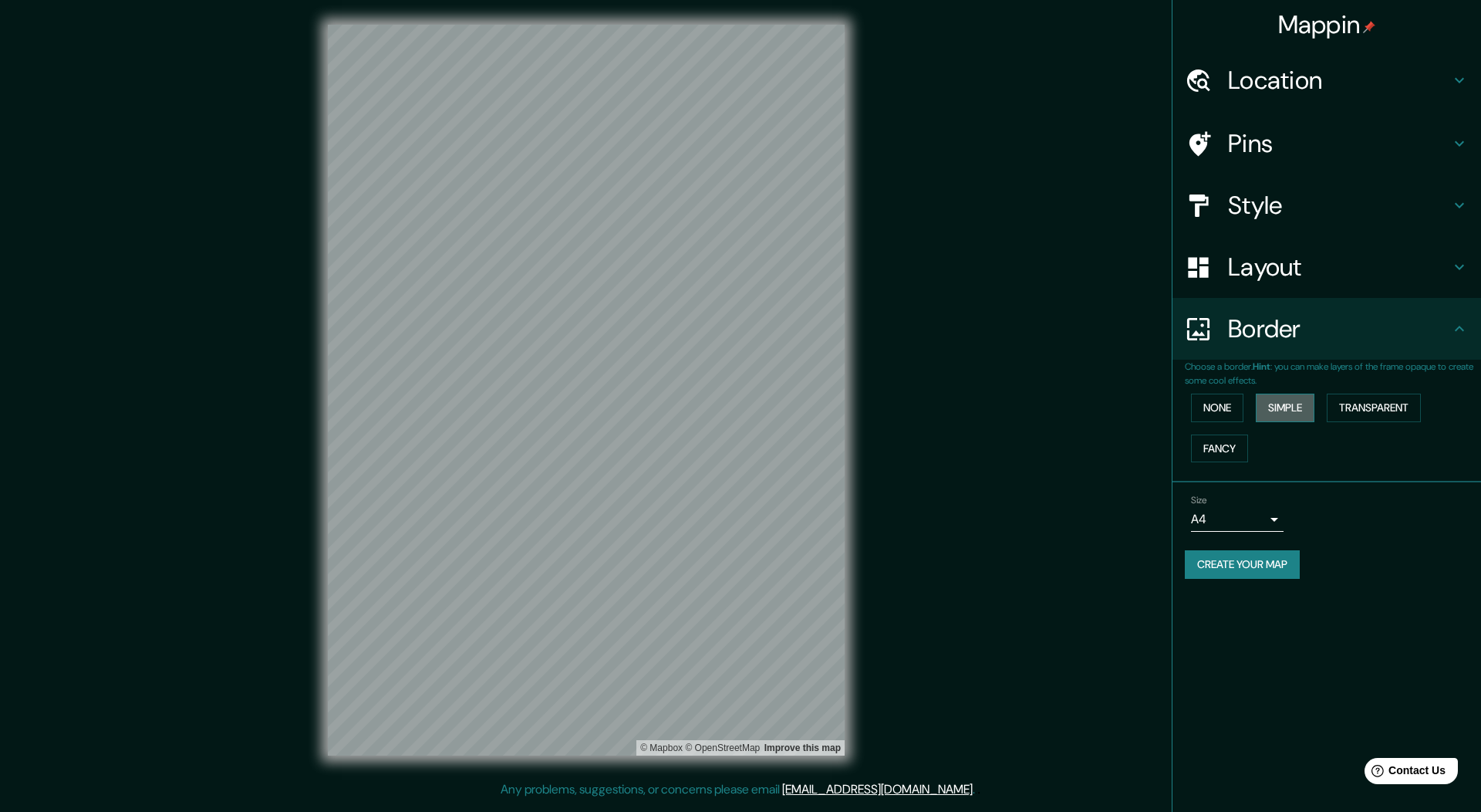
click at [1276, 409] on button "Simple" at bounding box center [1285, 407] width 59 height 29
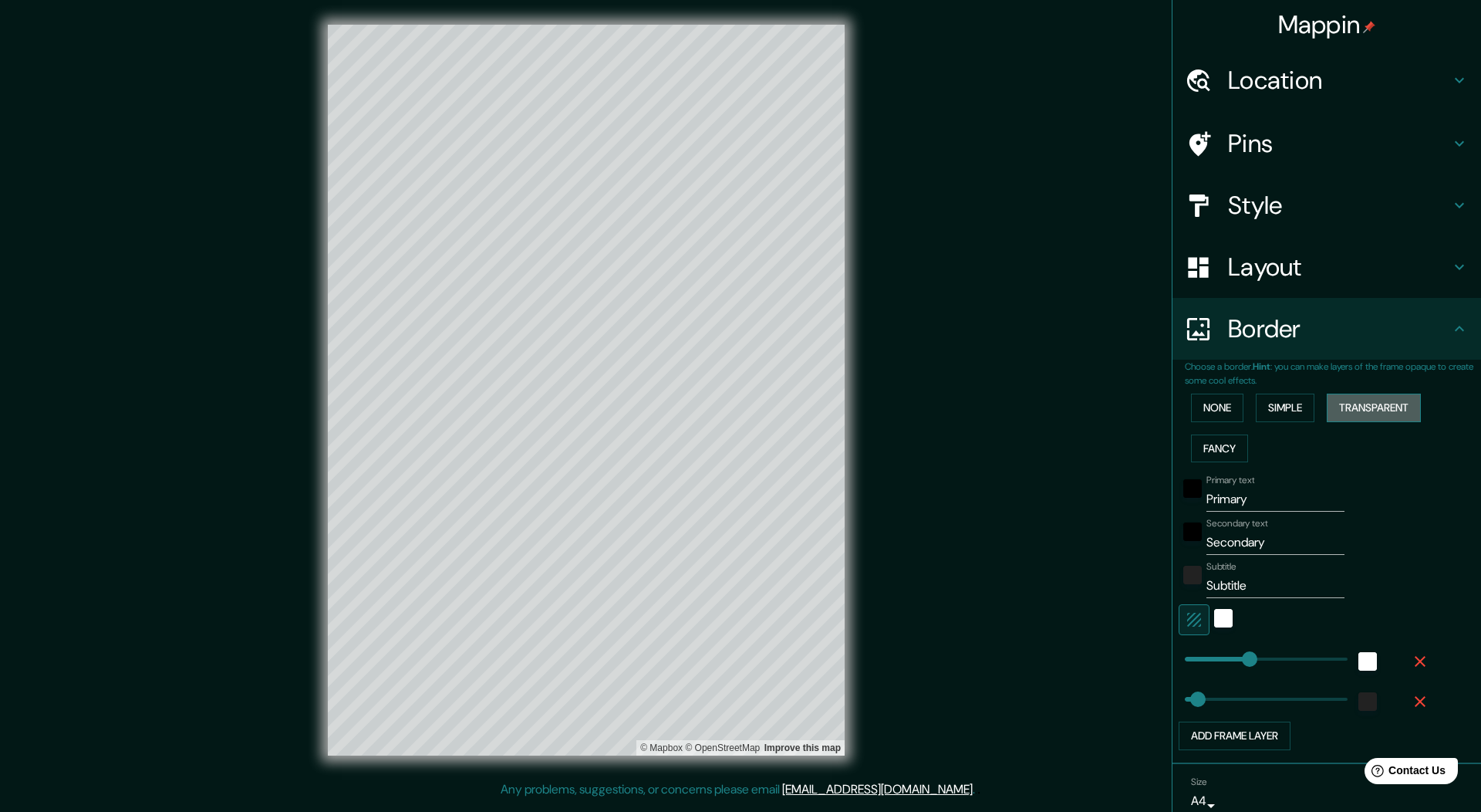
click at [1377, 412] on button "Transparent" at bounding box center [1374, 407] width 94 height 29
click at [1202, 446] on button "Fancy" at bounding box center [1219, 449] width 57 height 29
